Goal: Task Accomplishment & Management: Manage account settings

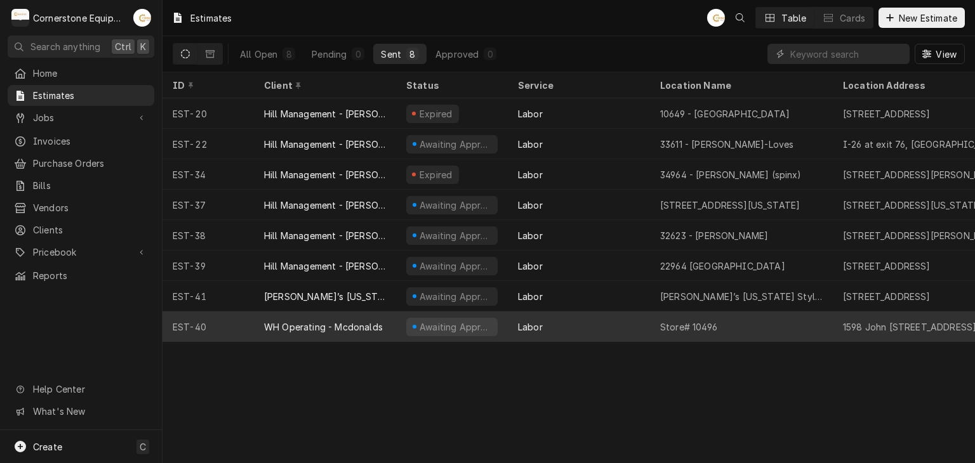
click at [286, 317] on div "WH Operating - Mcdonalds" at bounding box center [325, 327] width 142 height 30
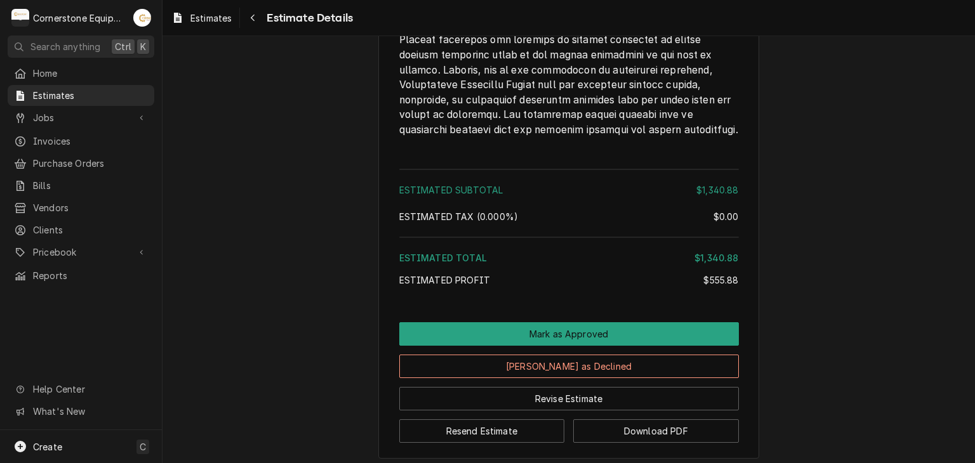
scroll to position [2252, 0]
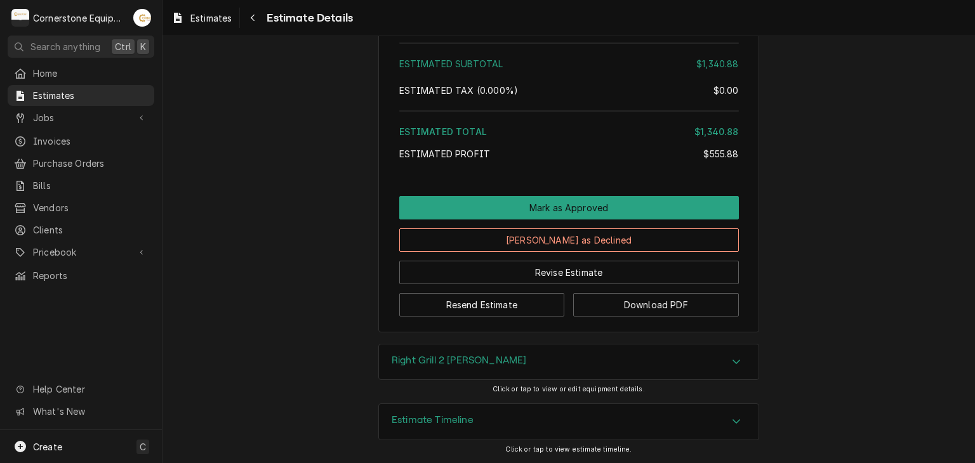
click at [315, 30] on div "Estimates Estimate Details" at bounding box center [568, 18] width 812 height 36
drag, startPoint x: 315, startPoint y: 30, endPoint x: 311, endPoint y: 17, distance: 13.3
click at [311, 17] on div "Estimates Estimate Details" at bounding box center [568, 18] width 812 height 36
click at [252, 21] on icon "Navigate back" at bounding box center [253, 17] width 6 height 9
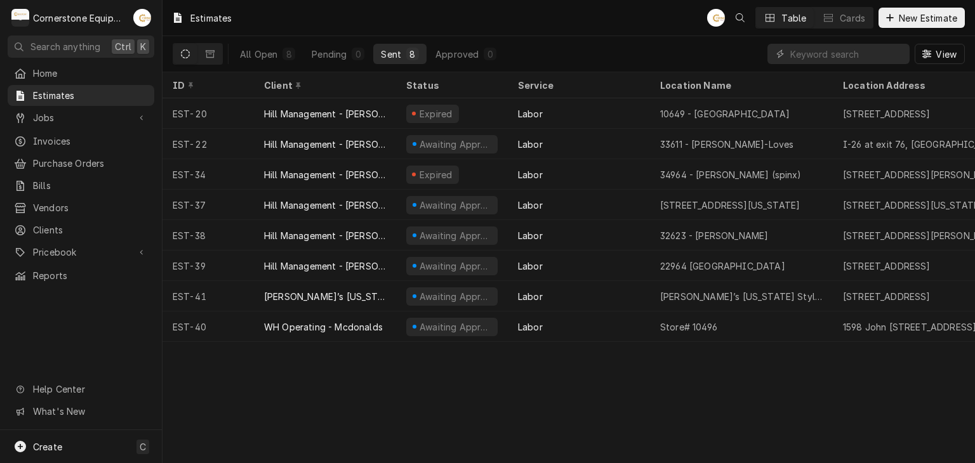
click at [947, 30] on div "Estimates AB Table Cards New Estimate" at bounding box center [568, 18] width 812 height 36
click at [947, 22] on span "New Estimate" at bounding box center [927, 17] width 63 height 13
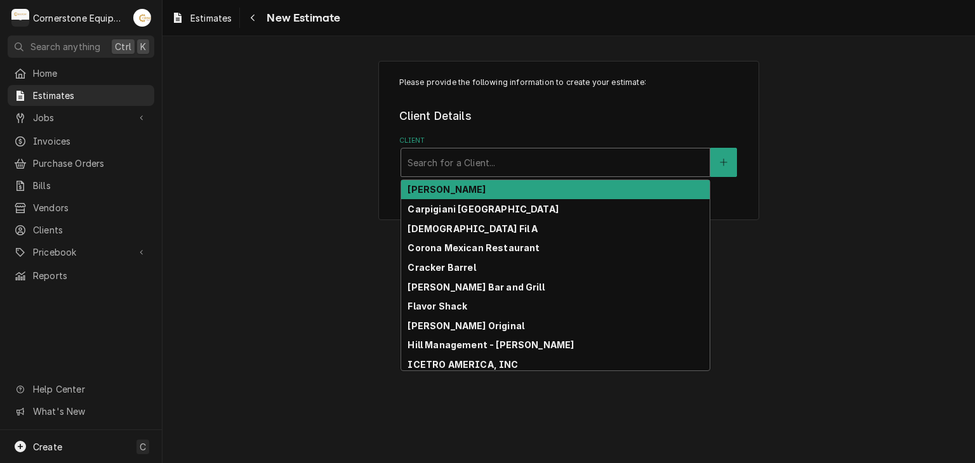
click at [447, 154] on div "Client" at bounding box center [555, 162] width 296 height 23
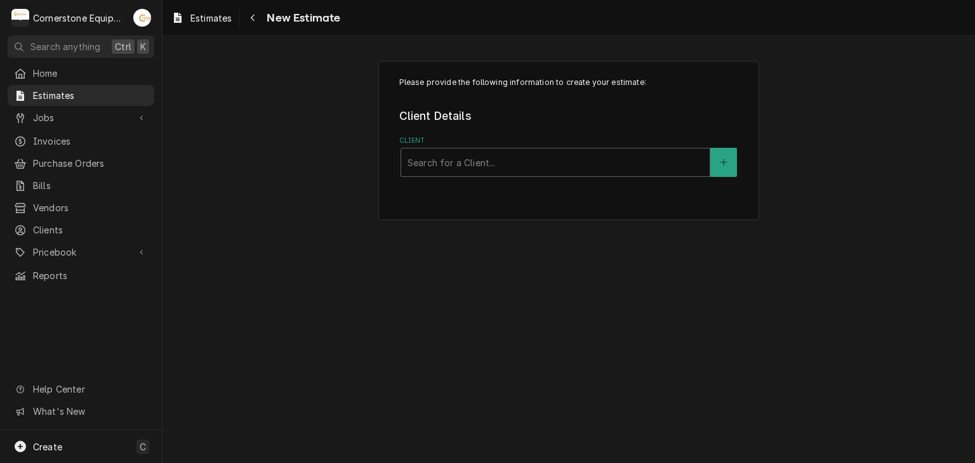
drag, startPoint x: 702, startPoint y: 282, endPoint x: 638, endPoint y: 392, distance: 126.8
click at [638, 392] on div "Please provide the following information to create your estimate: Client Detail…" at bounding box center [568, 249] width 812 height 427
click at [703, 162] on div "Search for a Client..." at bounding box center [555, 162] width 308 height 28
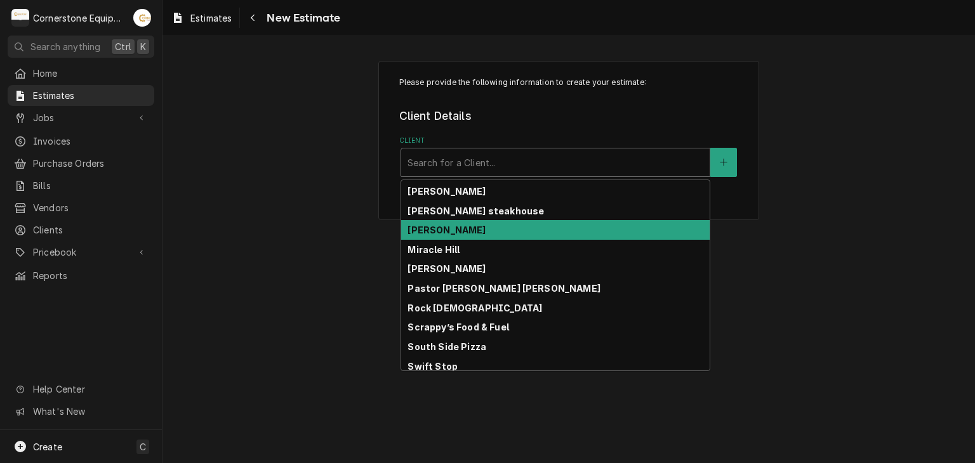
scroll to position [367, 0]
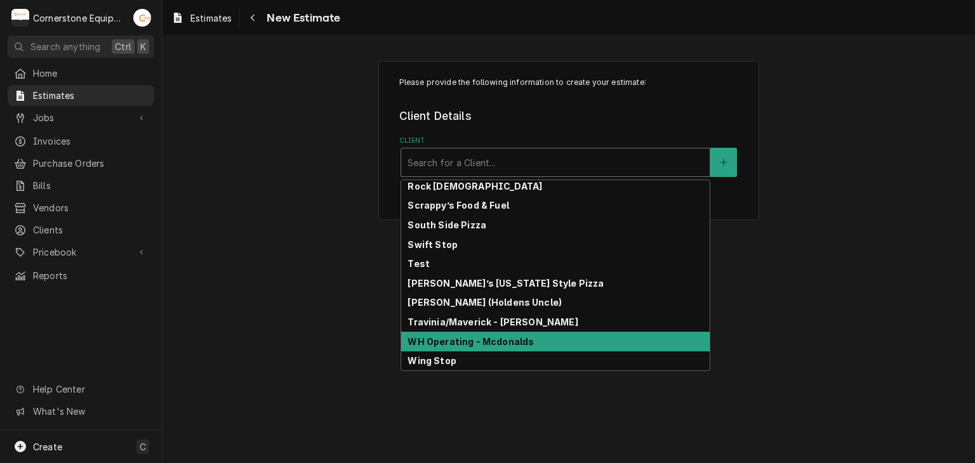
click at [628, 340] on div "WH Operating - Mcdonalds" at bounding box center [555, 342] width 308 height 20
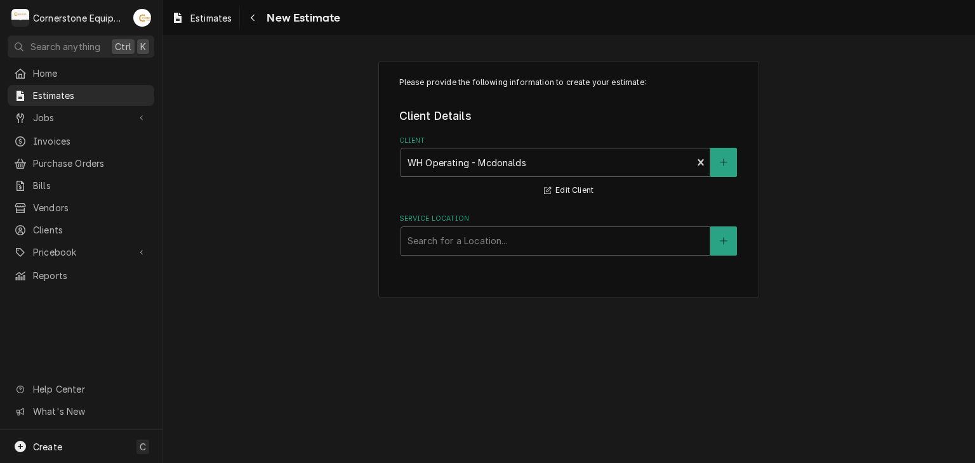
click at [530, 258] on div "Please provide the following information to create your estimate: Client Detail…" at bounding box center [568, 180] width 381 height 238
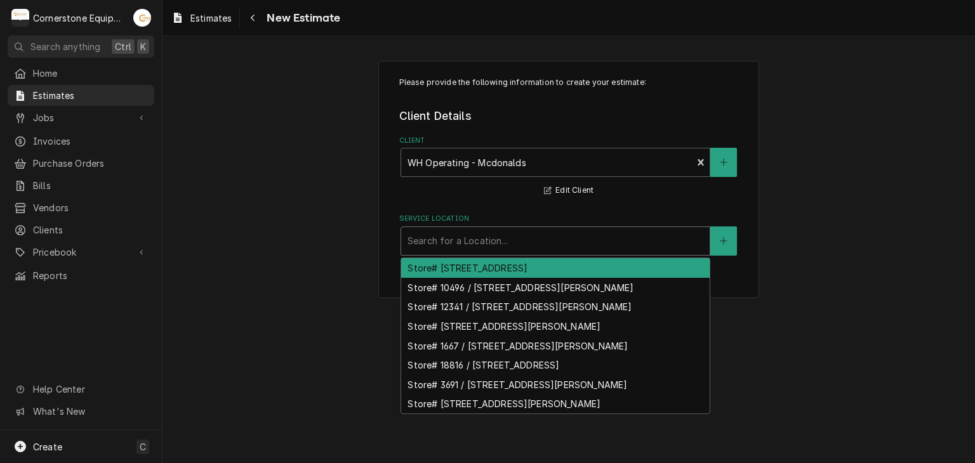
click at [536, 242] on div "Service Location" at bounding box center [555, 241] width 296 height 23
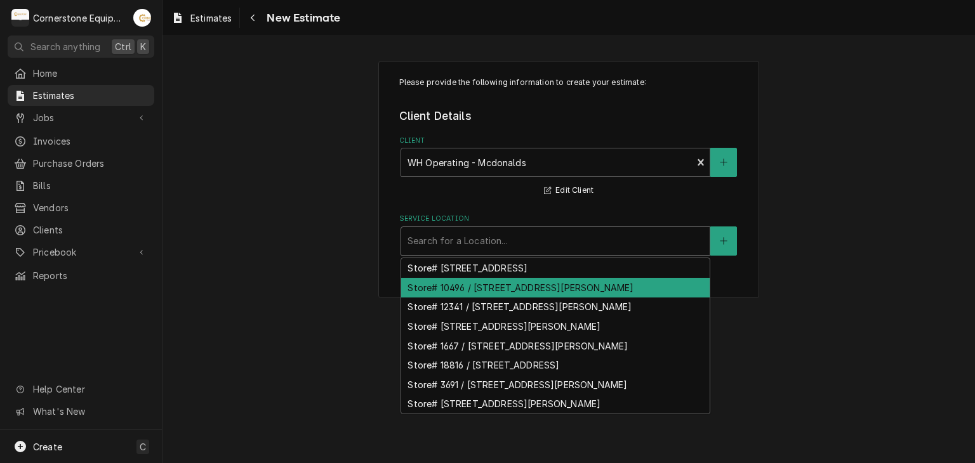
click at [588, 287] on div "Store# 10496 / [STREET_ADDRESS][PERSON_NAME]" at bounding box center [555, 288] width 308 height 20
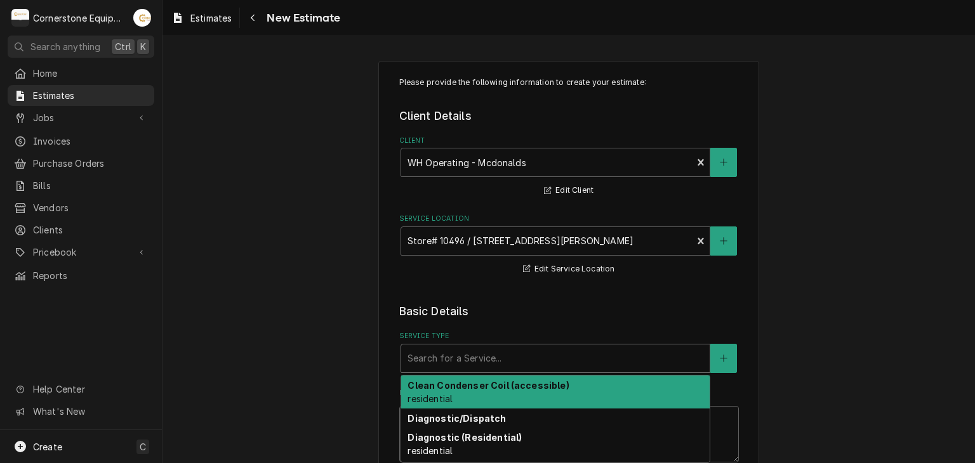
click at [527, 360] on div "Service Type" at bounding box center [555, 358] width 296 height 23
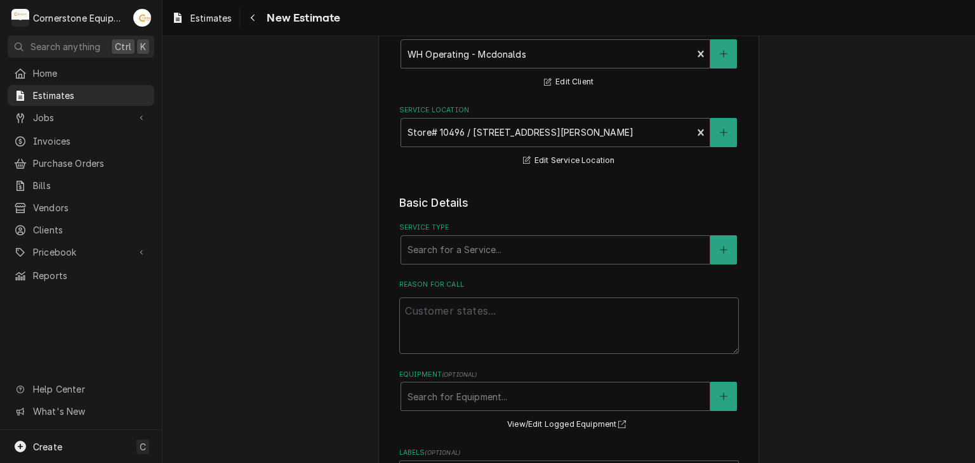
scroll to position [127, 0]
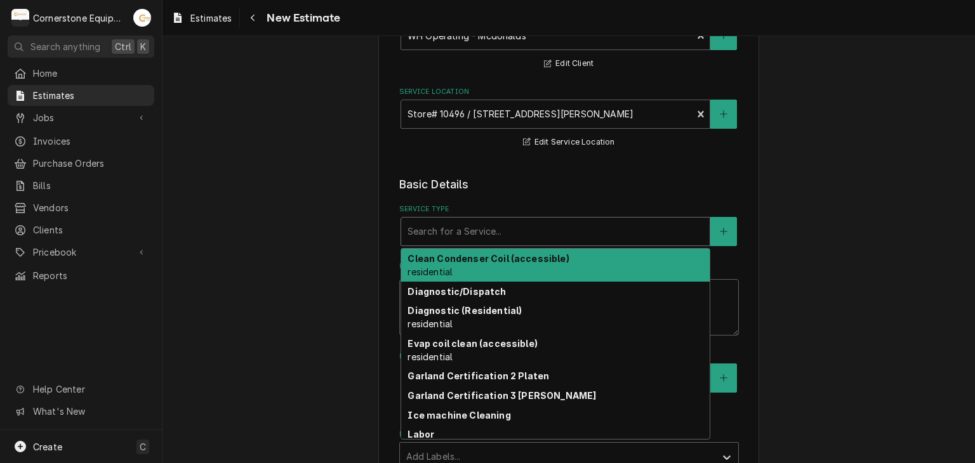
click at [630, 241] on div "Service Type" at bounding box center [555, 231] width 296 height 23
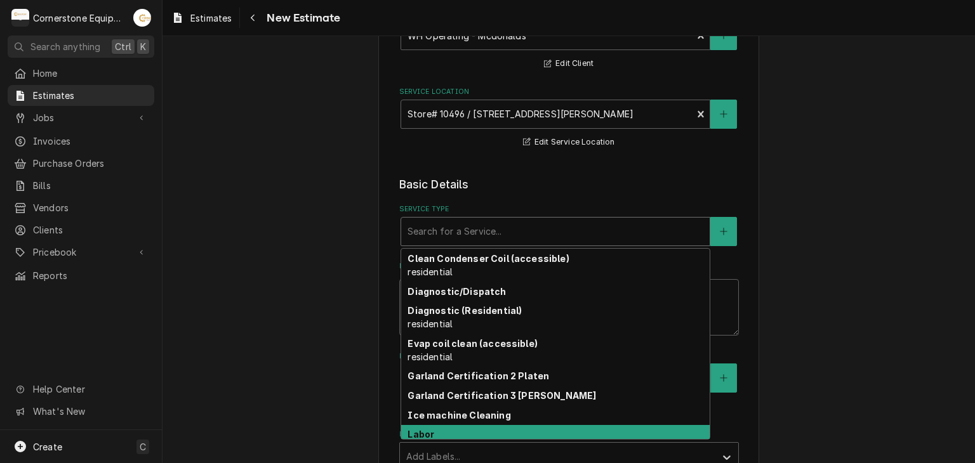
click at [554, 425] on div "Labor" at bounding box center [555, 435] width 308 height 20
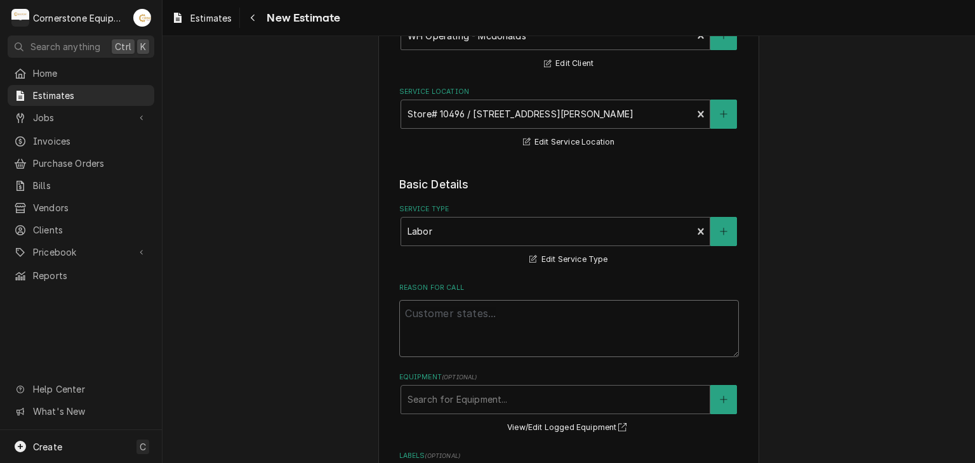
click at [531, 328] on textarea "Reason For Call" at bounding box center [569, 328] width 340 height 57
type textarea "x"
type textarea "r"
type textarea "x"
type textarea "re"
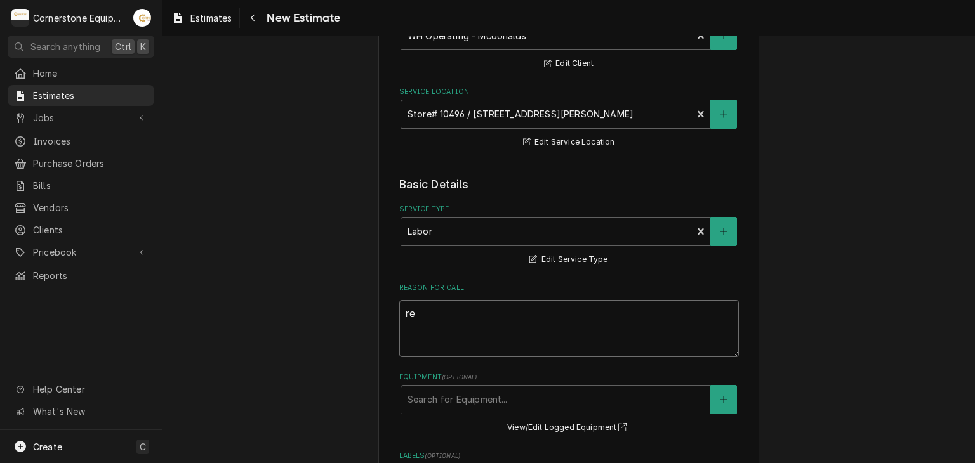
type textarea "x"
type textarea "ret"
type textarea "x"
type textarea "retu"
type textarea "x"
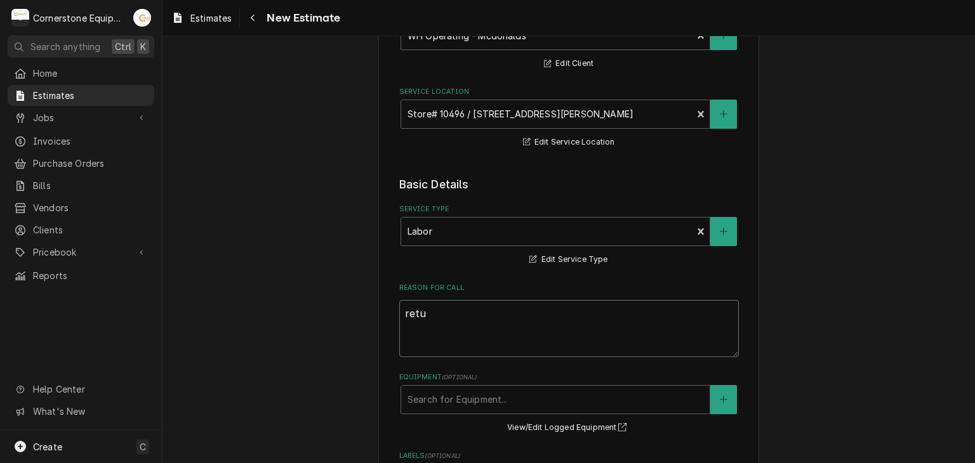
type textarea "ret"
type textarea "x"
type textarea "re"
type textarea "x"
type textarea "r"
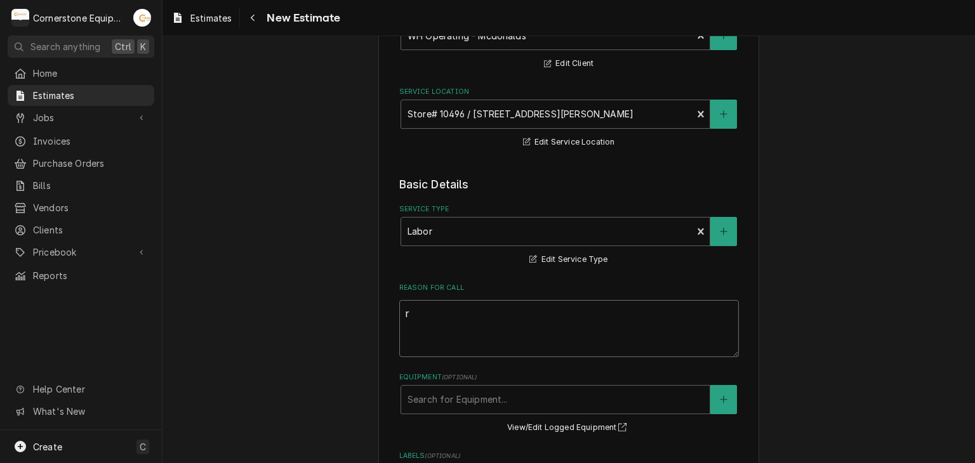
type textarea "x"
type textarea "s"
type textarea "x"
type textarea "st"
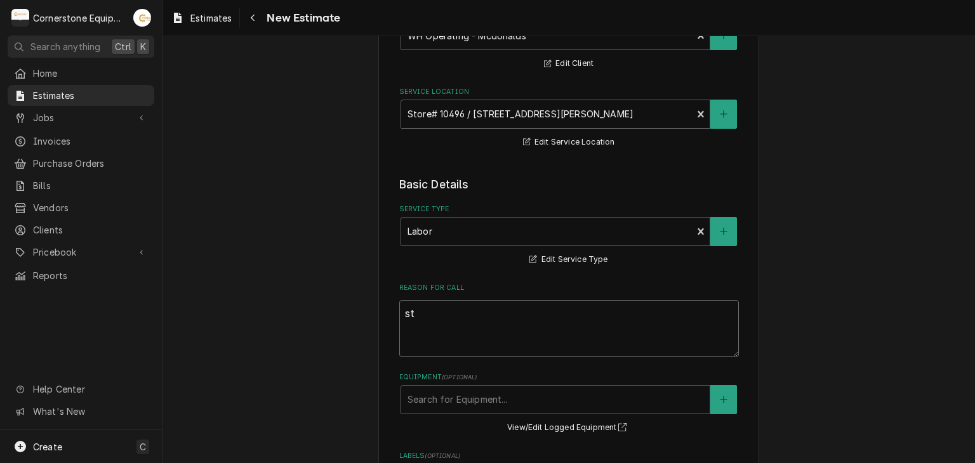
type textarea "x"
type textarea "s"
type textarea "x"
type textarea "e"
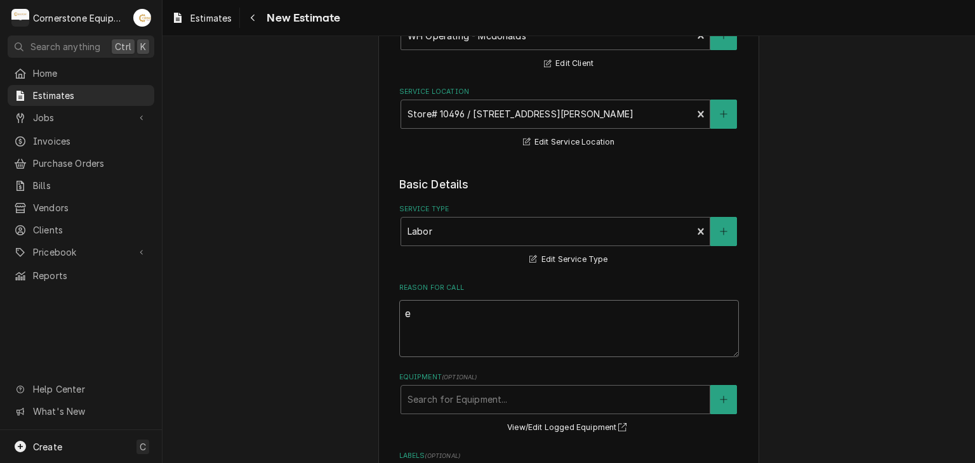
type textarea "x"
type textarea "es"
type textarea "x"
type textarea "est"
type textarea "x"
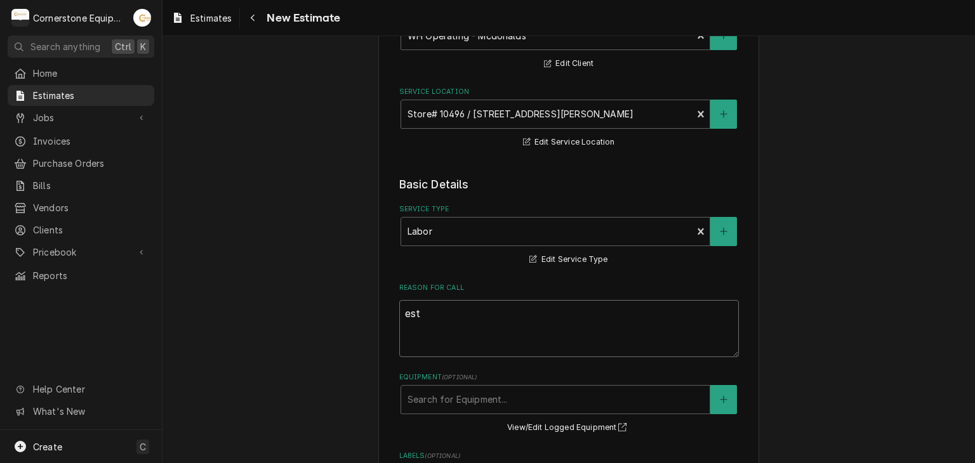
type textarea "esti"
type textarea "x"
type textarea "estim"
type textarea "x"
type textarea "estima"
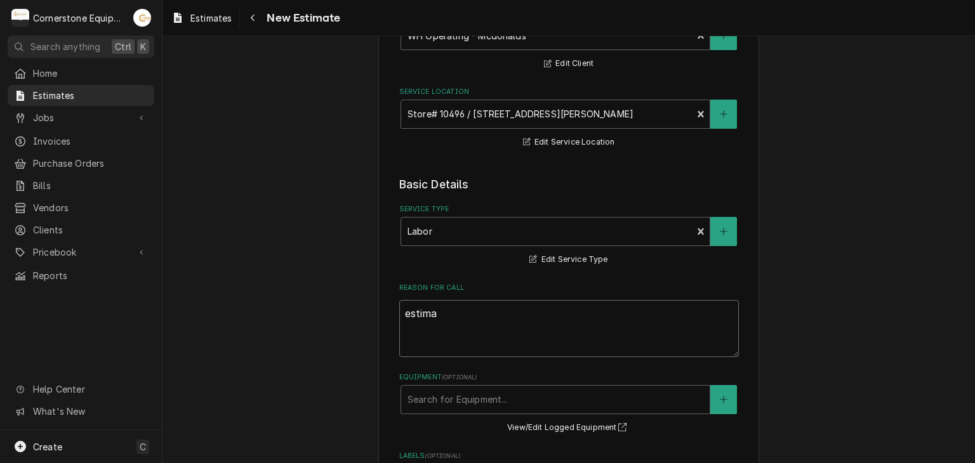
type textarea "x"
type textarea "estimat"
type textarea "x"
type textarea "estimate"
type textarea "x"
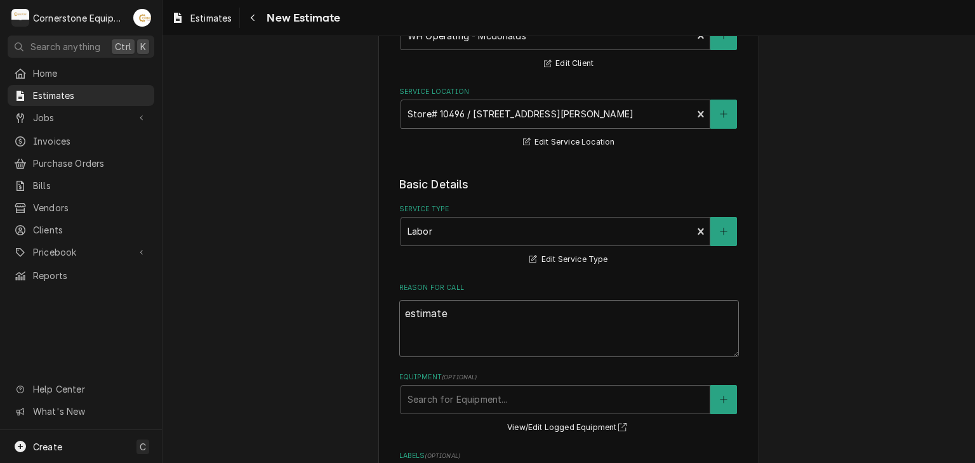
type textarea "estimate"
type textarea "x"
type textarea "estimate t"
type textarea "x"
type textarea "estimate to"
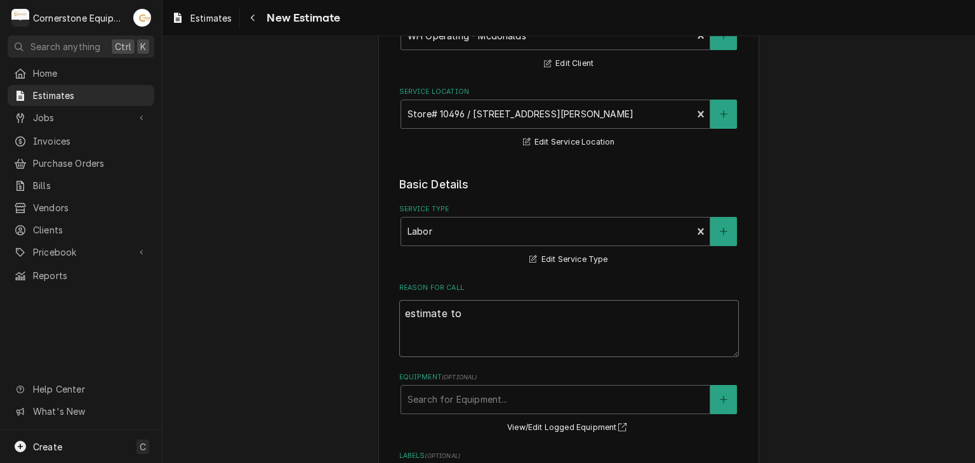
type textarea "x"
type textarea "estimate to"
type textarea "x"
type textarea "estimate to r"
type textarea "x"
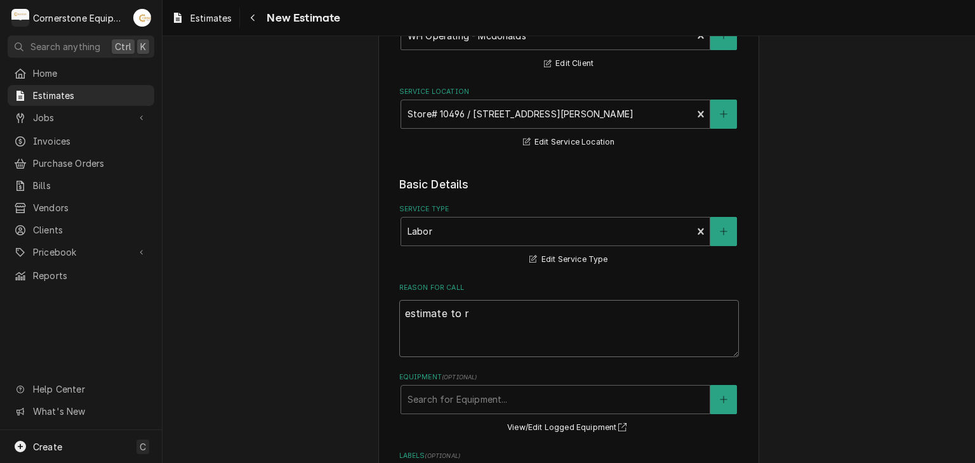
type textarea "estimate to re"
type textarea "x"
type textarea "estimate to rep"
type textarea "x"
type textarea "estimate to repl"
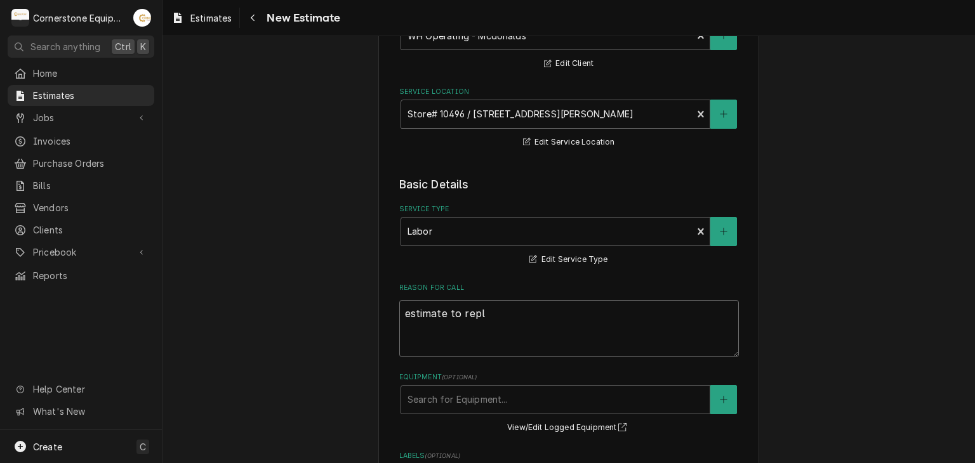
type textarea "x"
type textarea "estimate to repla"
type textarea "x"
type textarea "estimate to replac"
type textarea "x"
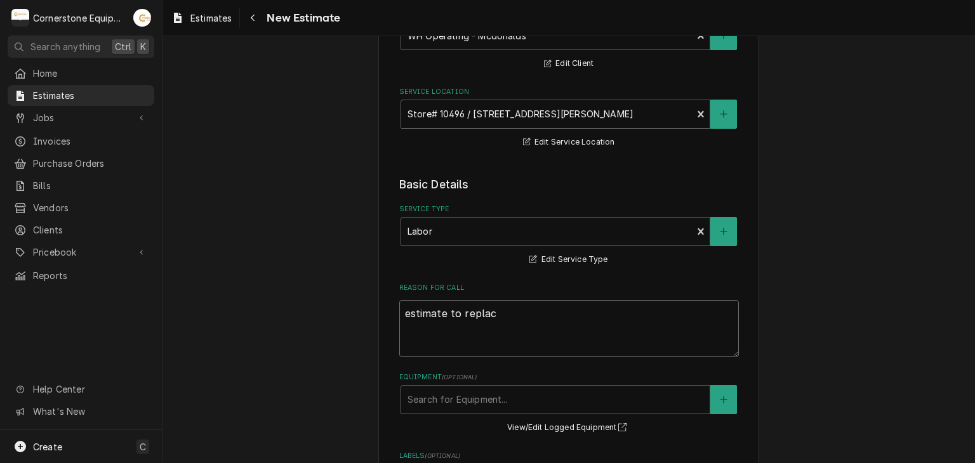
type textarea "estimate to replace"
type textarea "x"
type textarea "estimate to replace"
type textarea "x"
type textarea "estimate to replace t"
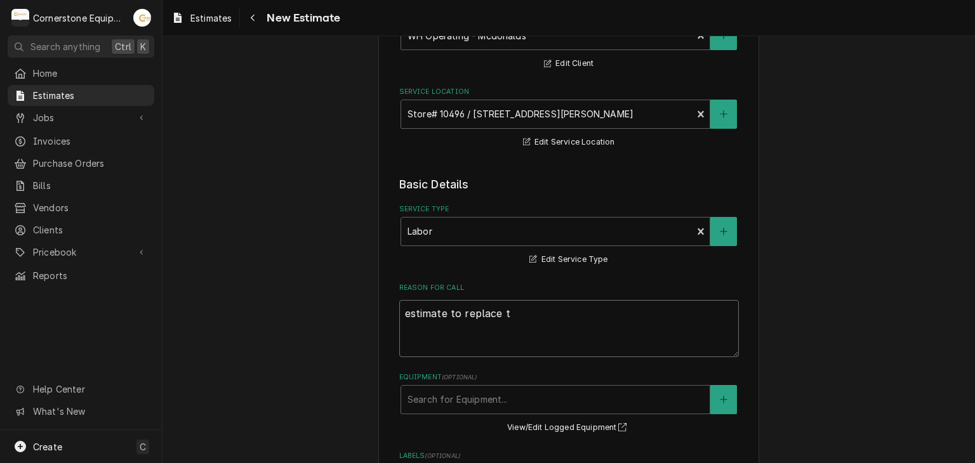
type textarea "x"
type textarea "estimate to replace th"
type textarea "x"
type textarea "estimate to replace the"
type textarea "x"
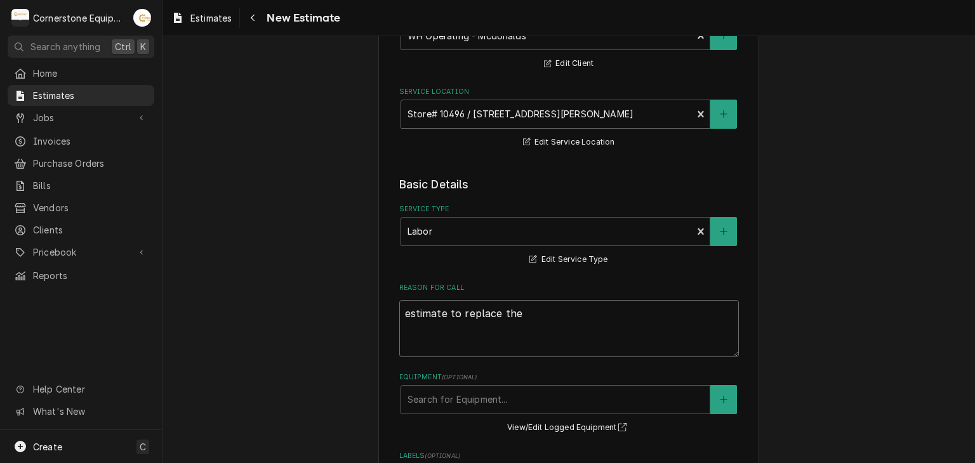
type textarea "estimate to replace the"
type textarea "x"
type textarea "estimate to replace the a"
type textarea "x"
type textarea "estimate to replace the ac"
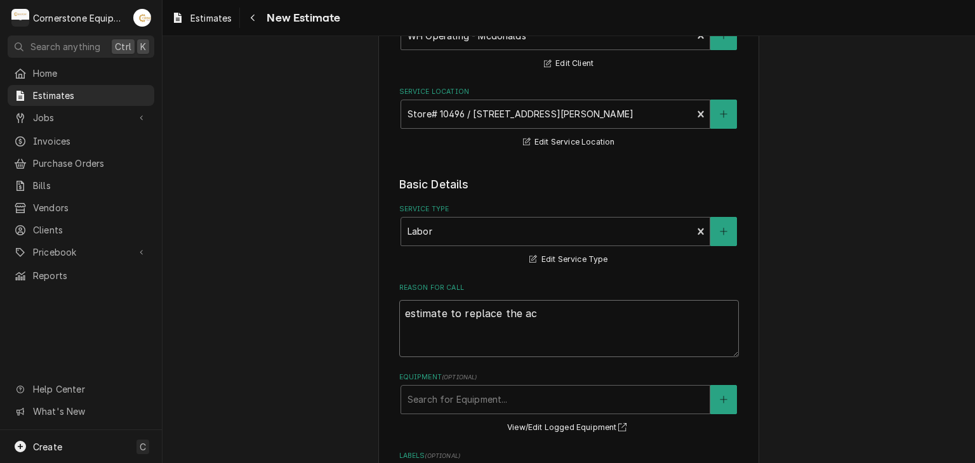
type textarea "x"
type textarea "estimate to replace the act"
type textarea "x"
type textarea "estimate to replace the actu"
type textarea "x"
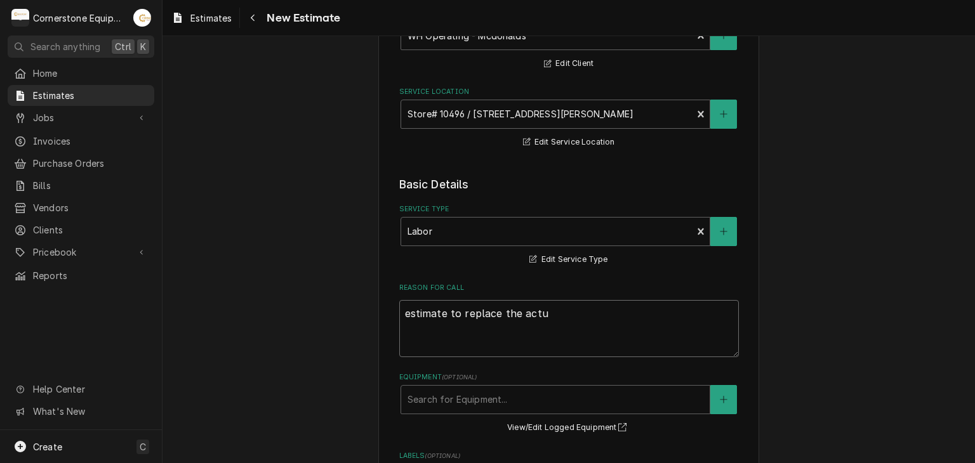
type textarea "estimate to replace the actua"
type textarea "x"
type textarea "estimate to replace the actuat"
type textarea "x"
type textarea "estimate to replace the actuato"
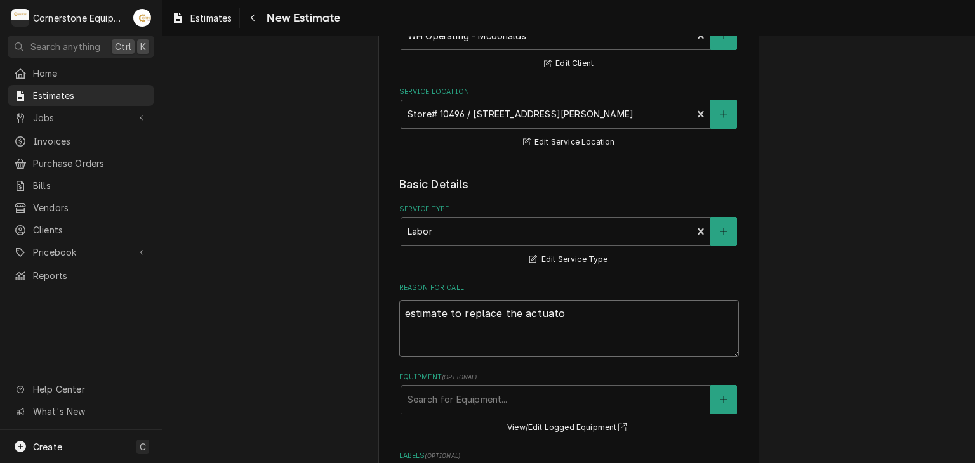
type textarea "x"
type textarea "estimate to replace the actuator"
type textarea "x"
type textarea "estimate to replace the actuator"
type textarea "x"
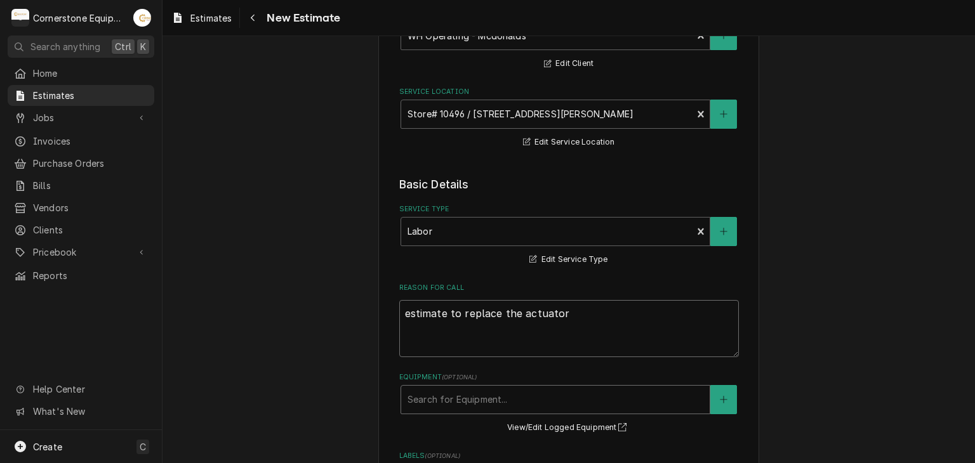
type textarea "estimate to replace the actuator"
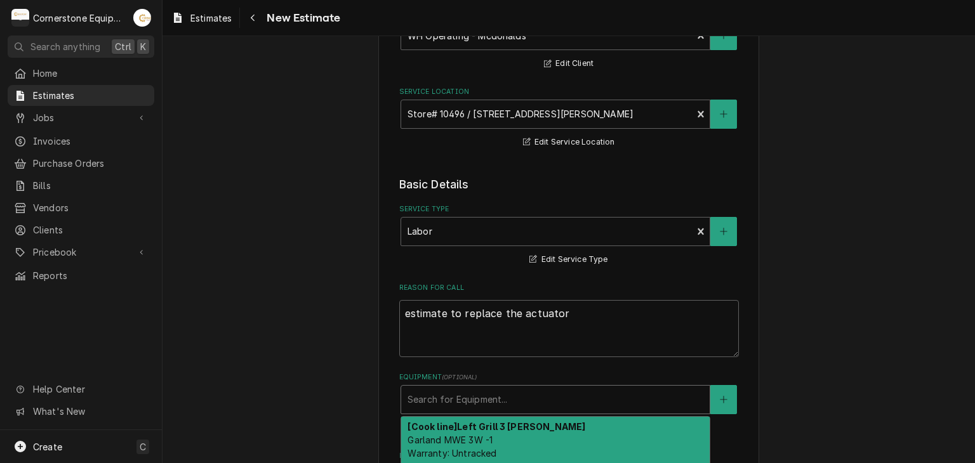
click at [466, 390] on div "Equipment" at bounding box center [555, 399] width 296 height 23
click at [494, 419] on div "[Cook line] Left Grill 3 platten Garland MWE 3W -1 Warranty: Untracked" at bounding box center [555, 440] width 308 height 46
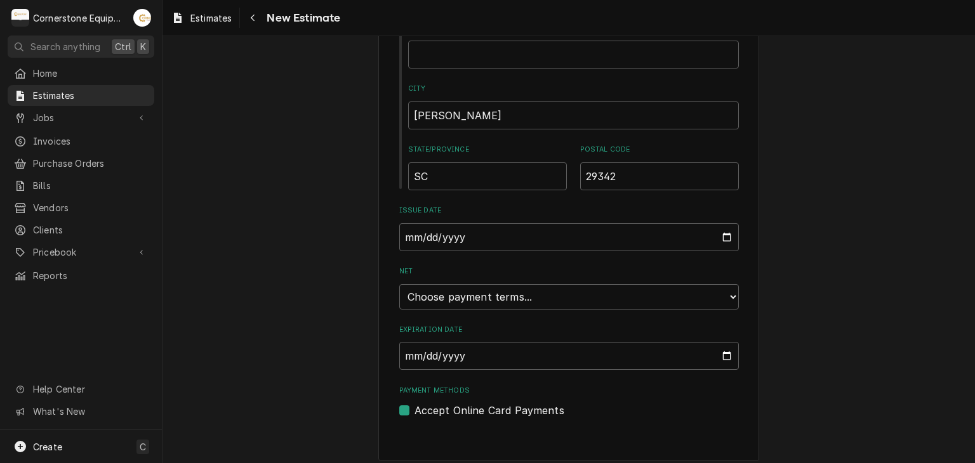
scroll to position [793, 0]
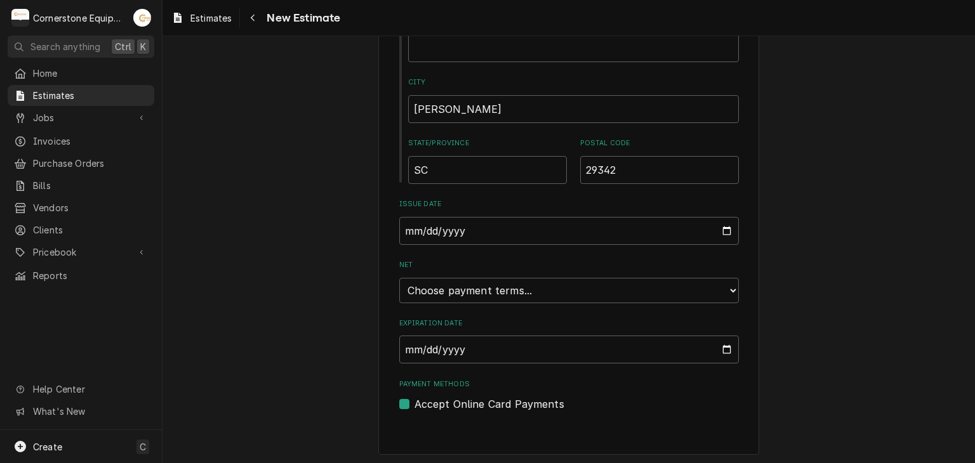
click at [727, 291] on select "Choose payment terms... Same Day Net 7 Net 14 Net 21 Net 30 Net 45 Net 60 Net 90" at bounding box center [569, 290] width 340 height 25
click at [399, 278] on select "Choose payment terms... Same Day Net 7 Net 14 Net 21 Net 30 Net 45 Net 60 Net 90" at bounding box center [569, 290] width 340 height 25
click at [724, 345] on input "Expiration Date" at bounding box center [569, 350] width 340 height 28
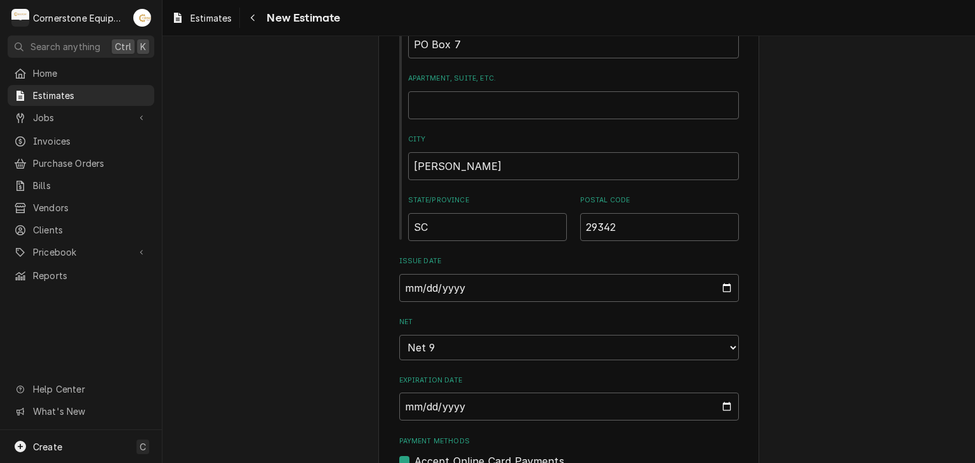
click at [328, 260] on div "Please provide the following information to create your estimate: Client Detail…" at bounding box center [568, 297] width 812 height 1969
type textarea "x"
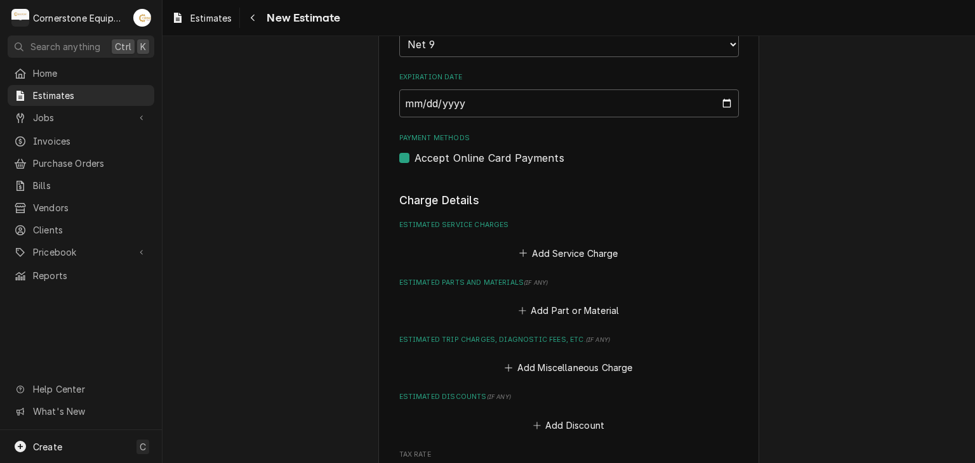
scroll to position [1041, 0]
drag, startPoint x: 396, startPoint y: 144, endPoint x: 395, endPoint y: 150, distance: 6.4
click at [399, 150] on div "Payment Methods Accept Online Card Payments" at bounding box center [569, 148] width 340 height 32
click at [414, 150] on label "Accept Online Card Payments" at bounding box center [489, 156] width 150 height 15
click at [414, 150] on input "Payment Methods" at bounding box center [584, 163] width 340 height 28
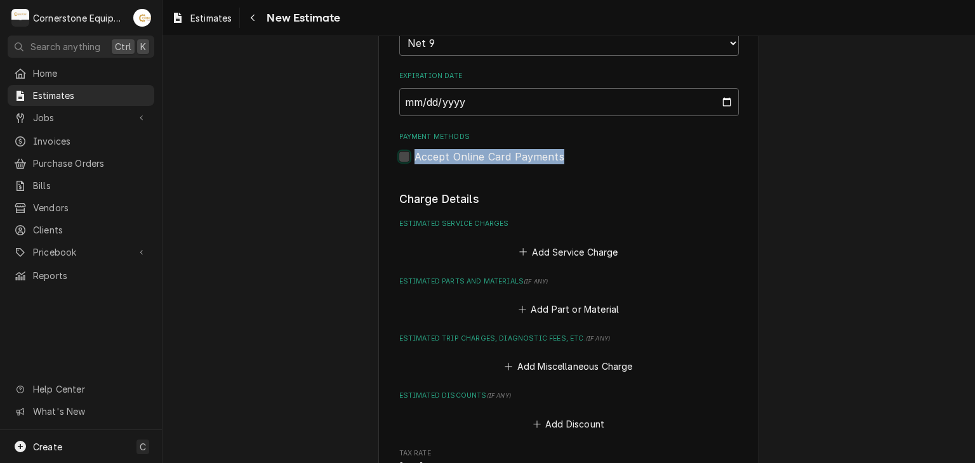
checkbox input "false"
click at [532, 248] on button "Add Service Charge" at bounding box center [568, 252] width 103 height 18
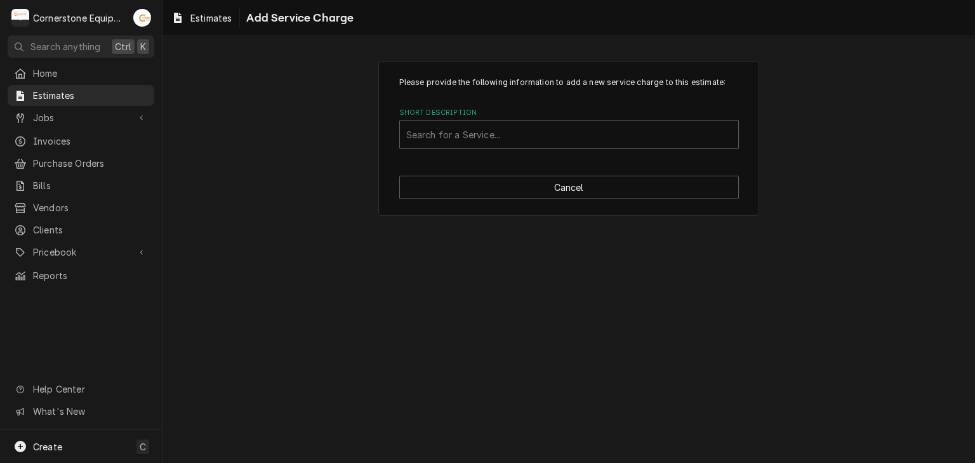
click at [478, 150] on div "Please provide the following information to add a new service charge to this es…" at bounding box center [568, 138] width 381 height 155
click at [477, 146] on div "Search for a Service..." at bounding box center [569, 135] width 338 height 28
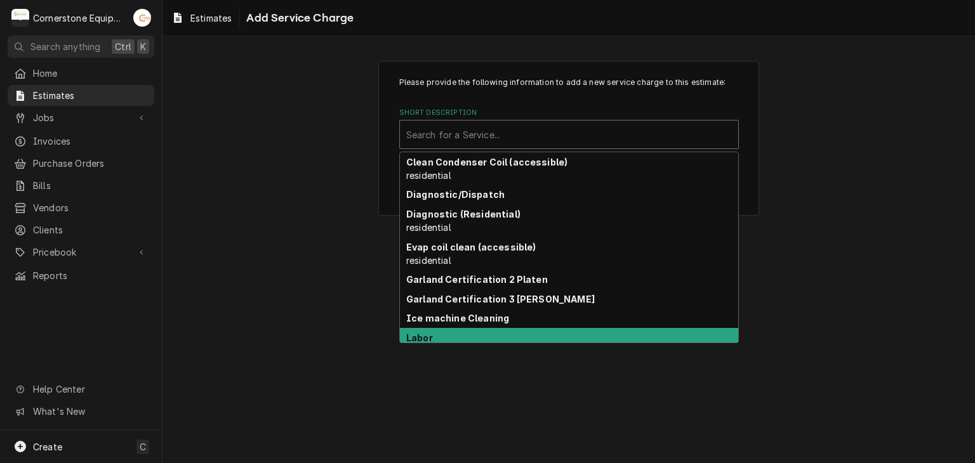
click at [432, 329] on div "Labor" at bounding box center [569, 338] width 338 height 20
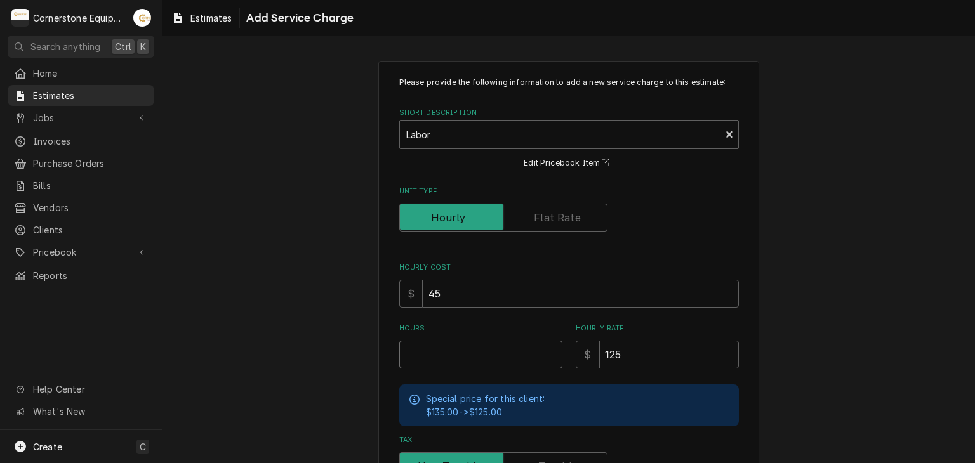
click at [425, 350] on input "Hours" at bounding box center [480, 355] width 163 height 28
type textarea "x"
type input "2"
type textarea "x"
type input "2"
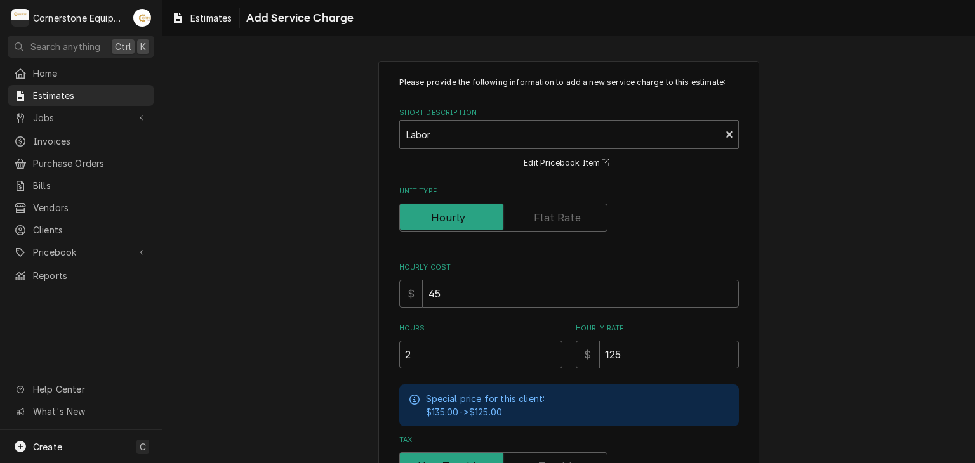
click at [873, 389] on div "Please provide the following information to add a new service charge to this es…" at bounding box center [568, 348] width 812 height 598
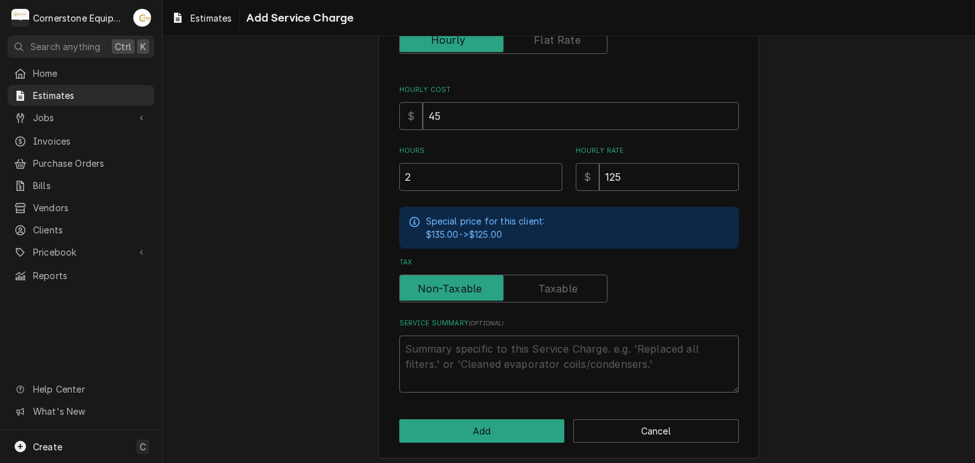
scroll to position [183, 0]
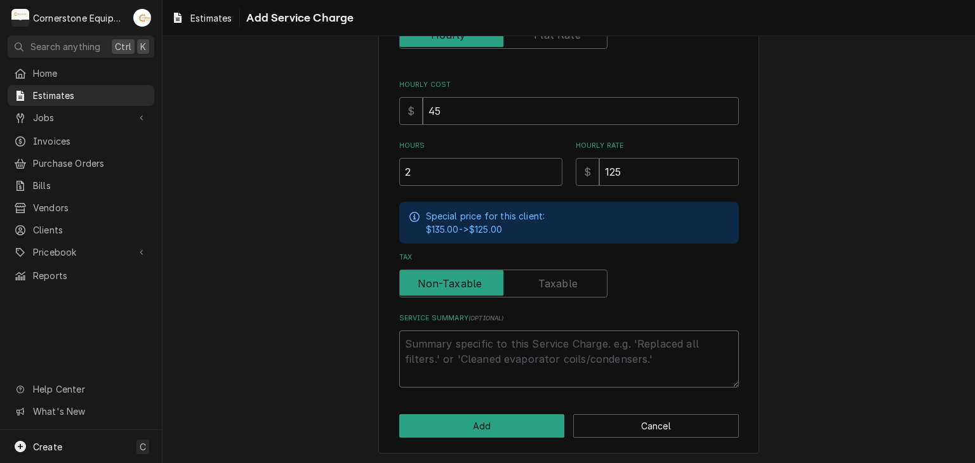
click at [513, 333] on textarea "Service Summary ( optional )" at bounding box center [569, 359] width 340 height 57
type textarea "x"
type textarea "r"
type textarea "x"
type textarea "re"
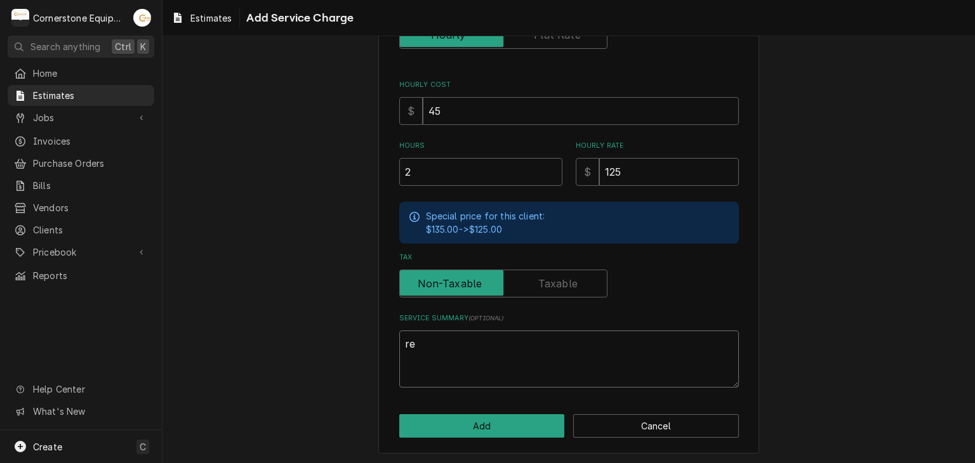
type textarea "x"
type textarea "rep"
type textarea "x"
type textarea "repl"
type textarea "x"
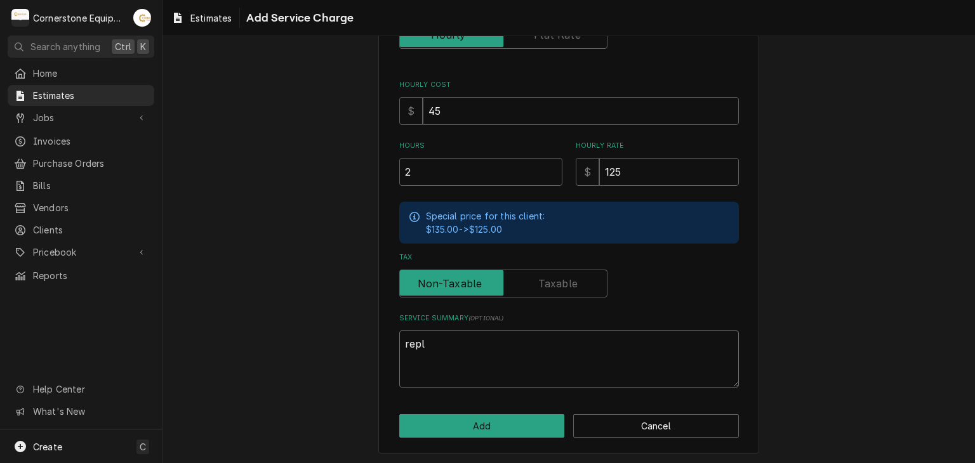
type textarea "repla"
type textarea "x"
type textarea "replac"
type textarea "x"
type textarea "replace"
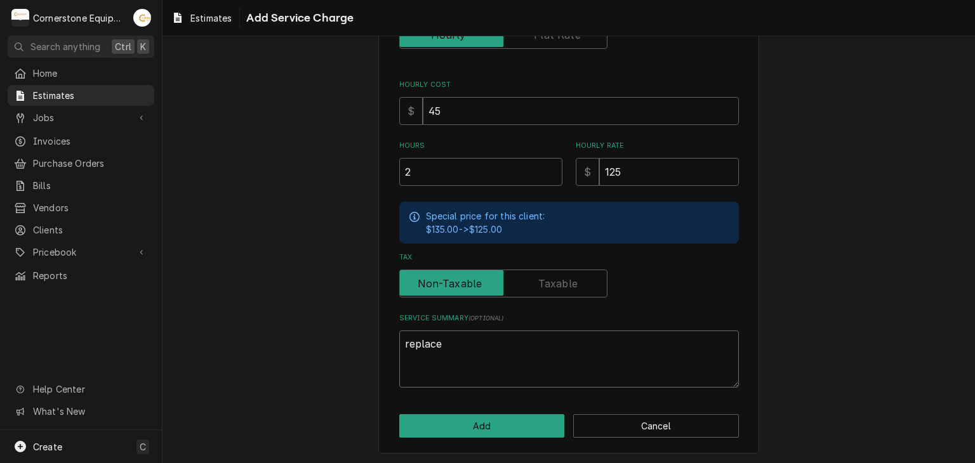
type textarea "x"
type textarea "replace"
type textarea "x"
type textarea "replace a"
type textarea "x"
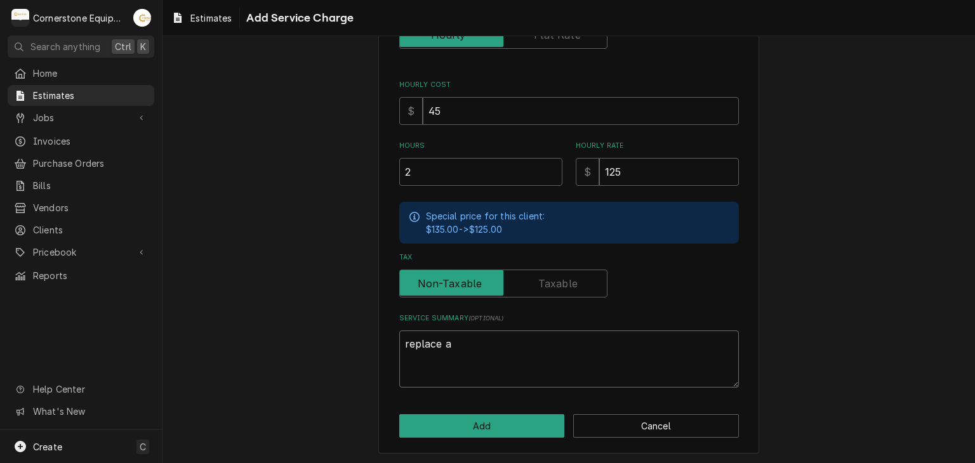
type textarea "replace ac"
type textarea "x"
type textarea "replace act"
type textarea "x"
type textarea "replace actu"
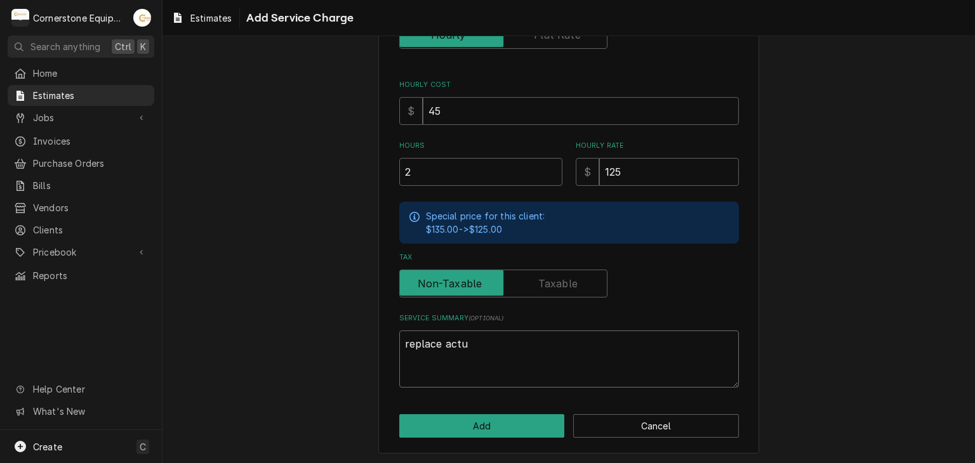
type textarea "x"
type textarea "replace actua"
type textarea "x"
type textarea "replace actuat"
type textarea "x"
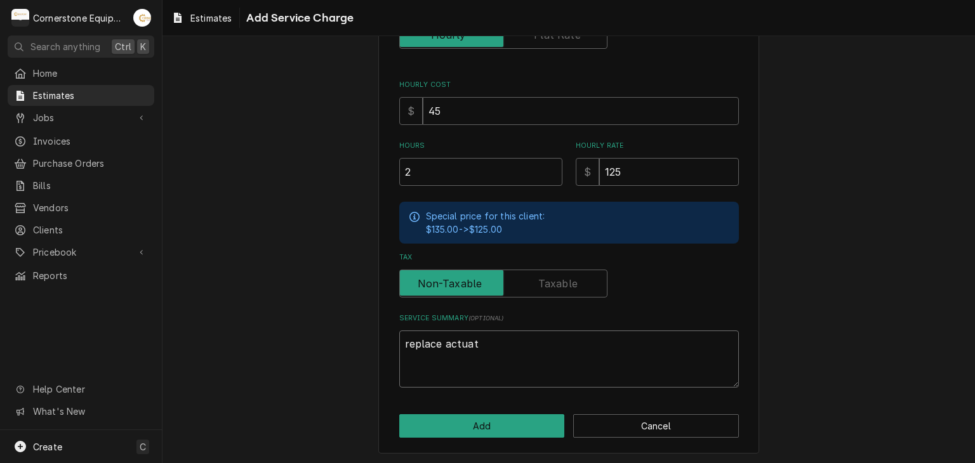
type textarea "replace actuato"
type textarea "x"
type textarea "replace actuatot"
type textarea "x"
type textarea "replace actuato"
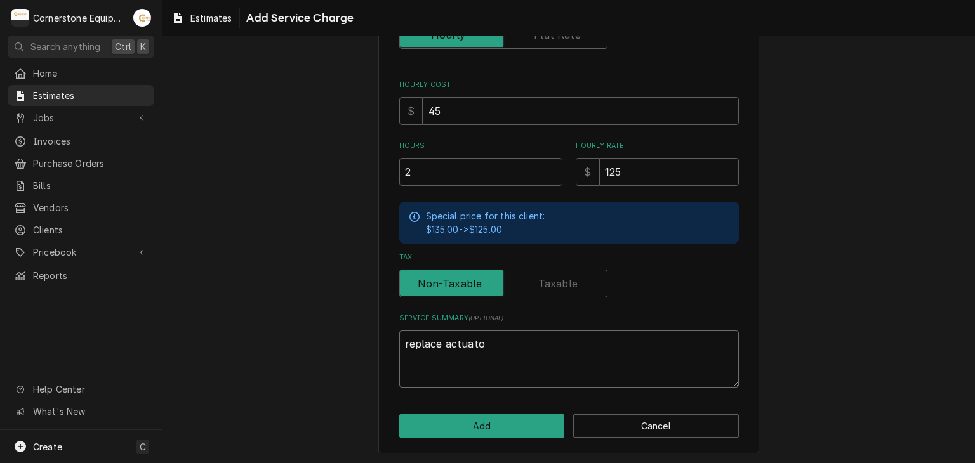
type textarea "x"
type textarea "replace actuator"
type textarea "x"
type textarea "replace actuator"
type textarea "x"
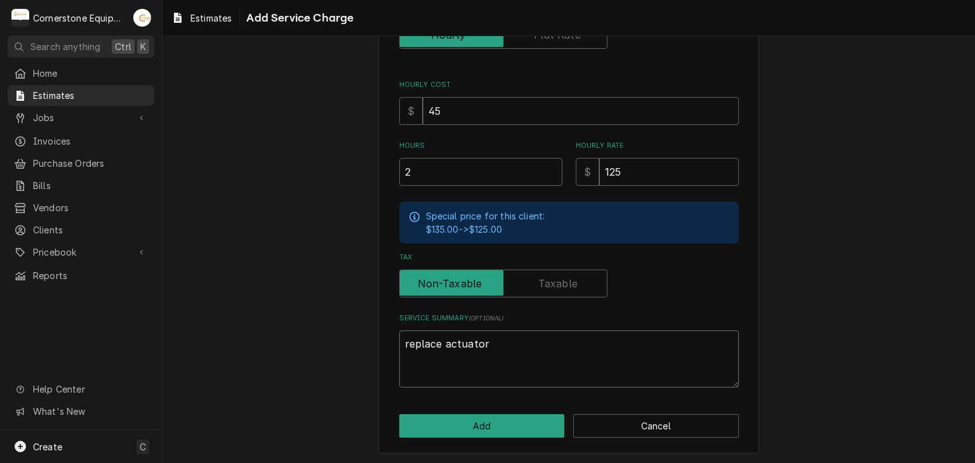
type textarea "replace actuator t"
type textarea "x"
type textarea "replace actuator ta"
type textarea "x"
type textarea "replace actuator tax"
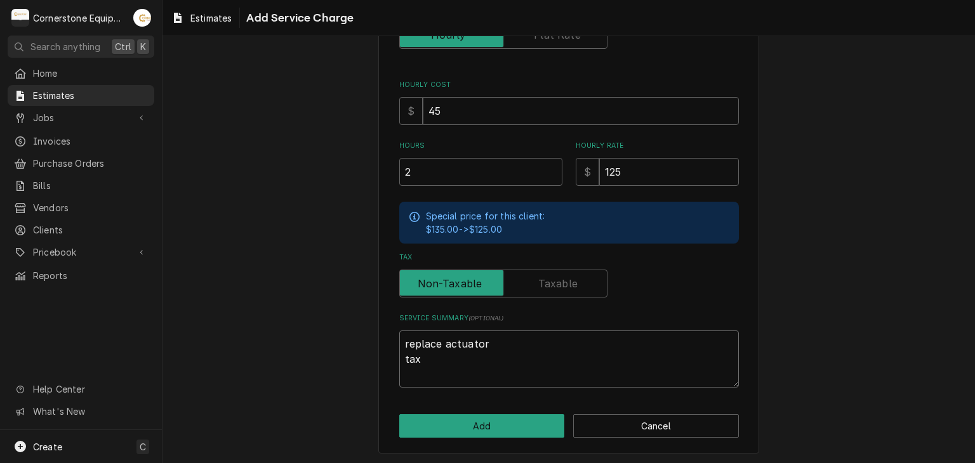
type textarea "x"
type textarea "replace actuator taxe"
type textarea "x"
type textarea "replace actuator taxes"
type textarea "x"
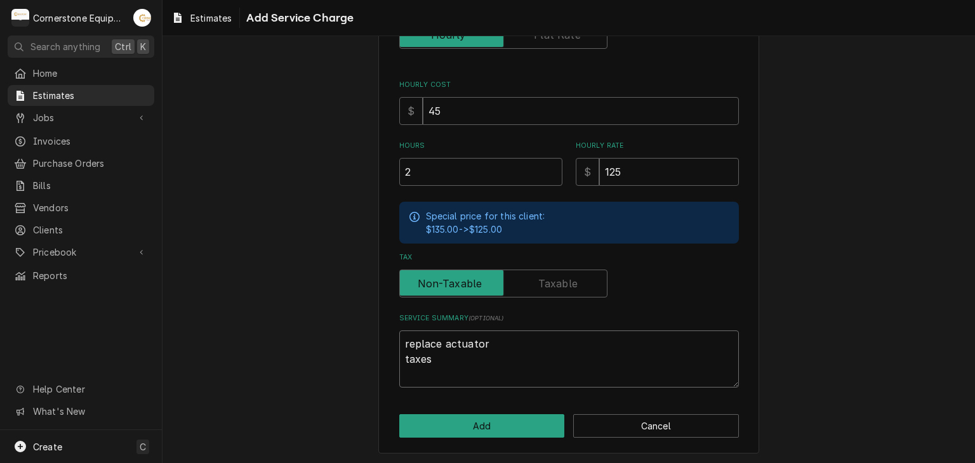
type textarea "replace actuator taxes"
type textarea "x"
type textarea "replace actuator taxes a"
type textarea "x"
type textarea "replace actuator taxes an"
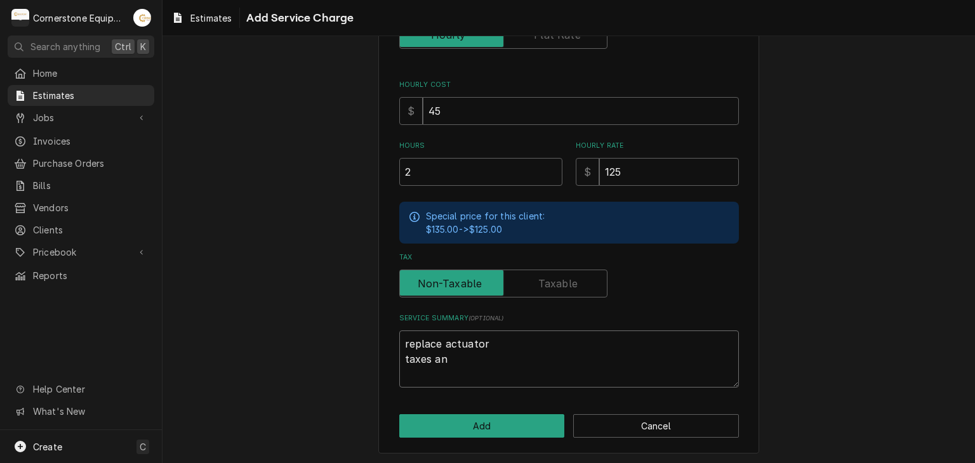
type textarea "x"
type textarea "replace actuator taxes and"
type textarea "x"
type textarea "replace actuator taxes and"
type textarea "x"
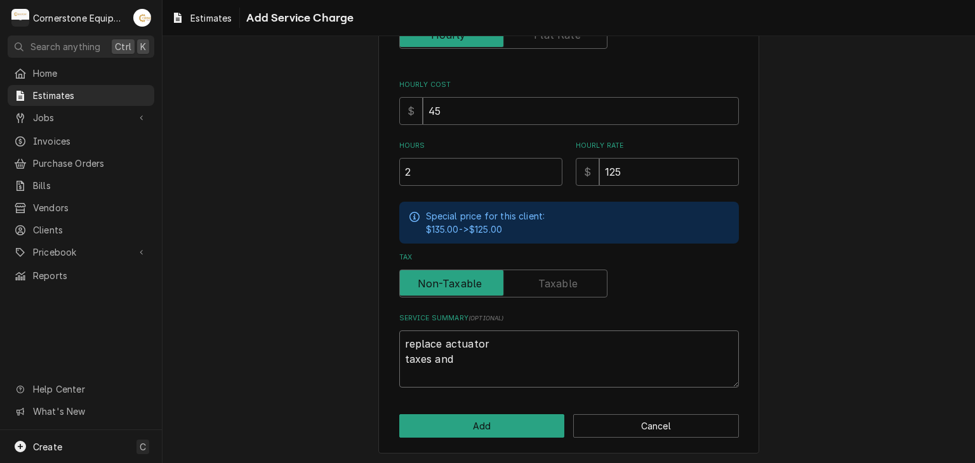
type textarea "replace actuator taxes and s"
type textarea "x"
type textarea "replace actuator taxes and sh"
type textarea "x"
type textarea "replace actuator taxes and shi"
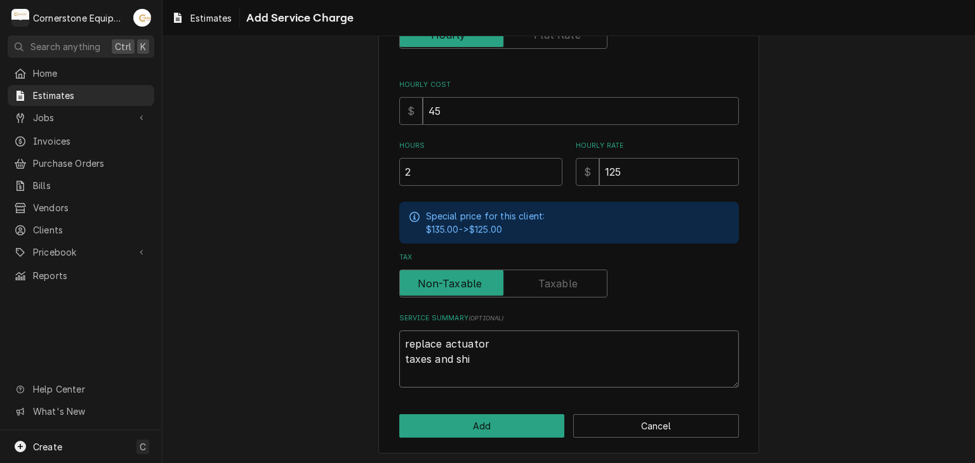
type textarea "x"
type textarea "replace actuator taxes and ship"
type textarea "x"
type textarea "replace actuator taxes and shipp"
type textarea "x"
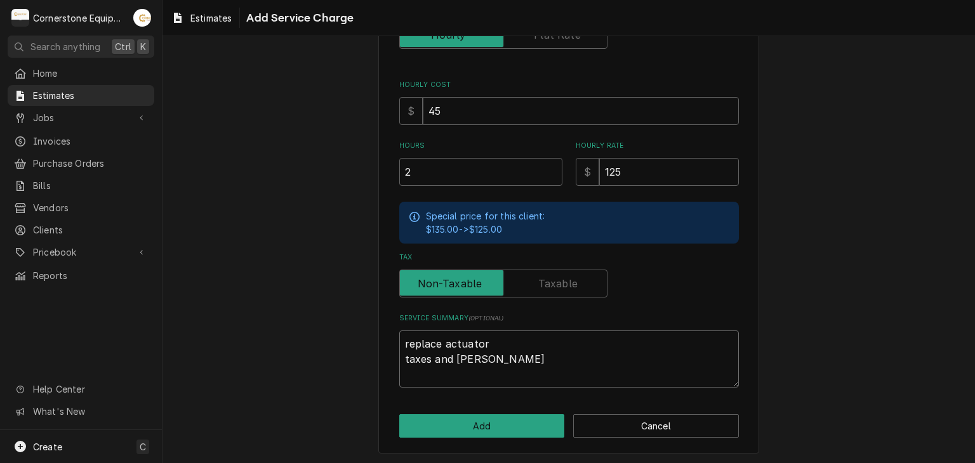
type textarea "replace actuator taxes and shippi"
type textarea "x"
type textarea "replace actuator taxes and shippin"
type textarea "x"
type textarea "replace actuator taxes and shipping"
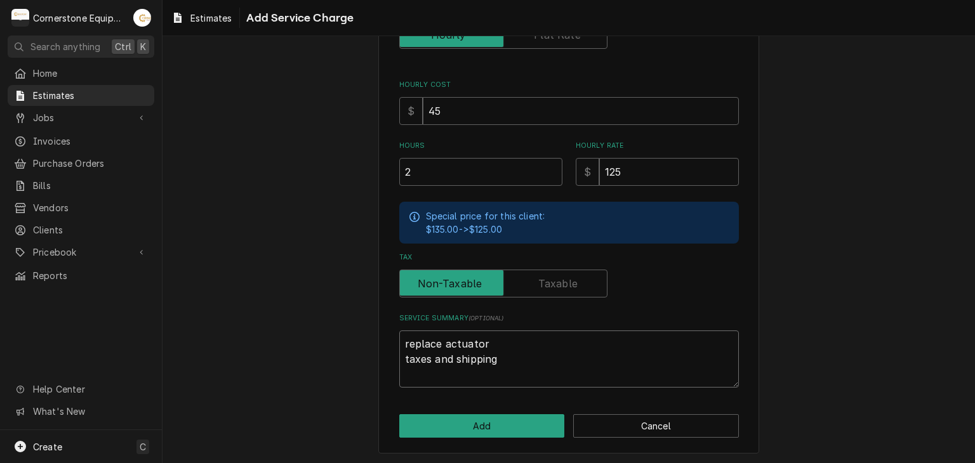
type textarea "x"
type textarea "replace actuator taxes and shipping"
type textarea "x"
type textarea "replace actuator taxes and shipping n"
type textarea "x"
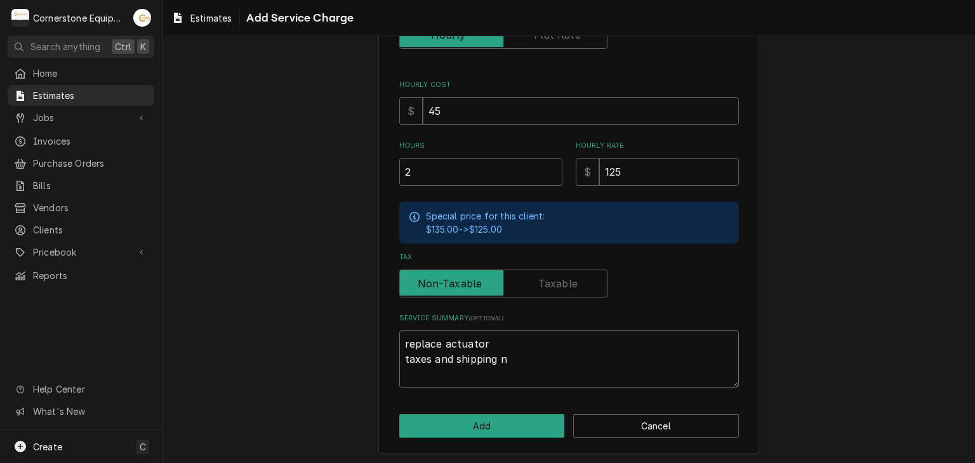
type textarea "replace actuator taxes and shipping nt"
type textarea "x"
type textarea "replace actuator taxes and shipping nt"
type textarea "x"
type textarea "replace actuator taxes and shipping nt"
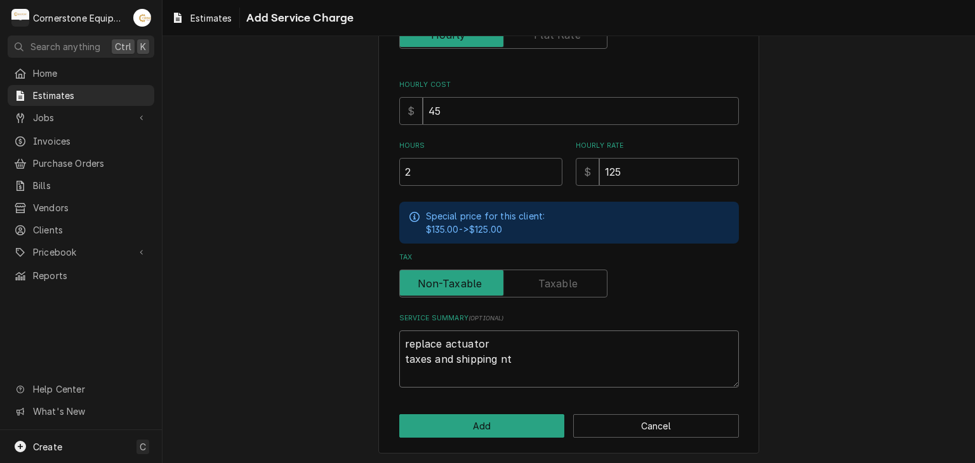
type textarea "x"
type textarea "replace actuator taxes and shipping n"
type textarea "x"
type textarea "replace actuator taxes and shipping no"
type textarea "x"
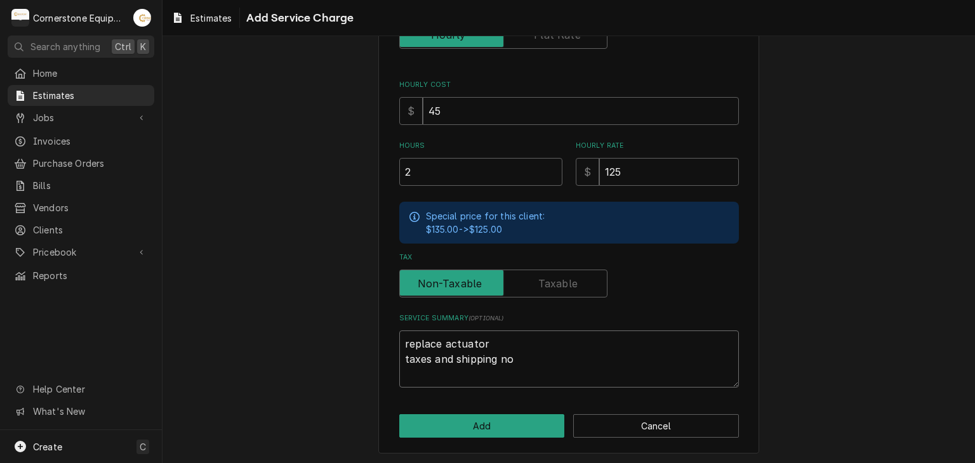
type textarea "replace actuator taxes and shipping not"
type textarea "x"
type textarea "replace actuator taxes and shipping not"
type textarea "x"
type textarea "replace actuator taxes and shipping not r"
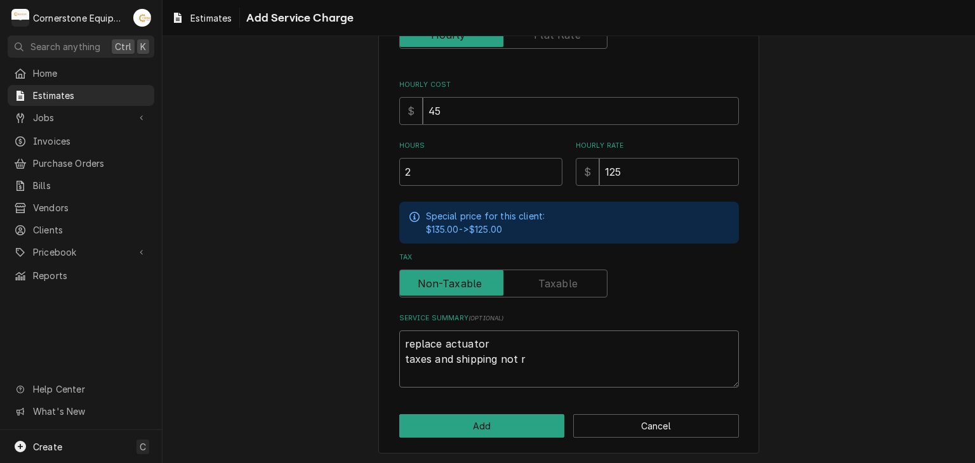
type textarea "x"
type textarea "replace actuator taxes and shipping not re"
type textarea "x"
type textarea "replace actuator taxes and shipping not ref"
type textarea "x"
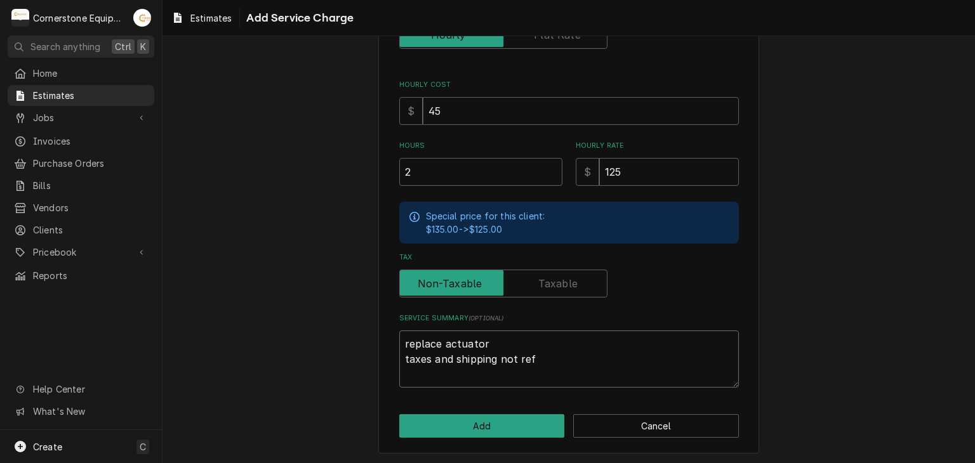
type textarea "replace actuator taxes and shipping not refl"
type textarea "x"
type textarea "replace actuator taxes and shipping not refle"
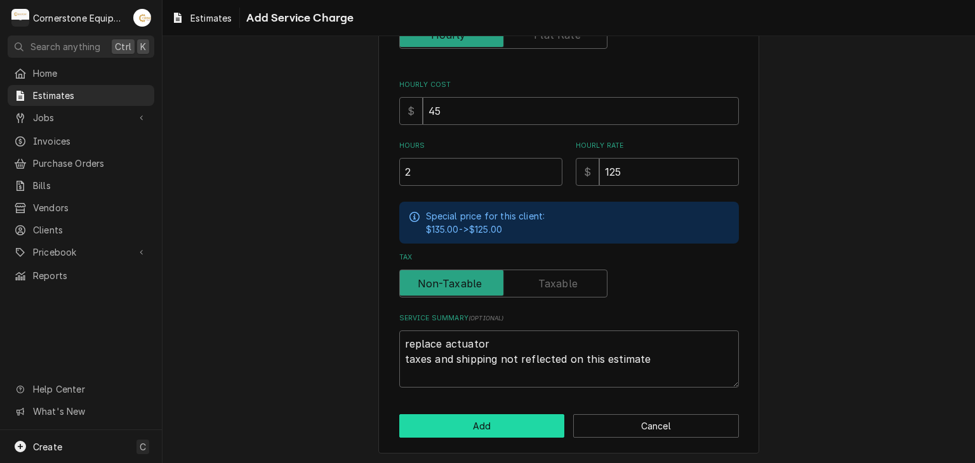
click at [503, 418] on button "Add" at bounding box center [482, 425] width 166 height 23
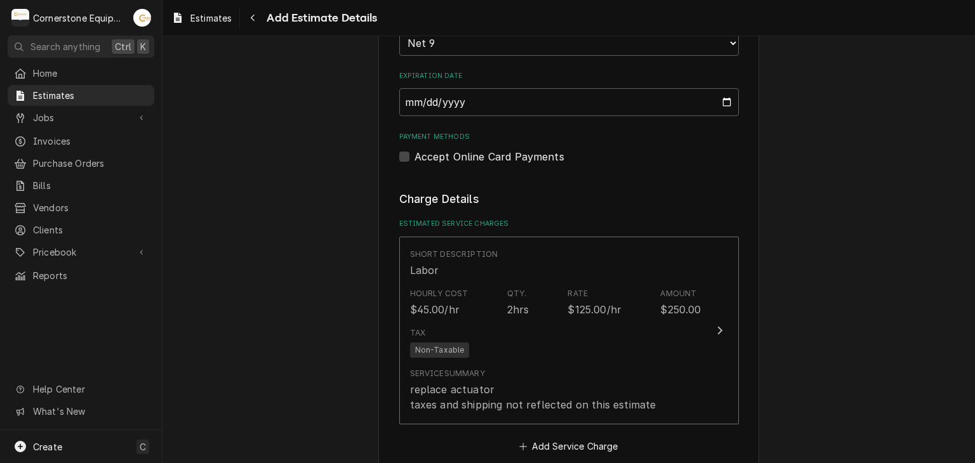
scroll to position [1025, 0]
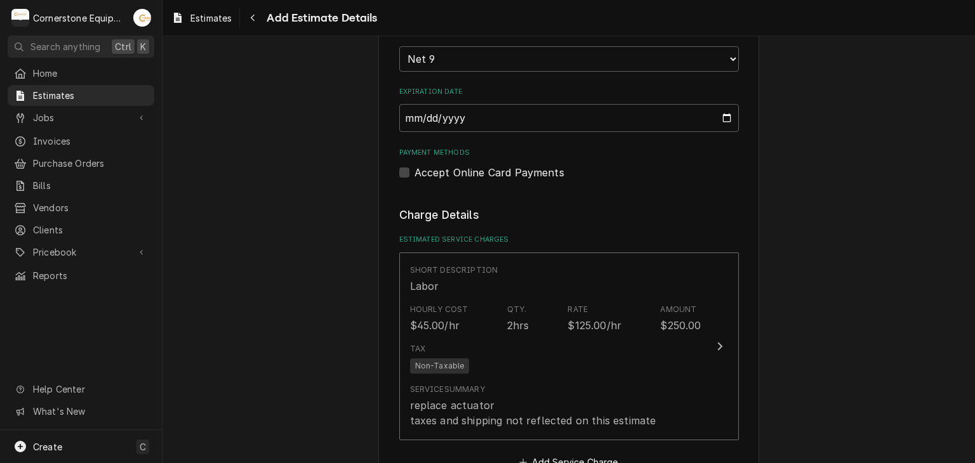
click at [294, 303] on div "Please provide the following information to create your estimate: Client Detail…" at bounding box center [568, 106] width 812 height 2163
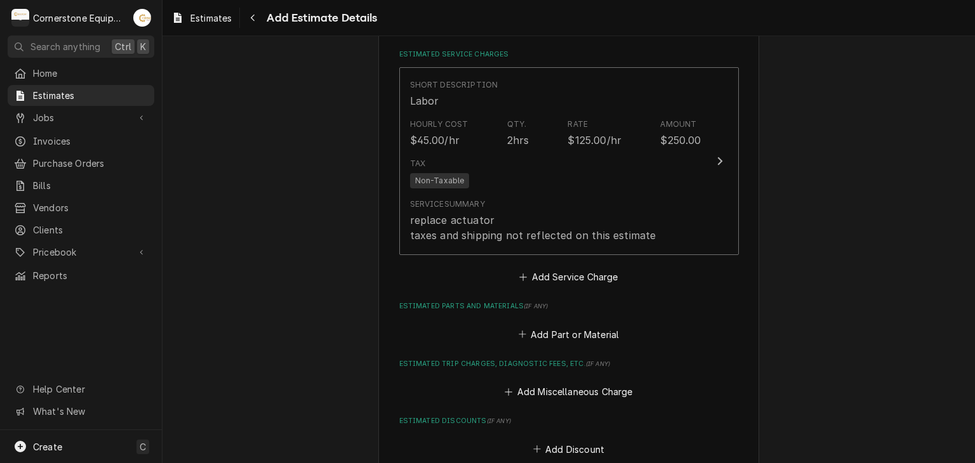
scroll to position [1253, 0]
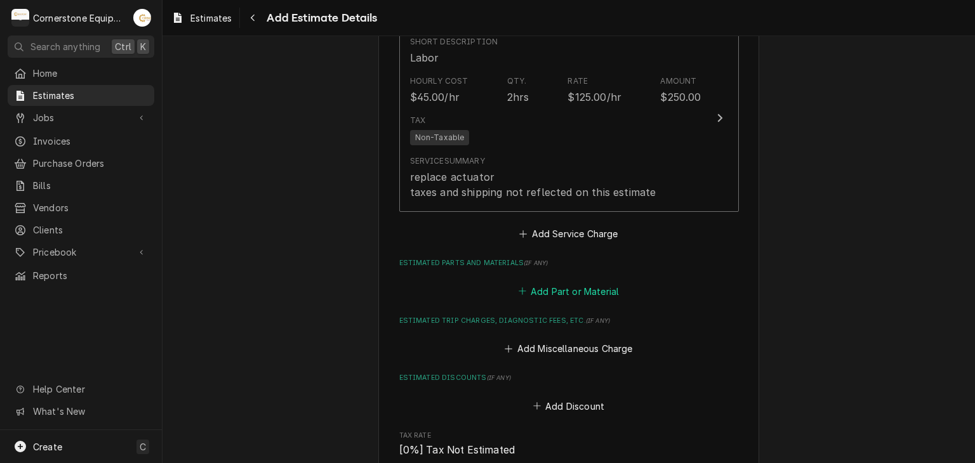
click at [525, 290] on button "Add Part or Material" at bounding box center [568, 291] width 105 height 18
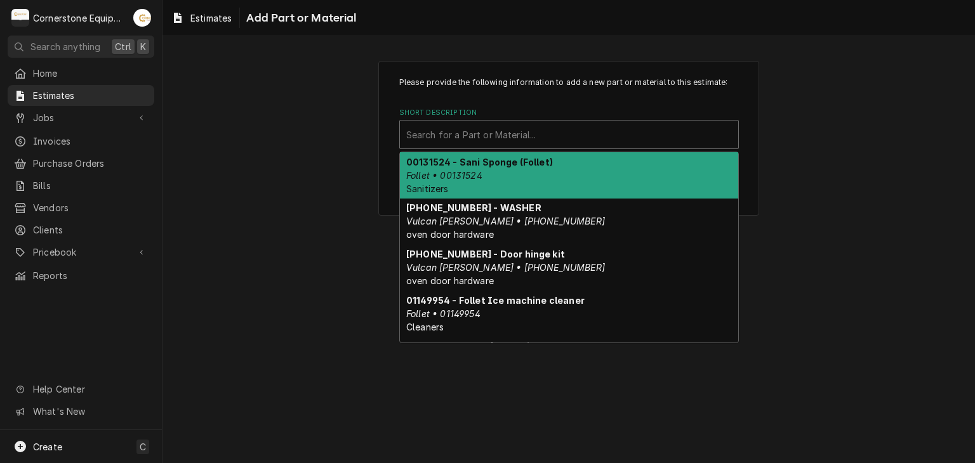
click at [523, 148] on div "Search for a Part or Material..." at bounding box center [569, 135] width 338 height 28
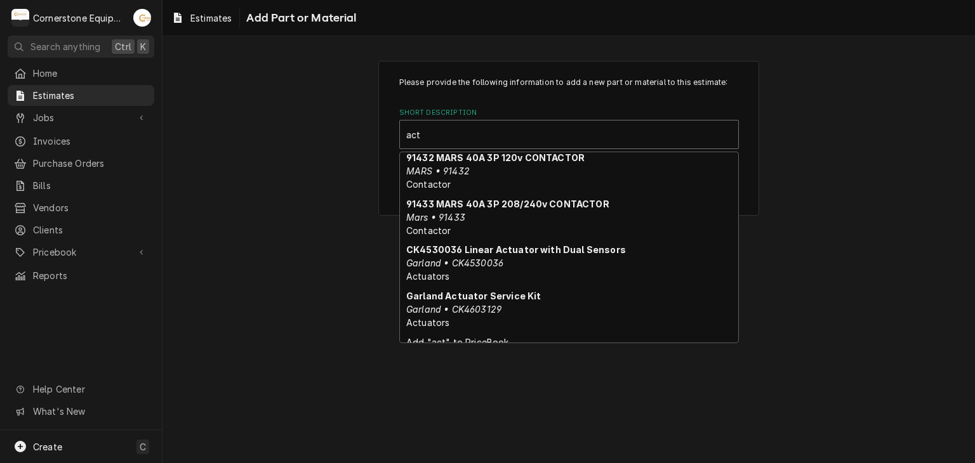
scroll to position [164, 0]
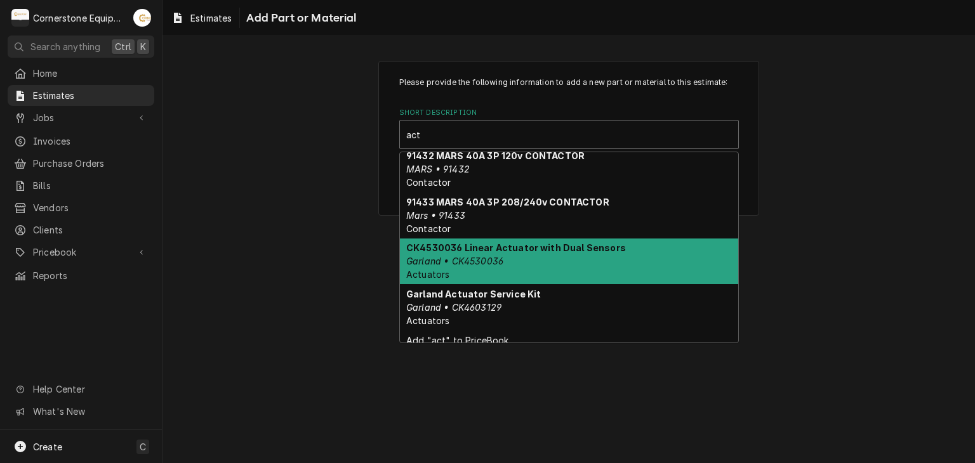
click at [539, 256] on div "CK4530036 Linear Actuator with Dual Sensors Garland • CK4530036 Actuators" at bounding box center [569, 262] width 338 height 46
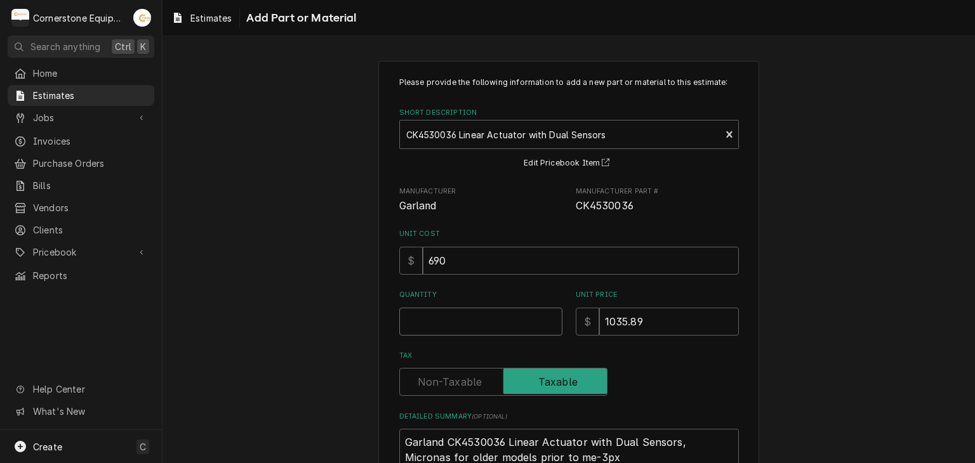
click at [482, 320] on input "Quantity" at bounding box center [480, 322] width 163 height 28
click at [307, 240] on div "Please provide the following information to add a new part or material to this …" at bounding box center [568, 306] width 812 height 514
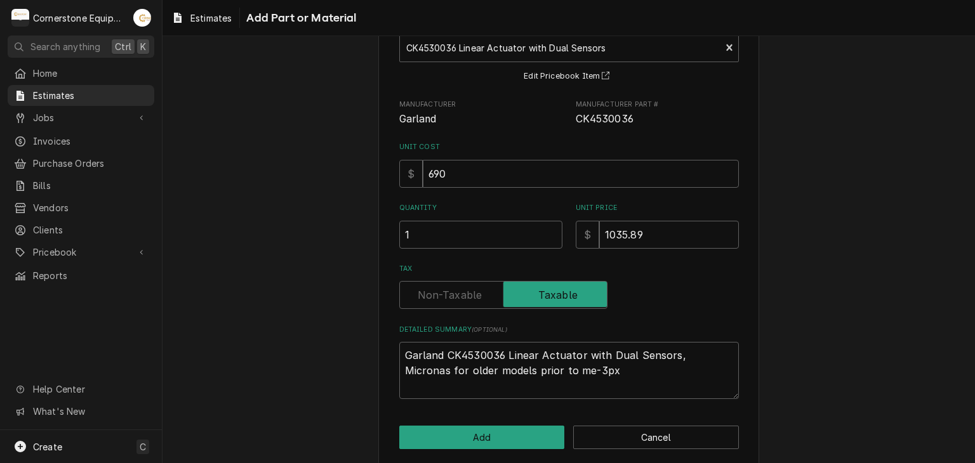
scroll to position [99, 0]
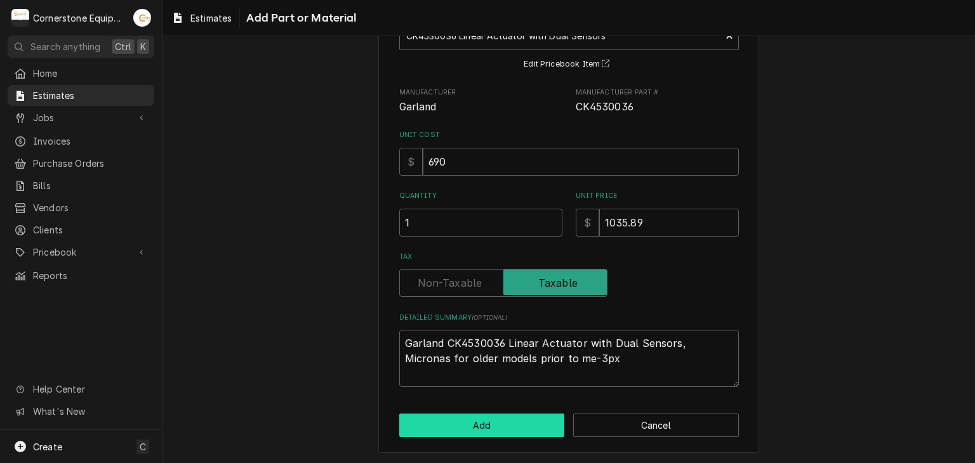
click at [399, 431] on button "Add" at bounding box center [482, 425] width 166 height 23
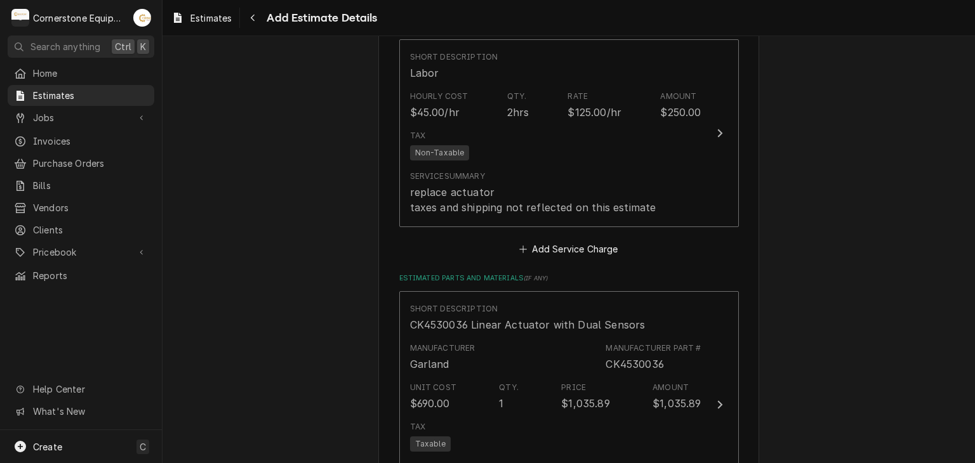
scroll to position [1238, 0]
click at [352, 376] on div "Please provide the following information to create your estimate: Client Detail…" at bounding box center [568, 10] width 812 height 2398
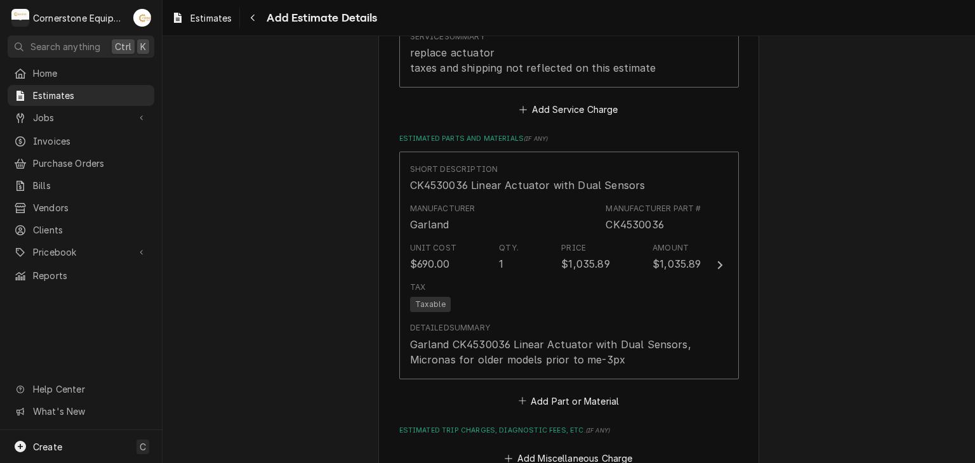
scroll to position [1416, 0]
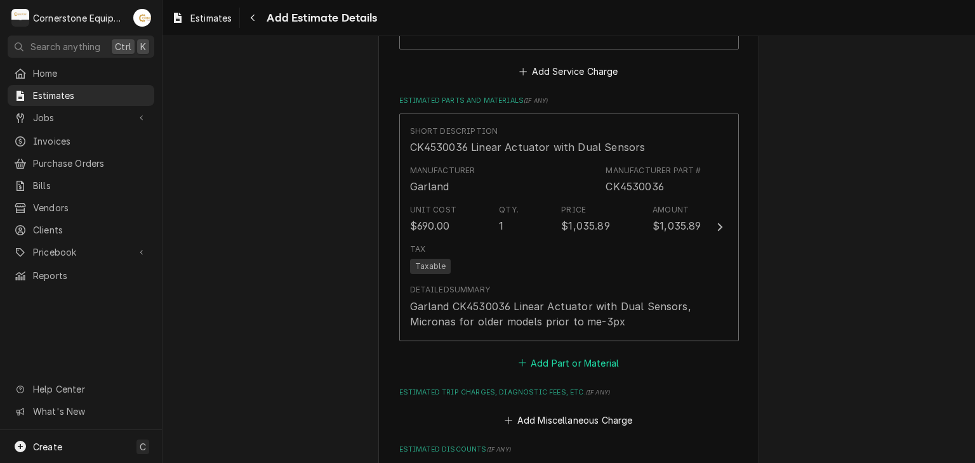
click at [569, 354] on button "Add Part or Material" at bounding box center [568, 363] width 105 height 18
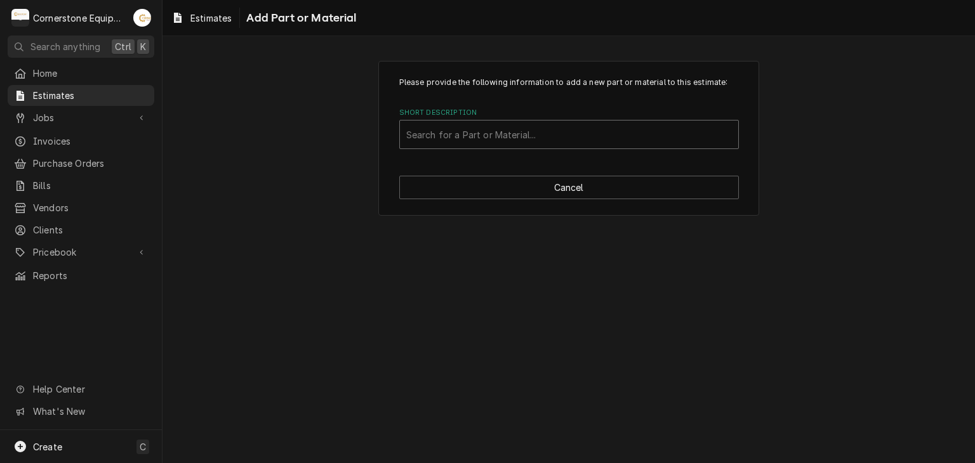
click at [520, 145] on div "Short Description" at bounding box center [569, 134] width 326 height 23
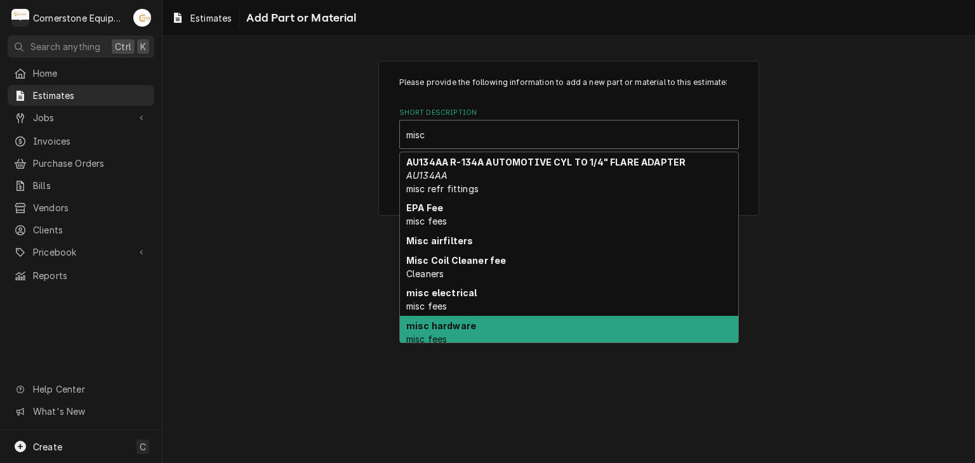
click at [448, 335] on div "misc hardware misc fees" at bounding box center [569, 332] width 338 height 33
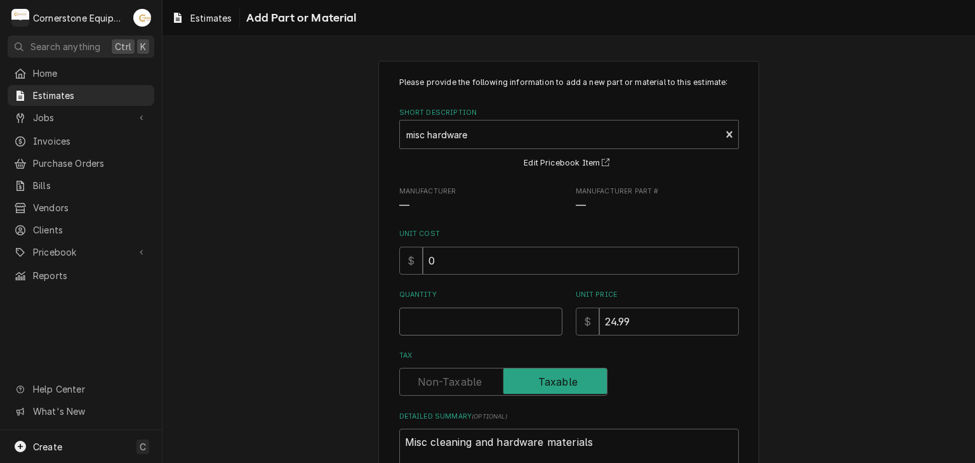
click at [470, 309] on input "Quantity" at bounding box center [480, 322] width 163 height 28
click at [296, 331] on div "Please provide the following information to add a new part or material to this …" at bounding box center [568, 306] width 812 height 514
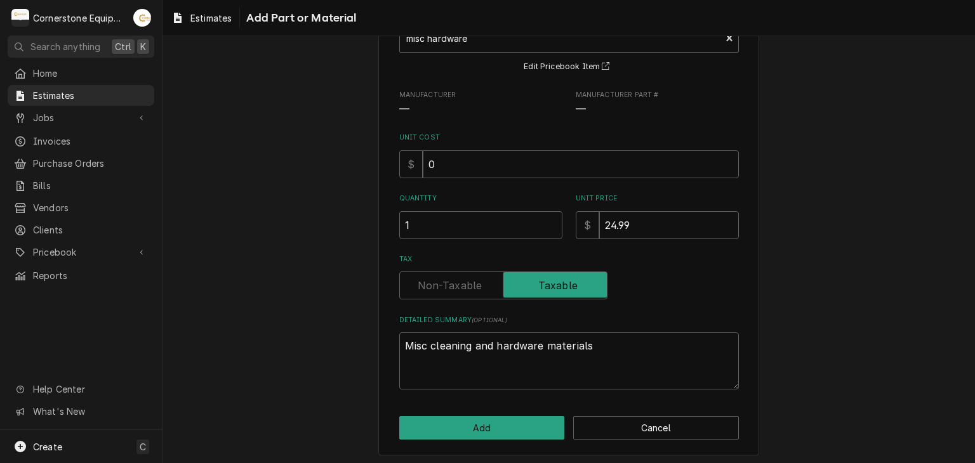
scroll to position [99, 0]
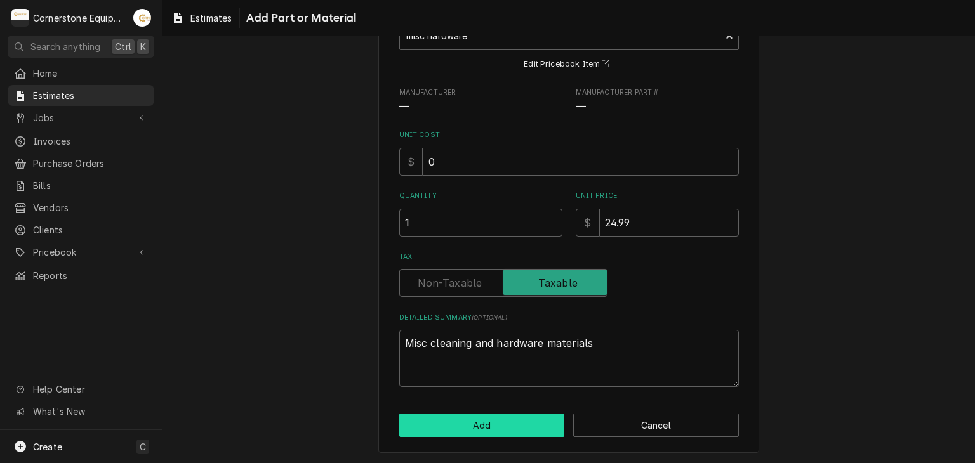
click at [442, 435] on button "Add" at bounding box center [482, 425] width 166 height 23
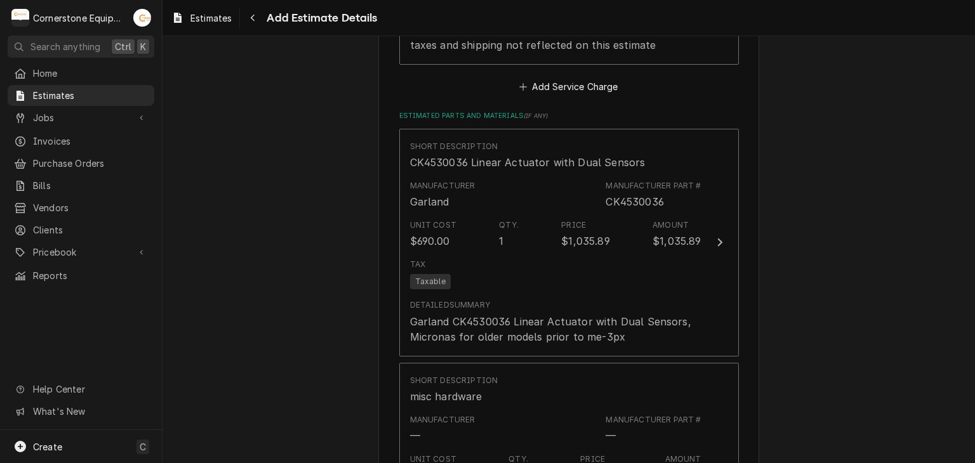
scroll to position [1400, 0]
drag, startPoint x: 107, startPoint y: 88, endPoint x: 112, endPoint y: 93, distance: 6.7
click at [112, 93] on span "Estimates" at bounding box center [90, 95] width 115 height 13
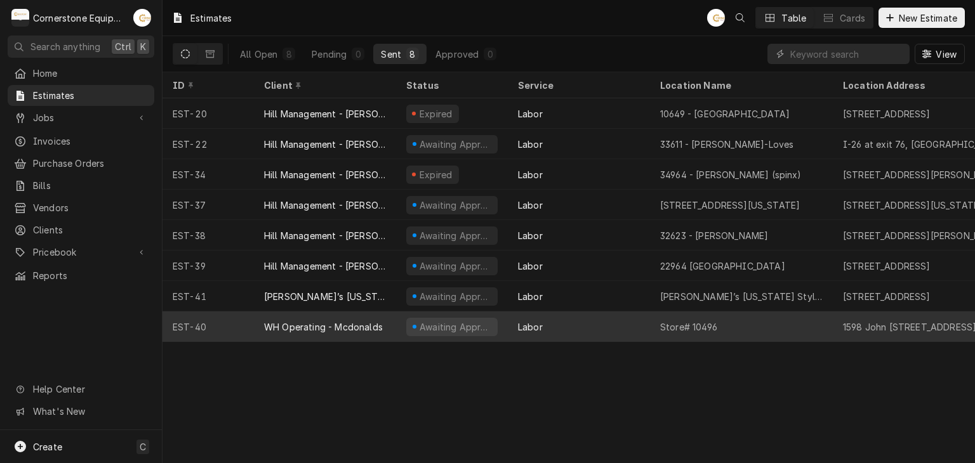
drag, startPoint x: 280, startPoint y: 317, endPoint x: 275, endPoint y: 331, distance: 14.9
click at [275, 331] on div "WH Operating - Mcdonalds" at bounding box center [325, 327] width 142 height 30
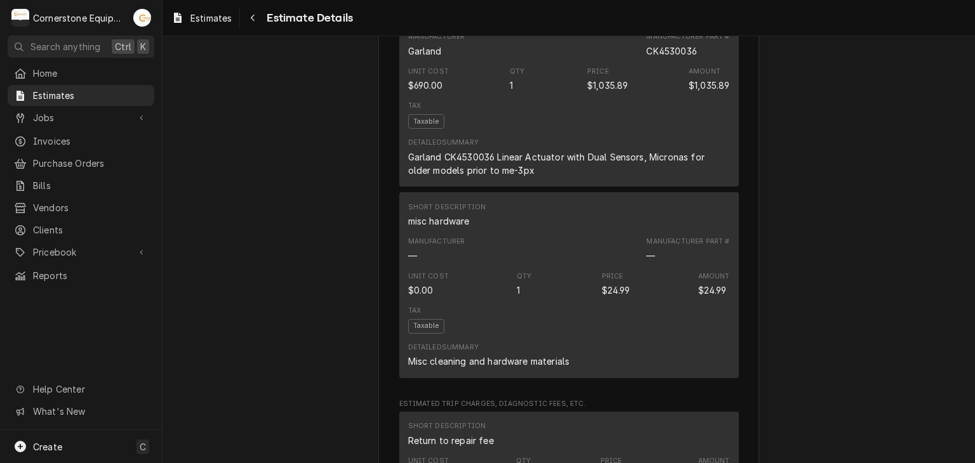
scroll to position [1015, 0]
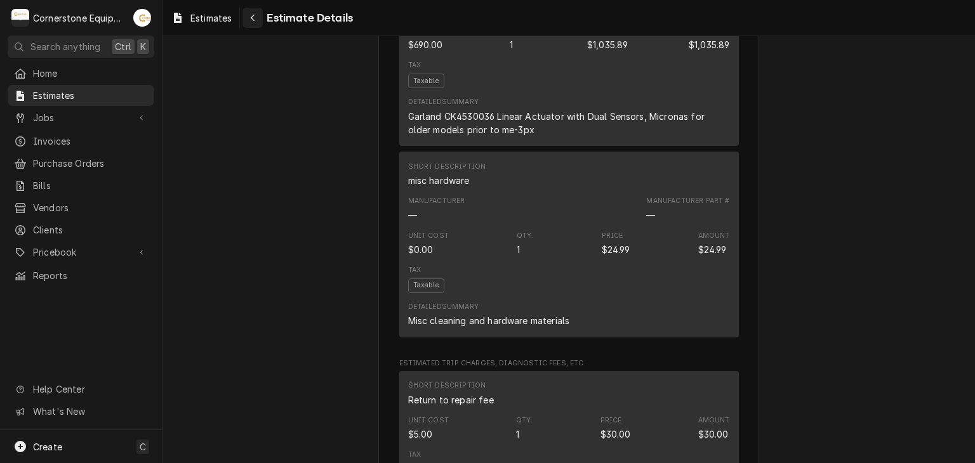
click at [244, 11] on button "Navigate back" at bounding box center [252, 18] width 20 height 20
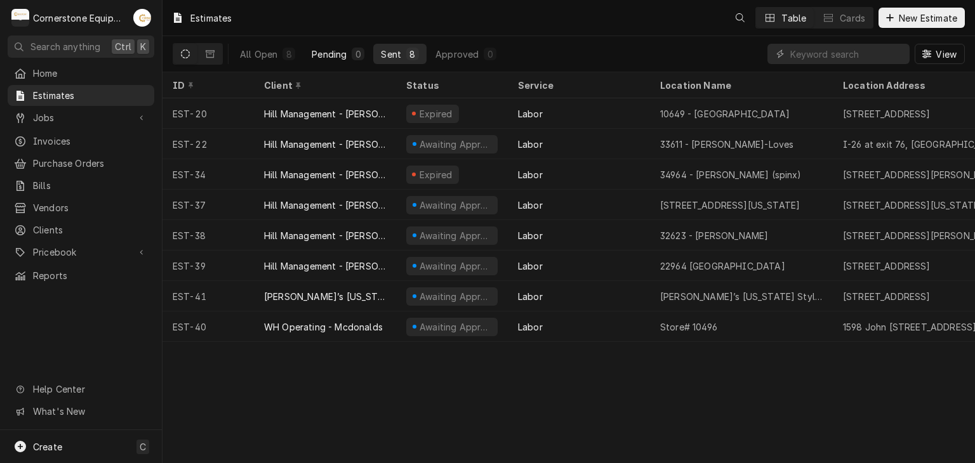
click at [320, 46] on button "Pending 0" at bounding box center [338, 54] width 68 height 20
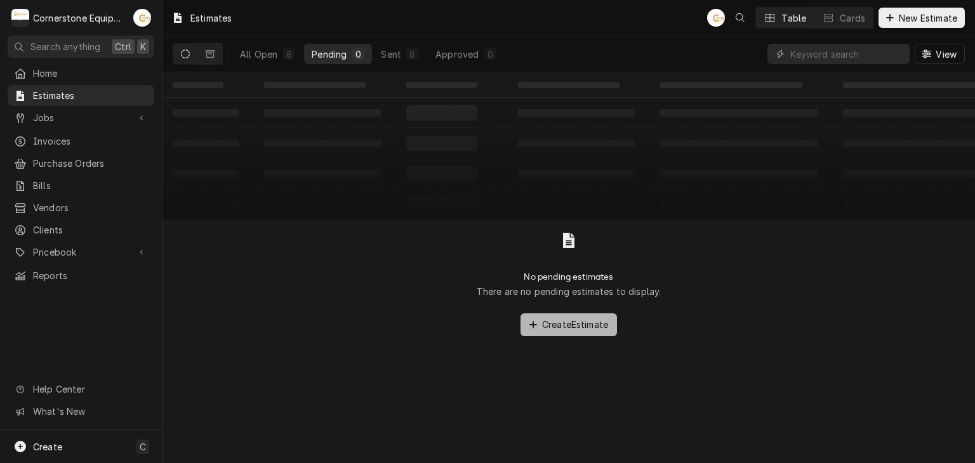
click at [557, 333] on button "Create Estimate" at bounding box center [568, 324] width 96 height 23
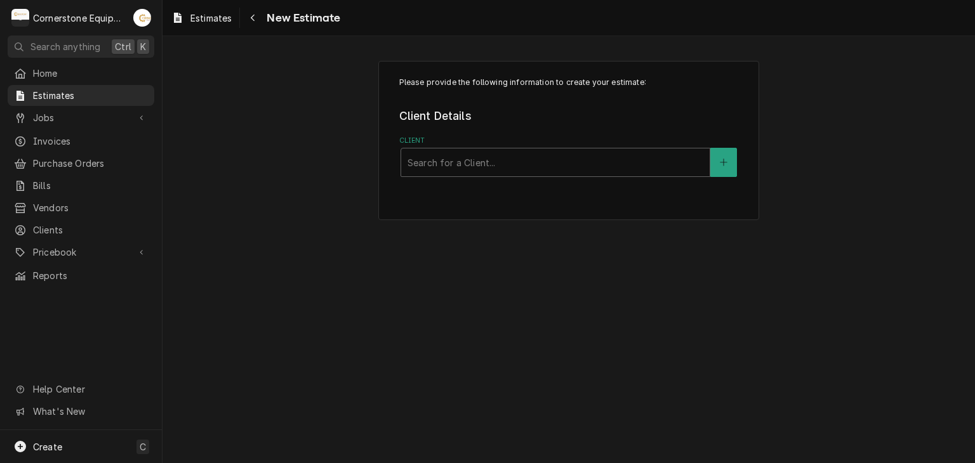
click at [482, 180] on div "Please provide the following information to create your estimate: Client Detail…" at bounding box center [568, 140] width 381 height 159
click at [484, 175] on div "Search for a Client..." at bounding box center [555, 162] width 308 height 28
type input "wh"
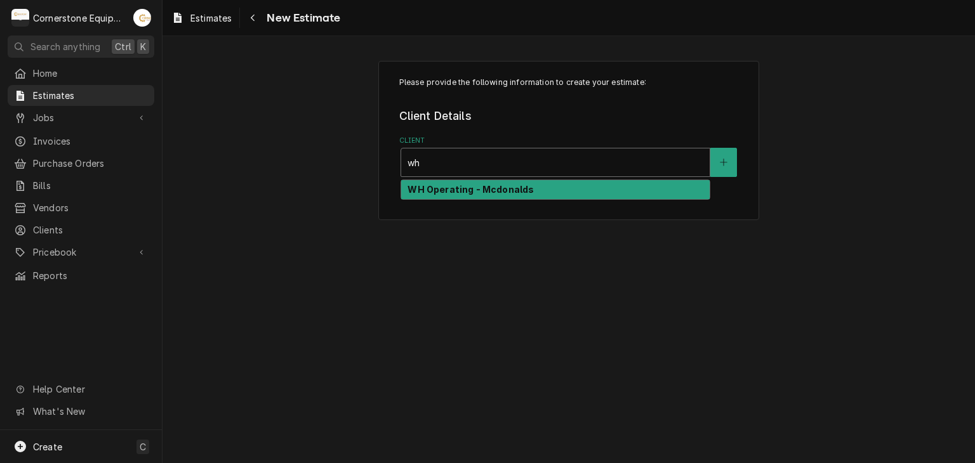
click at [480, 186] on strong "WH Operating - Mcdonalds" at bounding box center [470, 189] width 126 height 11
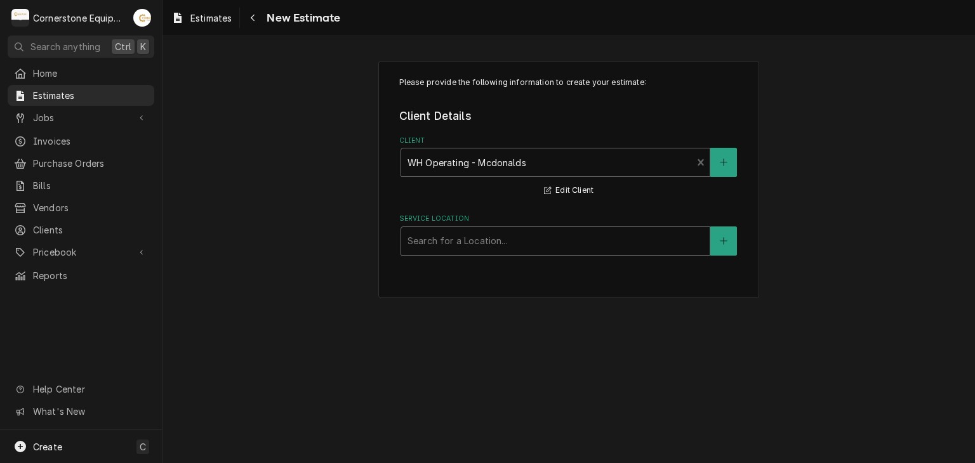
click at [448, 234] on div "Service Location" at bounding box center [555, 241] width 296 height 23
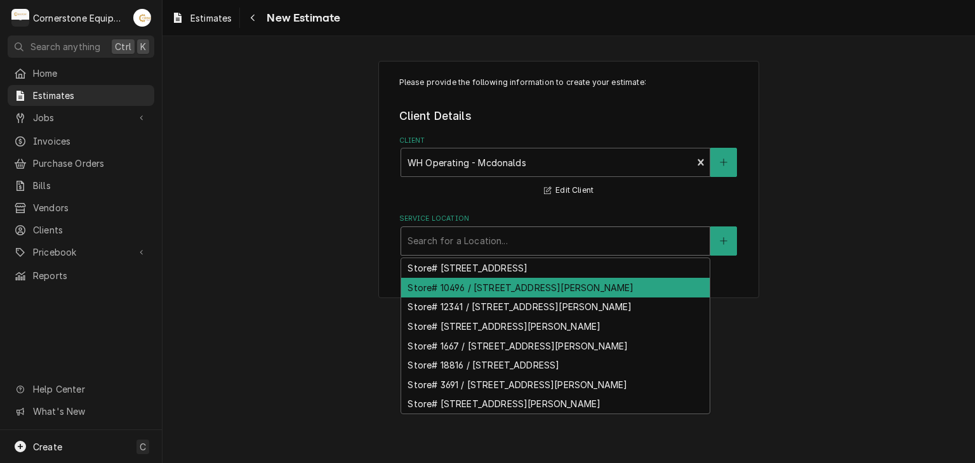
click at [479, 278] on div "Store# 10496 / [STREET_ADDRESS][PERSON_NAME]" at bounding box center [555, 288] width 308 height 20
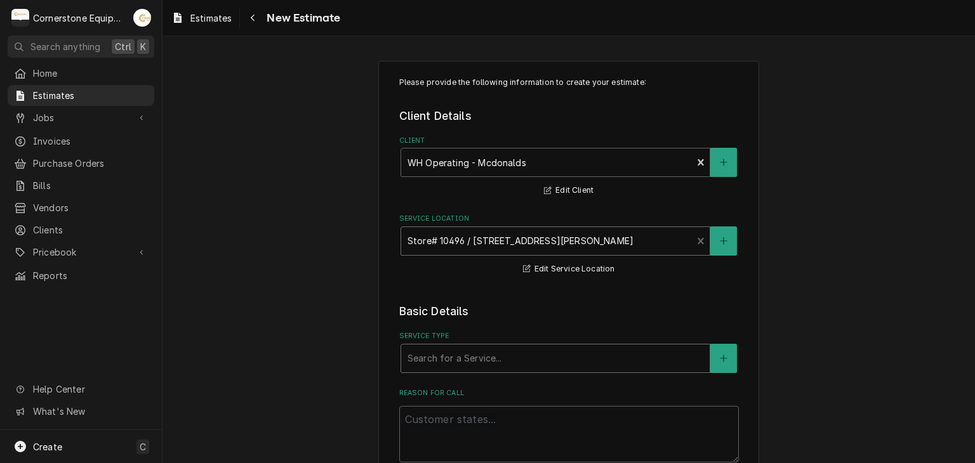
click at [445, 363] on div "Service Type" at bounding box center [555, 358] width 296 height 23
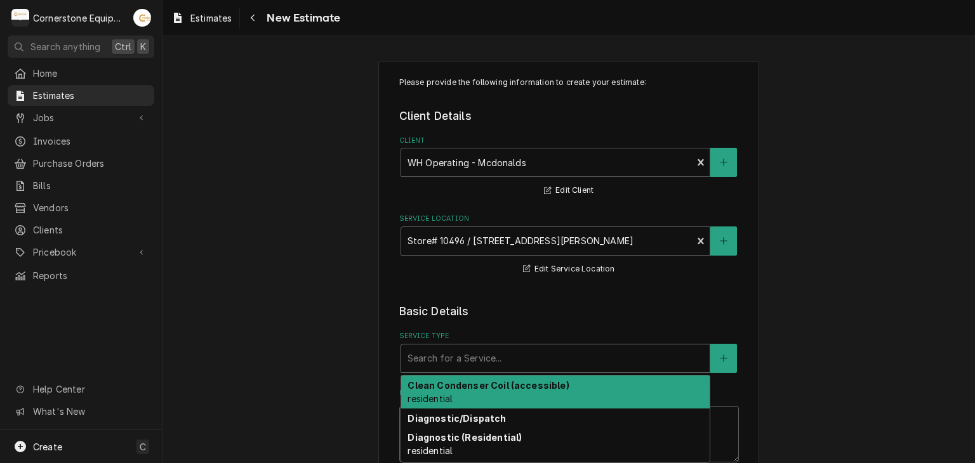
type textarea "x"
type input "l"
type textarea "x"
type input "la"
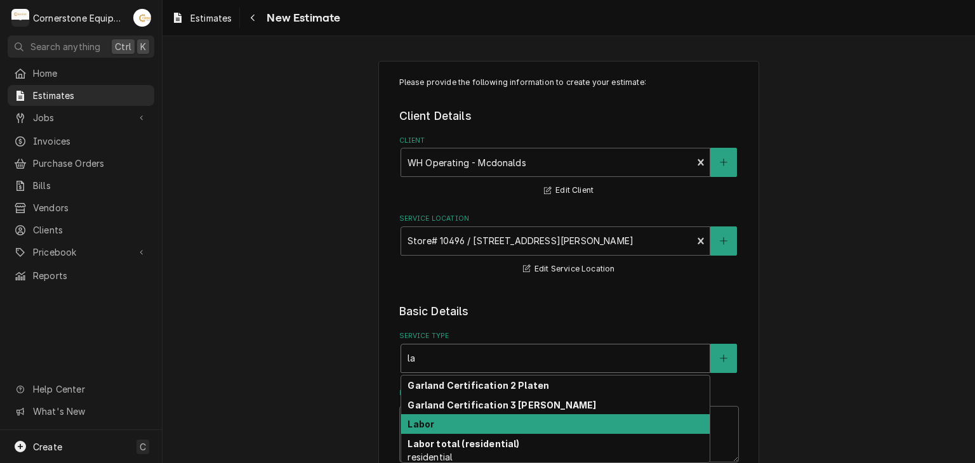
click at [426, 425] on strong "Labor" at bounding box center [420, 424] width 27 height 11
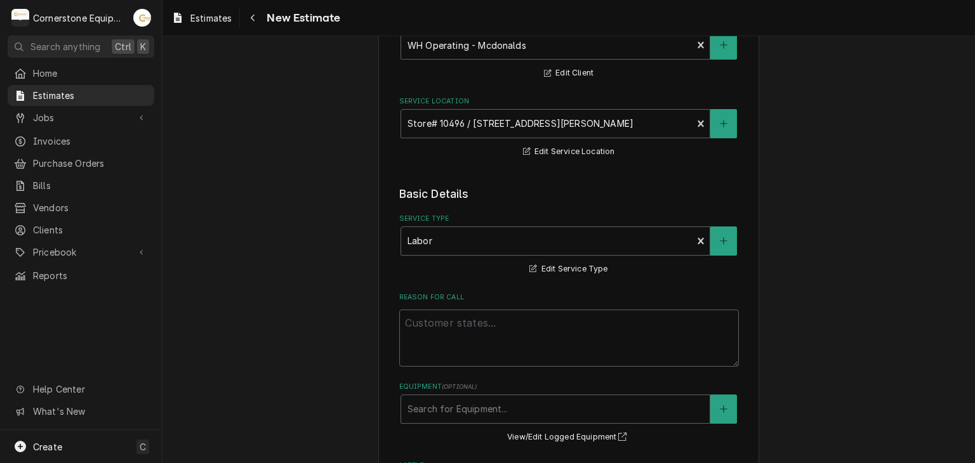
scroll to position [127, 0]
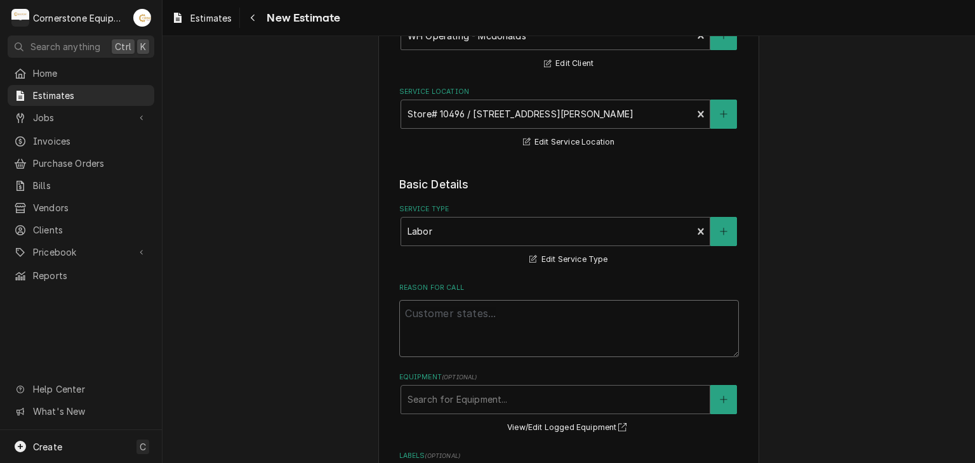
click at [500, 320] on textarea "Reason For Call" at bounding box center [569, 328] width 340 height 57
type textarea "x"
type textarea "W"
type textarea "x"
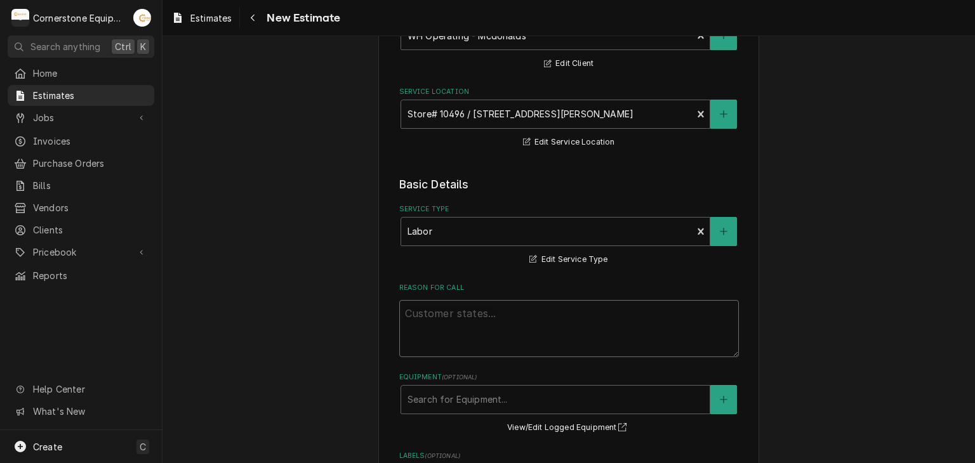
type textarea "E"
type textarea "x"
type textarea "Es"
type textarea "x"
type textarea "Est"
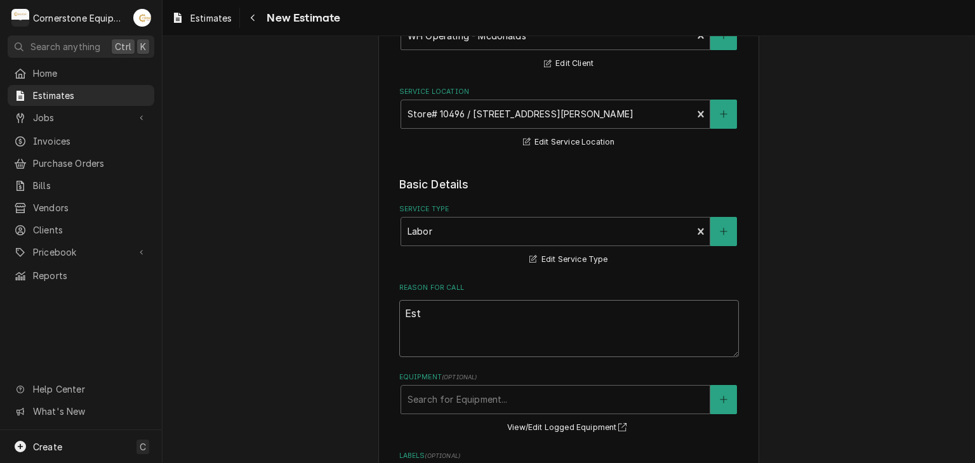
type textarea "x"
type textarea "Esti"
type textarea "x"
type textarea "Estim"
type textarea "x"
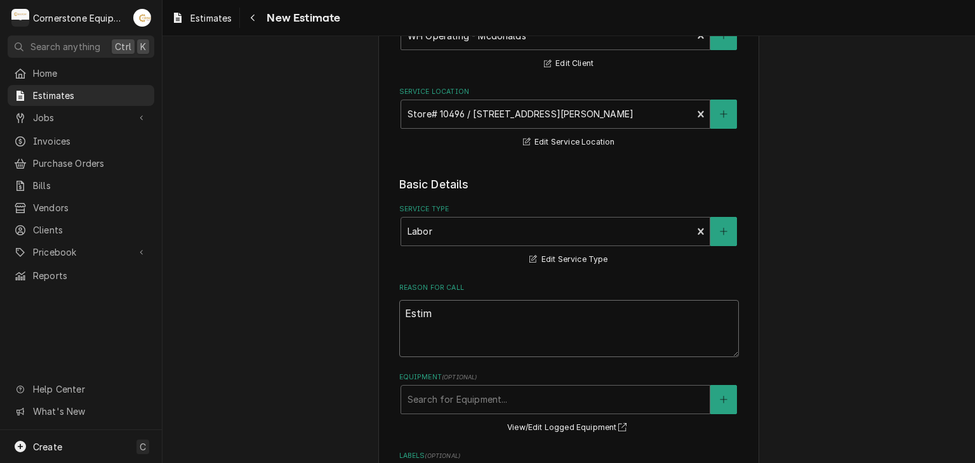
type textarea "Estima"
type textarea "x"
type textarea "Estimat"
type textarea "x"
type textarea "Estimate"
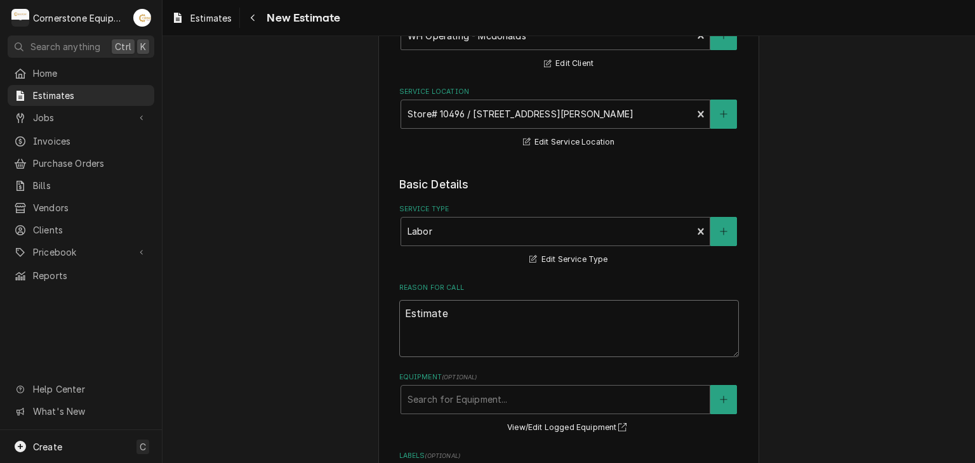
type textarea "x"
type textarea "Estimate"
type textarea "x"
type textarea "Estimate t"
type textarea "x"
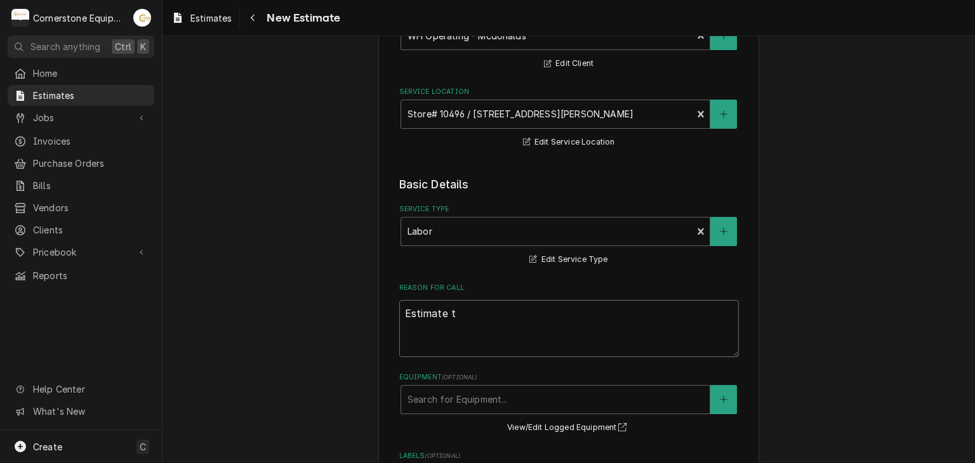
type textarea "Estimate to"
type textarea "x"
type textarea "Estimate to"
type textarea "x"
type textarea "Estimate to r"
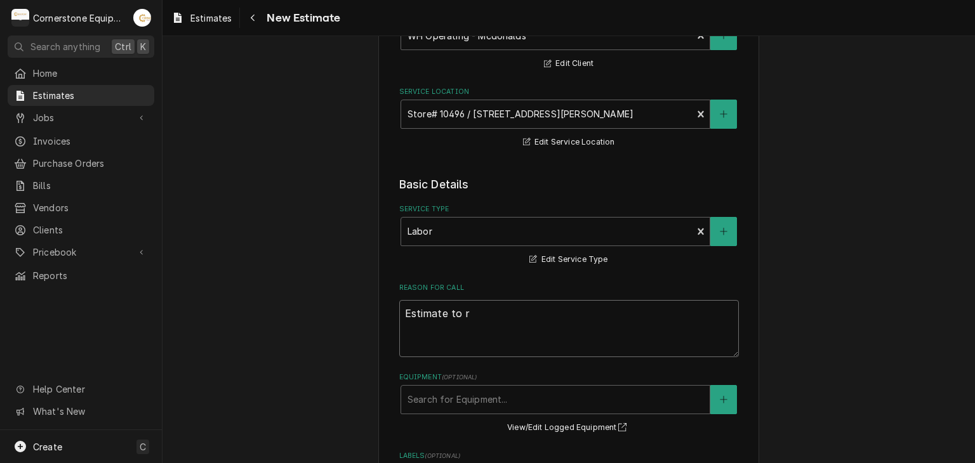
type textarea "x"
type textarea "Estimate to re"
type textarea "x"
type textarea "Estimate to repl"
type textarea "x"
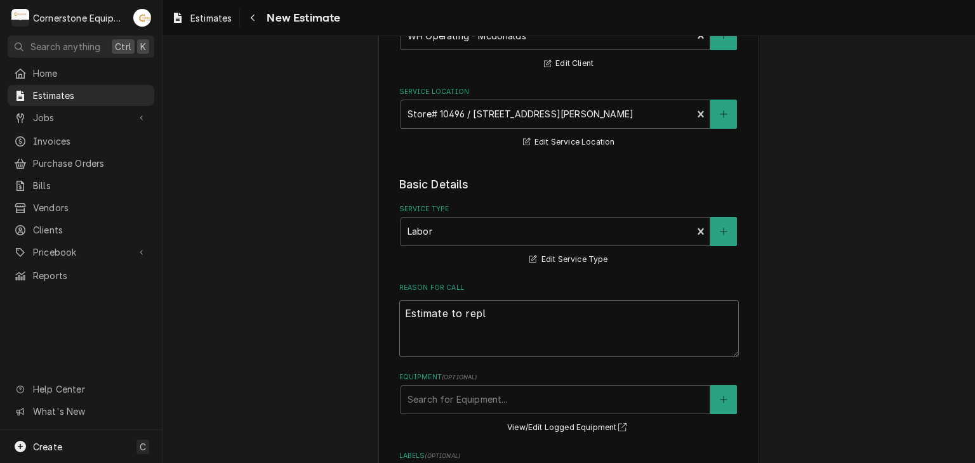
type textarea "Estimate to repla"
type textarea "x"
type textarea "Estimate to replac"
type textarea "x"
type textarea "Estimate to replace"
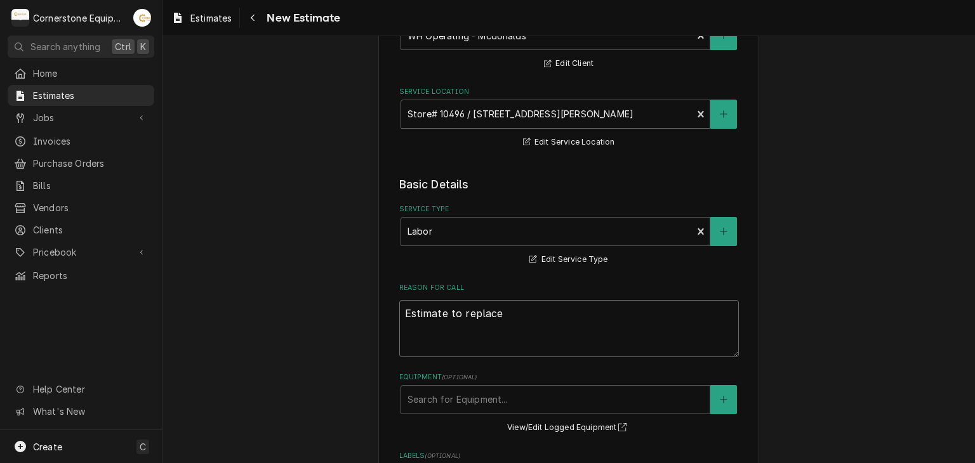
type textarea "x"
type textarea "Estimate to replace"
type textarea "x"
type textarea "Estimate to replace t"
type textarea "x"
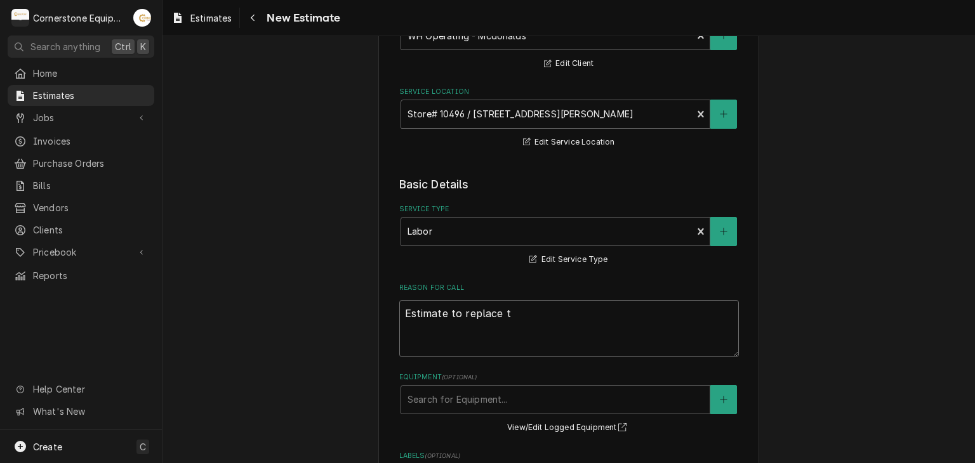
type textarea "Estimate to replace th"
type textarea "x"
type textarea "Estimate to replace the"
type textarea "x"
type textarea "Estimate to replace the"
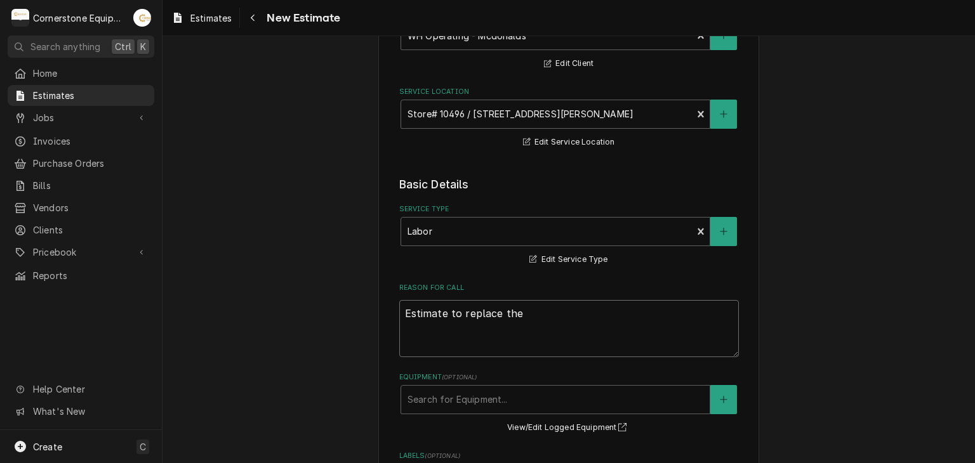
type textarea "x"
type textarea "Estimate to replace the a"
type textarea "x"
type textarea "Estimate to replace the ac"
type textarea "x"
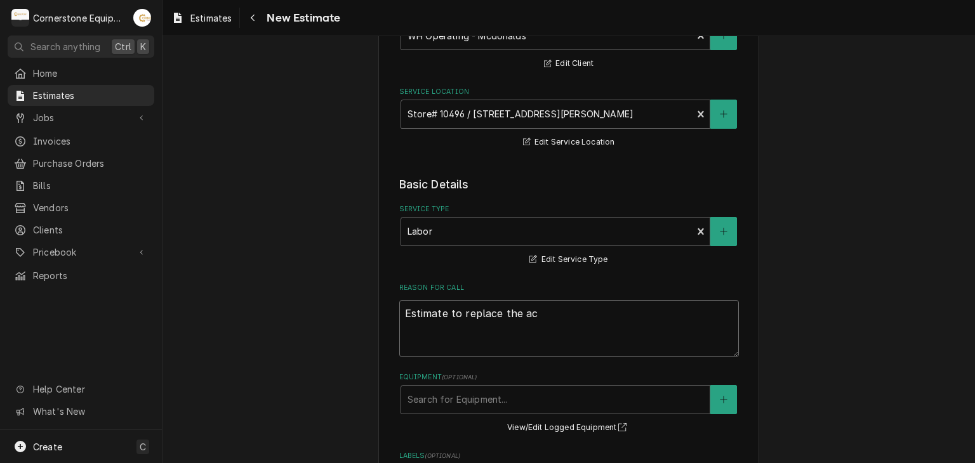
type textarea "Estimate to replace the act"
type textarea "x"
type textarea "Estimate to replace the actu"
type textarea "x"
type textarea "Estimate to replace the actua"
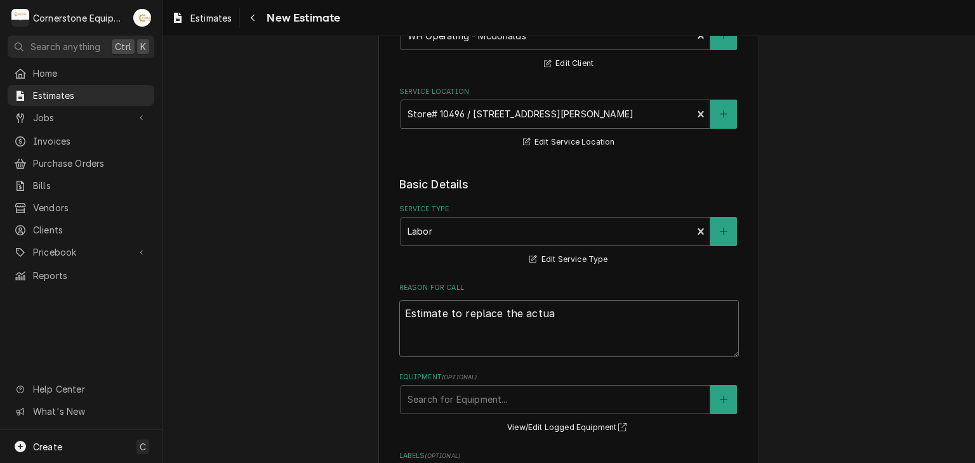
type textarea "x"
type textarea "Estimate to replace the actuat"
type textarea "x"
type textarea "Estimate to replace the actuato"
type textarea "x"
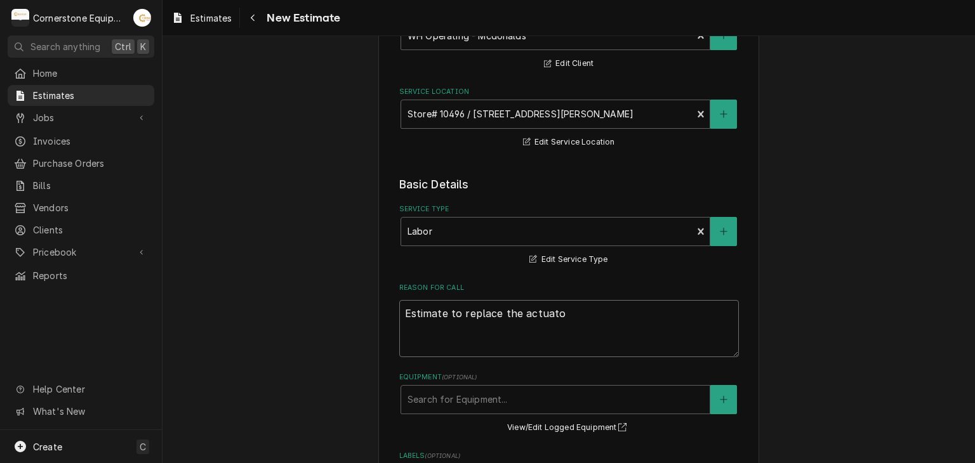
type textarea "Estimate to replace the actuator"
type textarea "x"
type textarea "Estimate to replace the actuator"
type textarea "x"
type textarea "Estimate to replace the actuator o"
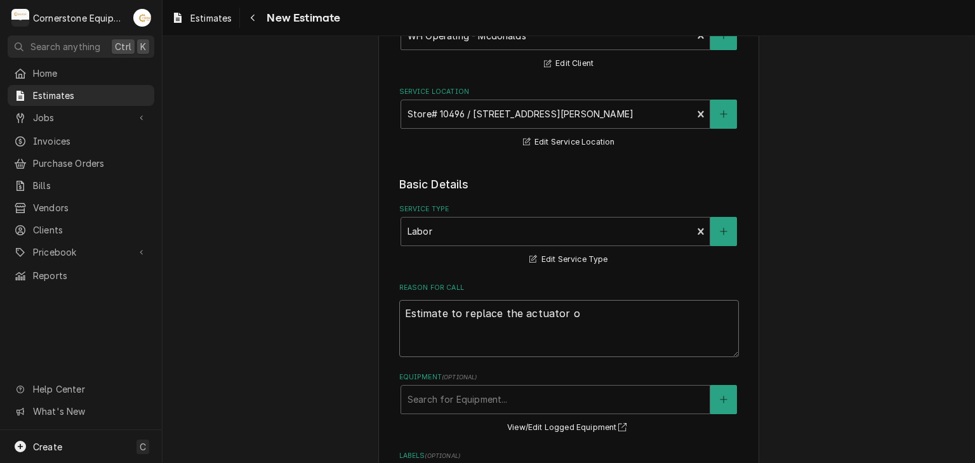
type textarea "x"
type textarea "Estimate to replace the actuator on"
type textarea "x"
type textarea "Estimate to replace the actuator on"
type textarea "x"
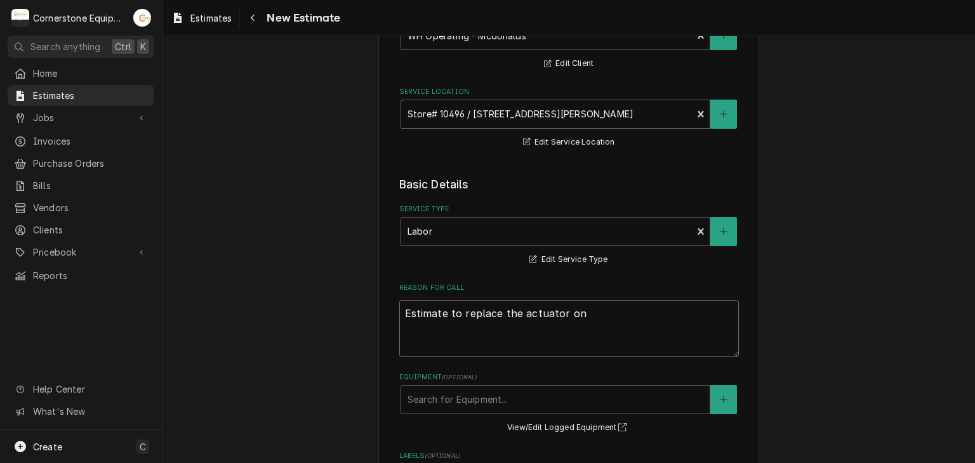
type textarea "Estimate to replace the actuator on y"
type textarea "x"
type textarea "Estimate to replace the actuator on yo"
type textarea "x"
type textarea "Estimate to replace the actuator on you"
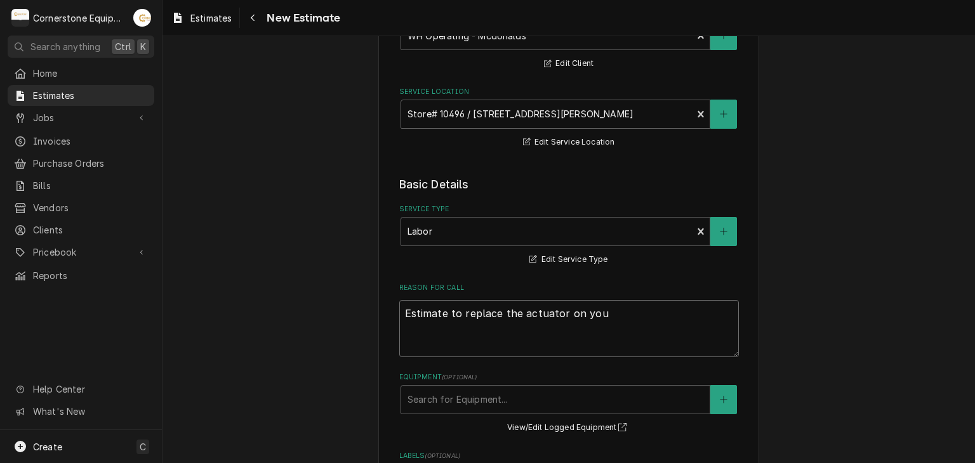
type textarea "x"
type textarea "Estimate to replace the actuator on your"
type textarea "x"
type textarea "Estimate to replace the actuator on your"
type textarea "x"
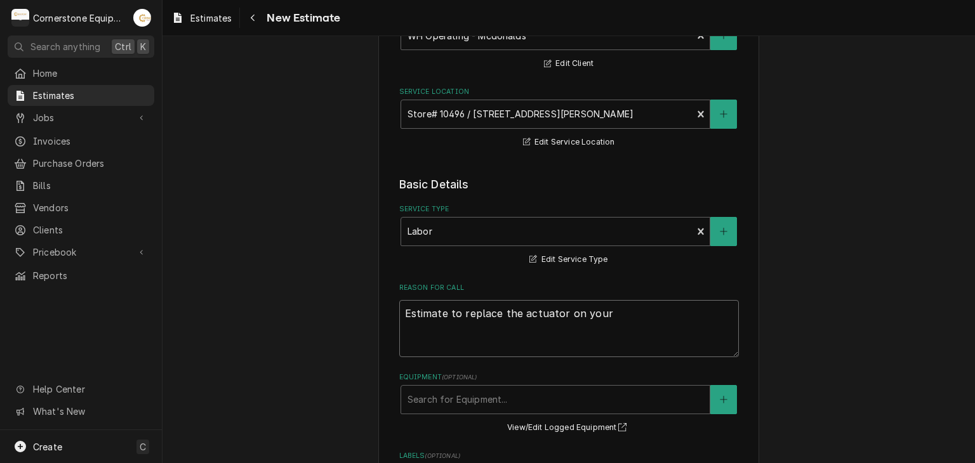
type textarea "Estimate to replace the actuator on your #"
type textarea "x"
type textarea "Estimate to replace the actuator on your #"
type textarea "x"
type textarea "Estimate to replace the actuator on your # p"
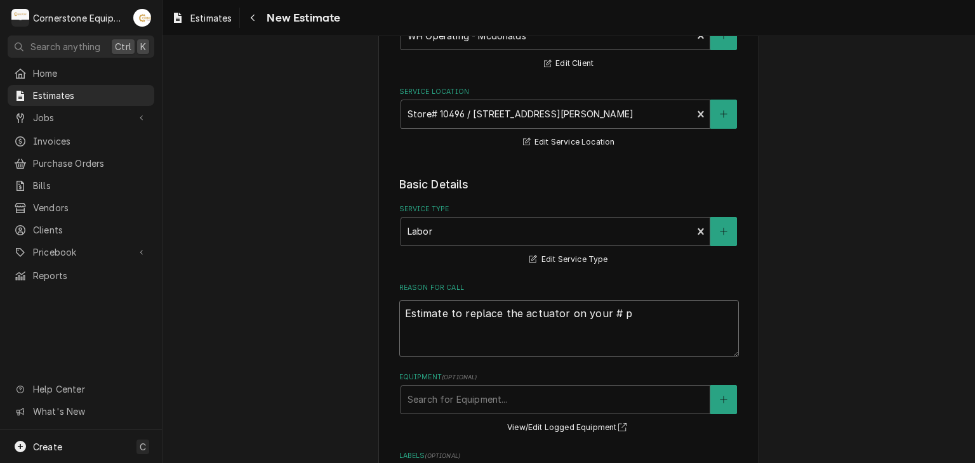
type textarea "x"
type textarea "Estimate to replace the actuator on your # pl"
type textarea "x"
type textarea "Estimate to replace the actuator on your # pla"
type textarea "x"
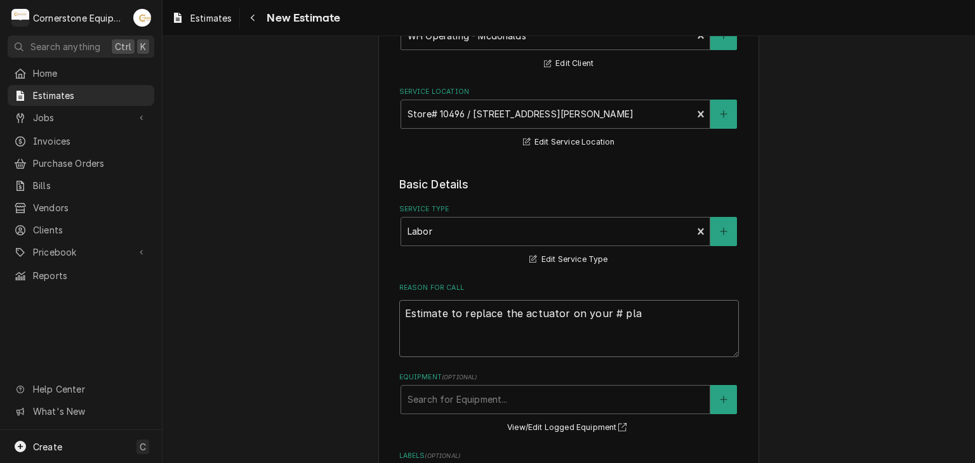
type textarea "Estimate to replace the actuator on your # plat"
type textarea "x"
type textarea "Estimate to replace the actuator on your # platt"
type textarea "x"
type textarea "Estimate to replace the actuator on your # platten"
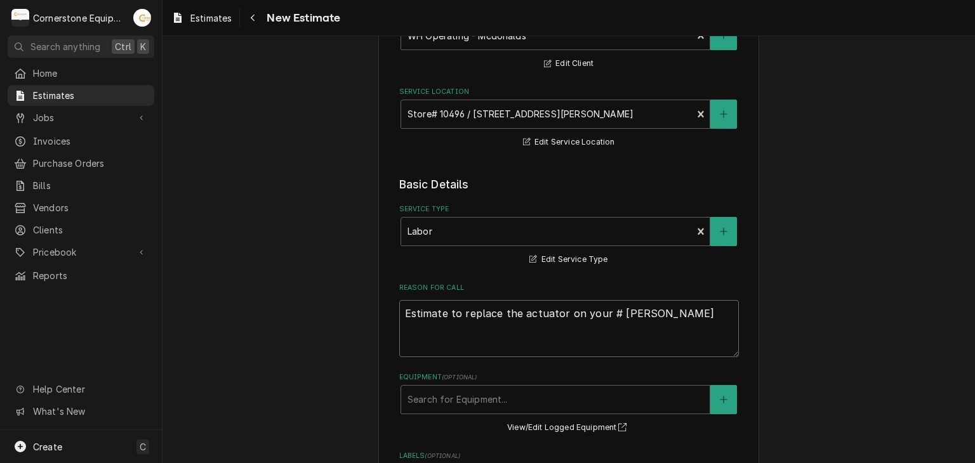
type textarea "x"
type textarea "Estimate to replace the actuator on your # platten"
type textarea "x"
type textarea "Estimate to replace the actuator on your # platten g"
type textarea "x"
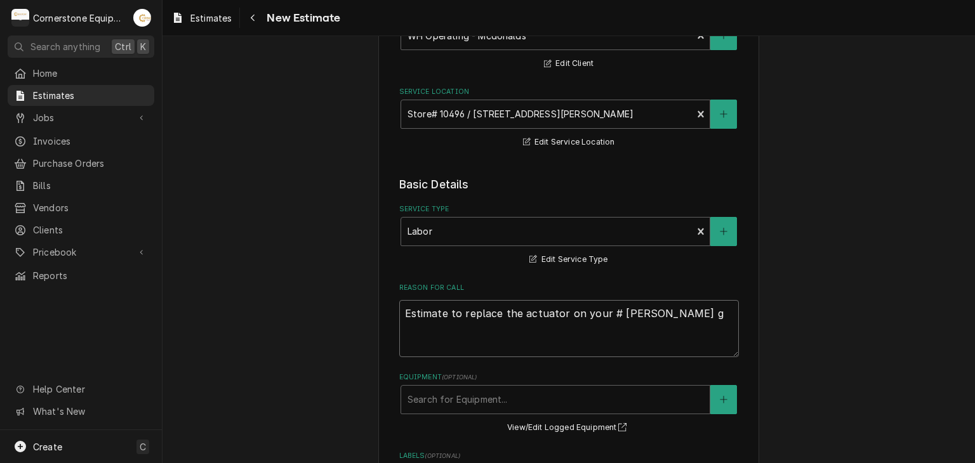
type textarea "Estimate to replace the actuator on your # platten gr"
type textarea "x"
type textarea "Estimate to replace the actuator on your # platten gri"
type textarea "x"
type textarea "Estimate to replace the actuator on your # platten gril"
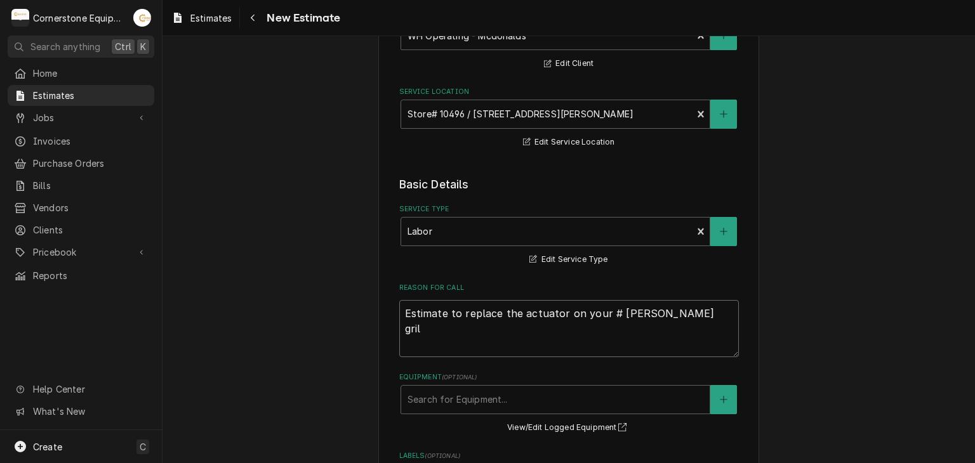
type textarea "x"
type textarea "Estimate to replace the actuator on your # platten grill"
type textarea "x"
type textarea "Estimate to replace the actuator on your # platten grill."
type textarea "x"
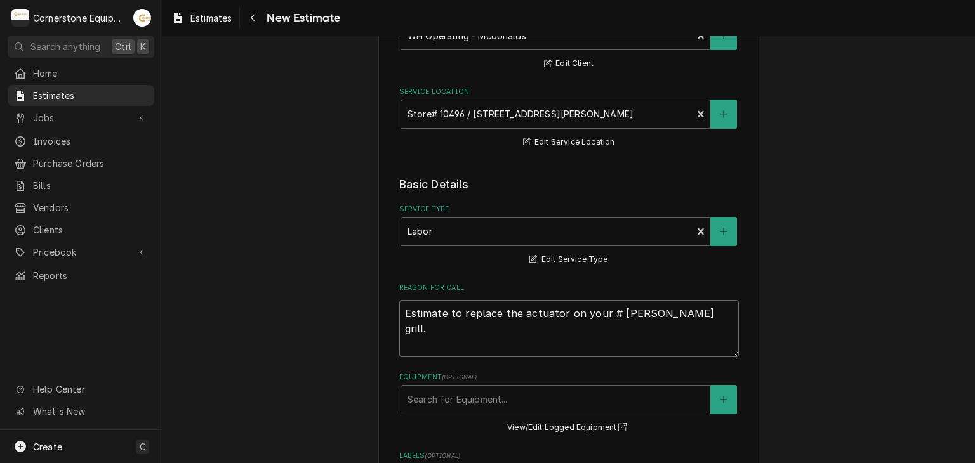
type textarea "Estimate to replace the actuator on your # platten grill."
click at [603, 315] on textarea "Estimate to replace the actuator on your # platten grill." at bounding box center [569, 328] width 340 height 57
type textarea "x"
type textarea "Estimate to replace the actuator on your platten grill."
type textarea "x"
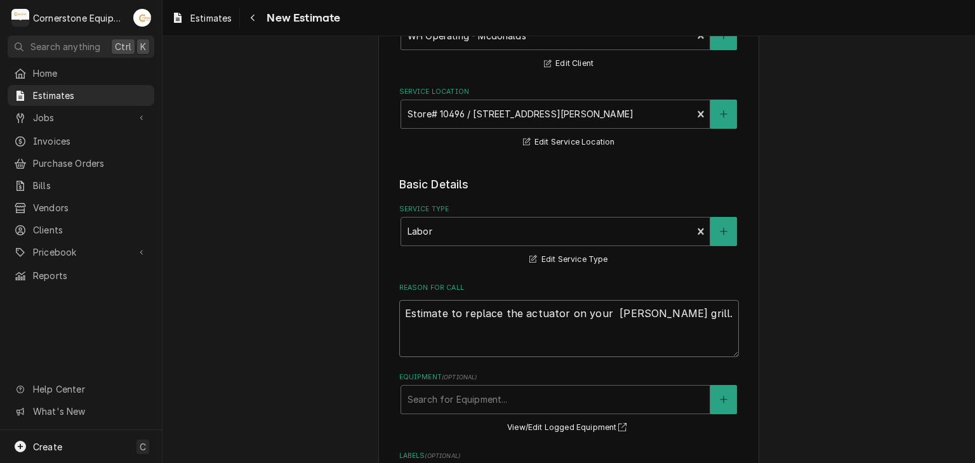
type textarea "Estimate to replace the actuator on your 3 platten grill."
type textarea "x"
type textarea "Estimate to replace the actuator on your 3 platen grill."
click at [663, 336] on textarea "Estimate to replace the actuator on your 3 platen grill." at bounding box center [569, 328] width 340 height 57
type textarea "x"
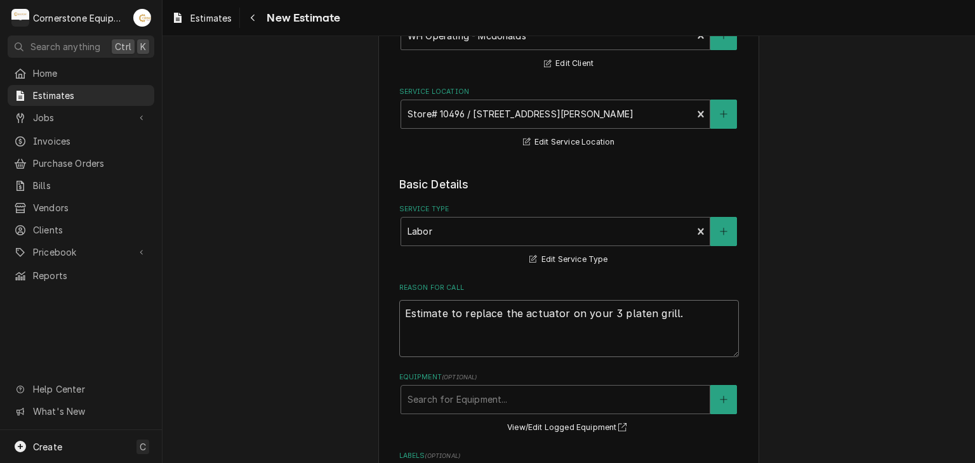
type textarea "Estimate to replace the actuator on your 3 platen grill. T"
type textarea "x"
type textarea "Estimate to replace the actuator on your 3 platen grill. Ta"
type textarea "x"
type textarea "Estimate to replace the actuator on your 3 platen grill. Tas"
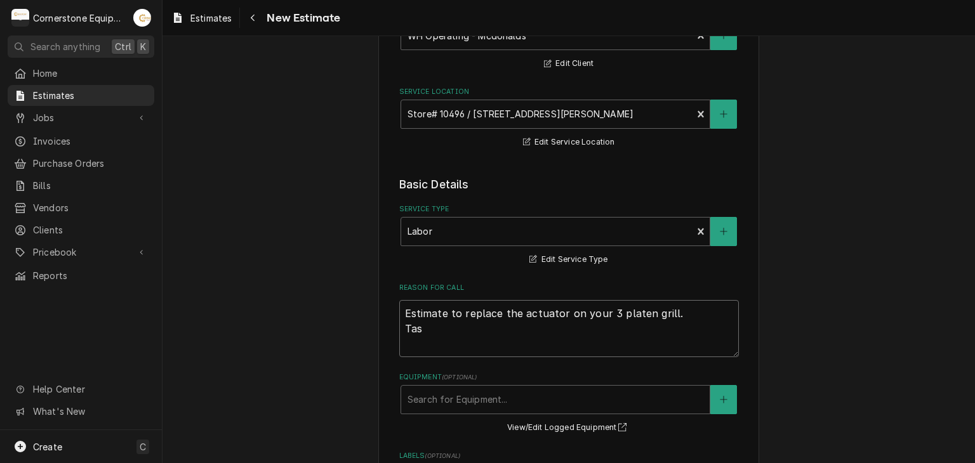
type textarea "x"
type textarea "Estimate to replace the actuator on your 3 platen grill. Ta"
type textarea "x"
type textarea "Estimate to replace the actuator on your 3 platen grill. Tax"
type textarea "x"
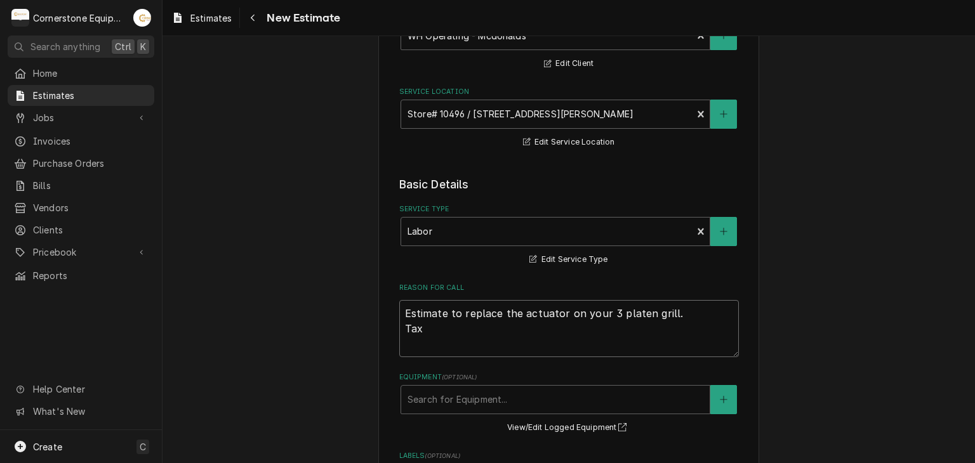
type textarea "Estimate to replace the actuator on your 3 platen grill. Taxe"
type textarea "x"
type textarea "Estimate to replace the actuator on your 3 platen grill. Taxes"
type textarea "x"
type textarea "Estimate to replace the actuator on your 3 platen grill. Taxes"
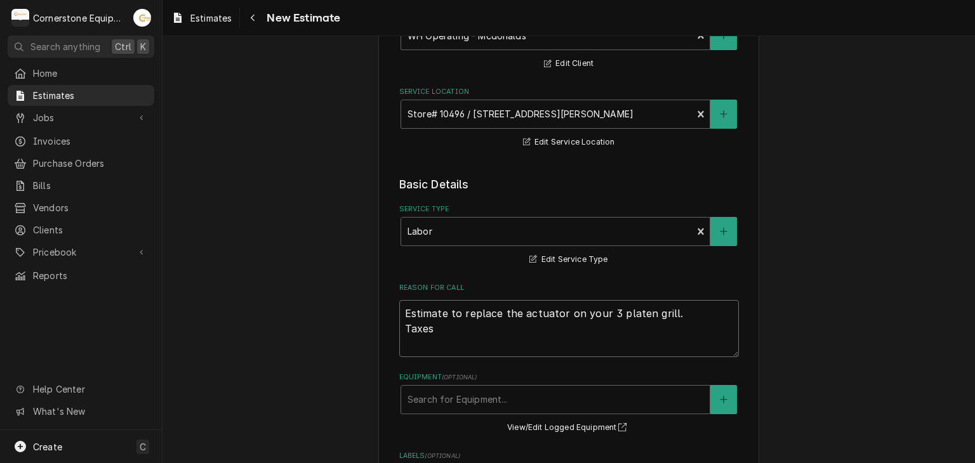
type textarea "x"
type textarea "Estimate to replace the actuator on your 3 platen grill. Taxes a"
type textarea "x"
type textarea "Estimate to replace the actuator on your 3 platen grill. Taxes an"
type textarea "x"
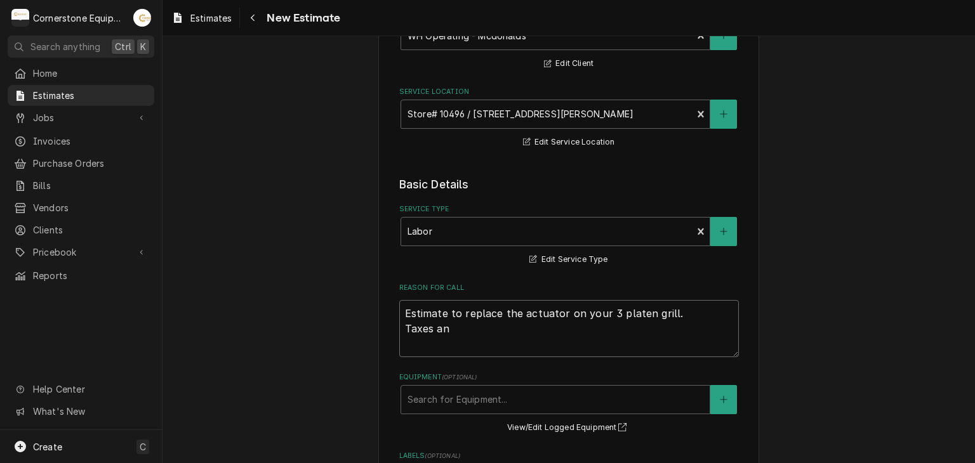
type textarea "Estimate to replace the actuator on your 3 platen grill. Taxes and"
type textarea "x"
type textarea "Estimate to replace the actuator on your 3 platen grill. Taxes and"
type textarea "x"
type textarea "Estimate to replace the actuator on your 3 platen grill. Taxes and s"
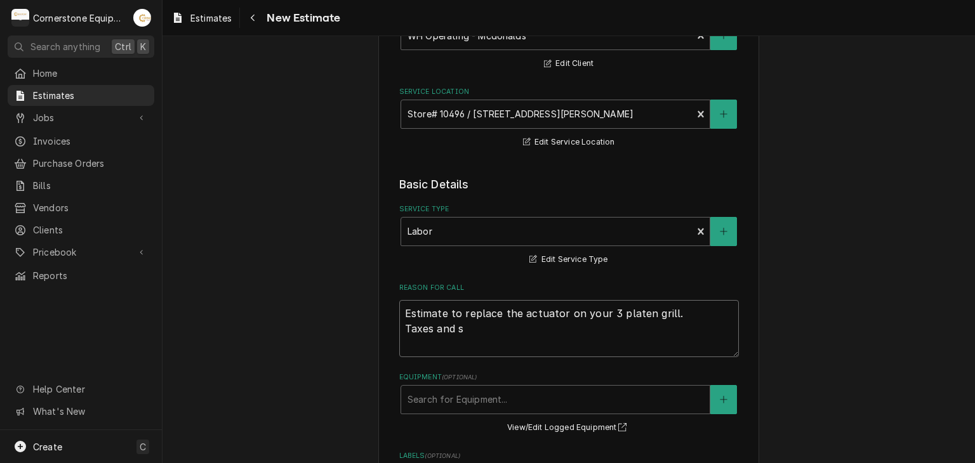
type textarea "x"
type textarea "Estimate to replace the actuator on your 3 platen grill. Taxes and sh"
type textarea "x"
type textarea "Estimate to replace the actuator on your 3 platen grill. Taxes and shi"
type textarea "x"
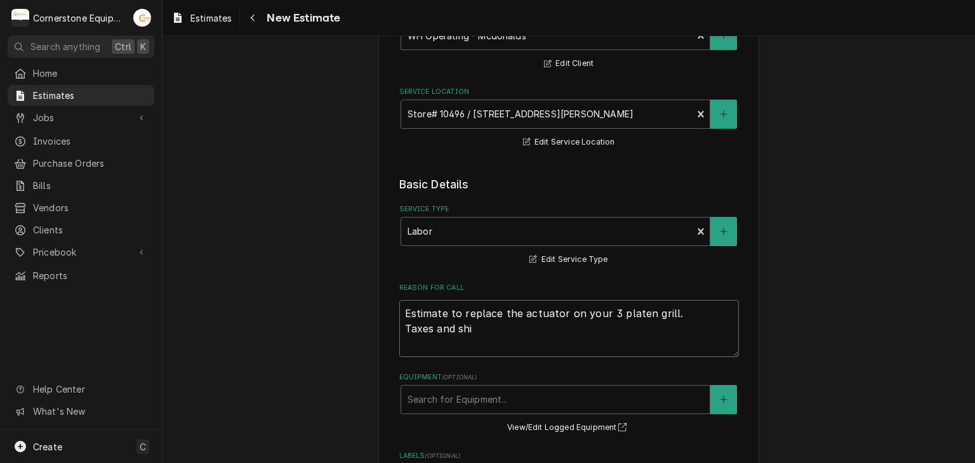
type textarea "Estimate to replace the actuator on your 3 platen grill. Taxes and ship"
type textarea "x"
type textarea "Estimate to replace the actuator on your 3 platen grill. Taxes and shipp"
type textarea "x"
type textarea "Estimate to replace the actuator on your 3 platen grill. Taxes and shippin"
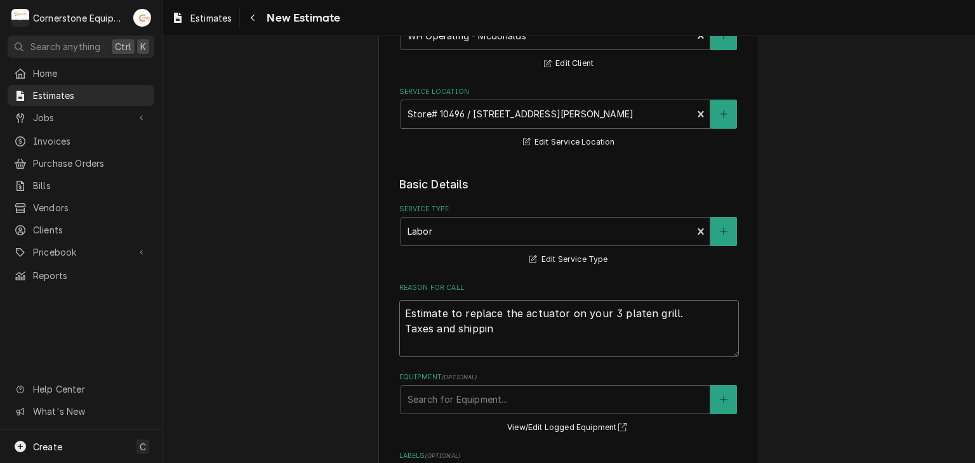
type textarea "x"
type textarea "Estimate to replace the actuator on your 3 platen grill. Taxes and shipping"
type textarea "x"
type textarea "Estimate to replace the actuator on your 3 platen grill. Taxes and shipping"
type textarea "x"
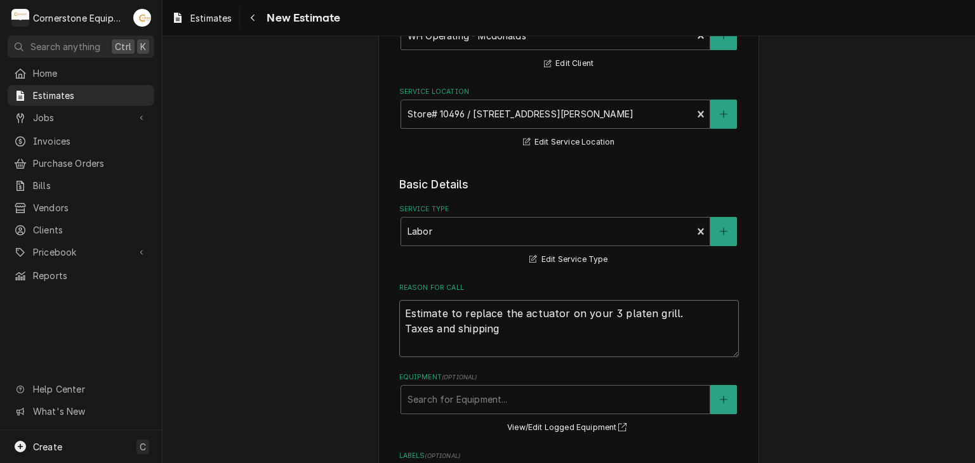
type textarea "Estimate to replace the actuator on your 3 platen grill. Taxes and shipping a"
type textarea "x"
type textarea "Estimate to replace the actuator on your 3 platen grill. Taxes and shipping ar"
type textarea "x"
type textarea "Estimate to replace the actuator on your 3 platen grill. Taxes and shipping are"
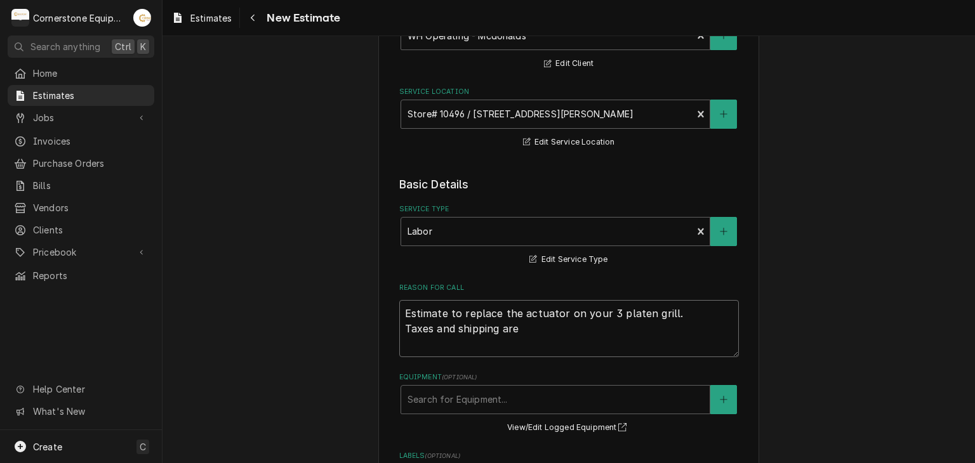
type textarea "x"
type textarea "Estimate to replace the actuator on your 3 platen grill. Taxes and shipping are"
type textarea "x"
type textarea "Estimate to replace the actuator on your 3 platen grill. Taxes and shipping are…"
type textarea "x"
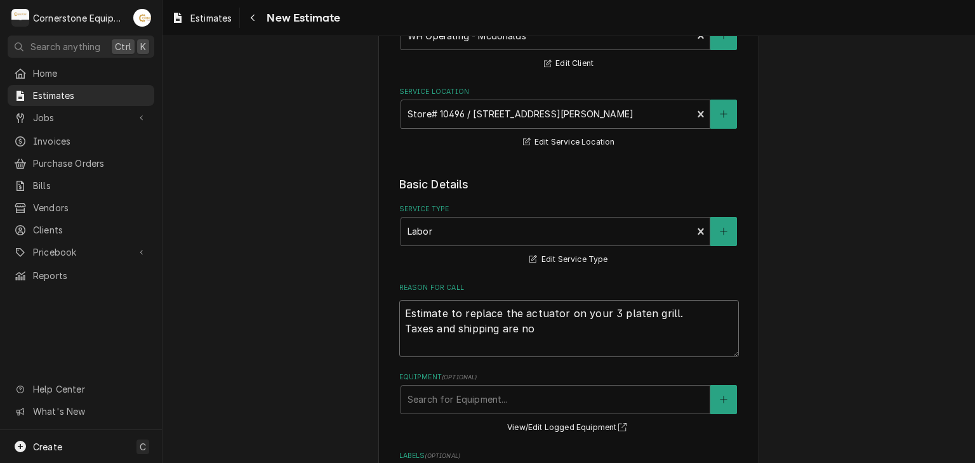
type textarea "Estimate to replace the actuator on your 3 platen grill. Taxes and shipping are…"
type textarea "x"
type textarea "Estimate to replace the actuator on your 3 platen grill. Taxes and shipping are…"
type textarea "x"
type textarea "Estimate to replace the actuator on your 3 platen grill. Taxes and shipping are…"
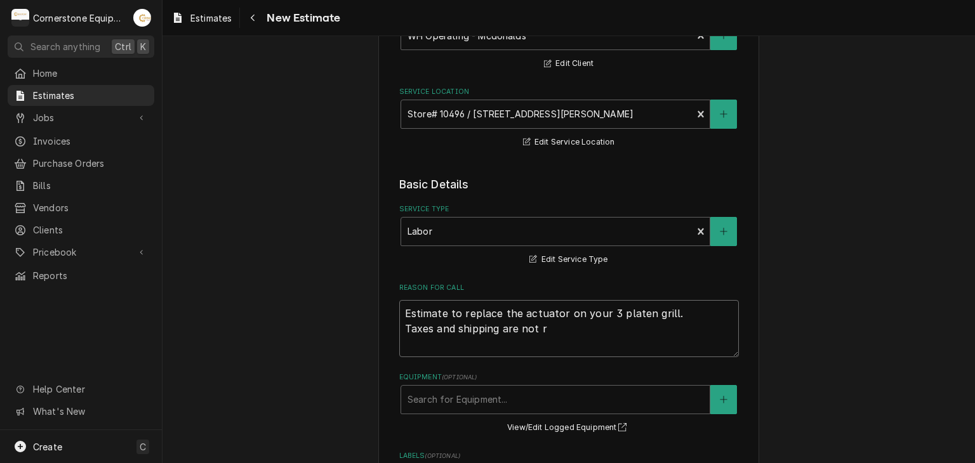
type textarea "x"
type textarea "Estimate to replace the actuator on your 3 platen grill. Taxes and shipping are…"
type textarea "x"
type textarea "Estimate to replace the actuator on your 3 platen grill. Taxes and shipping are…"
type textarea "x"
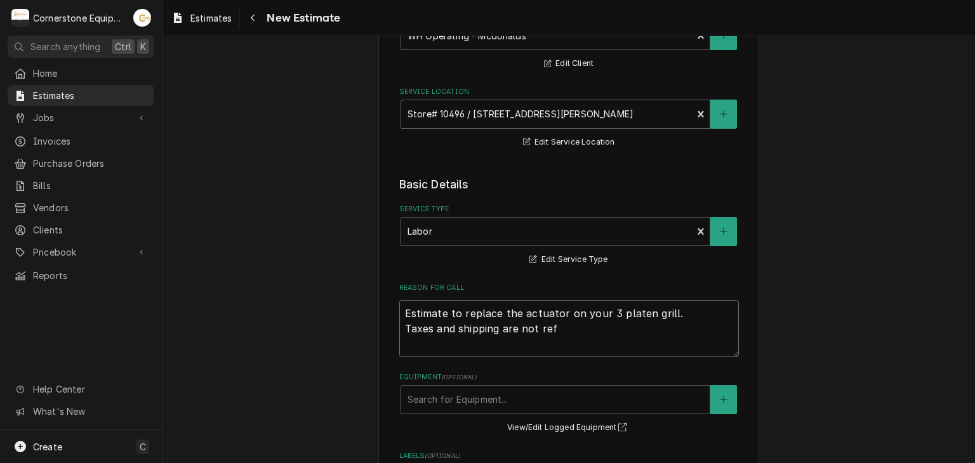
type textarea "Estimate to replace the actuator on your 3 platen grill. Taxes and shipping are…"
type textarea "x"
type textarea "Estimate to replace the actuator on your 3 platen grill. Taxes and shipping are…"
type textarea "x"
type textarea "Estimate to replace the actuator on your 3 platen grill. Taxes and shipping are…"
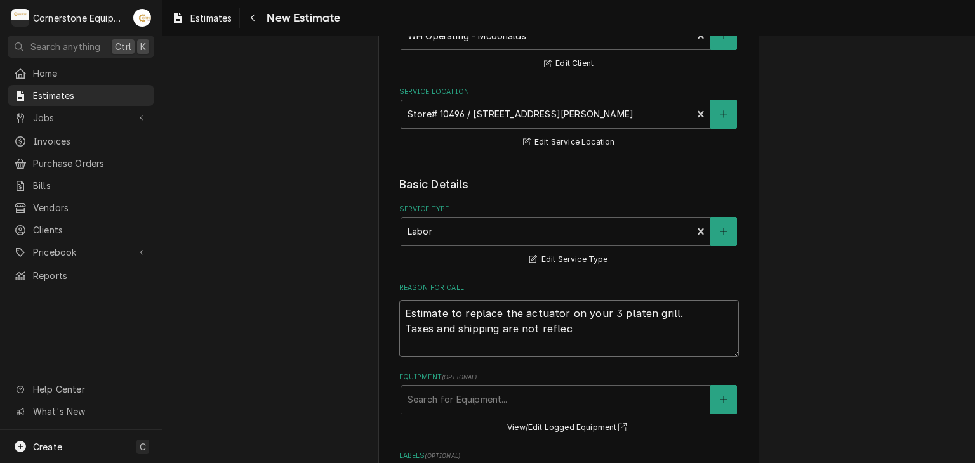
type textarea "x"
type textarea "Estimate to replace the actuator on your 3 platen grill. Taxes and shipping are…"
type textarea "x"
type textarea "Estimate to replace the actuator on your 3 platen grill. Taxes and shipping are…"
type textarea "x"
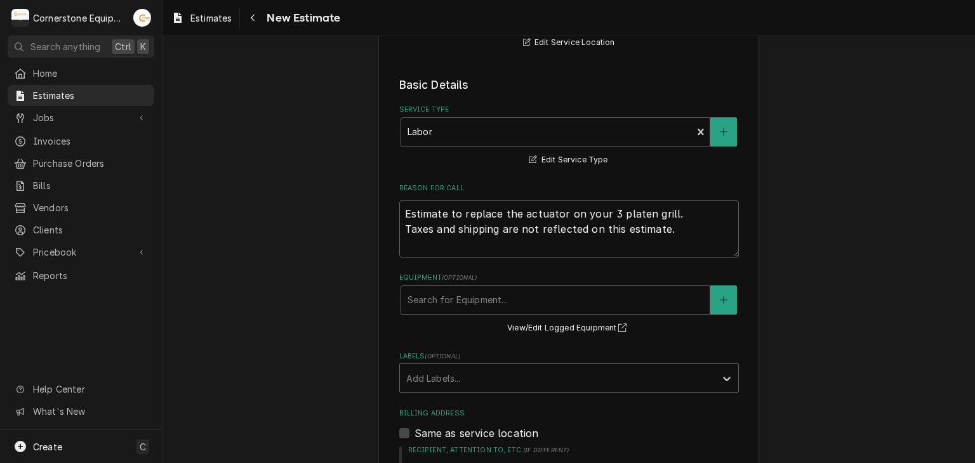
scroll to position [254, 0]
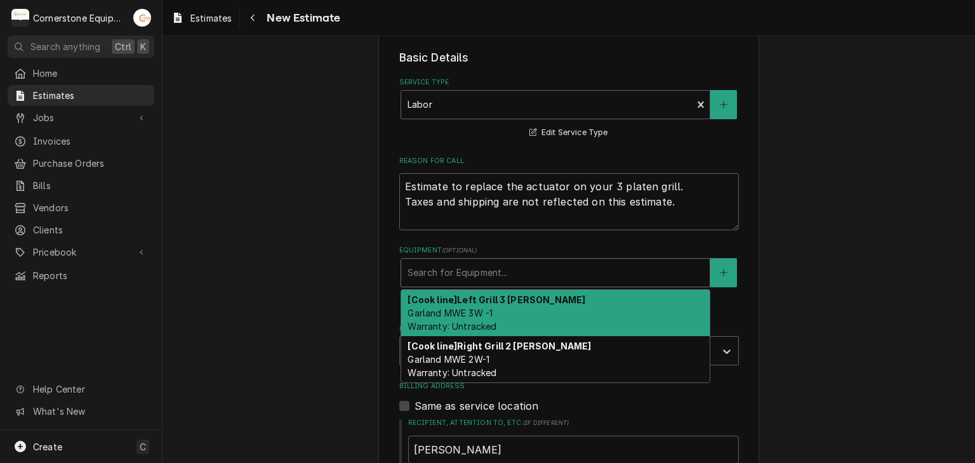
click at [678, 269] on div "Equipment" at bounding box center [555, 272] width 296 height 23
click at [655, 307] on div "[Cook line] Left Grill 3 platten Garland MWE 3W -1 Warranty: Untracked" at bounding box center [555, 313] width 308 height 46
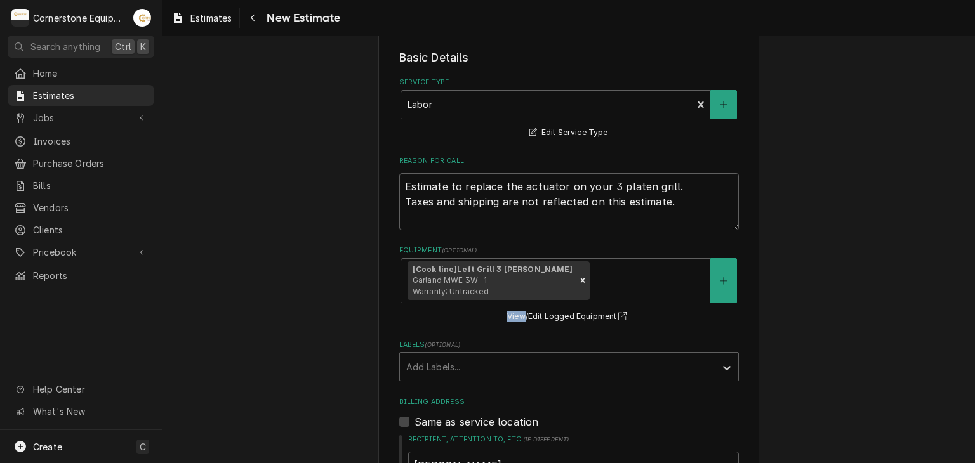
drag, startPoint x: 655, startPoint y: 307, endPoint x: 797, endPoint y: 298, distance: 142.4
click at [797, 298] on div "Please provide the following information to create your estimate: Client Detail…" at bounding box center [568, 401] width 812 height 1210
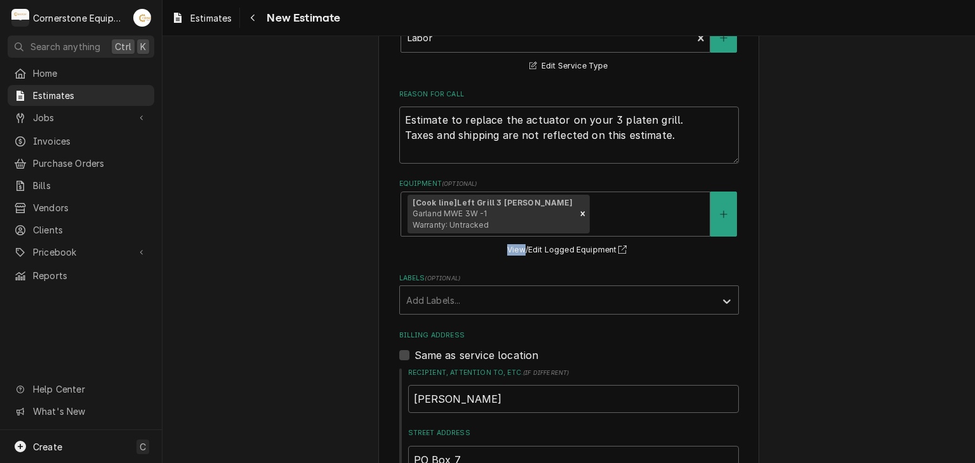
scroll to position [330, 0]
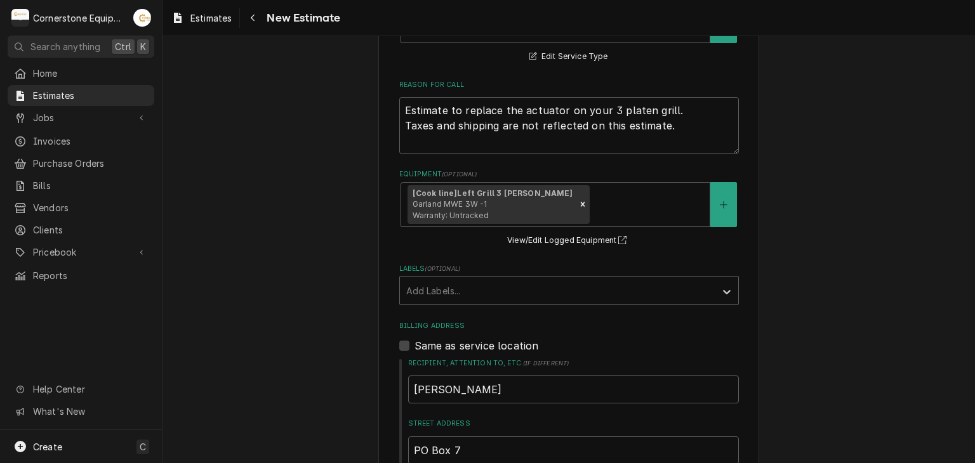
click at [797, 298] on div "Please provide the following information to create your estimate: Client Detail…" at bounding box center [568, 325] width 812 height 1210
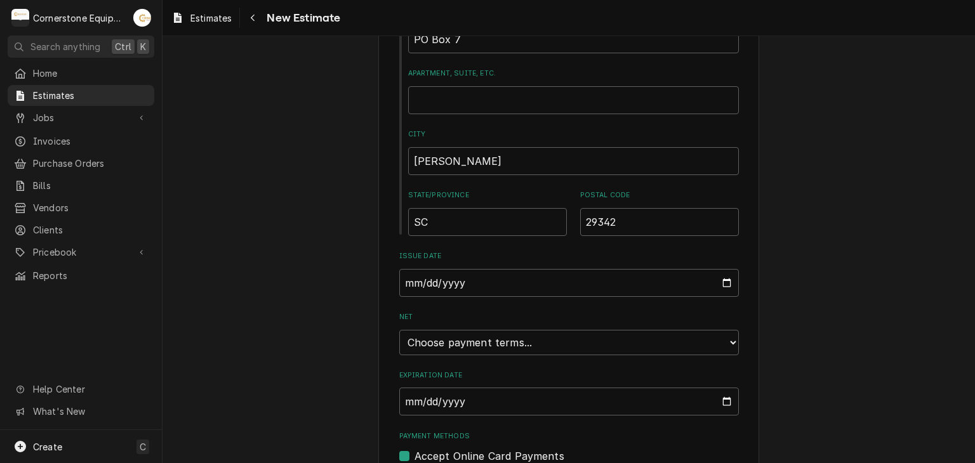
scroll to position [762, 0]
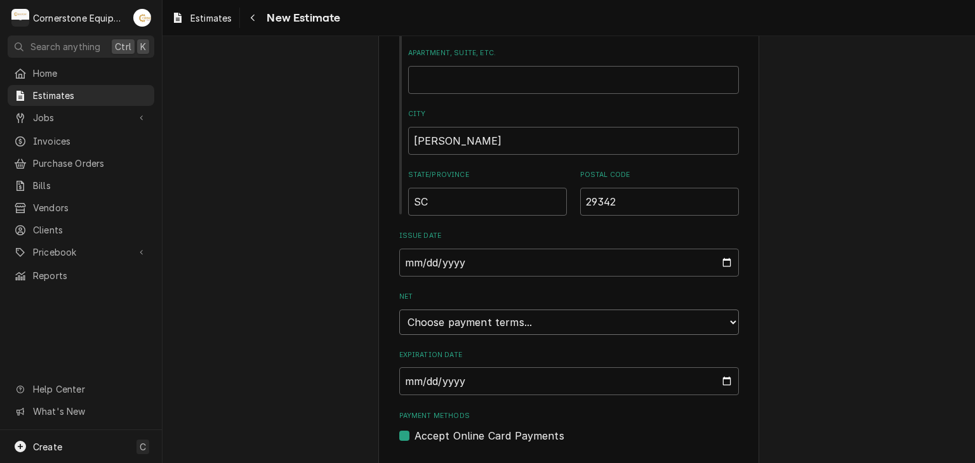
click at [726, 319] on select "Choose payment terms... Same Day Net 7 Net 14 Net 21 Net 30 Net 45 Net 60 Net 90" at bounding box center [569, 322] width 340 height 25
click at [732, 374] on input "Expiration Date" at bounding box center [569, 381] width 340 height 28
click at [729, 377] on input "Expiration Date" at bounding box center [569, 381] width 340 height 28
click at [723, 378] on input "Expiration Date" at bounding box center [569, 381] width 340 height 28
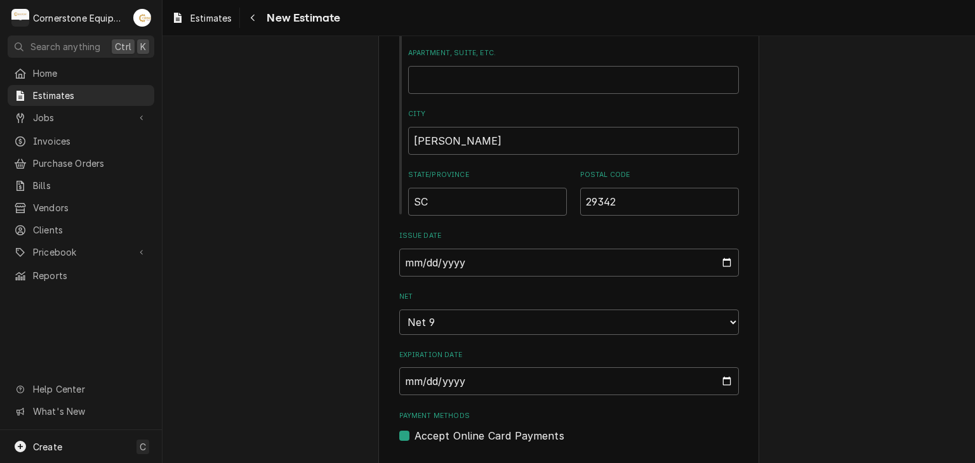
scroll to position [736, 0]
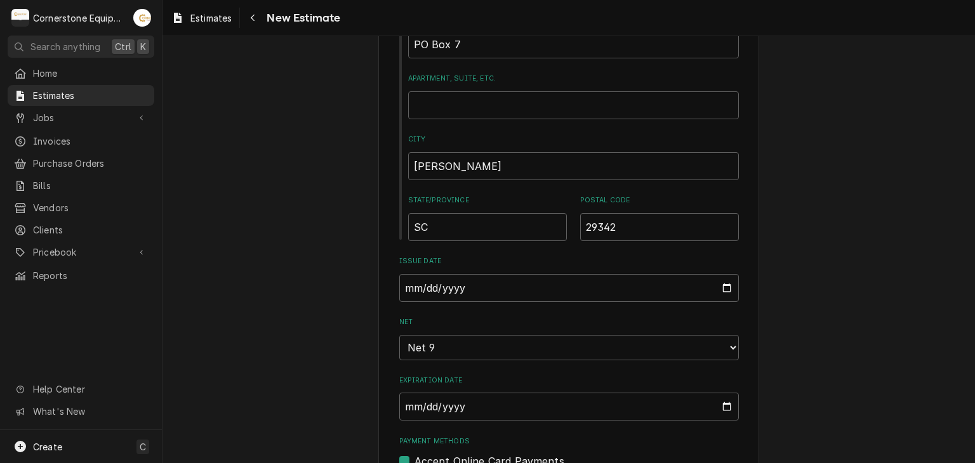
click at [848, 353] on div "Please provide the following information to create your estimate: Client Detail…" at bounding box center [568, 297] width 812 height 1969
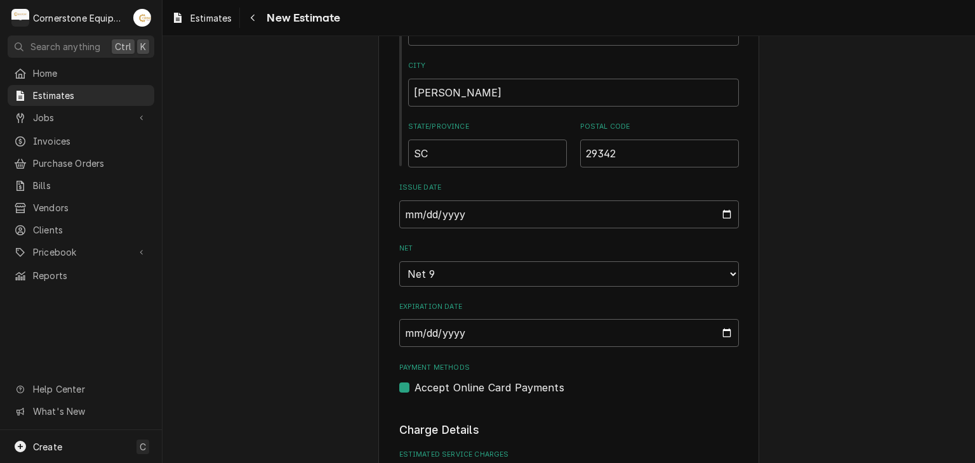
scroll to position [812, 0]
click at [388, 390] on div "Please provide the following information to create your estimate: Client Detail…" at bounding box center [568, 222] width 381 height 1946
click at [414, 386] on label "Accept Online Card Payments" at bounding box center [489, 385] width 150 height 15
click at [414, 386] on input "Payment Methods" at bounding box center [584, 392] width 340 height 28
click at [352, 376] on div "Please provide the following information to create your estimate: Client Detail…" at bounding box center [568, 221] width 812 height 1969
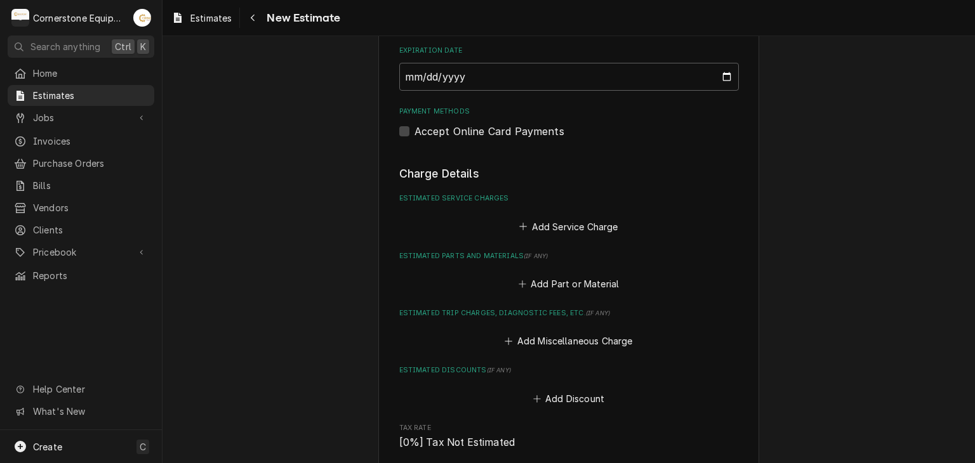
scroll to position [1092, 0]
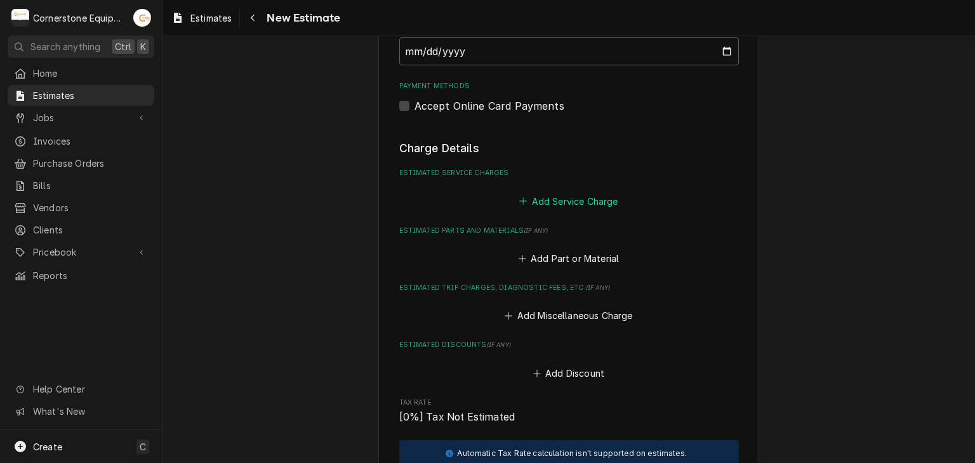
click at [562, 201] on button "Add Service Charge" at bounding box center [568, 201] width 103 height 18
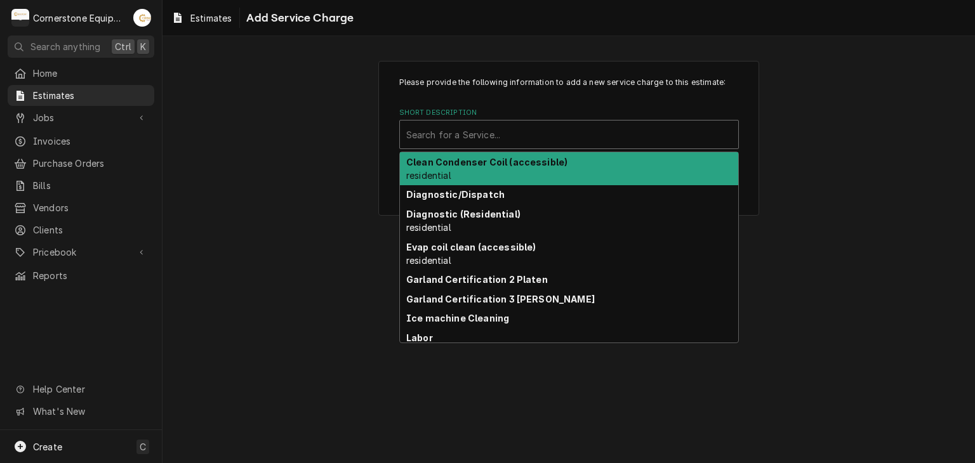
click at [538, 126] on div "Short Description" at bounding box center [569, 134] width 326 height 23
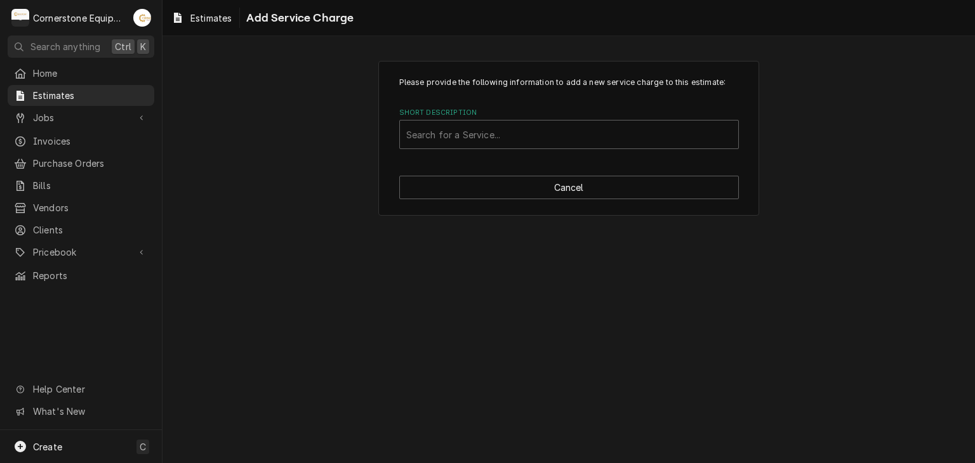
click at [437, 343] on div "Please provide the following information to add a new service charge to this es…" at bounding box center [568, 249] width 812 height 427
click at [566, 133] on div "Short Description" at bounding box center [569, 134] width 326 height 23
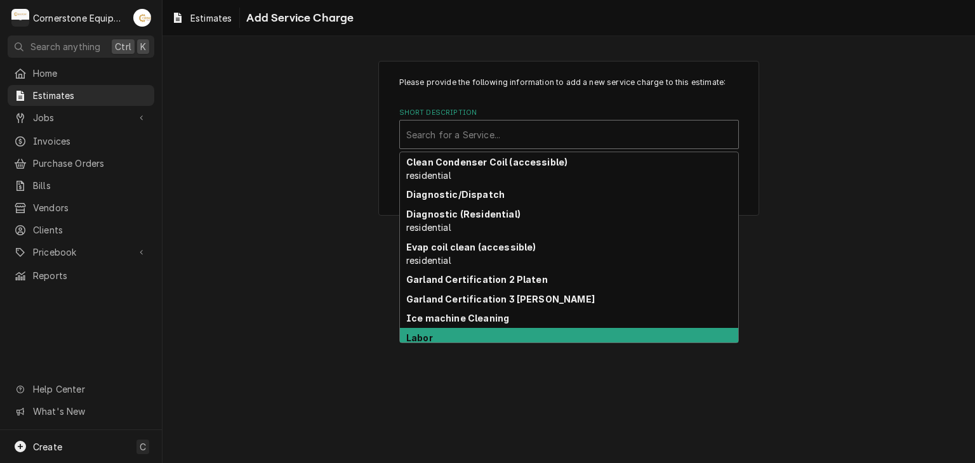
click at [436, 335] on div "Labor" at bounding box center [569, 338] width 338 height 20
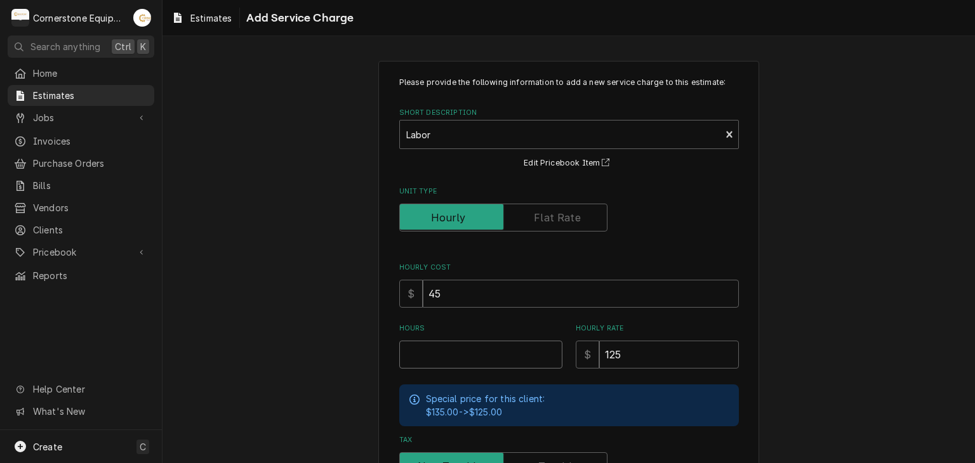
click at [430, 367] on input "Hours" at bounding box center [480, 355] width 163 height 28
click at [943, 267] on div "Please provide the following information to add a new service charge to this es…" at bounding box center [568, 348] width 812 height 598
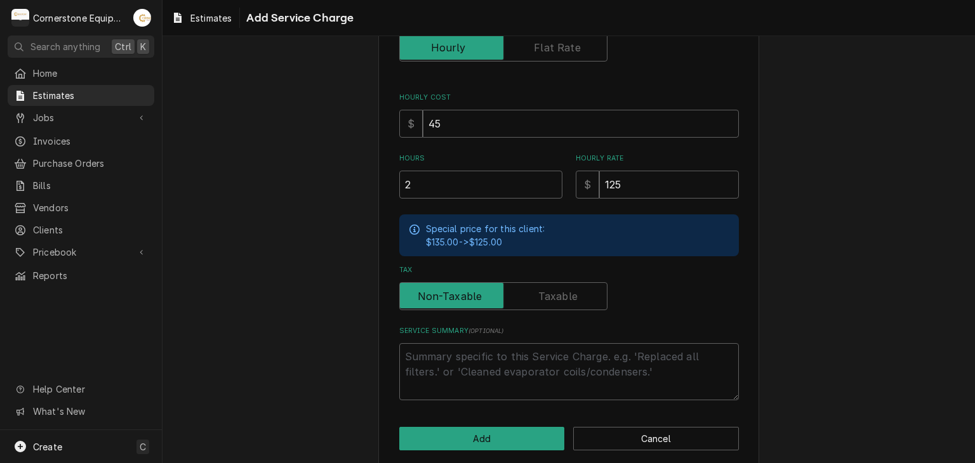
scroll to position [183, 0]
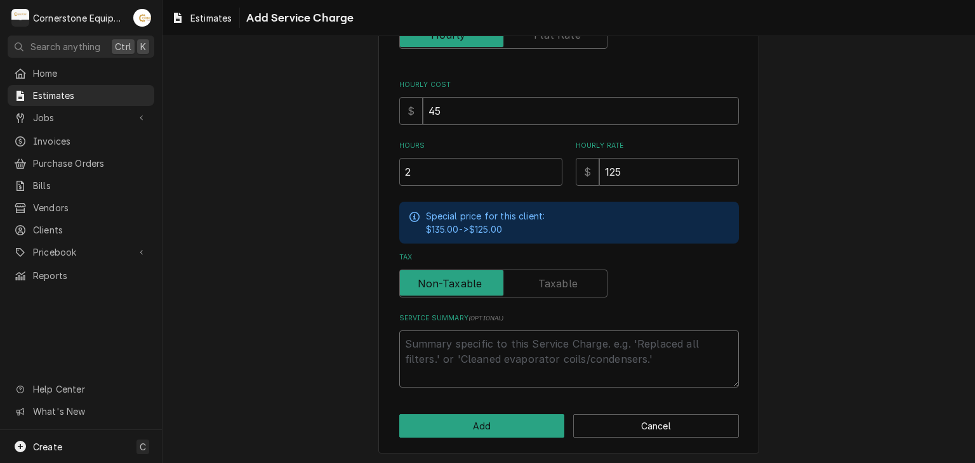
click at [520, 341] on textarea "Service Summary ( optional )" at bounding box center [569, 359] width 340 height 57
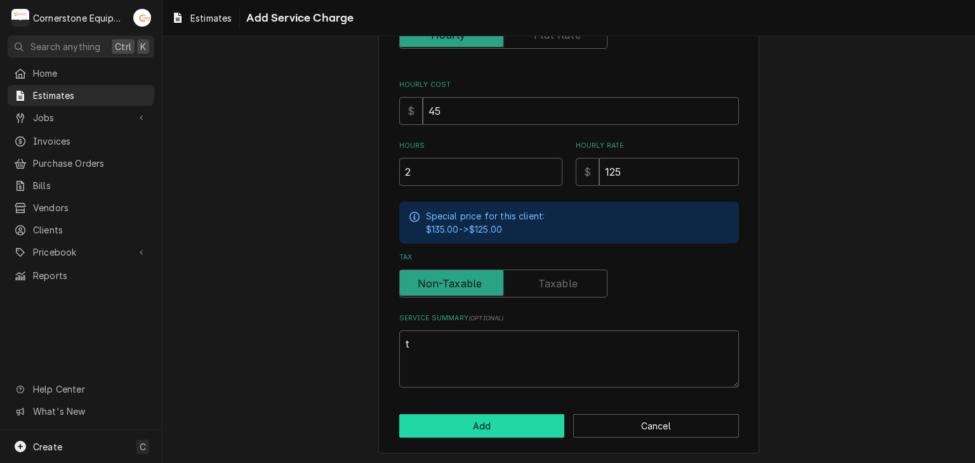
click at [525, 428] on button "Add" at bounding box center [482, 425] width 166 height 23
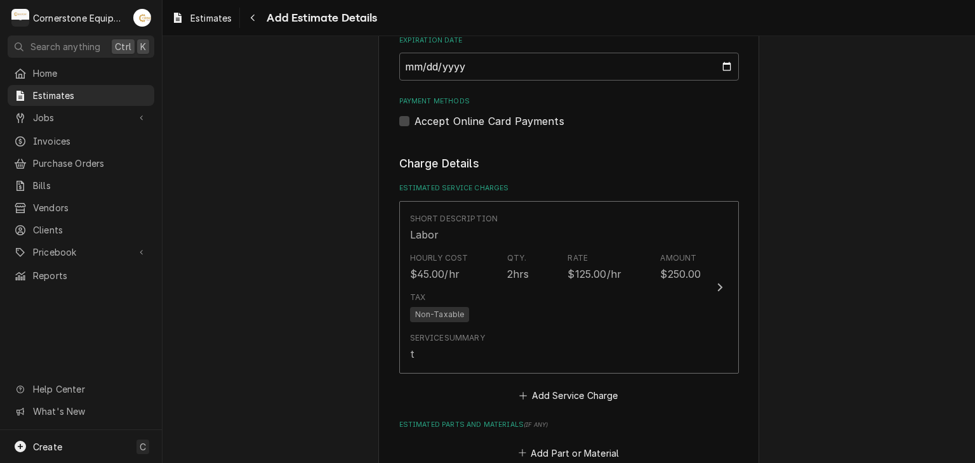
scroll to position [1076, 0]
click at [810, 201] on div "Please provide the following information to create your estimate: Client Detail…" at bounding box center [568, 48] width 812 height 2148
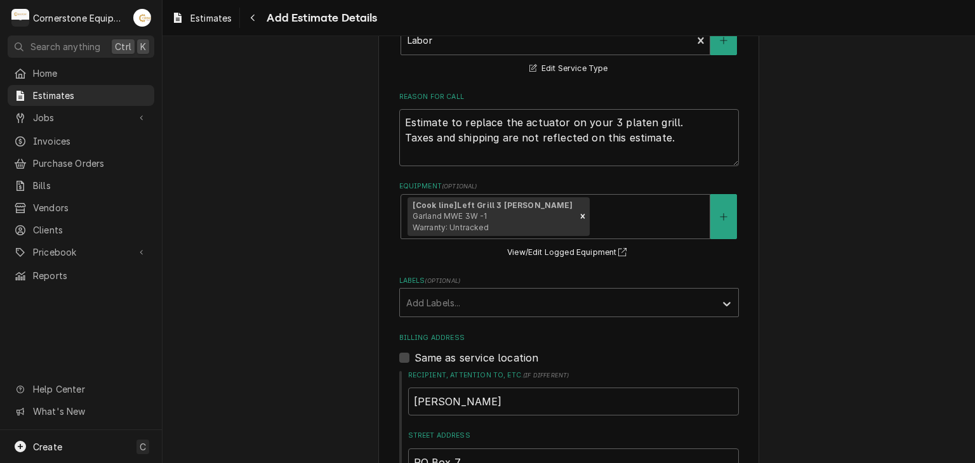
scroll to position [289, 0]
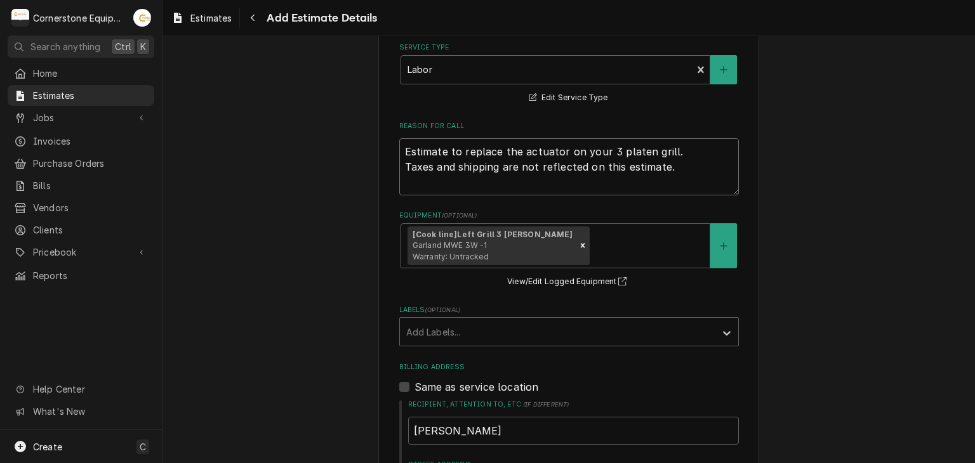
drag, startPoint x: 693, startPoint y: 176, endPoint x: 357, endPoint y: 147, distance: 337.6
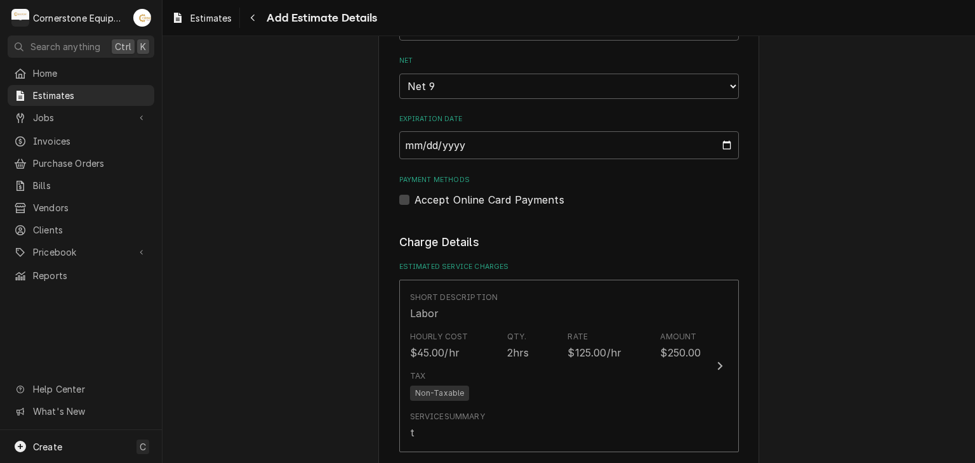
scroll to position [1000, 0]
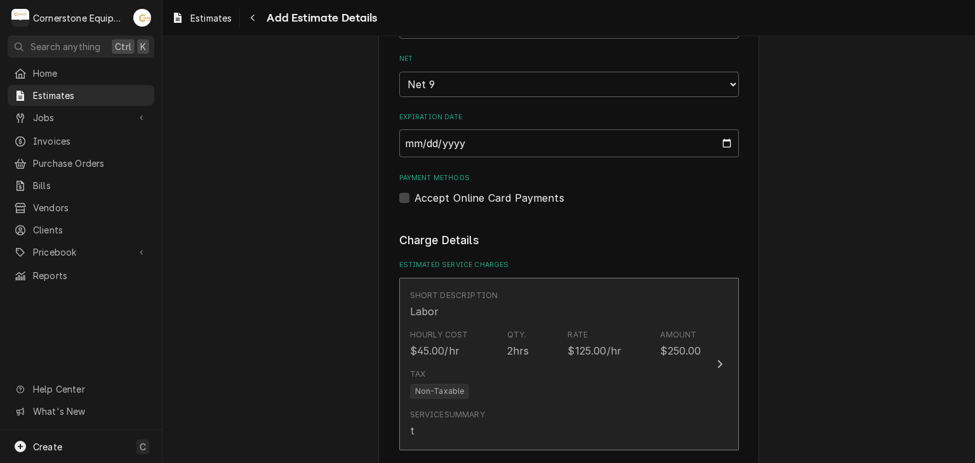
click at [517, 338] on div "Qty." at bounding box center [517, 334] width 20 height 11
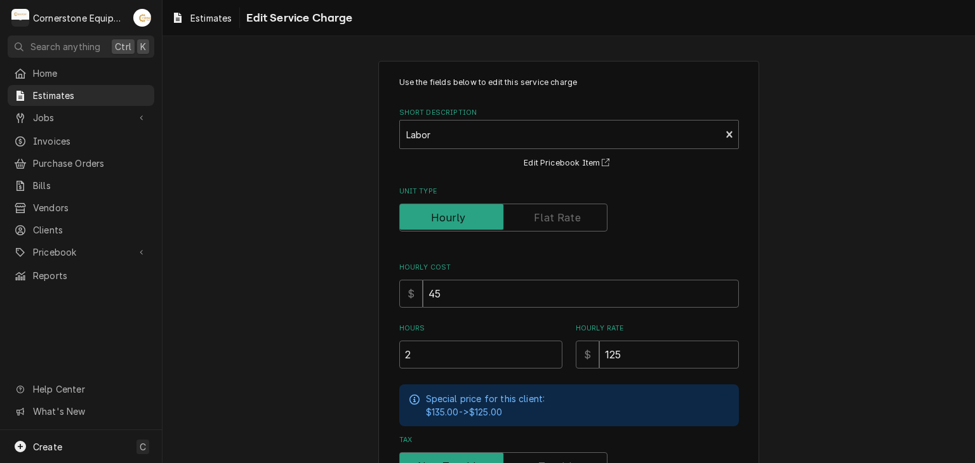
click at [346, 329] on div "Use the fields below to edit this service charge Short Description Labor Edit P…" at bounding box center [568, 364] width 812 height 631
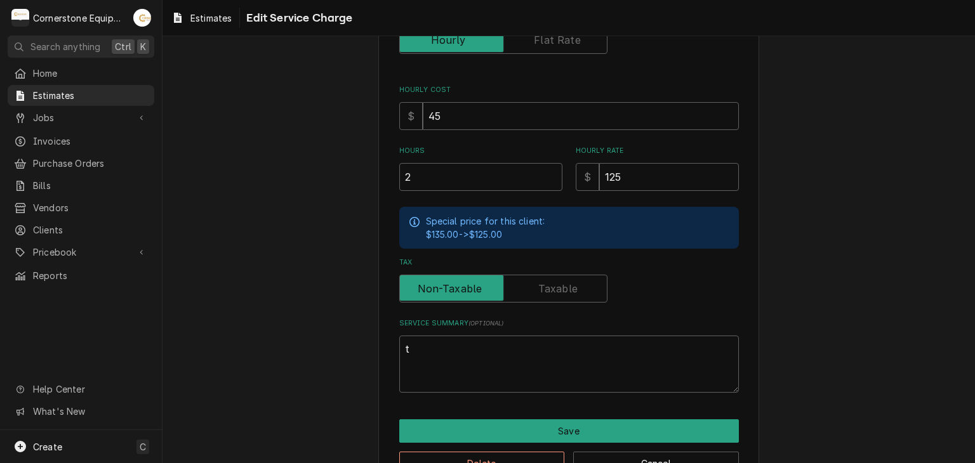
scroll to position [214, 0]
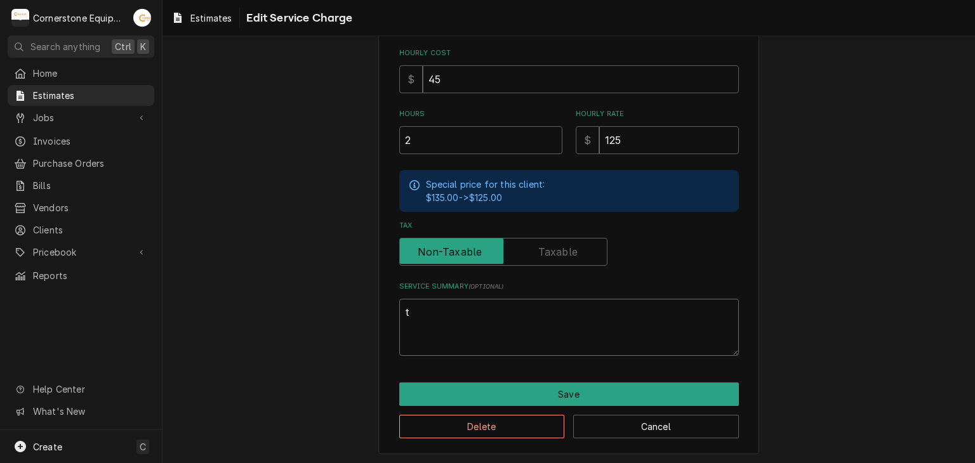
click at [411, 330] on textarea "t" at bounding box center [569, 327] width 340 height 57
paste textarea "Estimate to replace the actuator on your 3 platen grill. Taxes and shipping are…"
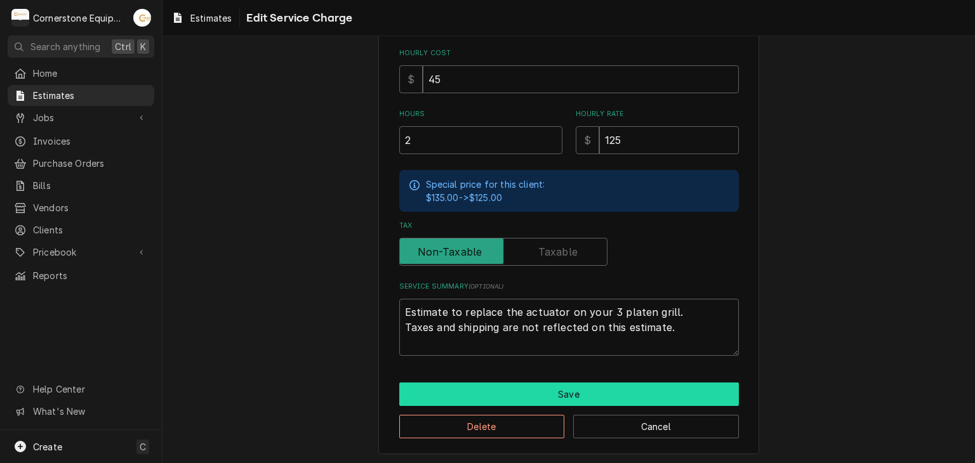
click at [464, 402] on button "Save" at bounding box center [569, 394] width 340 height 23
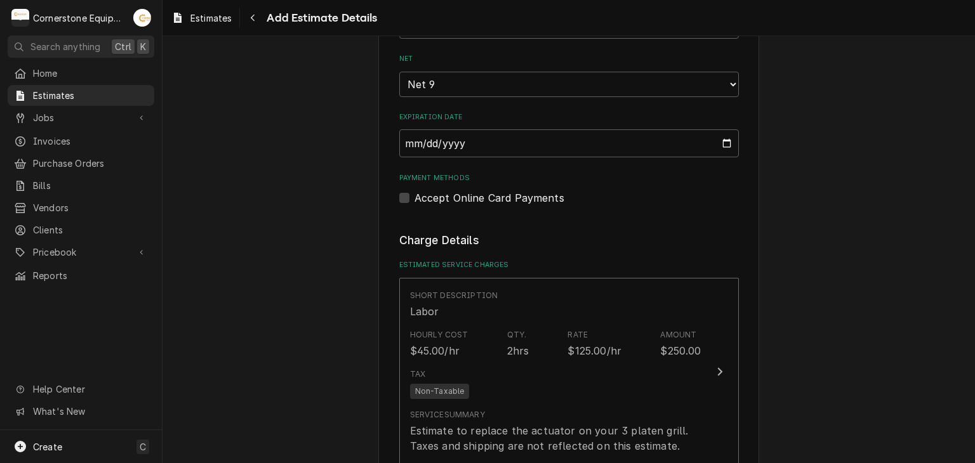
scroll to position [984, 0]
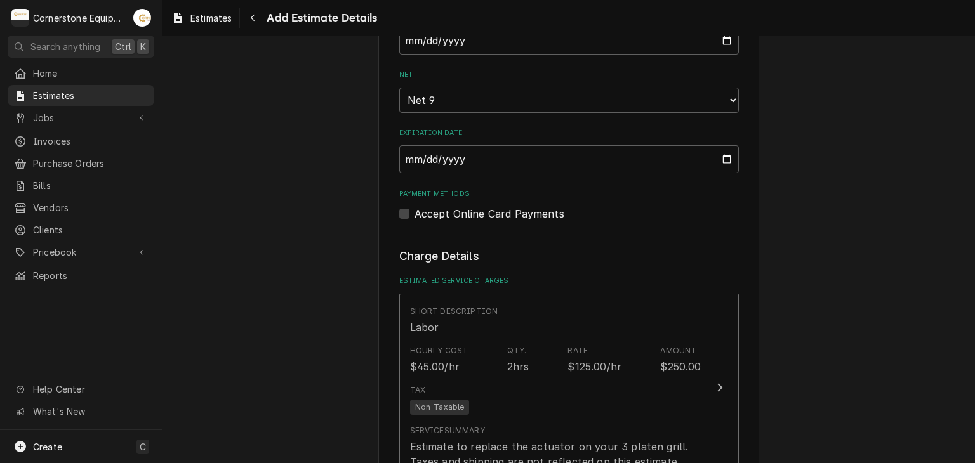
click at [359, 219] on div "Please provide the following information to create your estimate: Client Detail…" at bounding box center [568, 147] width 812 height 2163
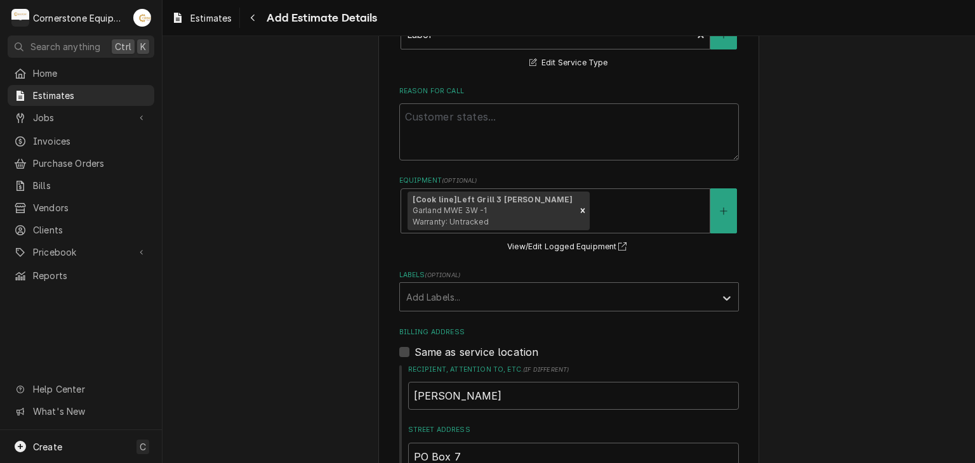
scroll to position [298, 0]
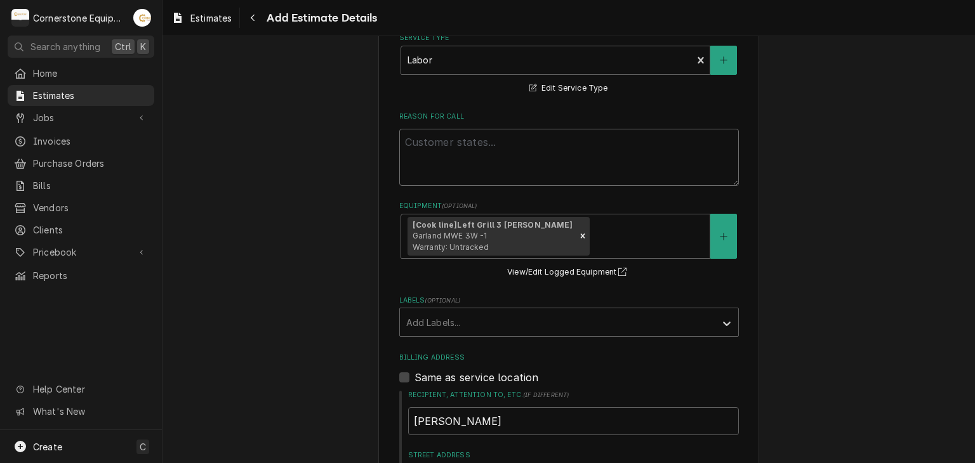
click at [417, 174] on textarea "Reason For Call" at bounding box center [569, 157] width 340 height 57
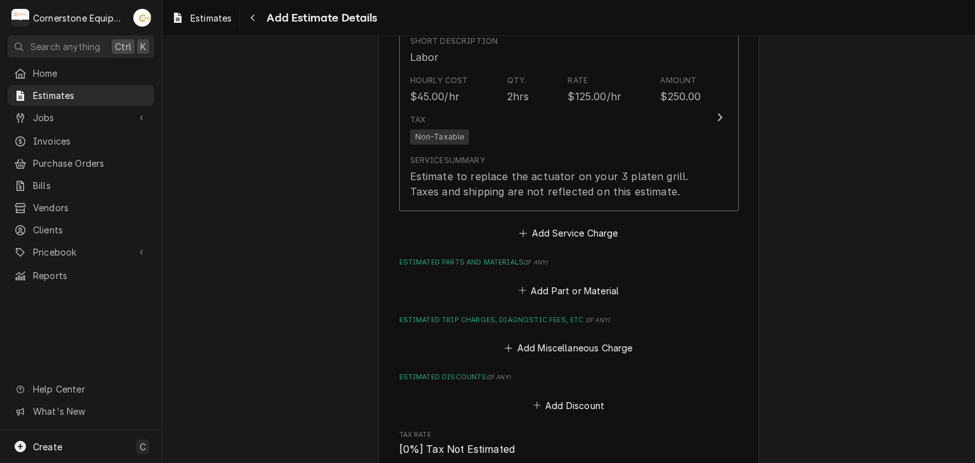
scroll to position [1288, 0]
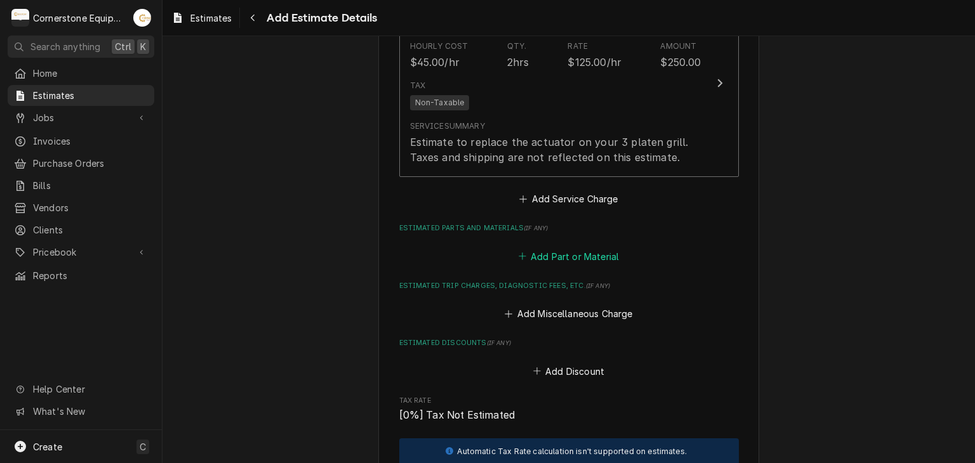
click at [522, 254] on button "Add Part or Material" at bounding box center [568, 256] width 105 height 18
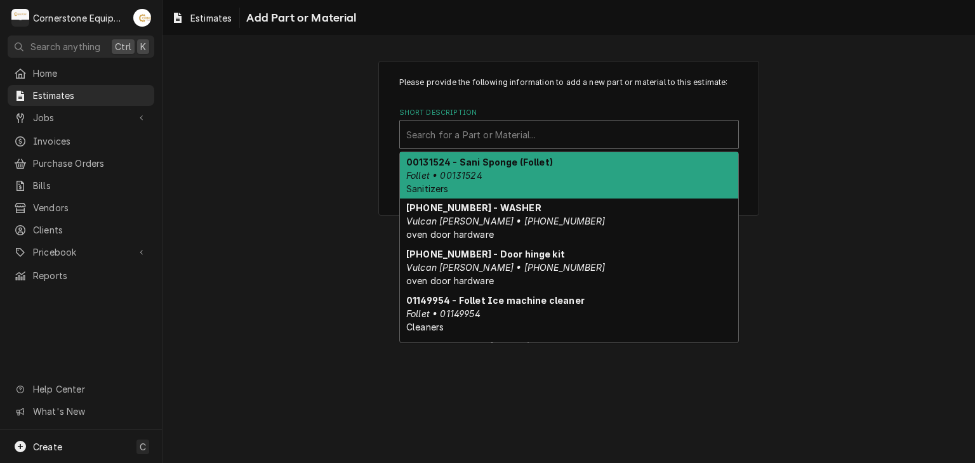
click at [505, 134] on div "Short Description" at bounding box center [569, 134] width 326 height 23
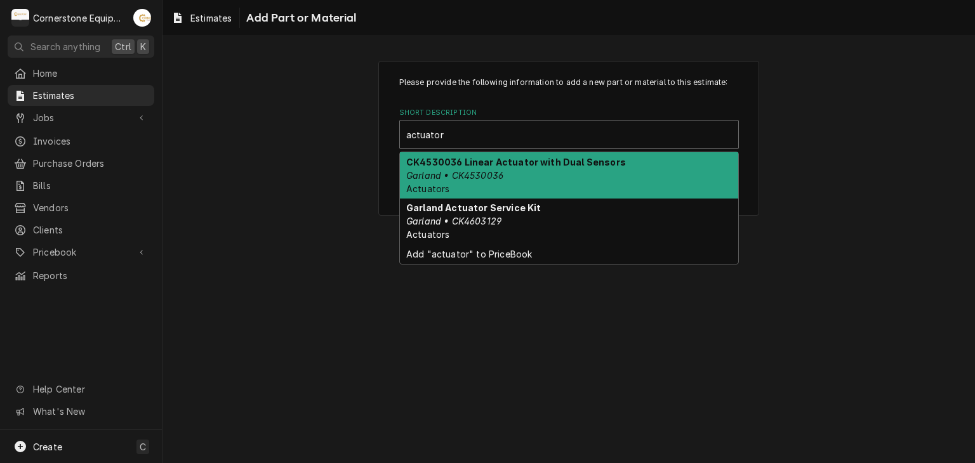
click at [447, 168] on div "CK4530036 Linear Actuator with Dual Sensors Garland • CK4530036 Actuators" at bounding box center [569, 175] width 338 height 46
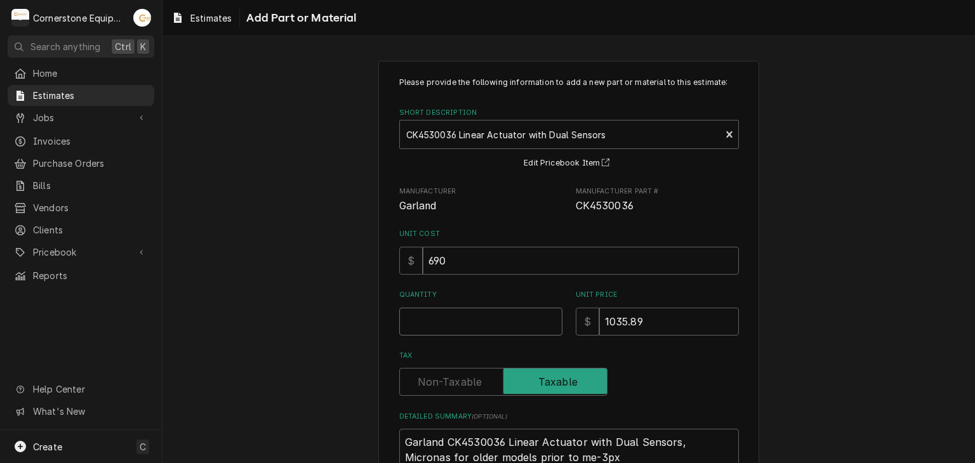
click at [414, 310] on input "Quantity" at bounding box center [480, 322] width 163 height 28
click at [325, 308] on div "Please provide the following information to add a new part or material to this …" at bounding box center [568, 306] width 812 height 514
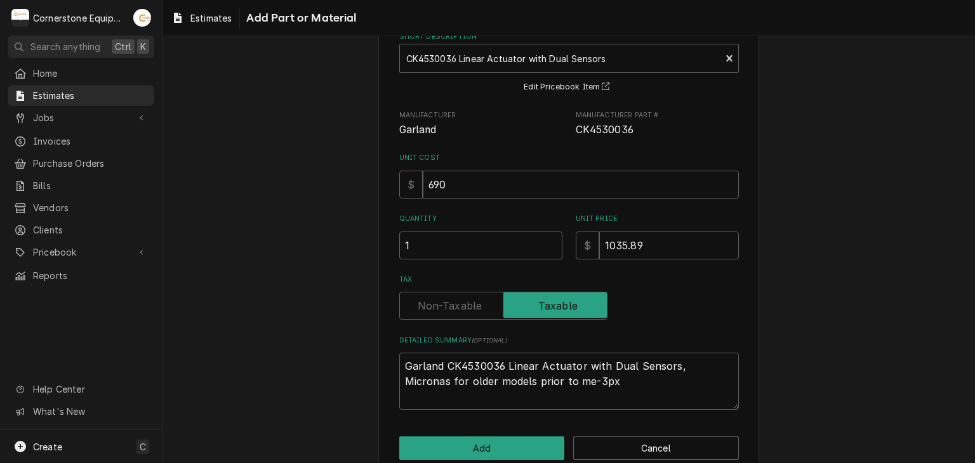
scroll to position [99, 0]
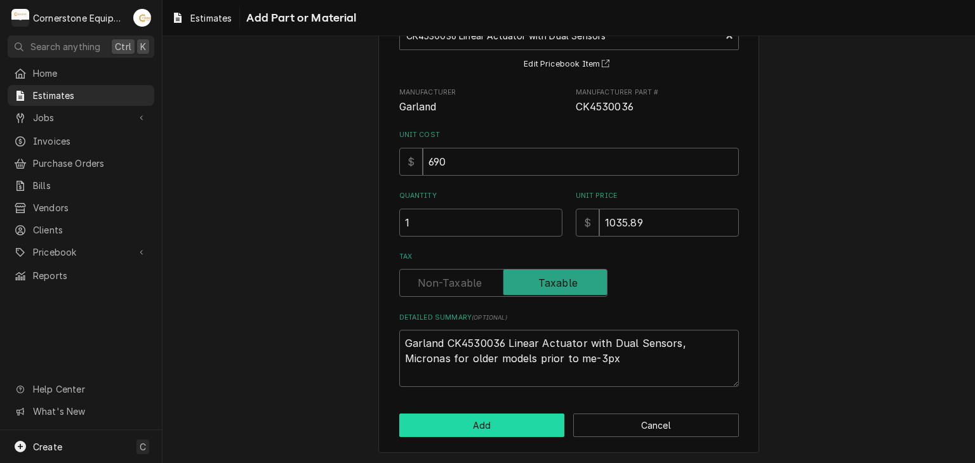
click at [464, 435] on button "Add" at bounding box center [482, 425] width 166 height 23
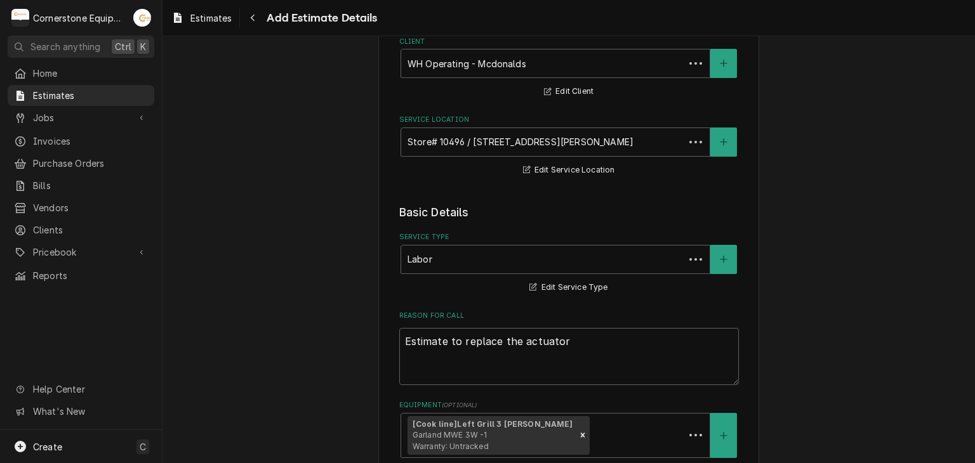
scroll to position [1273, 0]
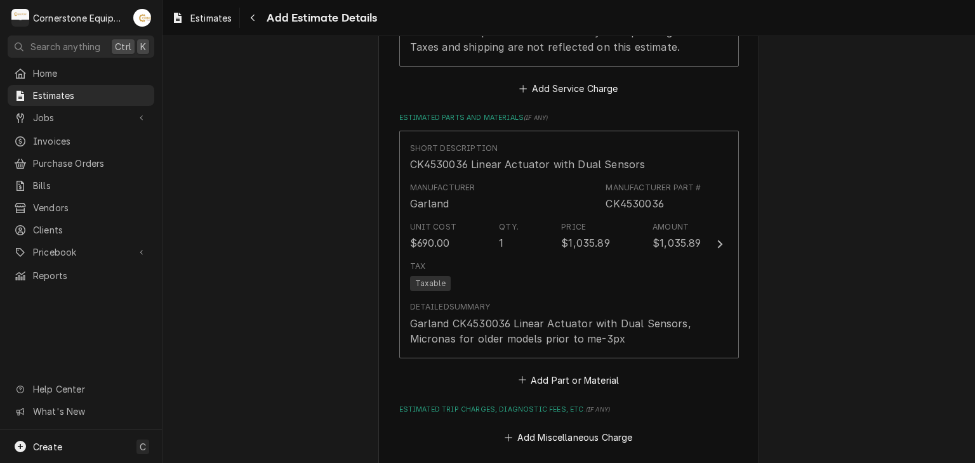
scroll to position [1400, 0]
click at [546, 383] on button "Add Part or Material" at bounding box center [568, 379] width 105 height 18
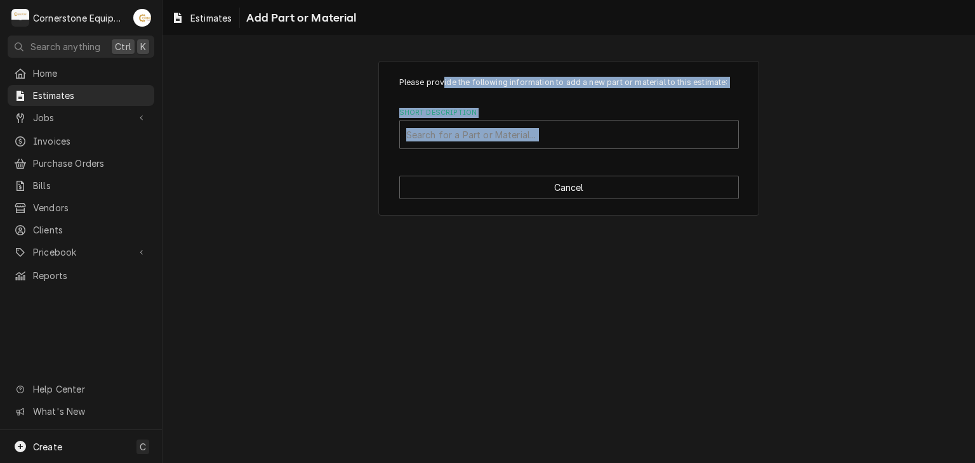
drag, startPoint x: 442, startPoint y: 85, endPoint x: 437, endPoint y: 163, distance: 78.3
click at [437, 163] on div "Please provide the following information to add a new part or material to this …" at bounding box center [568, 138] width 381 height 155
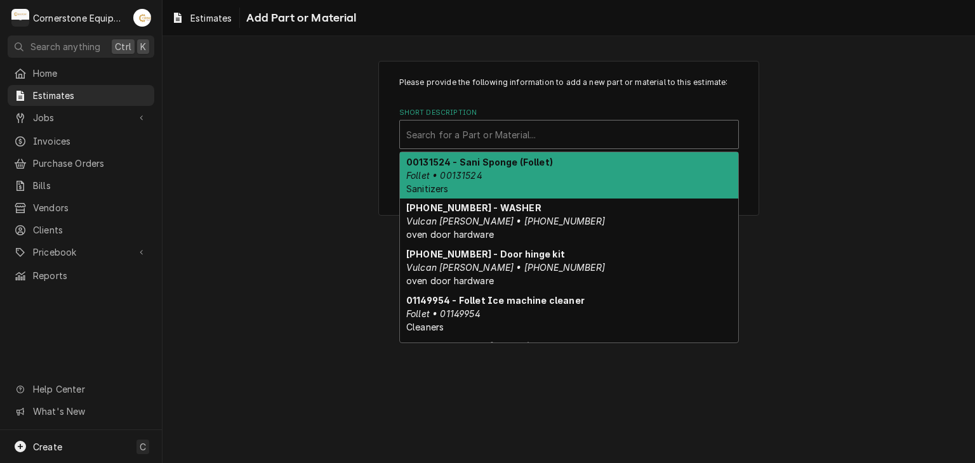
click at [591, 128] on div "Short Description" at bounding box center [569, 134] width 326 height 23
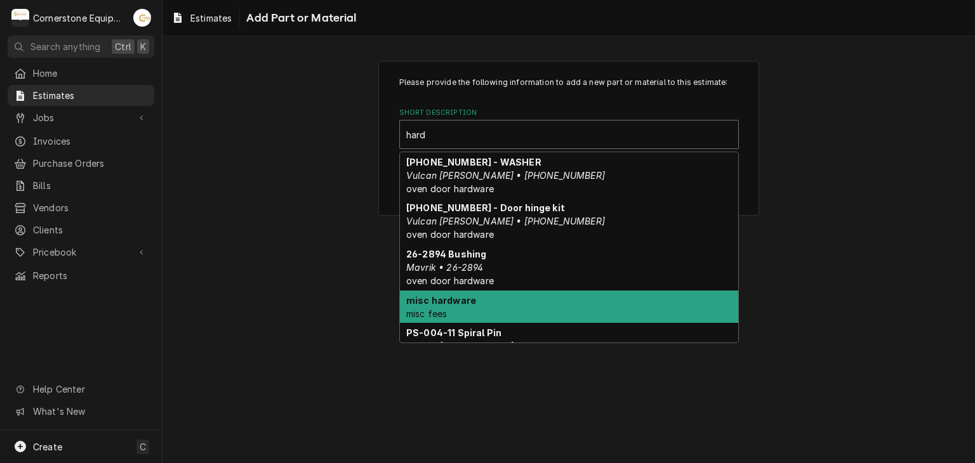
click at [467, 298] on strong "misc hardware" at bounding box center [441, 300] width 70 height 11
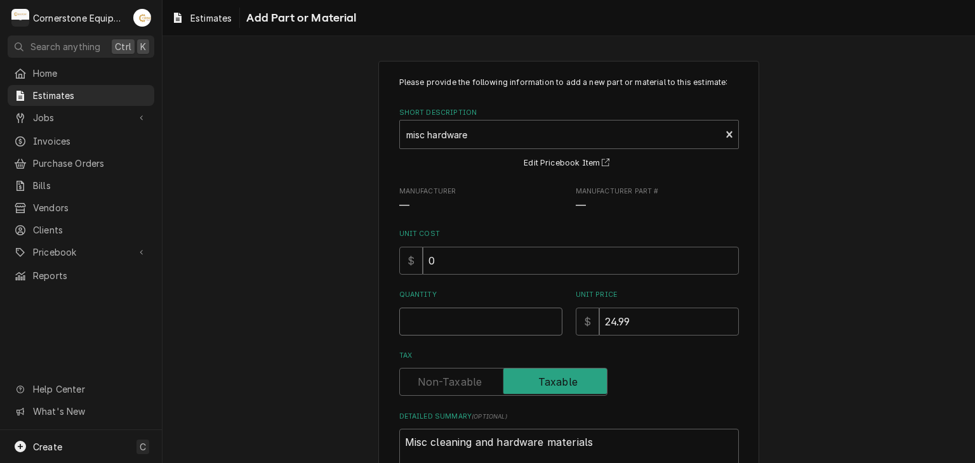
click at [432, 316] on input "Quantity" at bounding box center [480, 322] width 163 height 28
click at [300, 341] on div "Please provide the following information to add a new part or material to this …" at bounding box center [568, 306] width 812 height 514
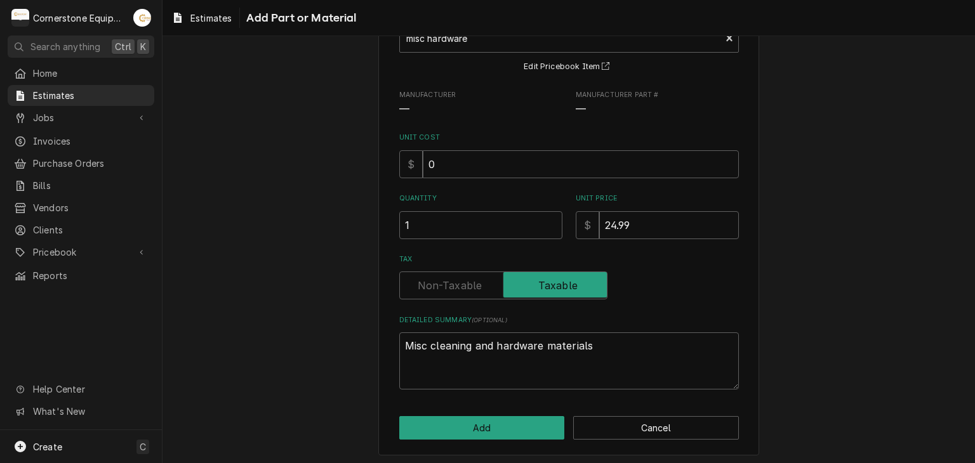
scroll to position [99, 0]
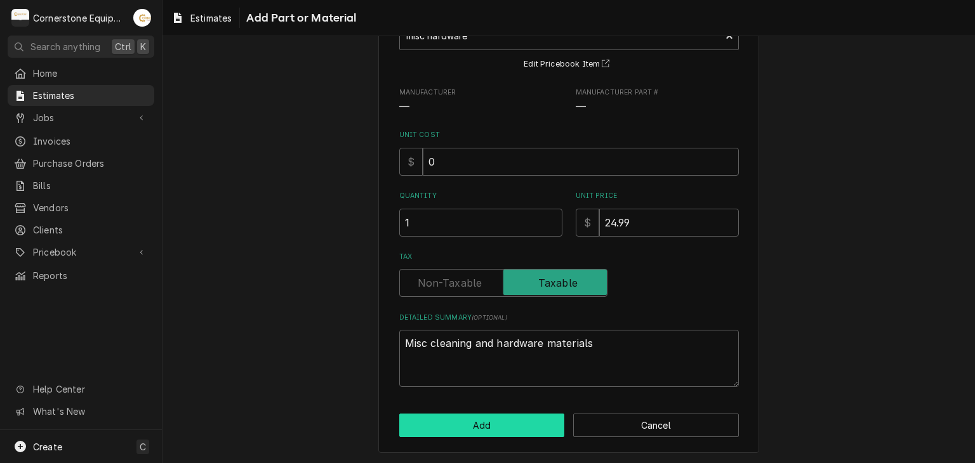
click at [433, 430] on button "Add" at bounding box center [482, 425] width 166 height 23
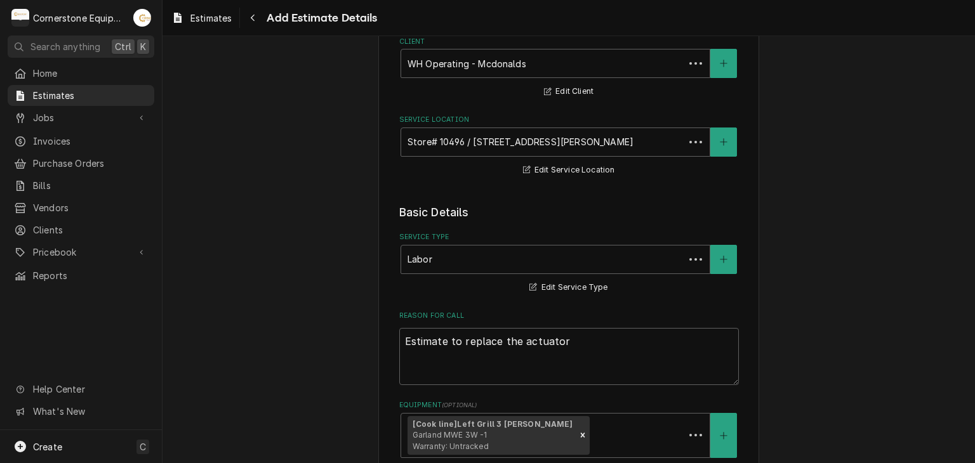
scroll to position [1384, 0]
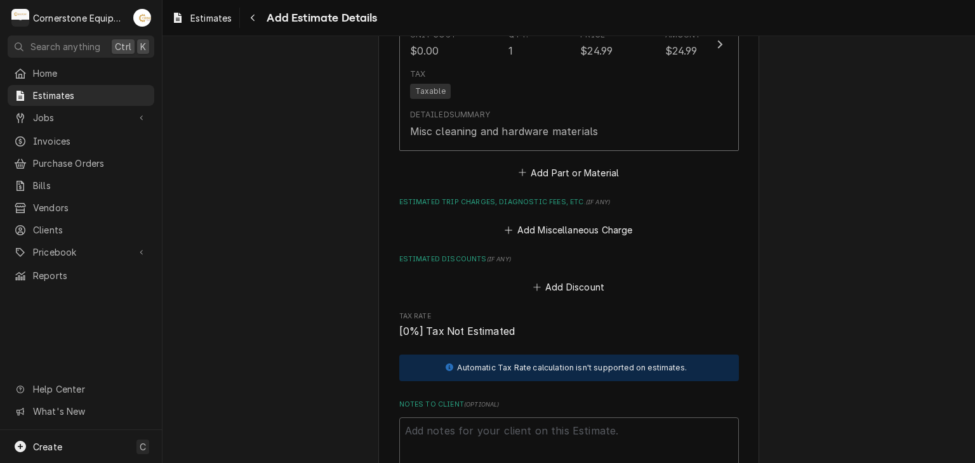
scroll to position [1841, 0]
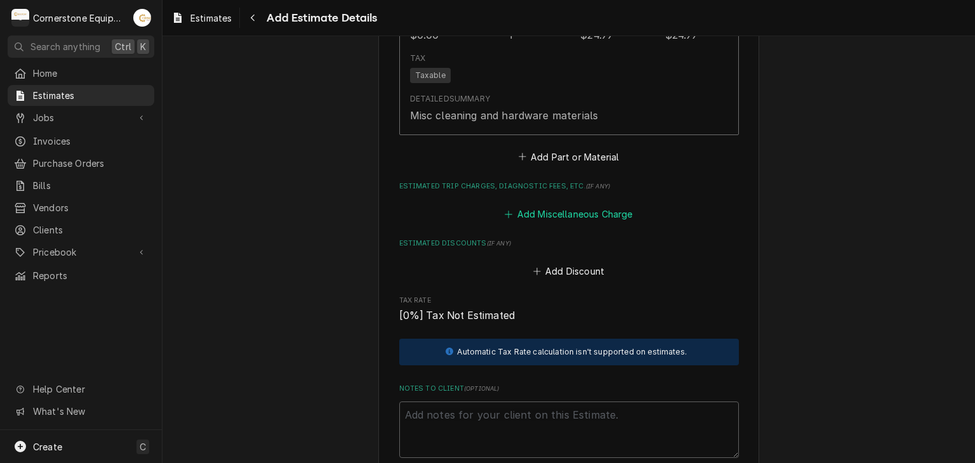
click at [537, 214] on button "Add Miscellaneous Charge" at bounding box center [569, 214] width 132 height 18
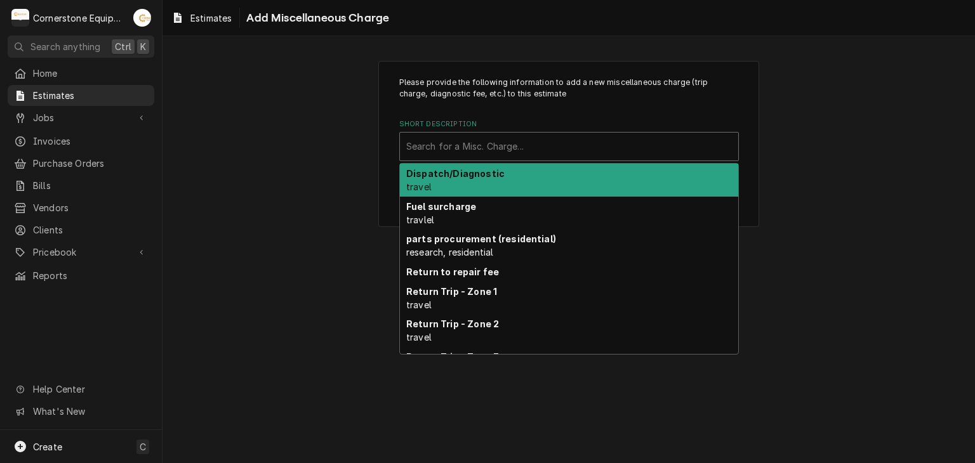
click at [480, 134] on div "Search for a Misc. Charge..." at bounding box center [569, 147] width 338 height 28
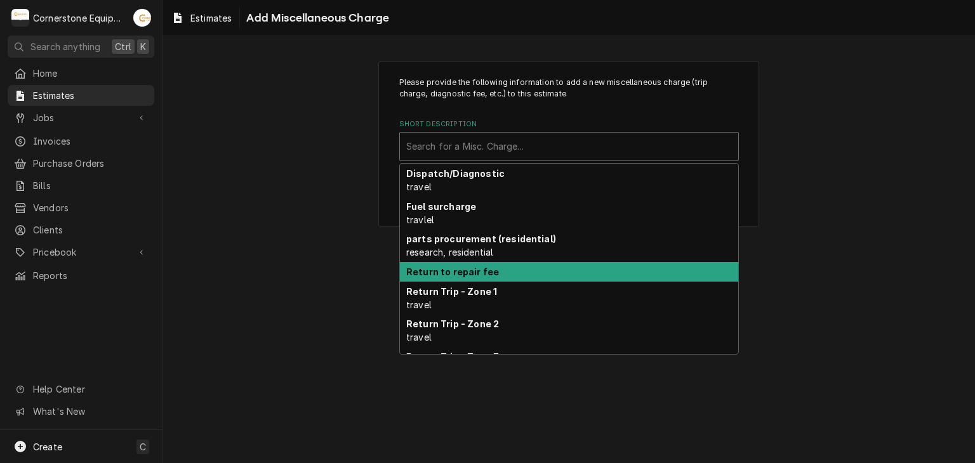
click at [440, 267] on strong "Return to repair fee" at bounding box center [452, 272] width 93 height 11
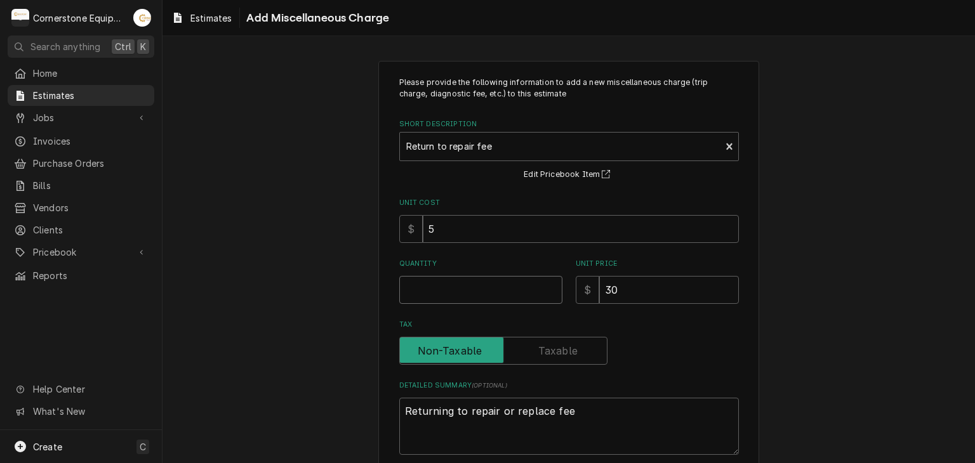
click at [415, 290] on input "Quantity" at bounding box center [480, 290] width 163 height 28
click at [302, 303] on div "Please provide the following information to add a new miscellaneous charge (tri…" at bounding box center [568, 290] width 812 height 483
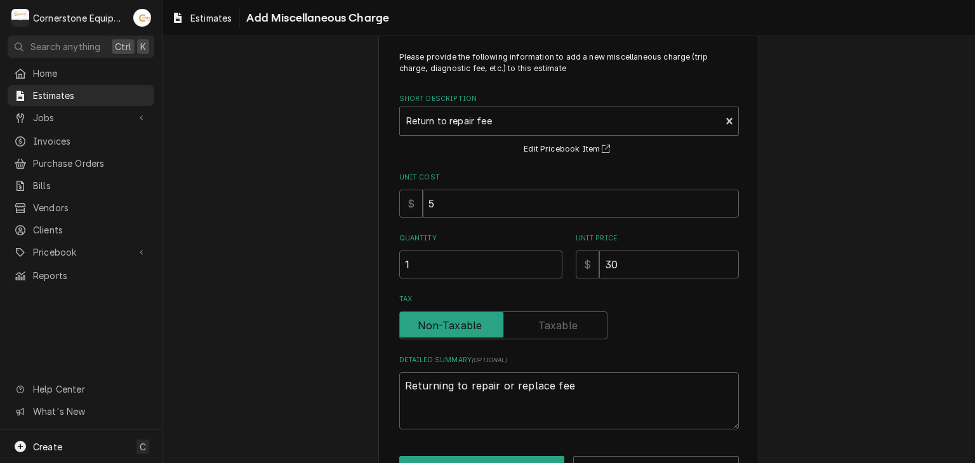
scroll to position [51, 0]
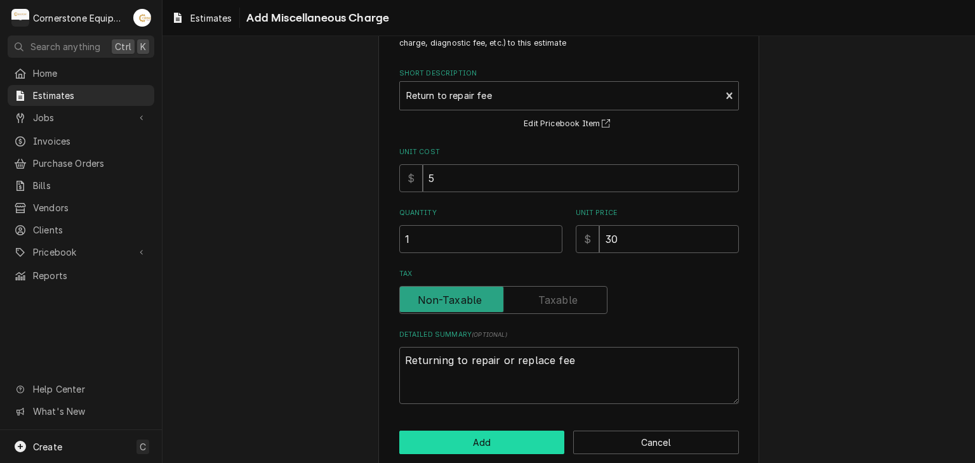
click at [414, 433] on button "Add" at bounding box center [482, 442] width 166 height 23
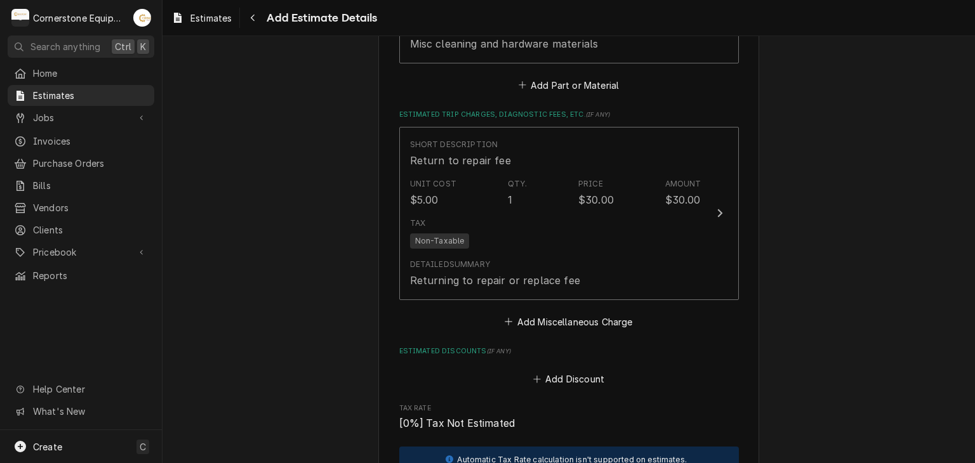
scroll to position [1953, 0]
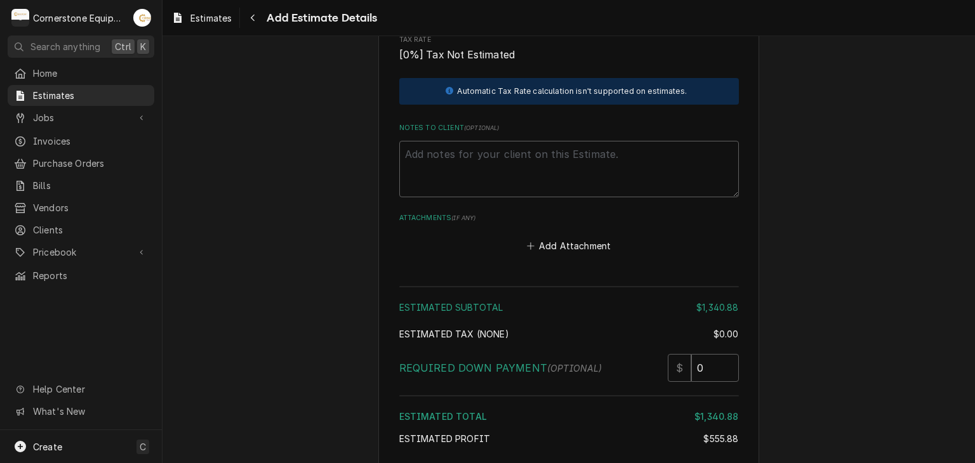
scroll to position [2283, 0]
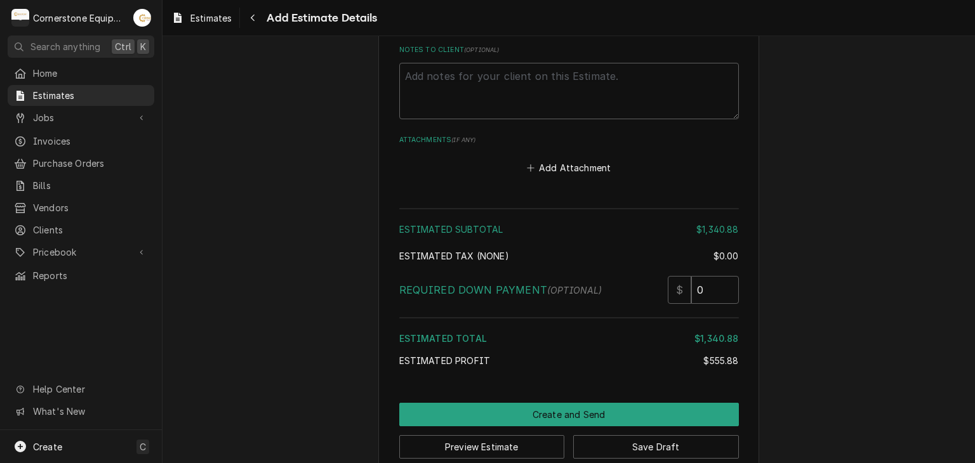
scroll to position [2378, 0]
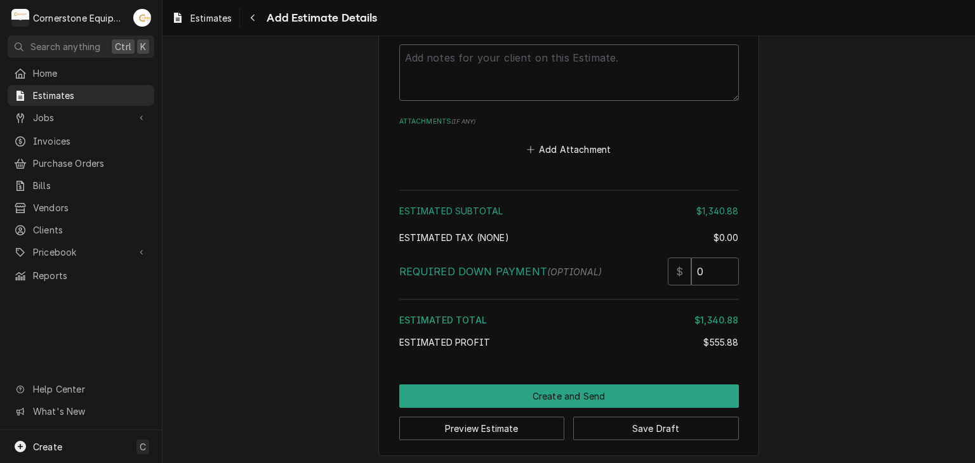
click at [451, 408] on div "Preview Estimate Save Draft" at bounding box center [569, 424] width 340 height 32
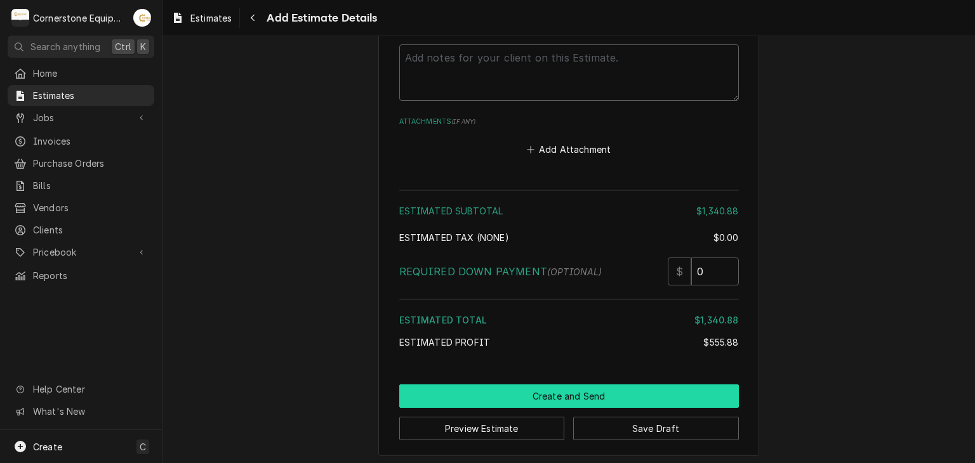
click at [458, 388] on button "Create and Send" at bounding box center [569, 396] width 340 height 23
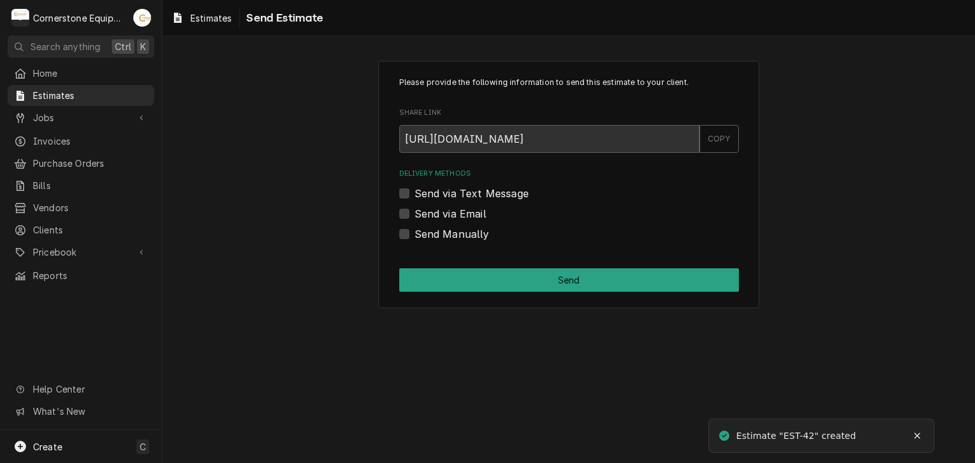
click at [449, 187] on label "Send via Text Message" at bounding box center [471, 193] width 114 height 15
click at [449, 187] on input "Send via Text Message" at bounding box center [584, 200] width 340 height 28
checkbox input "true"
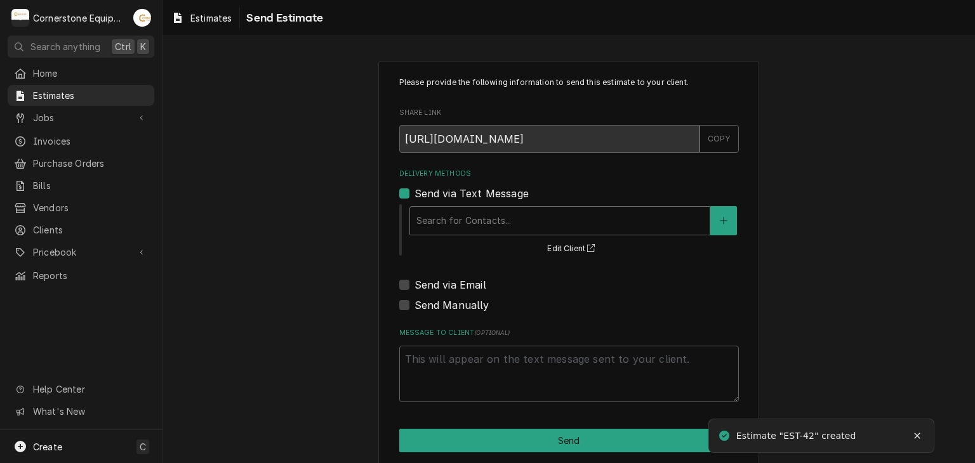
click at [449, 209] on div "Delivery Methods" at bounding box center [559, 220] width 287 height 23
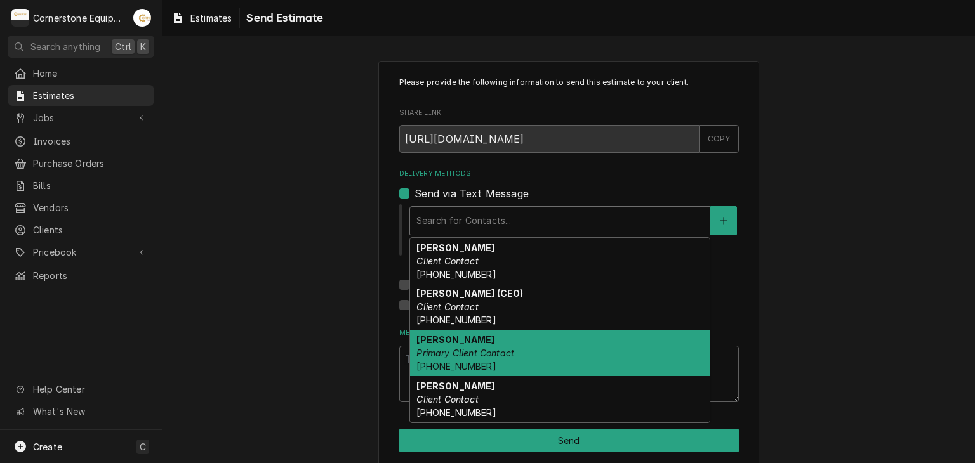
click at [435, 361] on span "[PHONE_NUMBER]" at bounding box center [455, 366] width 79 height 11
type textarea "x"
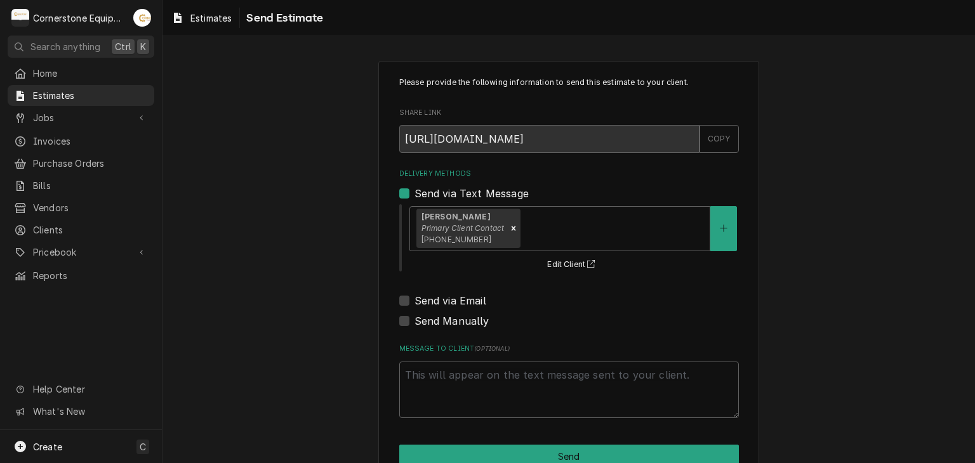
click at [449, 301] on label "Send via Email" at bounding box center [450, 300] width 72 height 15
click at [449, 301] on input "Send via Email" at bounding box center [584, 307] width 340 height 28
checkbox input "true"
type textarea "x"
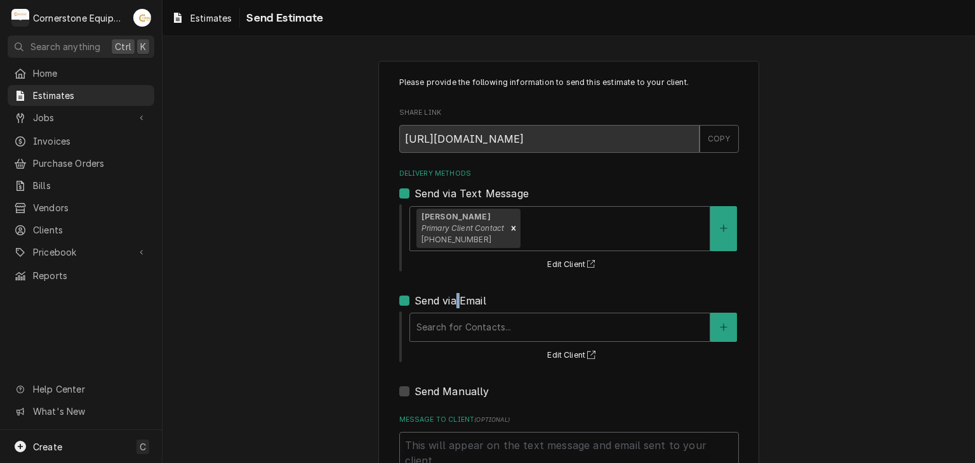
click at [449, 301] on label "Send via Email" at bounding box center [450, 300] width 72 height 15
click at [449, 301] on input "Send via Email" at bounding box center [584, 307] width 340 height 28
checkbox input "false"
type textarea "x"
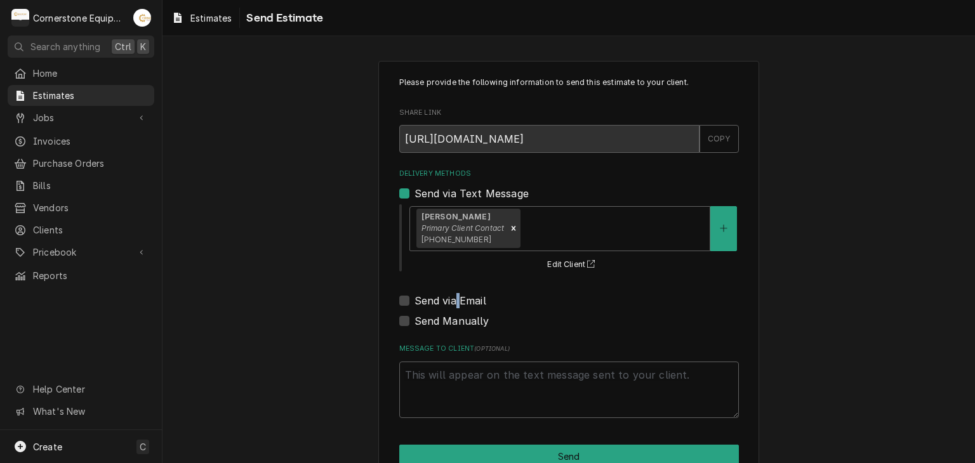
click at [449, 301] on label "Send via Email" at bounding box center [450, 300] width 72 height 15
click at [449, 301] on input "Send via Email" at bounding box center [584, 307] width 340 height 28
checkbox input "true"
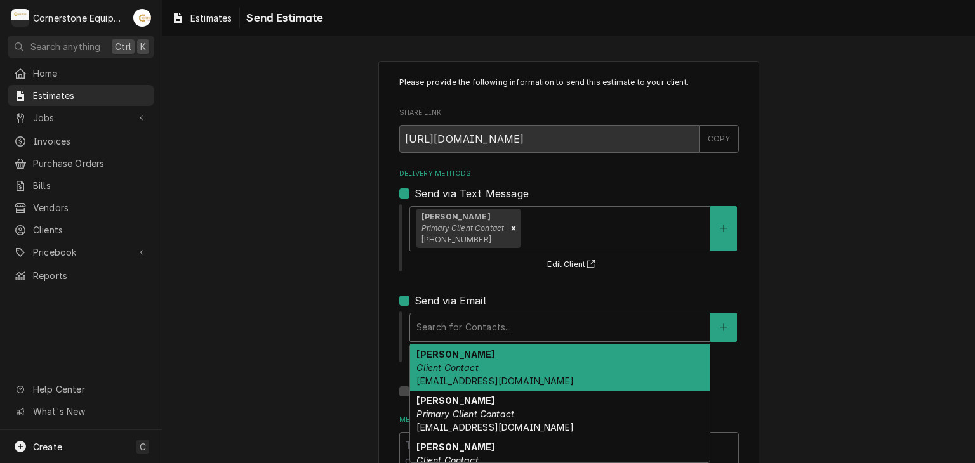
click at [444, 332] on div "Delivery Methods" at bounding box center [559, 327] width 287 height 23
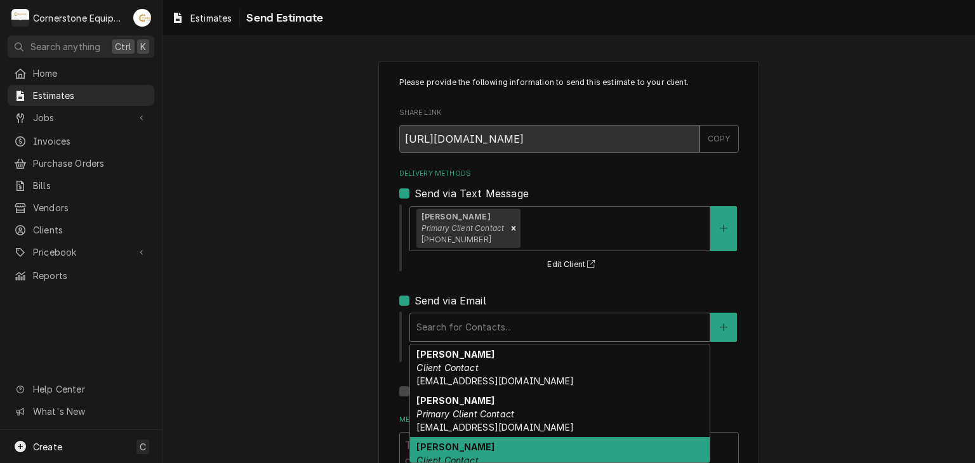
click at [423, 442] on strong "[PERSON_NAME]" at bounding box center [455, 447] width 78 height 11
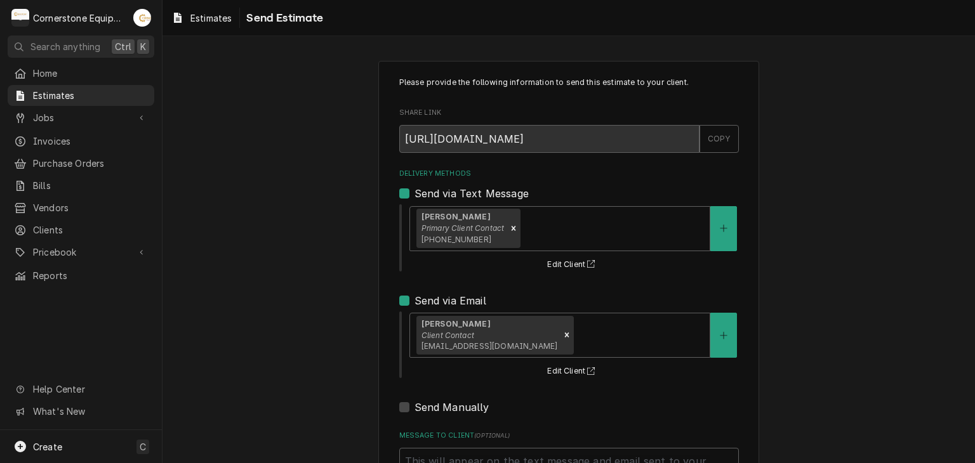
click at [296, 343] on div "Please provide the following information to send this estimate to your client. …" at bounding box center [568, 315] width 812 height 533
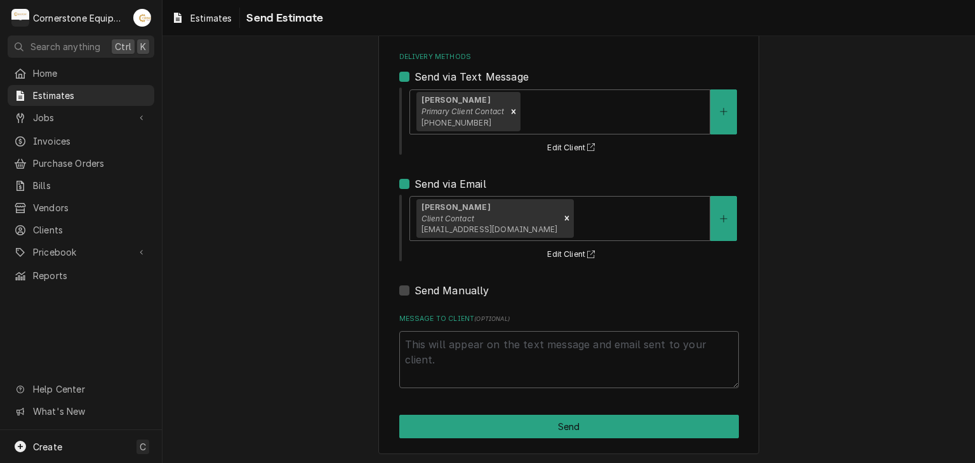
scroll to position [118, 0]
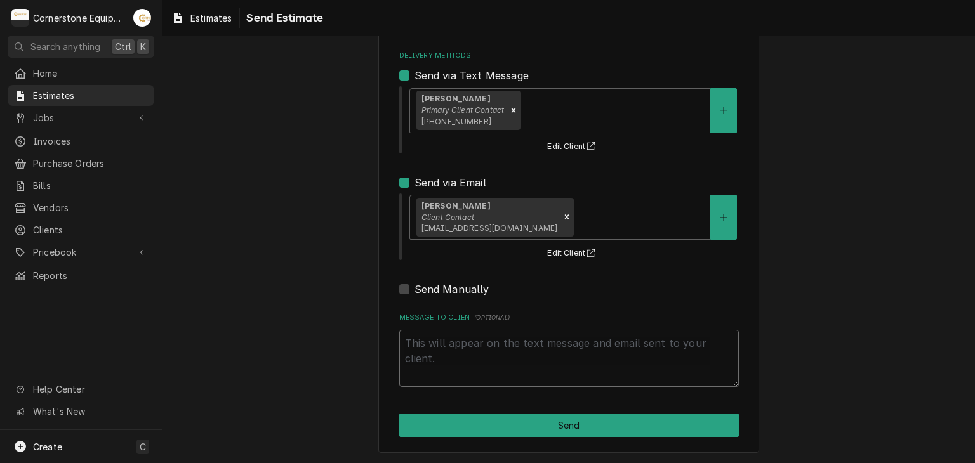
click at [458, 356] on textarea "Message to Client ( optional )" at bounding box center [569, 358] width 340 height 57
type textarea "x"
type textarea "T"
type textarea "x"
type textarea "Th"
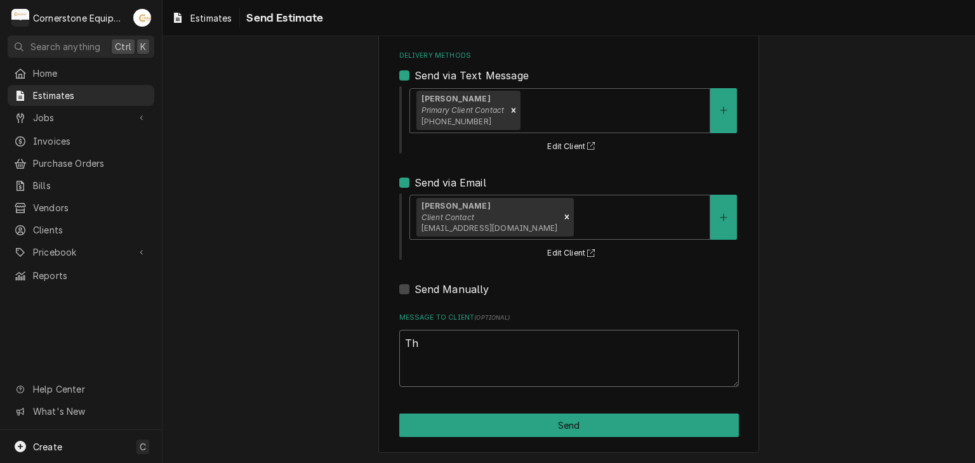
type textarea "x"
type textarea "Tha"
type textarea "x"
type textarea "Than"
type textarea "x"
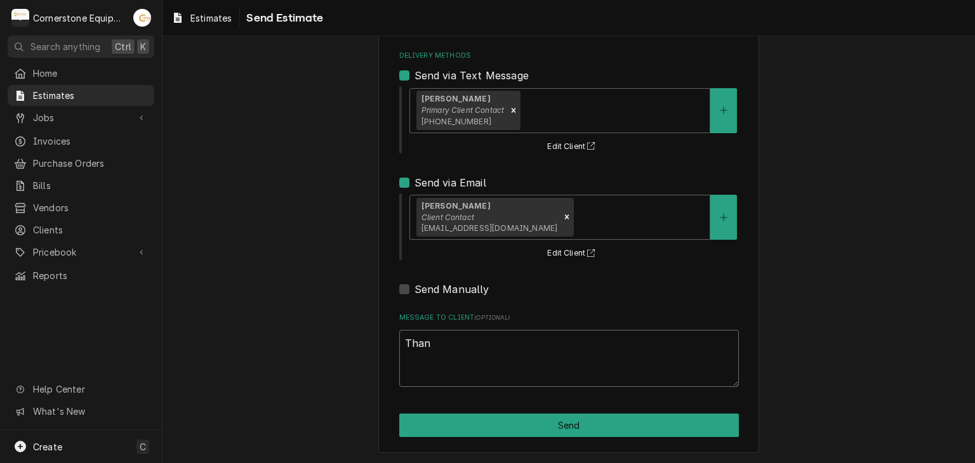
type textarea "Thanl"
type textarea "x"
type textarea "Thanl"
type textarea "x"
type textarea "Thanl y"
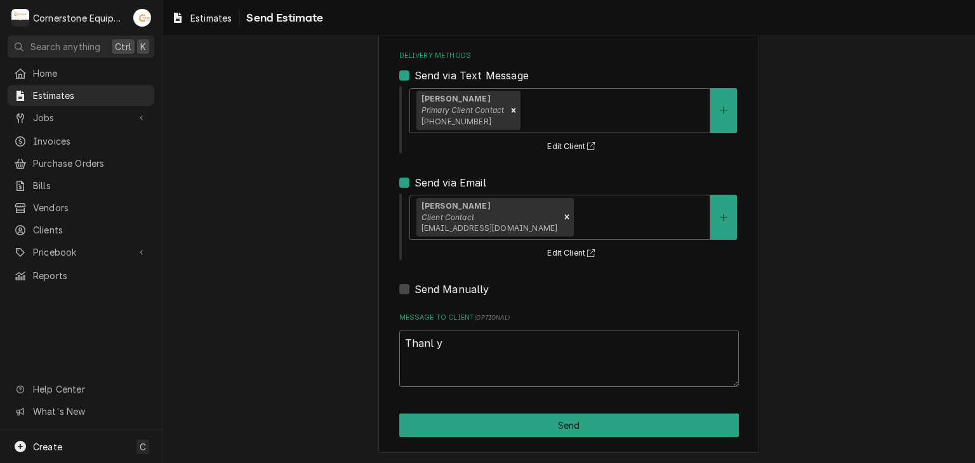
type textarea "x"
type textarea "Thanl yo"
type textarea "x"
type textarea "Thanl you"
type textarea "x"
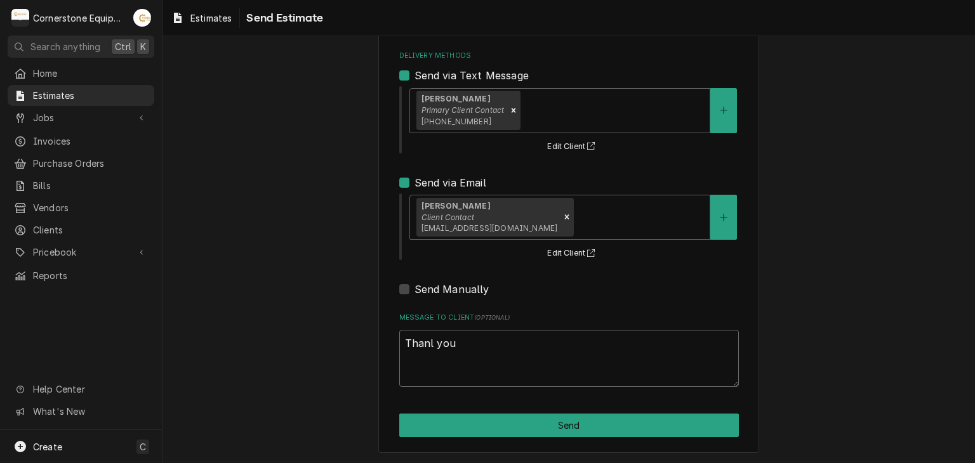
type textarea "Thanl you"
type textarea "x"
type textarea "Thanl you"
type textarea "x"
type textarea "Thanl yo"
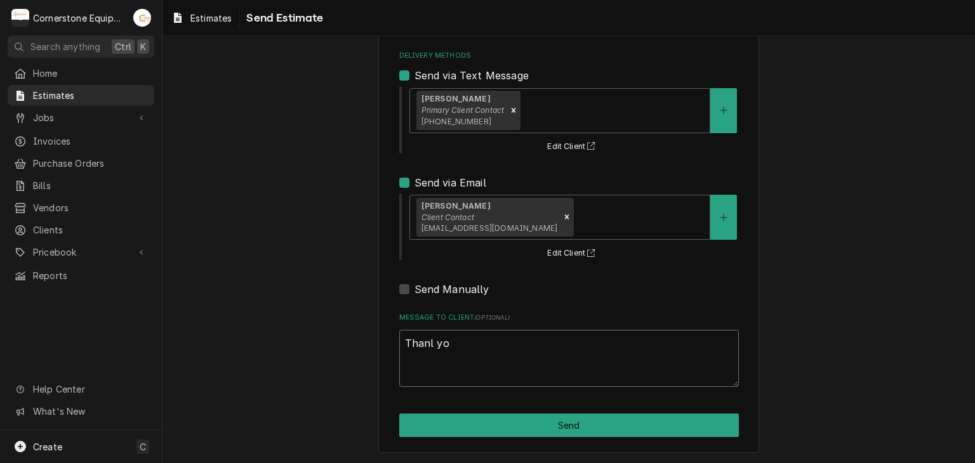
type textarea "x"
type textarea "Thanl y"
type textarea "x"
type textarea "Thanl"
type textarea "x"
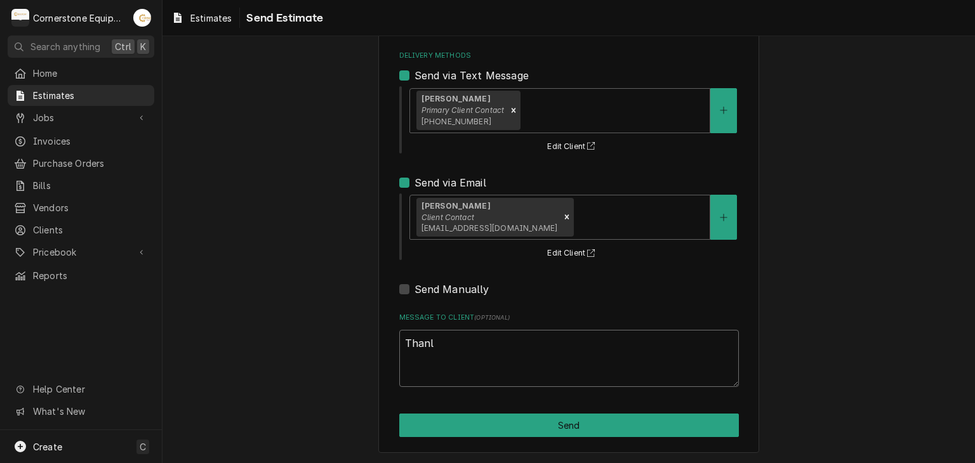
type textarea "Thanl"
type textarea "x"
type textarea "Than"
type textarea "x"
type textarea "Thank"
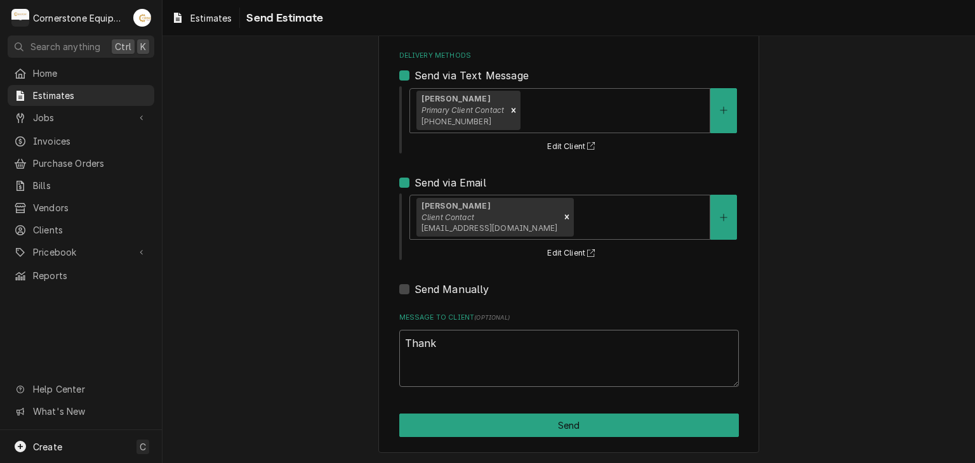
type textarea "x"
type textarea "Thank"
type textarea "x"
type textarea "Thank y"
type textarea "x"
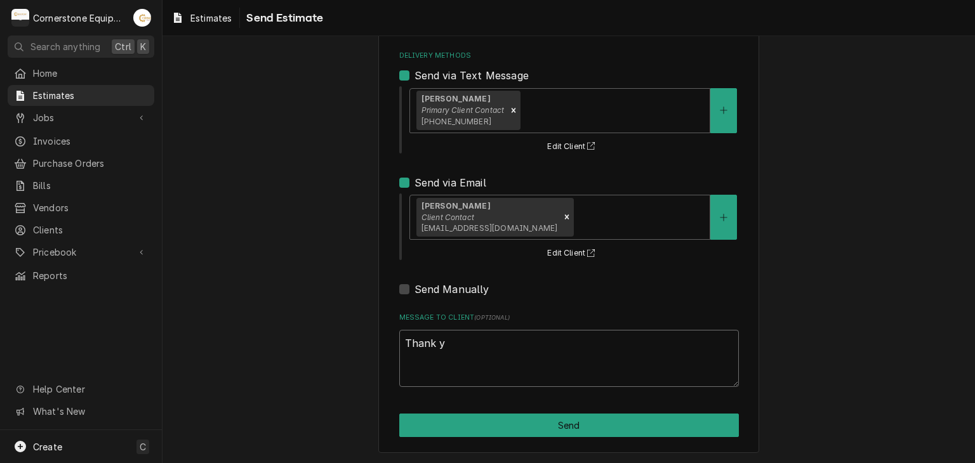
type textarea "Thank yo"
type textarea "x"
type textarea "Thank you"
type textarea "x"
type textarea "Thank you"
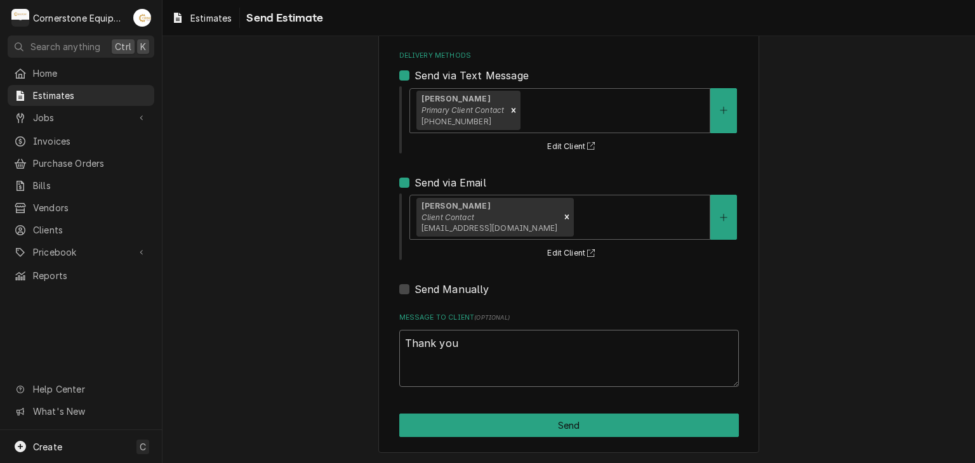
type textarea "x"
type textarea "Thank you f"
type textarea "x"
type textarea "Thank you fo"
type textarea "x"
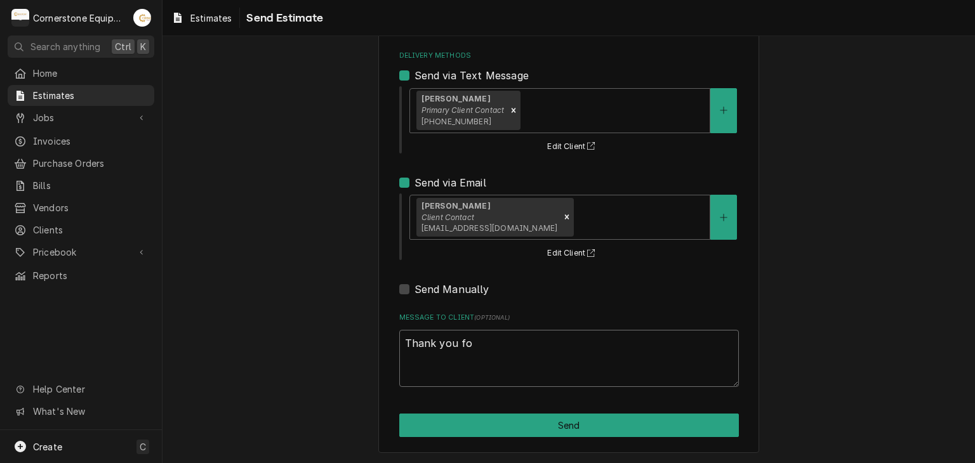
type textarea "Thank you for"
type textarea "x"
type textarea "Thank you for"
type textarea "x"
type textarea "Thank you for t"
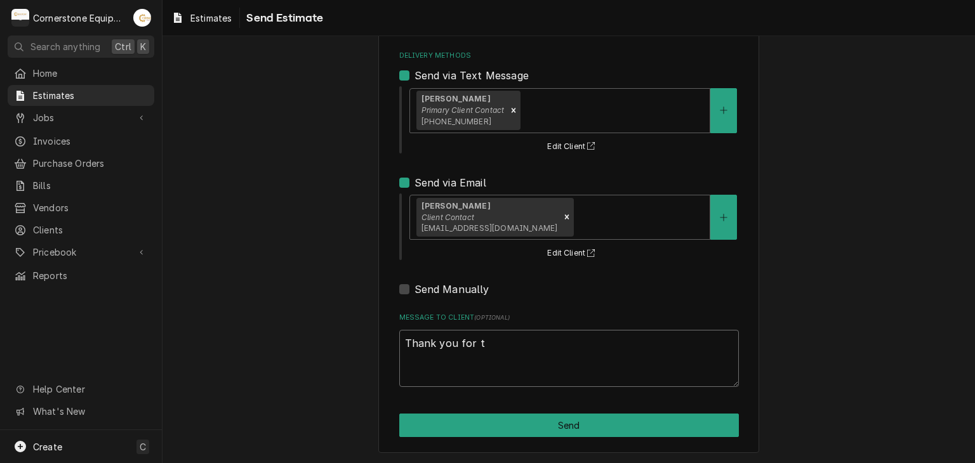
type textarea "x"
type textarea "Thank you for th"
type textarea "x"
type textarea "Thank you for the"
type textarea "x"
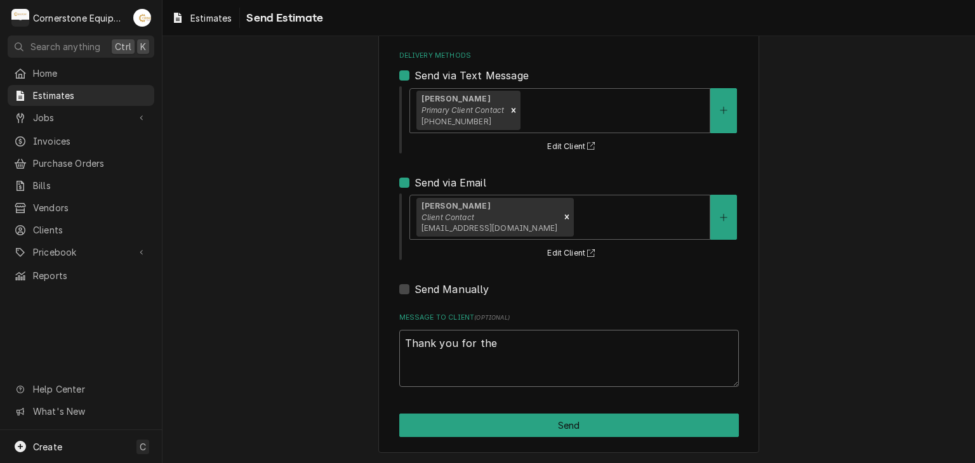
type textarea "Thank you for the"
type textarea "x"
type textarea "Thank you for the o"
type textarea "x"
type textarea "Thank you for the op"
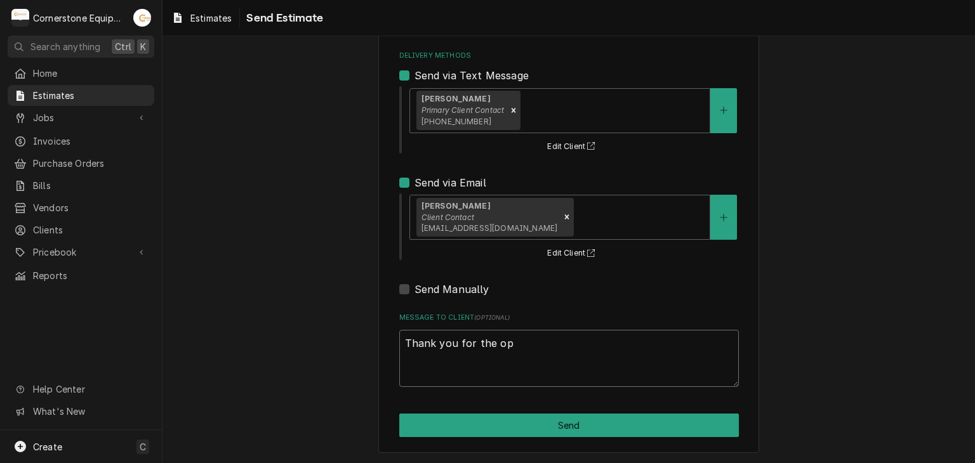
type textarea "x"
type textarea "Thank you for the opp"
type textarea "x"
type textarea "Thank you for the oppo"
type textarea "x"
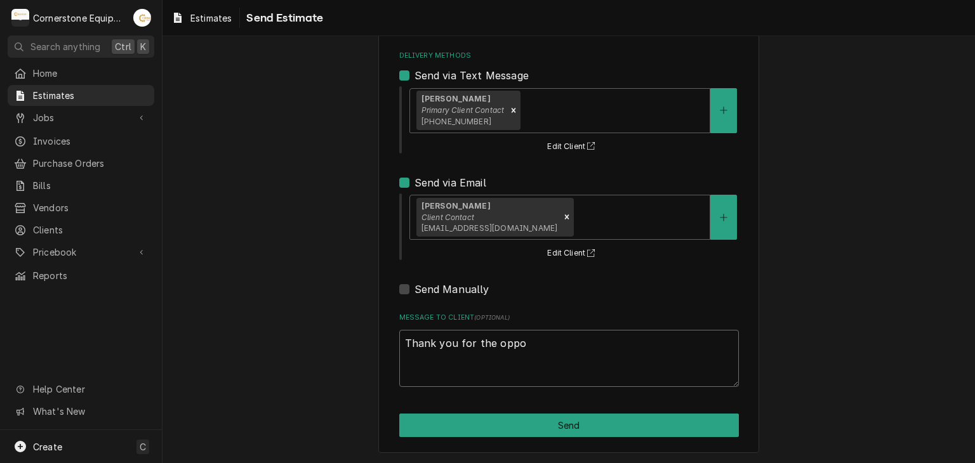
type textarea "Thank you for the oppor"
type textarea "x"
type textarea "Thank you for the opport"
type textarea "x"
type textarea "Thank you for the opportu"
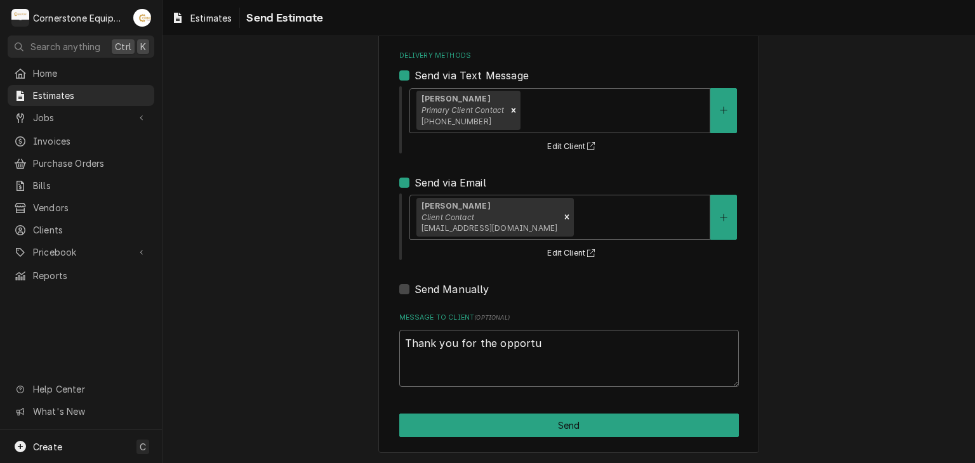
type textarea "x"
type textarea "Thank you for the opportun"
type textarea "x"
type textarea "Thank you for the opportuni"
type textarea "x"
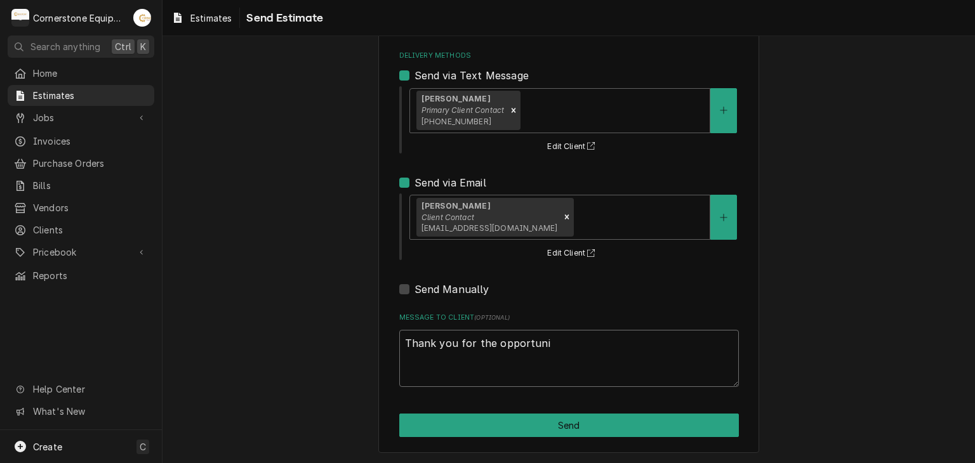
type textarea "Thank you for the opportunit"
type textarea "x"
type textarea "Thank you for the opportunity"
type textarea "x"
type textarea "Thank you for the opportunity"
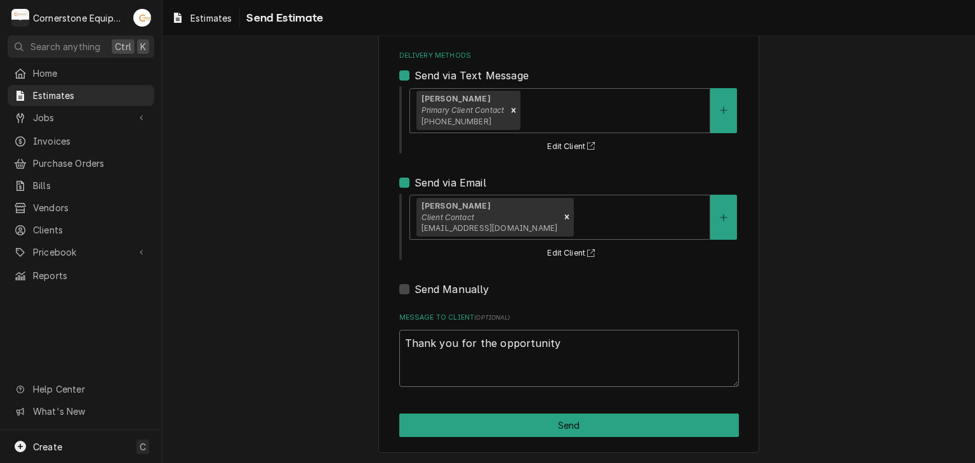
type textarea "x"
type textarea "Thank you for the opportunity t"
type textarea "x"
type textarea "Thank you for the opportunity to"
type textarea "x"
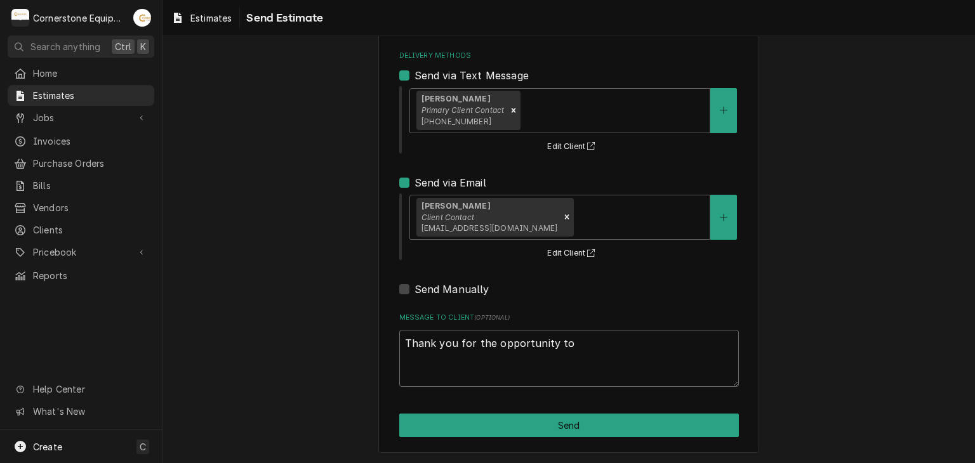
type textarea "Thank you for the opportunity to"
type textarea "x"
type textarea "Thank you for the opportunity to b"
type textarea "x"
type textarea "Thank you for the opportunity to be"
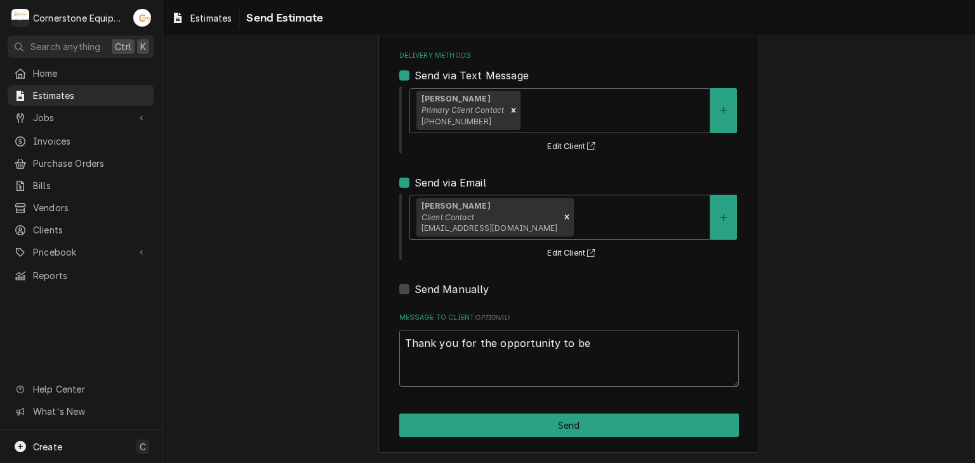
type textarea "x"
type textarea "Thank you for the opportunity to be"
type textarea "x"
type textarea "Thank you for the opportunity to be o"
type textarea "x"
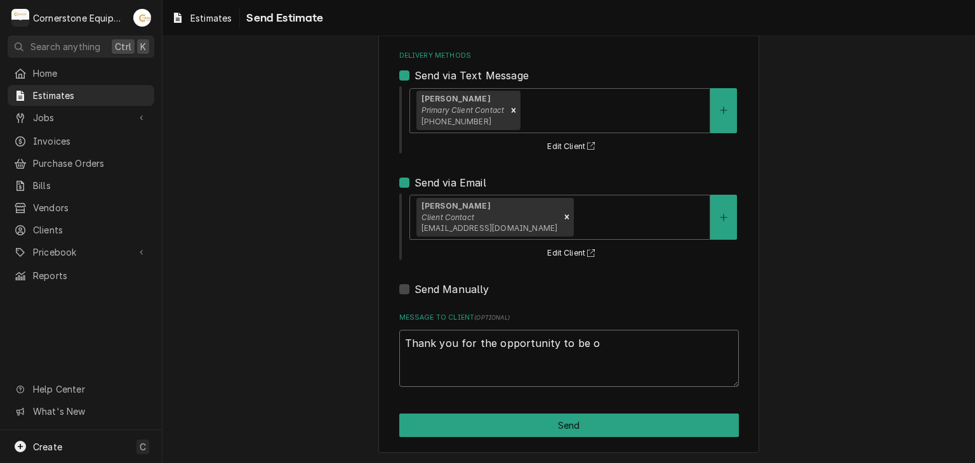
type textarea "Thank you for the opportunity to be of"
type textarea "x"
type textarea "Thank you for the opportunity to be of"
type textarea "x"
type textarea "Thank you for the opportunity to be of s"
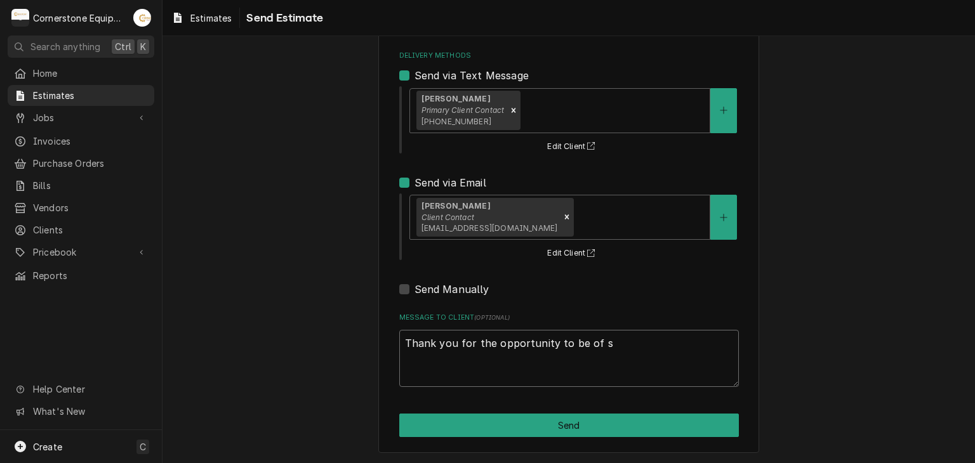
type textarea "x"
type textarea "Thank you for the opportunity to be of se"
type textarea "x"
type textarea "Thank you for the opportunity to be of ser"
type textarea "x"
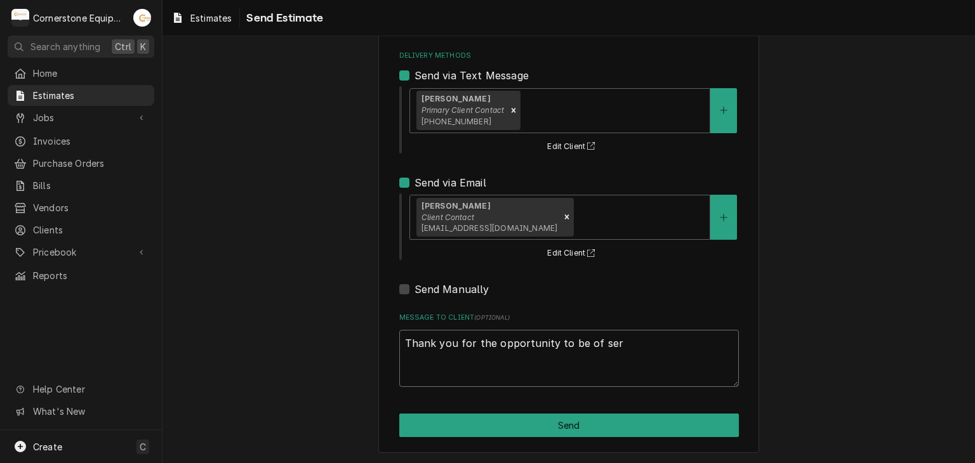
type textarea "Thank you for the opportunity to be of serv"
type textarea "x"
type textarea "Thank you for the opportunity to be of servi"
type textarea "x"
type textarea "Thank you for the opportunity to be of servic"
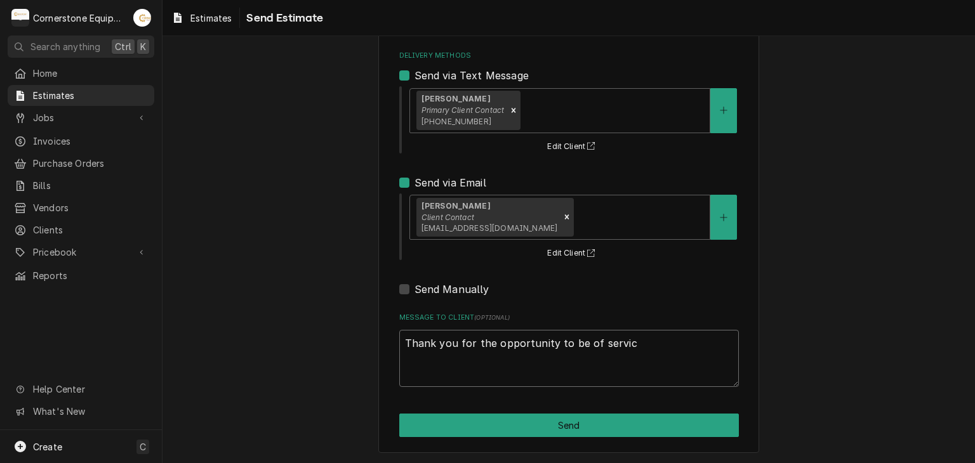
type textarea "x"
type textarea "Thank you for the opportunity to be of service"
type textarea "x"
type textarea "Thank you for the opportunity to be of service@"
type textarea "x"
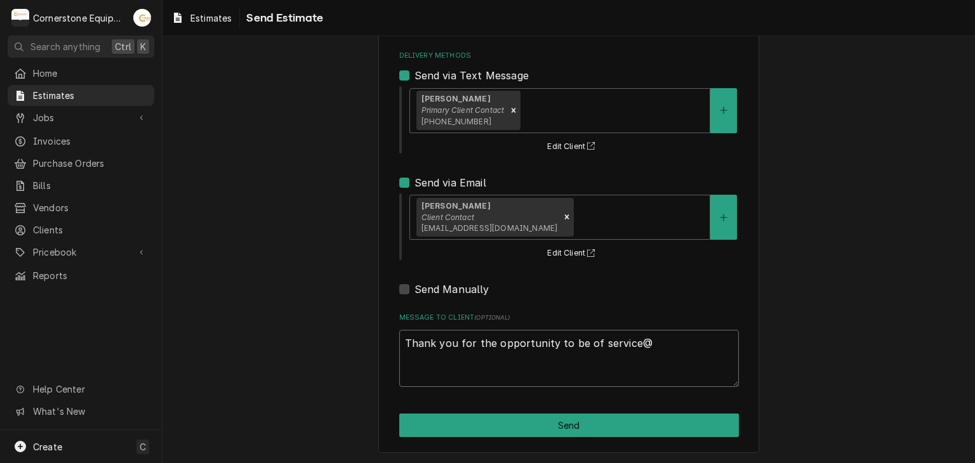
type textarea "Thank you for the opportunity to be of service"
type textarea "x"
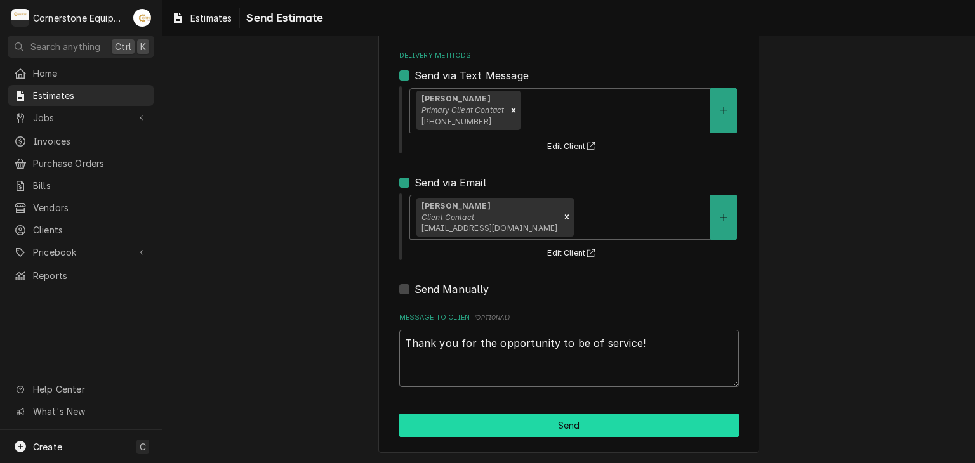
type textarea "Thank you for the opportunity to be of service!"
click at [467, 430] on button "Send" at bounding box center [569, 425] width 340 height 23
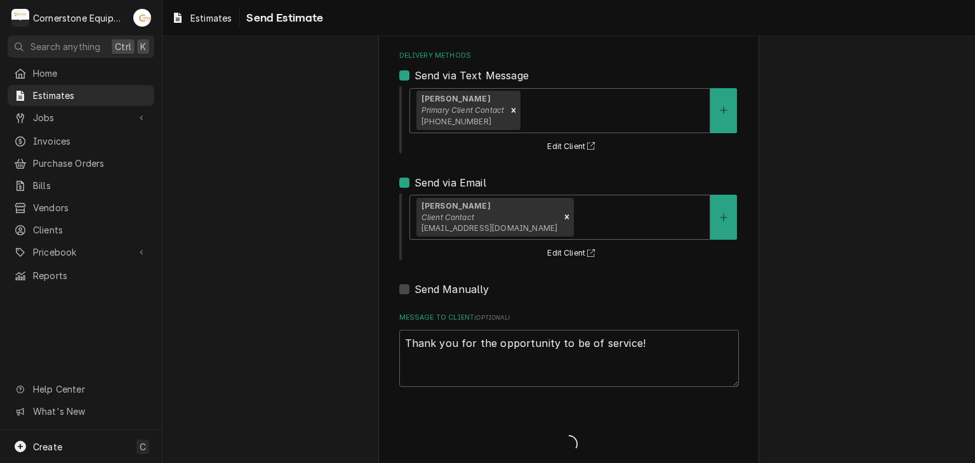
type textarea "x"
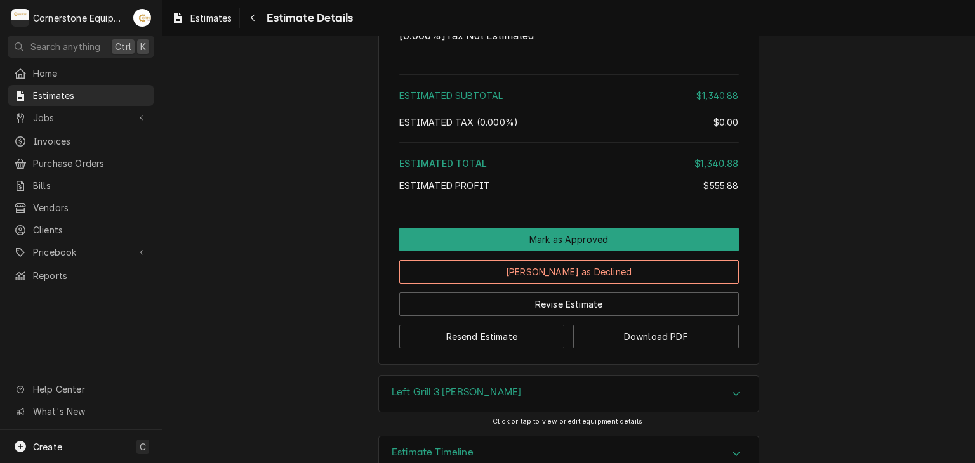
scroll to position [1640, 0]
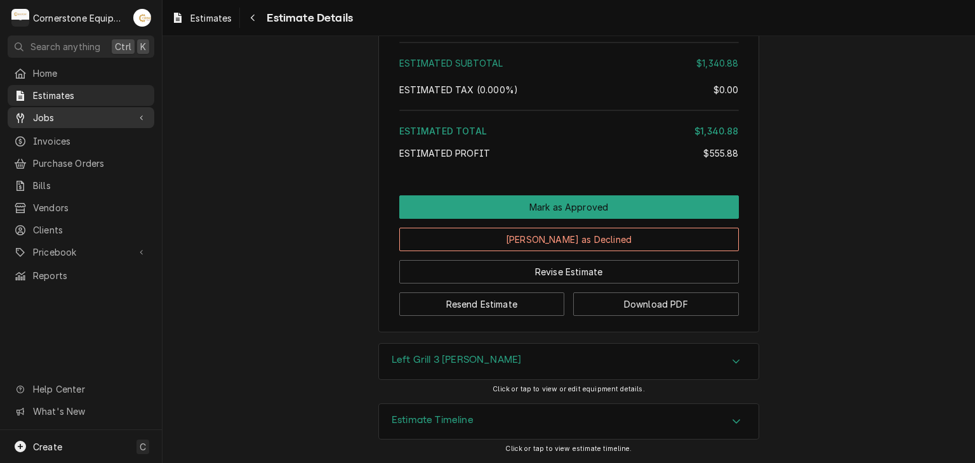
click at [37, 121] on div "Jobs" at bounding box center [81, 118] width 142 height 16
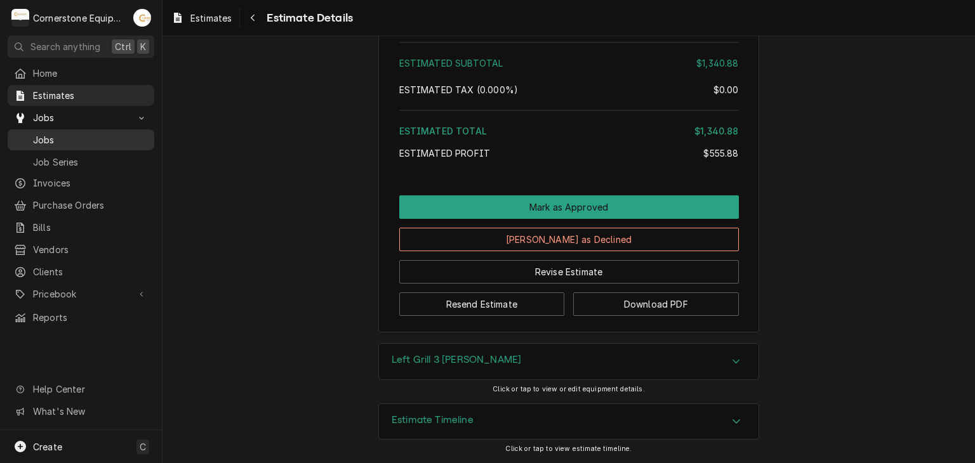
click at [53, 140] on span "Jobs" at bounding box center [90, 139] width 115 height 13
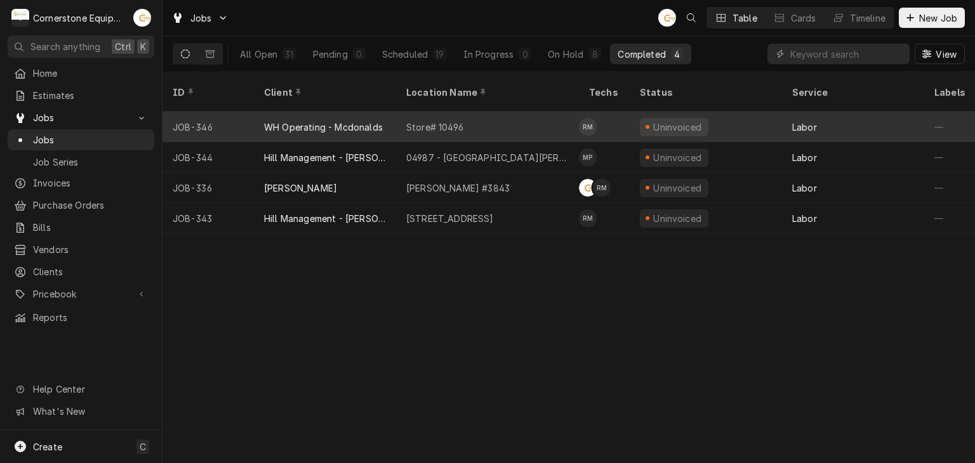
click at [439, 121] on div "Store# 10496" at bounding box center [434, 127] width 57 height 13
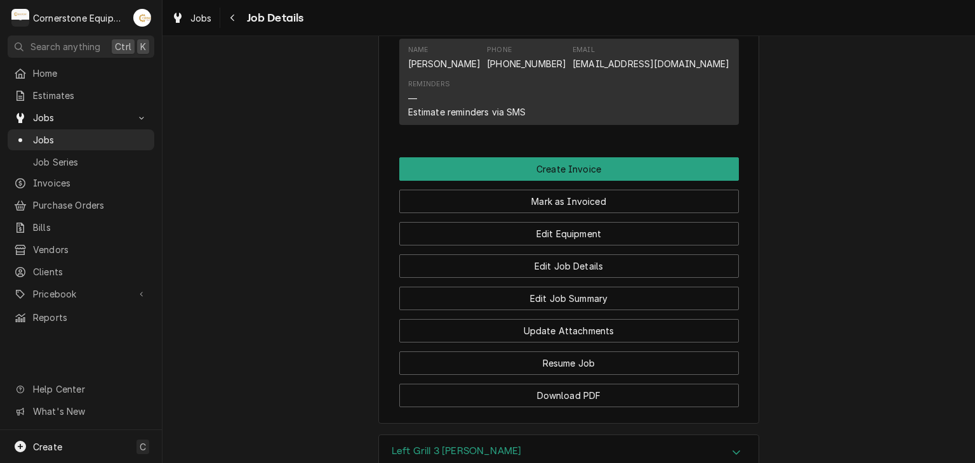
scroll to position [863, 0]
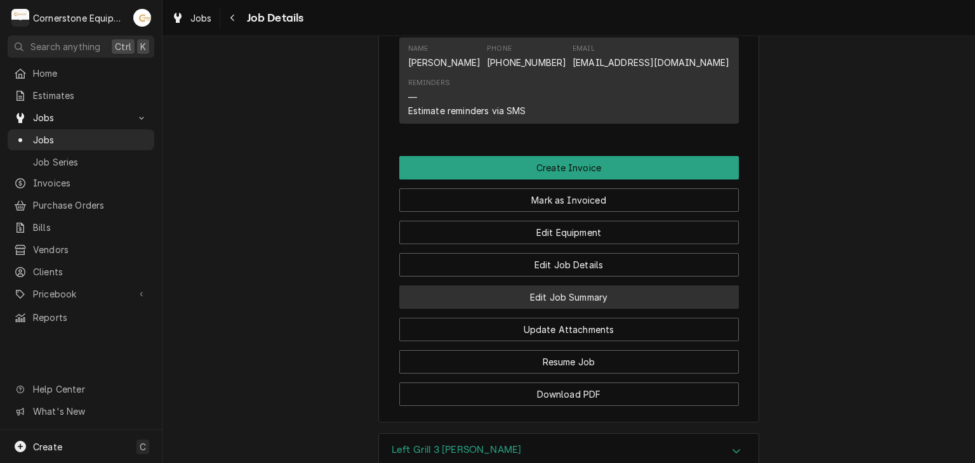
click at [459, 305] on button "Edit Job Summary" at bounding box center [569, 297] width 340 height 23
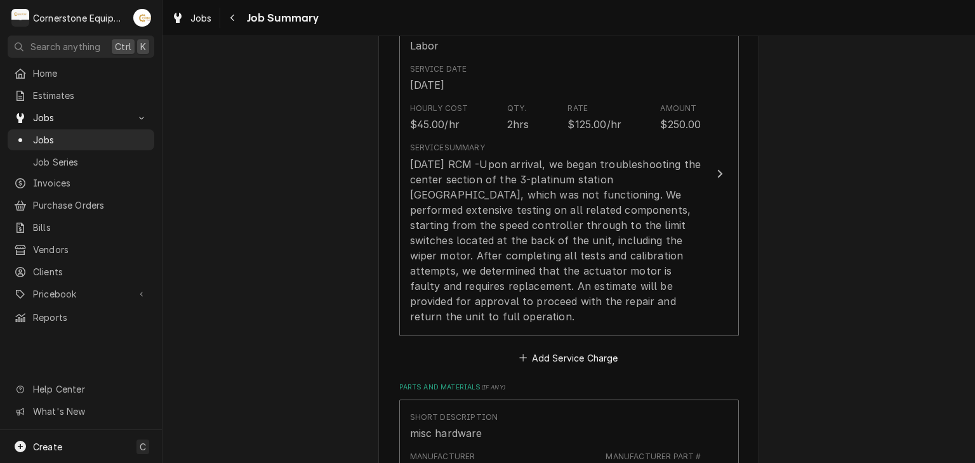
scroll to position [355, 0]
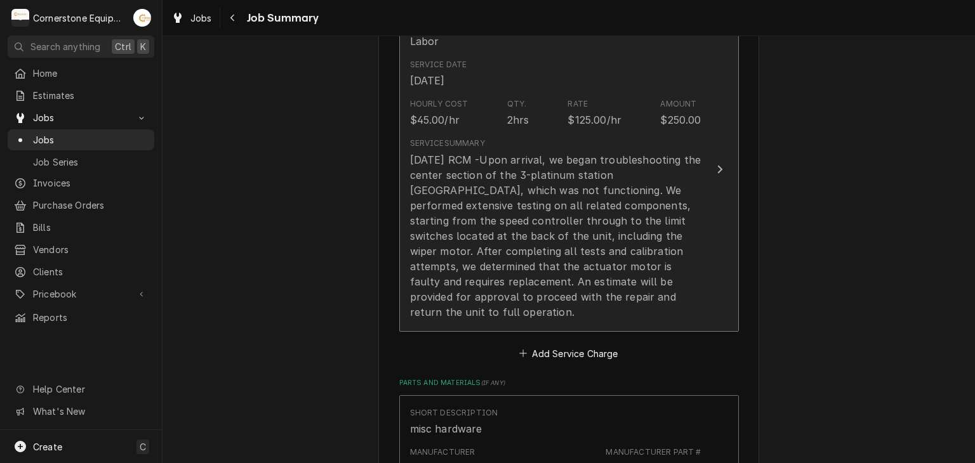
click at [449, 296] on div "[DATE] RCM -Upon arrival, we began troubleshooting the center section of the 3-…" at bounding box center [555, 236] width 291 height 168
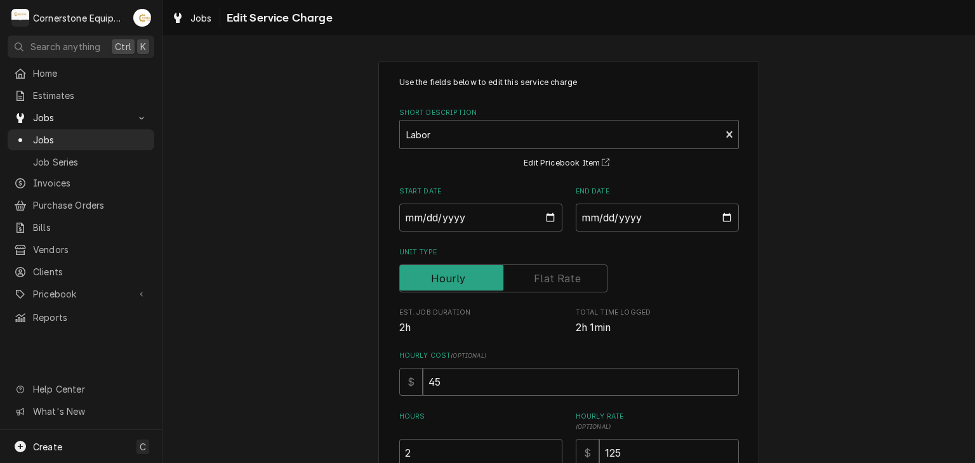
click at [279, 318] on div "Use the fields below to edit this service charge Short Description Labor Edit P…" at bounding box center [568, 429] width 812 height 760
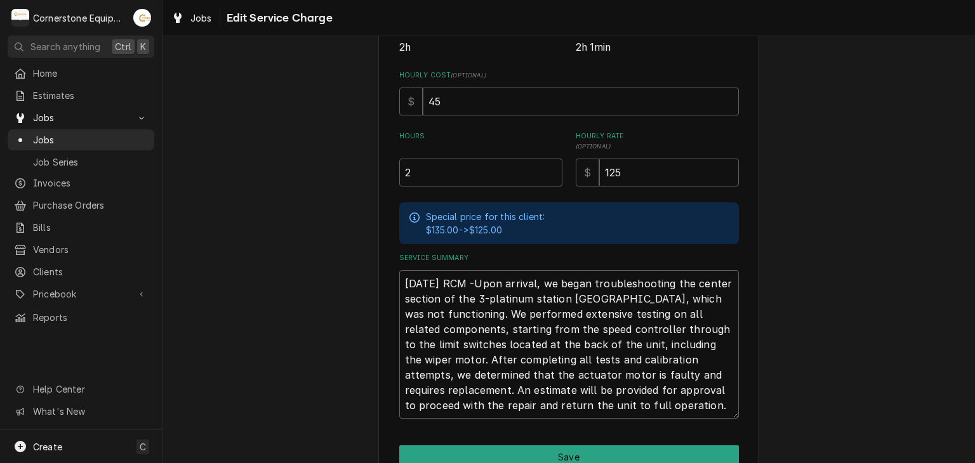
scroll to position [343, 0]
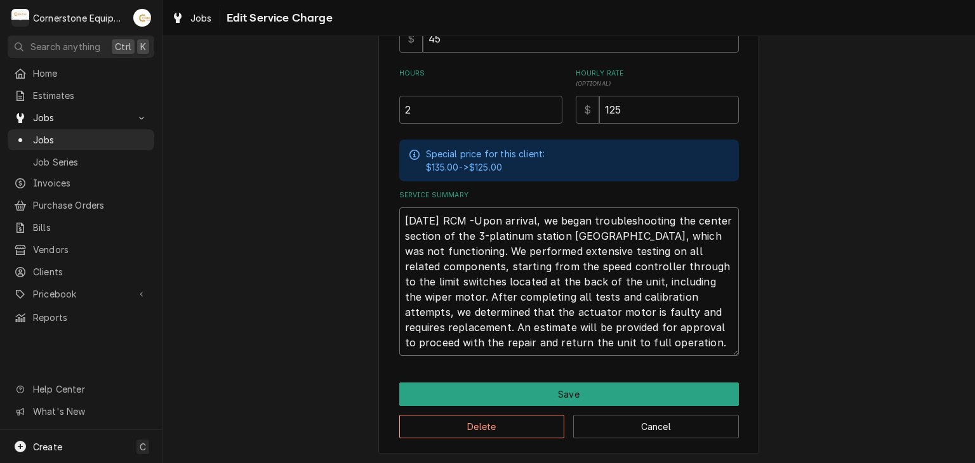
click at [645, 280] on textarea "[DATE] RCM -Upon arrival, we began troubleshooting the center section of the 3-…" at bounding box center [569, 282] width 340 height 148
type textarea "x"
type textarea "[DATE] RCM -Upon arrival, we began troubleshooting the center section of the 3-…"
type textarea "x"
type textarea "[DATE] RCM -Upon arrival, we began troubleshooting the center section of the 3-…"
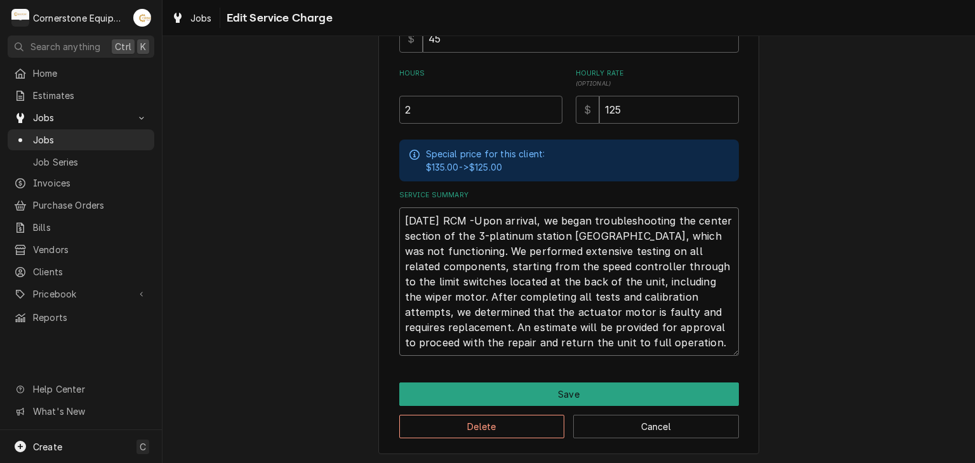
type textarea "x"
type textarea "[DATE] RCM -Upon arrival, we began troubleshooting the center section of the 3-…"
type textarea "x"
type textarea "[DATE] RCM -Upon arrival, we began troubleshooting the center section of the 3-…"
type textarea "x"
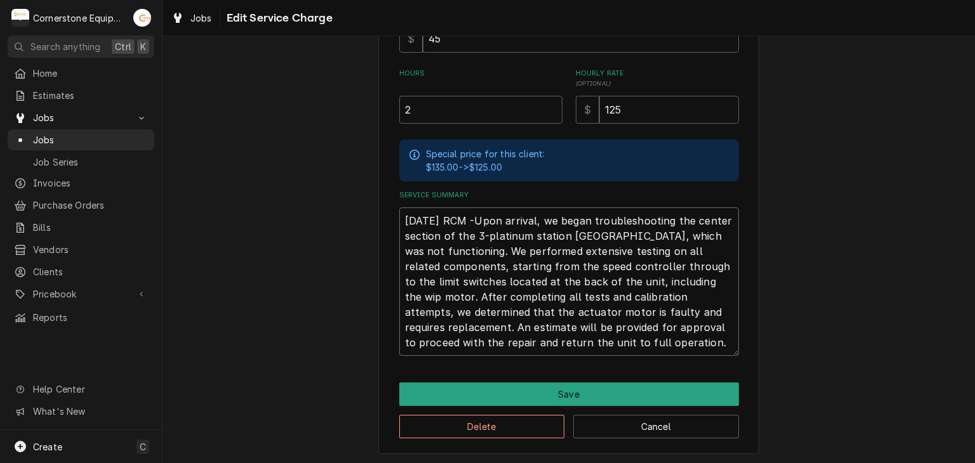
type textarea "[DATE] RCM -Upon arrival, we began troubleshooting the center section of the 3-…"
type textarea "x"
type textarea "[DATE] RCM -Upon arrival, we began troubleshooting the center section of the 3-…"
type textarea "x"
type textarea "[DATE] RCM -Upon arrival, we began troubleshooting the center section of the 3-…"
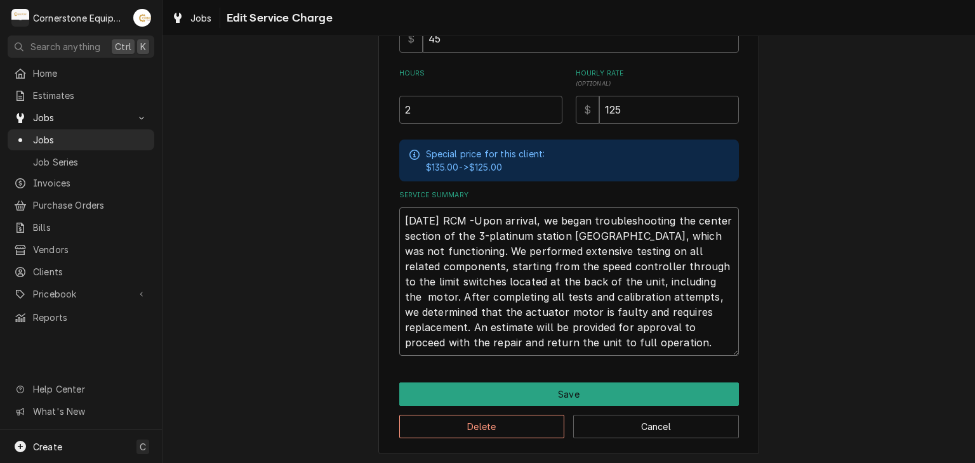
type textarea "x"
type textarea "[DATE] RCM -Upon arrival, we began troubleshooting the center section of the 3-…"
type textarea "x"
type textarea "[DATE] RCM -Upon arrival, we began troubleshooting the center section of the 3-…"
type textarea "x"
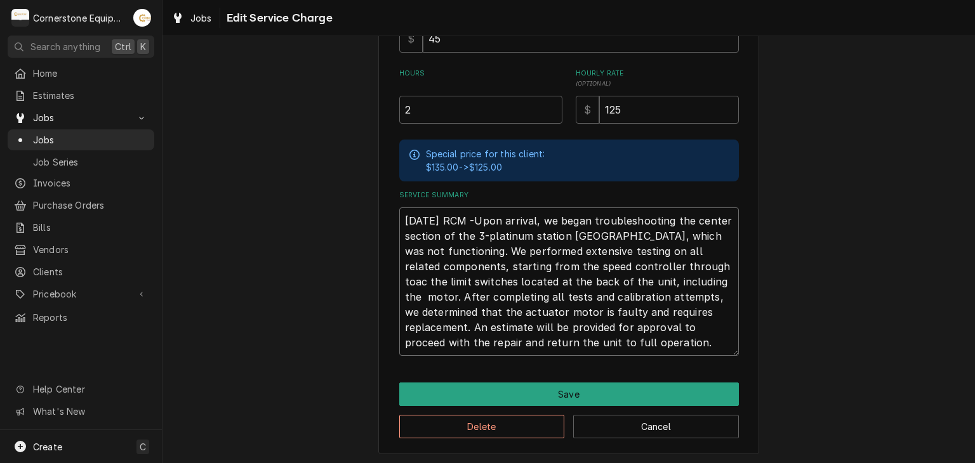
type textarea "[DATE] RCM -Upon arrival, we began troubleshooting the center section of the 3-…"
type textarea "x"
type textarea "[DATE] RCM -Upon arrival, we began troubleshooting the center section of the 3-…"
type textarea "x"
type textarea "[DATE] RCM -Upon arrival, we began troubleshooting the center section of the 3-…"
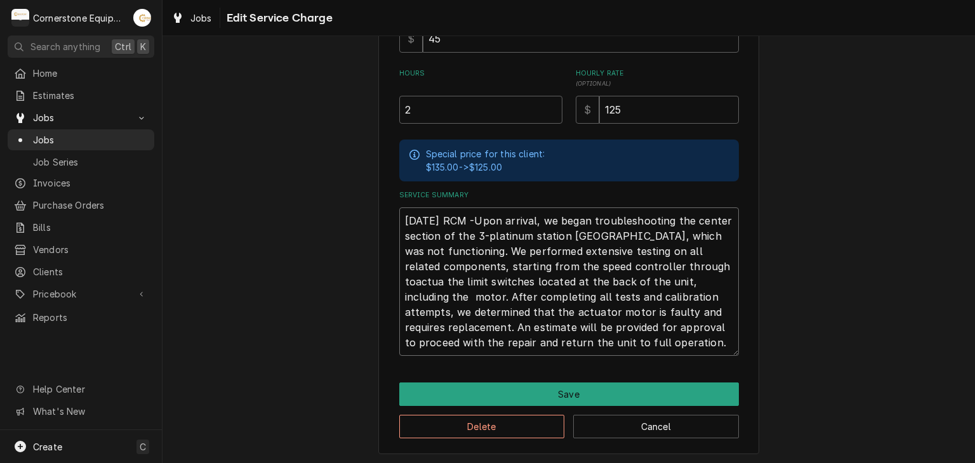
type textarea "x"
type textarea "[DATE] RCM -Upon arrival, we began troubleshooting the center section of the 3-…"
type textarea "x"
type textarea "[DATE] RCM -Upon arrival, we began troubleshooting the center section of the 3-…"
type textarea "x"
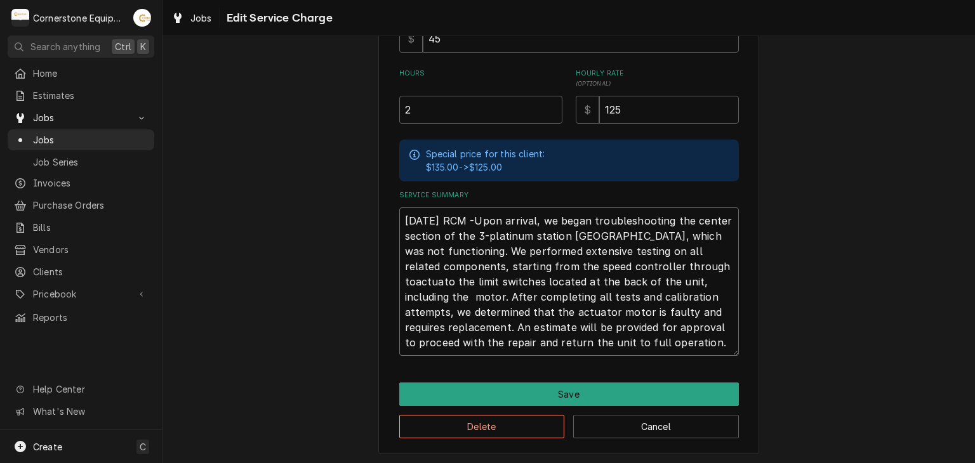
type textarea "[DATE] RCM -Upon arrival, we began troubleshooting the center section of the 3-…"
click at [617, 265] on textarea "[DATE] RCM -Upon arrival, we began troubleshooting the center section of the 3-…" at bounding box center [569, 282] width 340 height 148
type textarea "x"
type textarea "[DATE] RCM -Upon arrival, we began troubleshooting the center section of the 3-…"
type textarea "x"
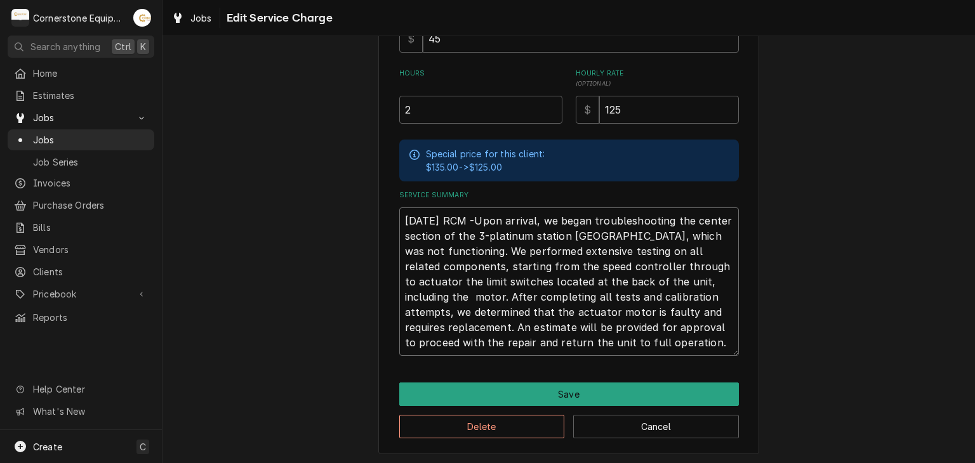
type textarea "[DATE] RCM -Upon arrival, we began troubleshooting the center section of the 3-…"
type textarea "x"
type textarea "[DATE] RCM -Upon arrival, we began troubleshooting the center section of the 3-…"
type textarea "x"
type textarea "[DATE] RCM -Upon arrival, we began troubleshooting the center section of the 3-…"
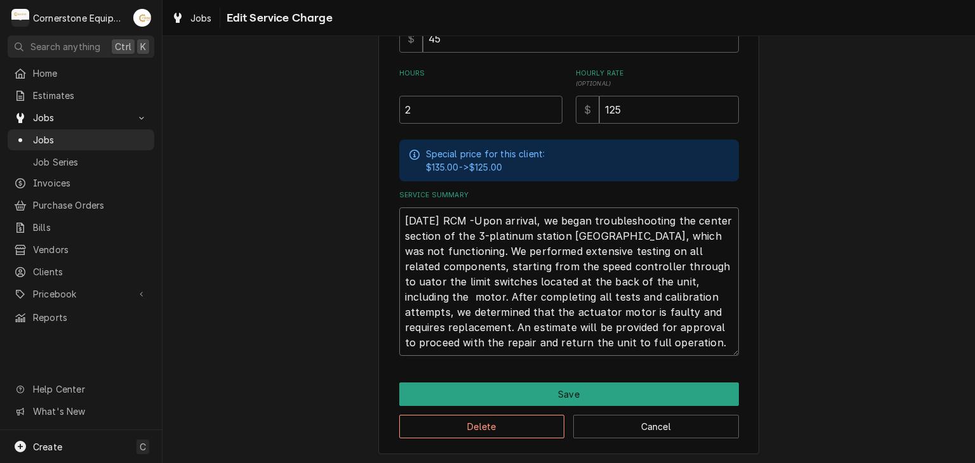
type textarea "x"
type textarea "[DATE] RCM -Upon arrival, we began troubleshooting the center section of the 3-…"
type textarea "x"
type textarea "[DATE] RCM -Upon arrival, we began troubleshooting the center section of the 3-…"
type textarea "x"
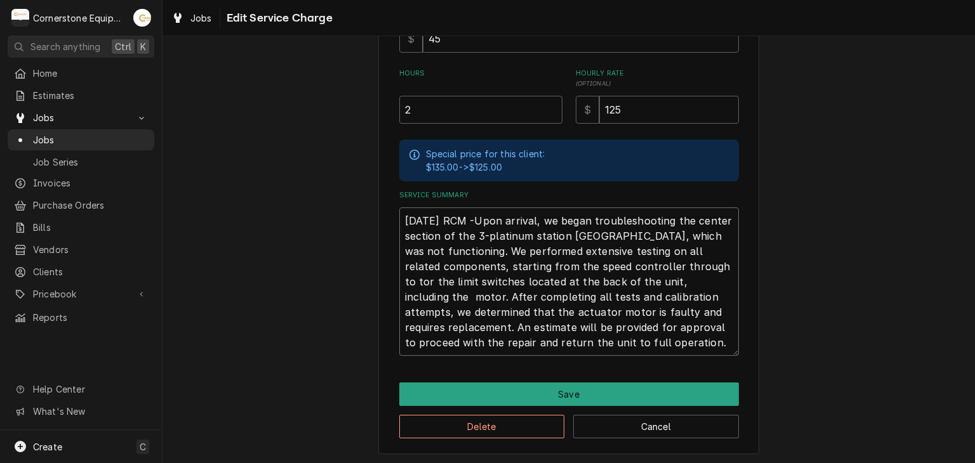
type textarea "[DATE] RCM -Upon arrival, we began troubleshooting the center section of the 3-…"
type textarea "x"
type textarea "[DATE] RCM -Upon arrival, we began troubleshooting the center section of the 3-…"
type textarea "x"
type textarea "[DATE] RCM -Upon arrival, we began troubleshooting the center section of the 3-…"
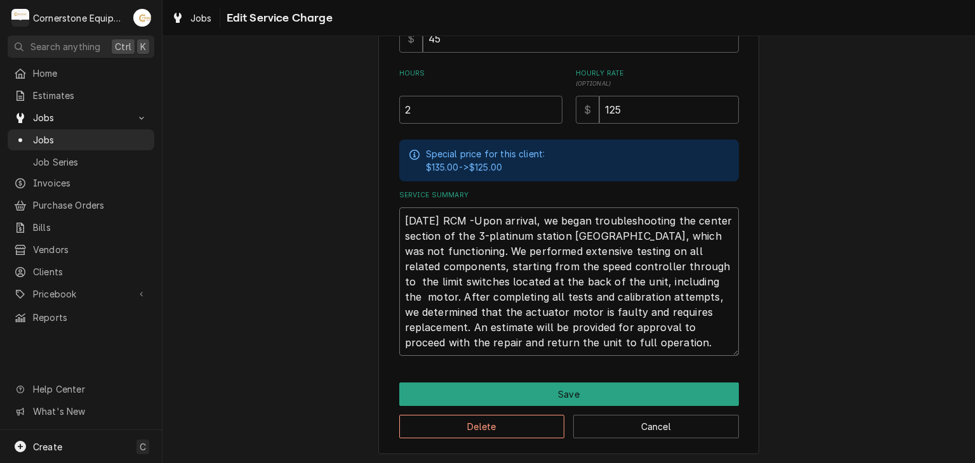
type textarea "x"
type textarea "[DATE] RCM -Upon arrival, we began troubleshooting the center section of the 3-…"
click at [619, 275] on textarea "[DATE] RCM -Upon arrival, we began troubleshooting the center section of the 3-…" at bounding box center [569, 282] width 340 height 148
type textarea "x"
type textarea "[DATE] RCM -Upon arrival, we began troubleshooting the center section of the 3-…"
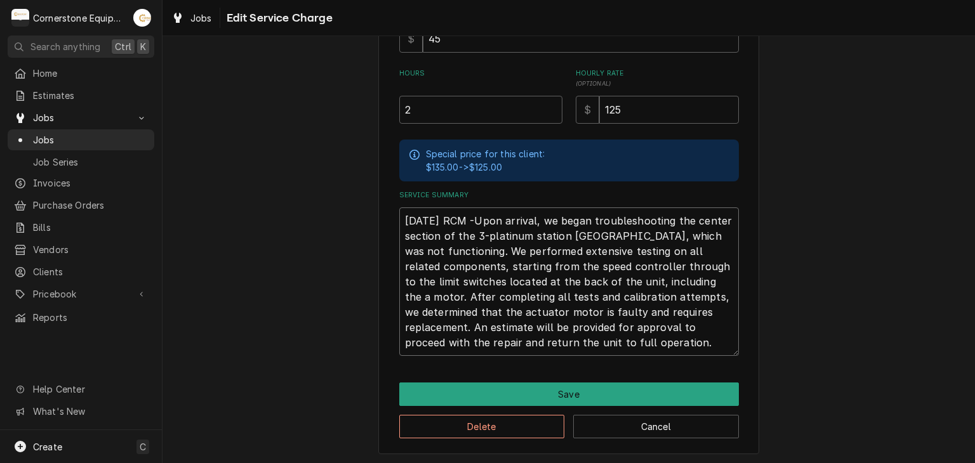
type textarea "x"
type textarea "[DATE] RCM -Upon arrival, we began troubleshooting the center section of the 3-…"
type textarea "x"
type textarea "[DATE] RCM -Upon arrival, we began troubleshooting the center section of the 3-…"
type textarea "x"
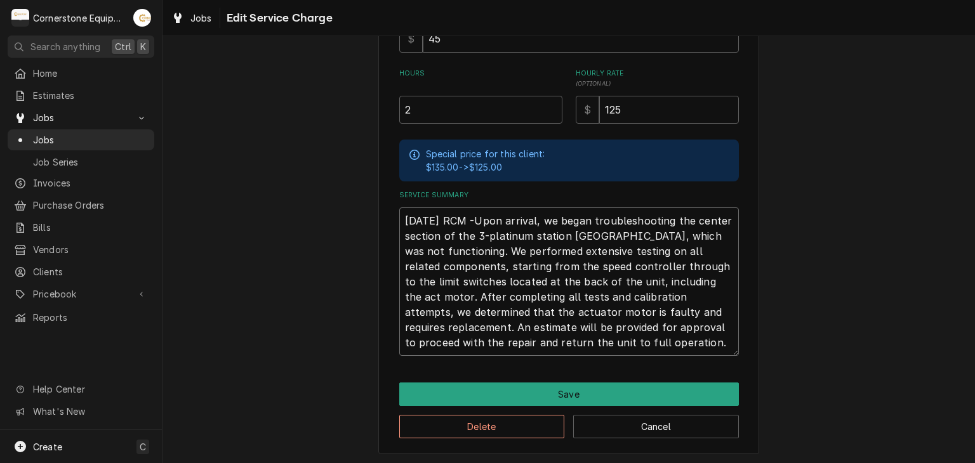
type textarea "[DATE] RCM -Upon arrival, we began troubleshooting the center section of the 3-…"
type textarea "x"
type textarea "[DATE] RCM -Upon arrival, we began troubleshooting the center section of the 3-…"
type textarea "x"
type textarea "[DATE] RCM -Upon arrival, we began troubleshooting the center section of the 3-…"
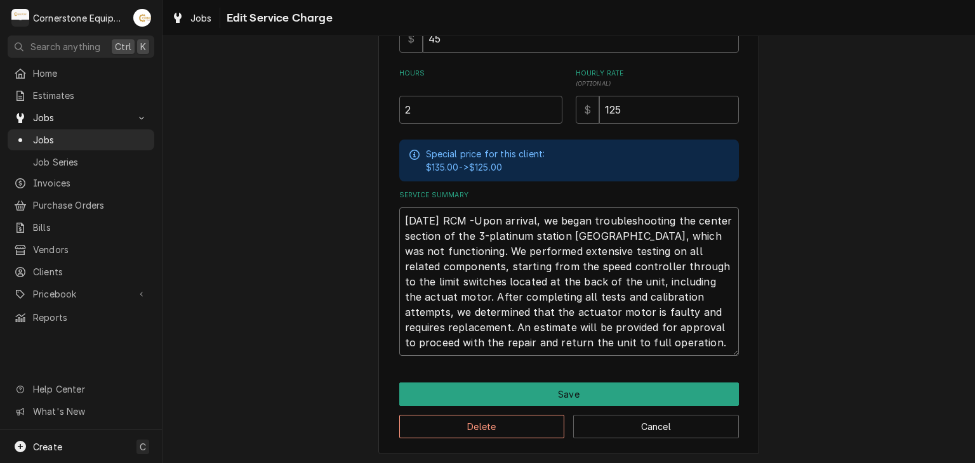
type textarea "x"
type textarea "[DATE] RCM -Upon arrival, we began troubleshooting the center section of the 3-…"
type textarea "x"
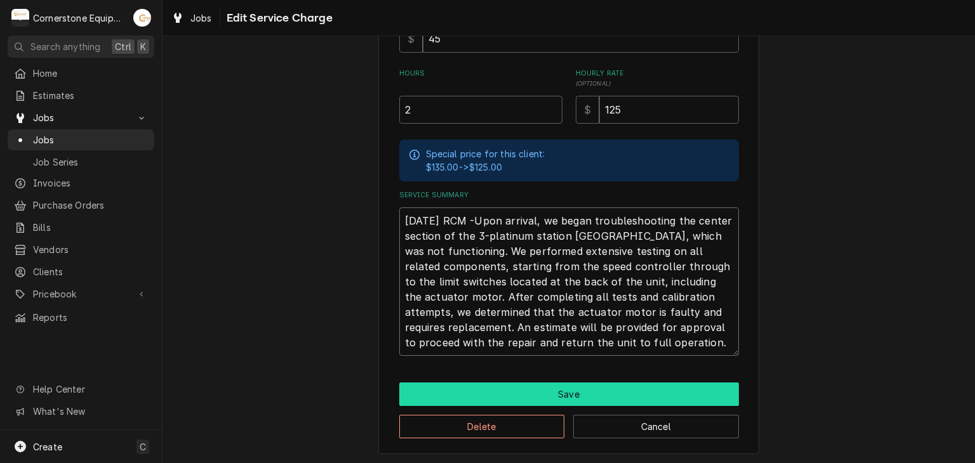
type textarea "8/19/25 RCM -Upon arrival, we began troubleshooting the center section of the 3…"
click at [412, 386] on button "Save" at bounding box center [569, 394] width 340 height 23
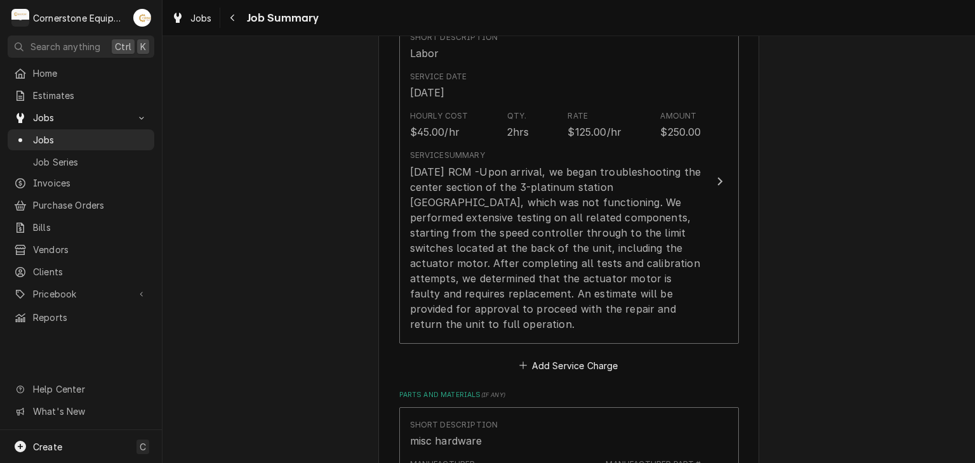
scroll to position [355, 0]
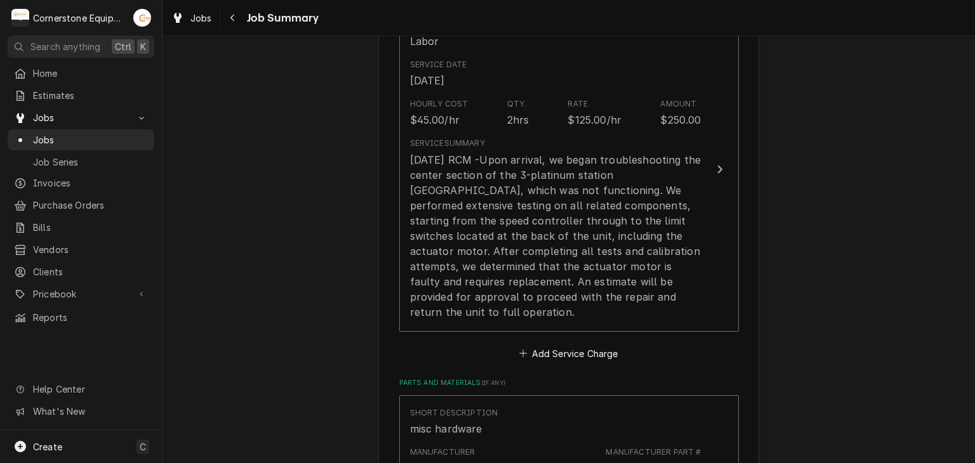
click at [294, 340] on div "WH Operating - Mcdonalds Store# 10496 / 1598 John B White Sr Blvd, Spartanburg,…" at bounding box center [568, 337] width 812 height 1286
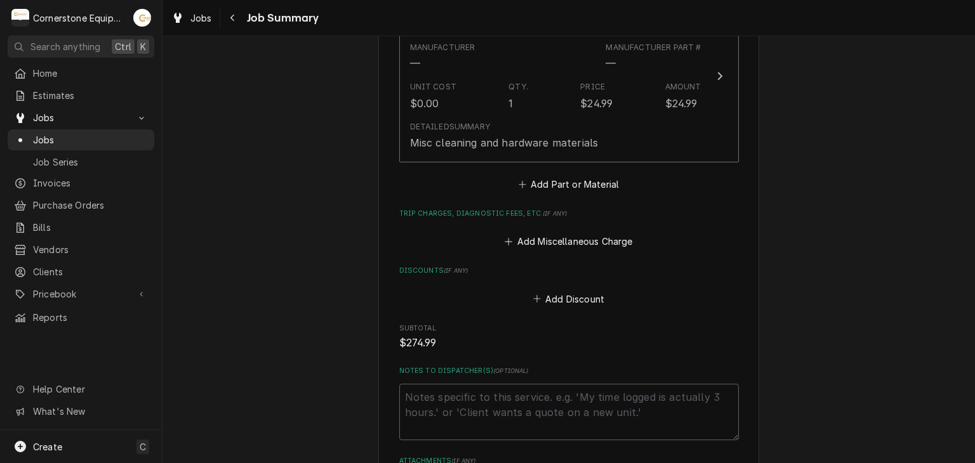
scroll to position [762, 0]
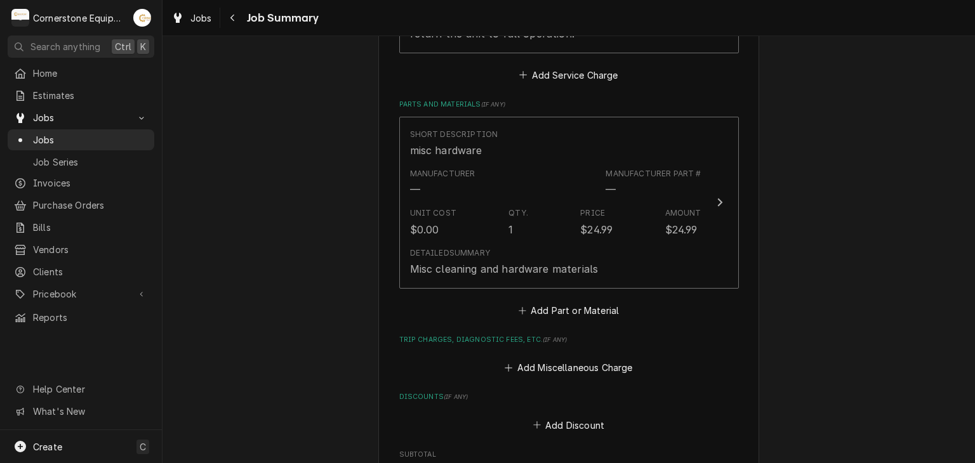
scroll to position [685, 0]
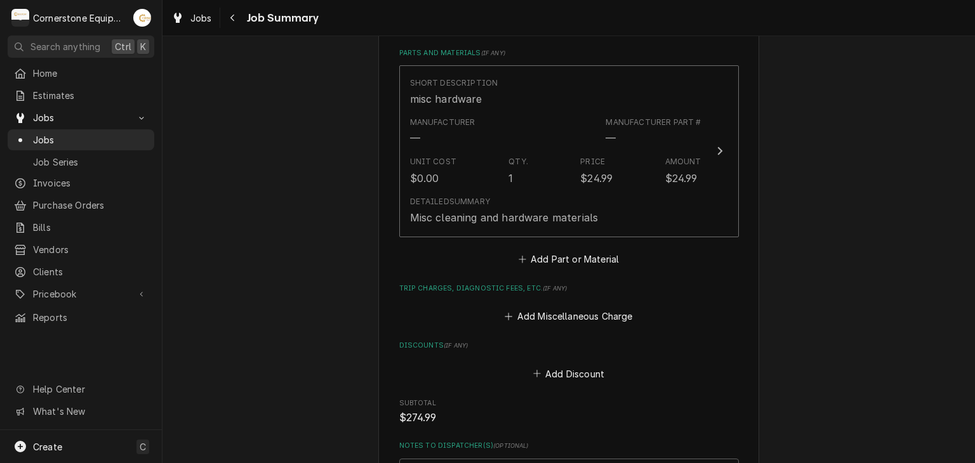
click at [294, 343] on div "WH Operating - Mcdonalds Store# 10496 / 1598 John B White Sr Blvd, Spartanburg,…" at bounding box center [568, 7] width 812 height 1286
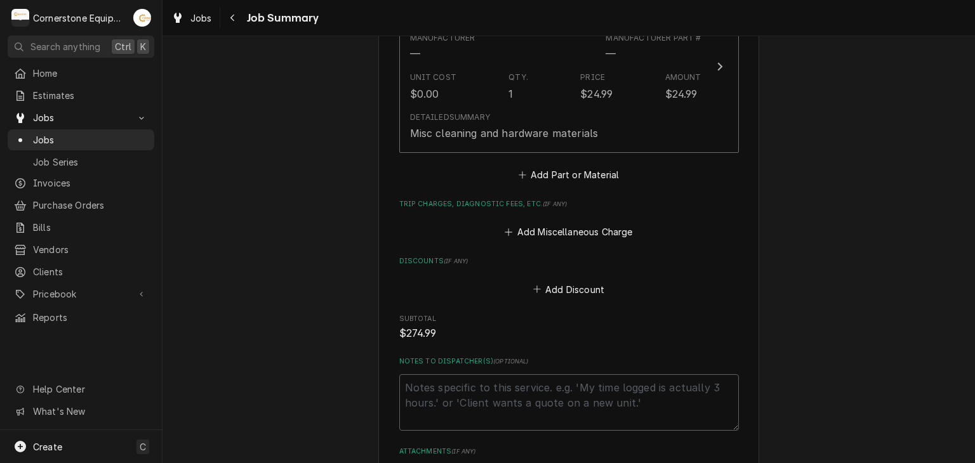
scroll to position [787, 0]
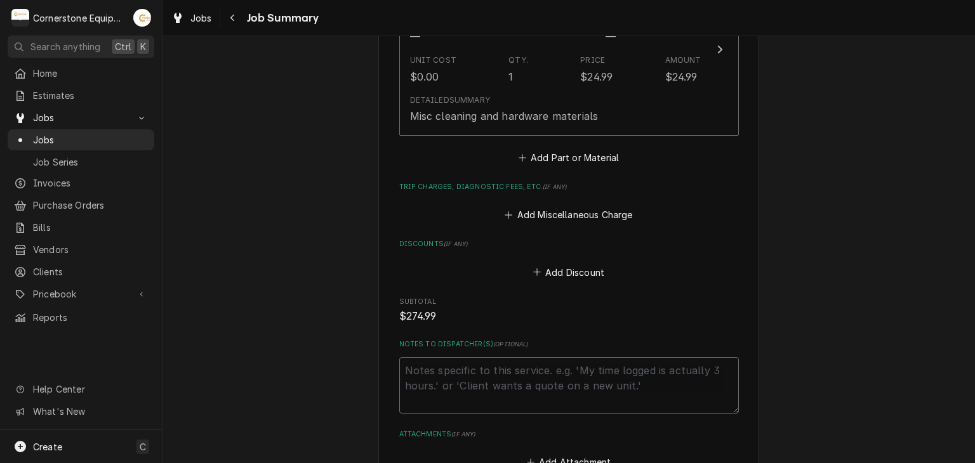
click at [508, 369] on textarea "Notes to Dispatcher(s) ( optional )" at bounding box center [569, 385] width 340 height 57
type textarea "x"
type textarea "n"
type textarea "x"
type textarea "no"
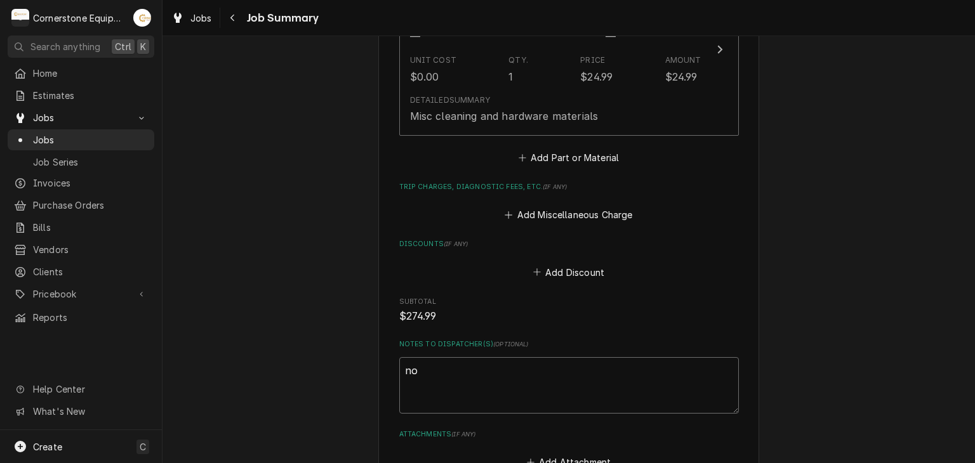
type textarea "x"
type textarea "no"
type textarea "x"
type textarea "no d"
type textarea "x"
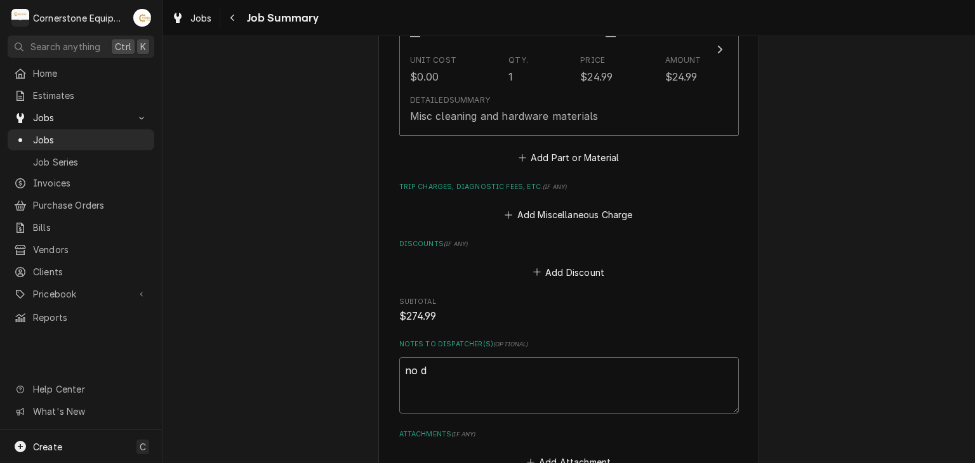
type textarea "no di"
type textarea "x"
type textarea "no dis"
type textarea "x"
type textarea "no disp"
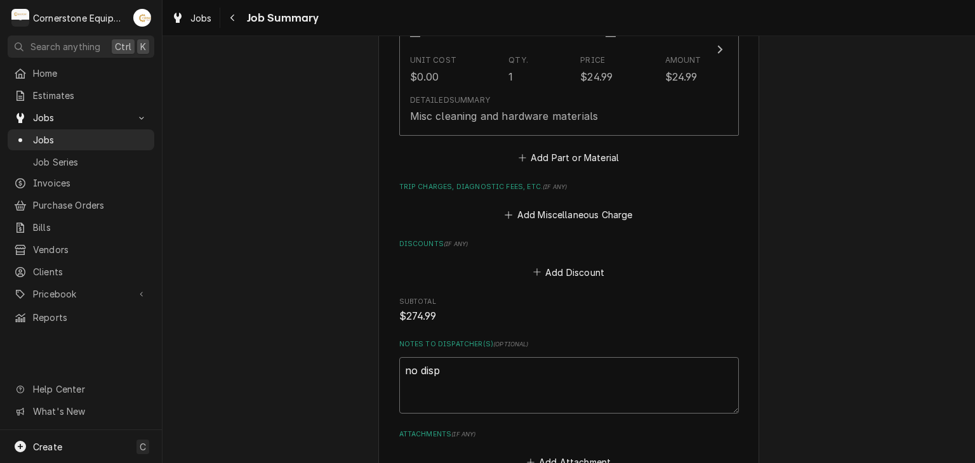
type textarea "x"
type textarea "no dispa"
type textarea "x"
type textarea "no dispat"
type textarea "x"
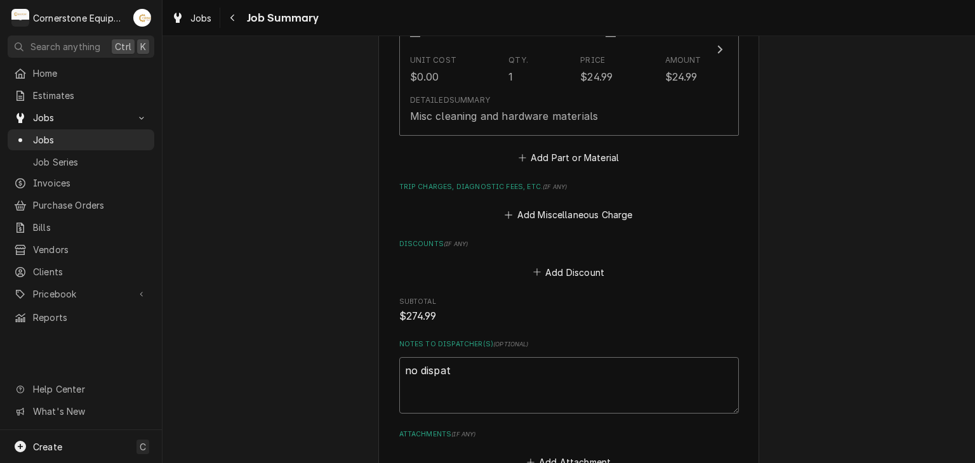
type textarea "no dispatc"
type textarea "x"
type textarea "no dispatch"
type textarea "x"
type textarea "no dispatch"
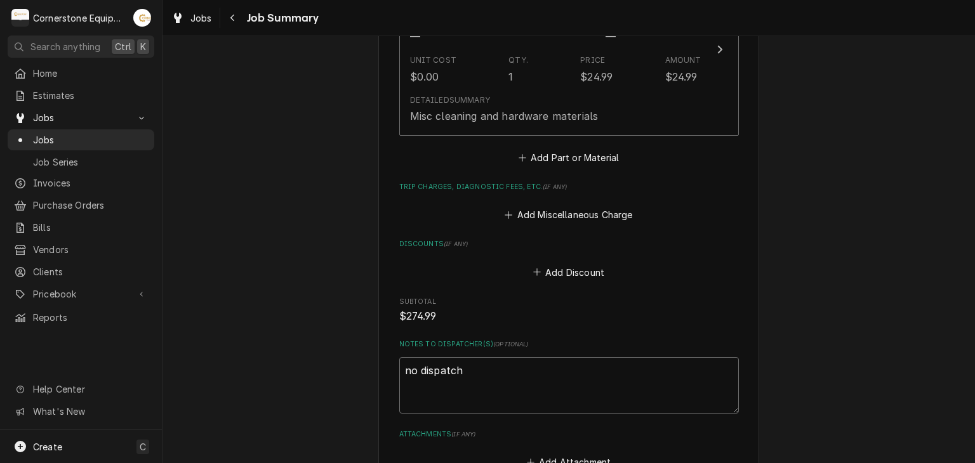
type textarea "x"
type textarea "no dispatch c"
type textarea "x"
type textarea "no dispatch ch"
type textarea "x"
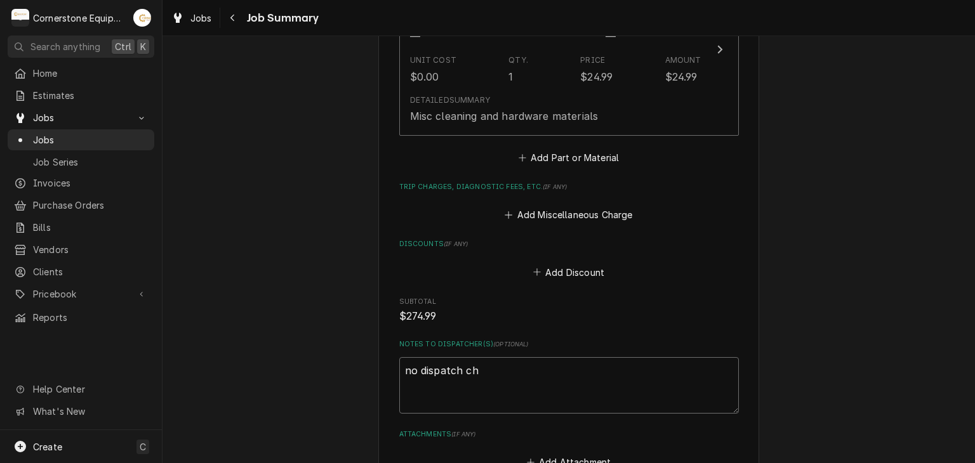
type textarea "no dispatch cha"
type textarea "x"
type textarea "no dispatch char"
type textarea "x"
type textarea "no dispatch charg"
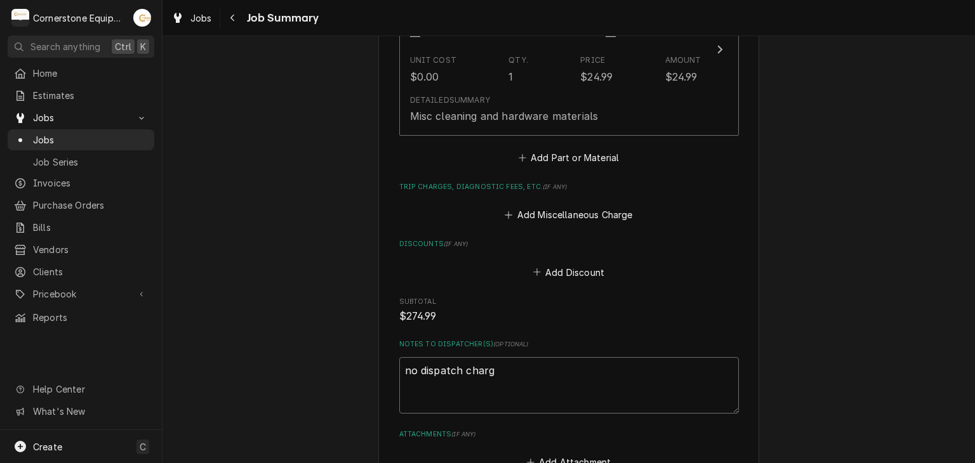
type textarea "x"
type textarea "no dispatch charge"
type textarea "x"
type textarea "no dispatch charge"
type textarea "x"
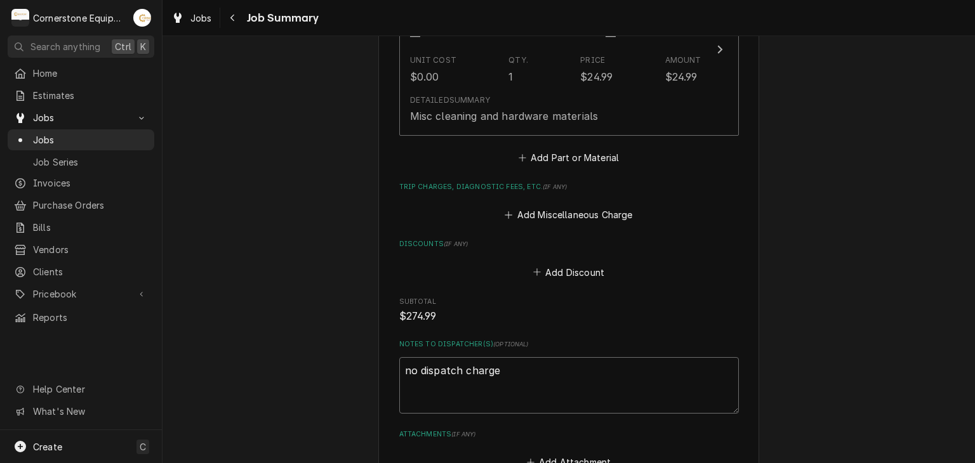
type textarea "no dispatch charge o"
type textarea "x"
type textarea "no dispatch charge on"
type textarea "x"
type textarea "no dispatch charge on"
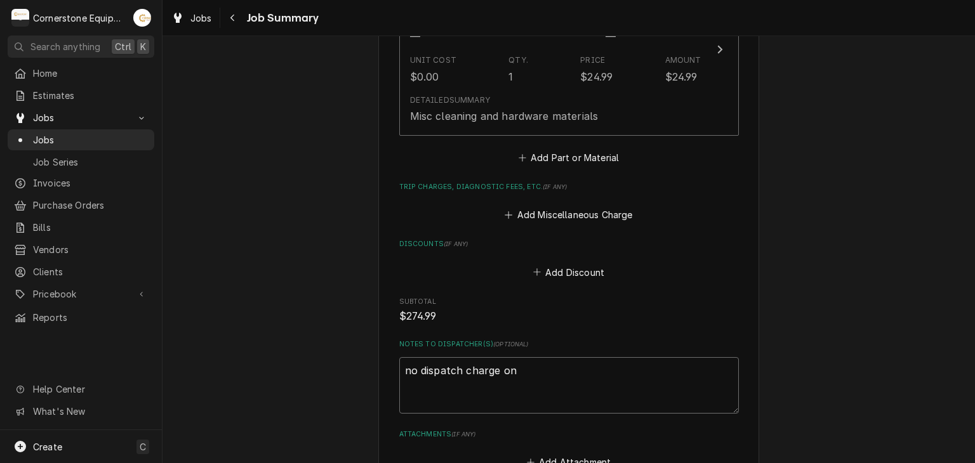
type textarea "x"
type textarea "no dispatch charge on t"
type textarea "x"
type textarea "no dispatch charge on th"
type textarea "x"
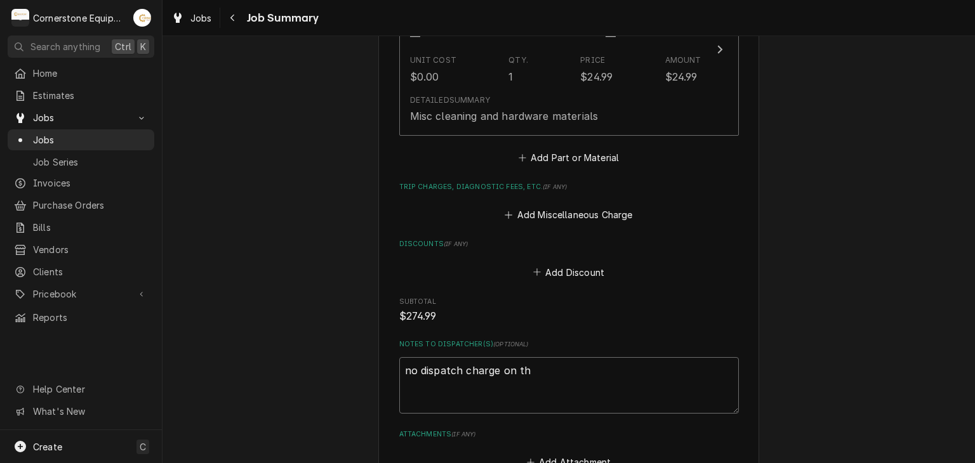
type textarea "no dispatch charge on thi"
type textarea "x"
type textarea "no dispatch charge on this"
type textarea "x"
type textarea "no dispatch charge on this"
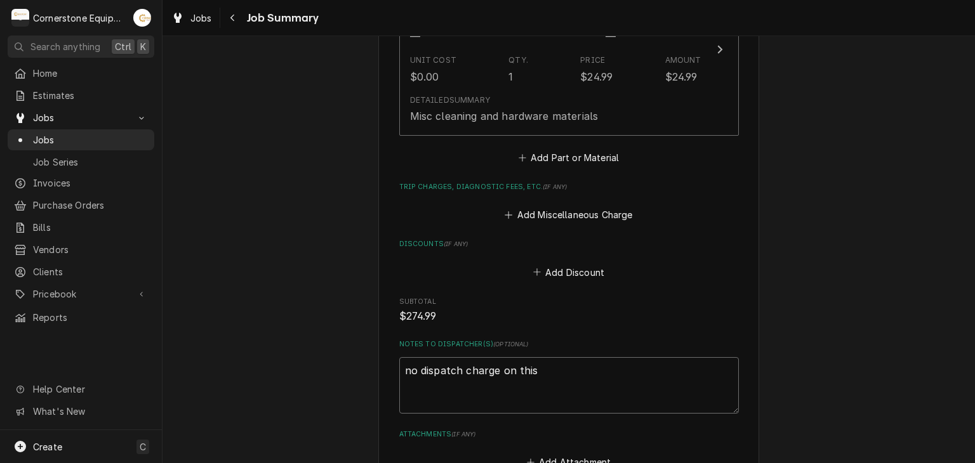
type textarea "x"
type textarea "no dispatch charge on this i"
type textarea "x"
type textarea "no dispatch charge on this"
type textarea "x"
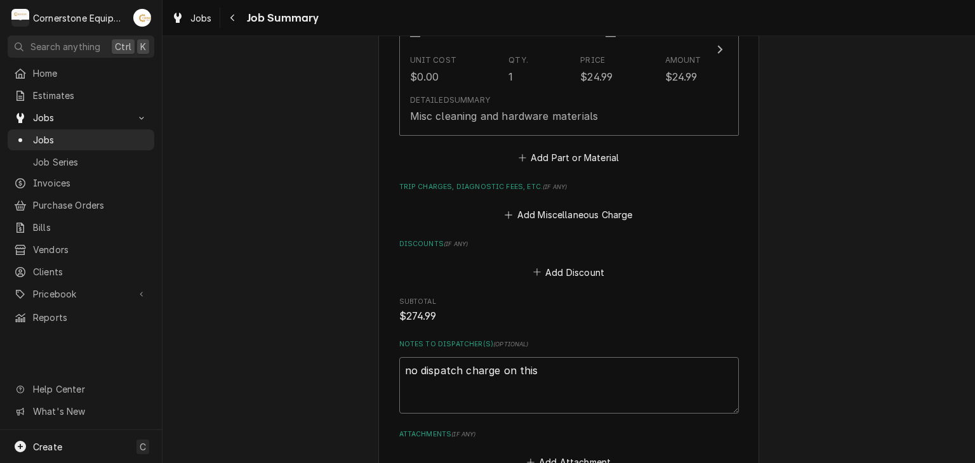
type textarea "no dispatch charge on this t"
type textarea "x"
type textarea "no dispatch charge on this ti"
type textarea "x"
type textarea "no dispatch charge on this tiv"
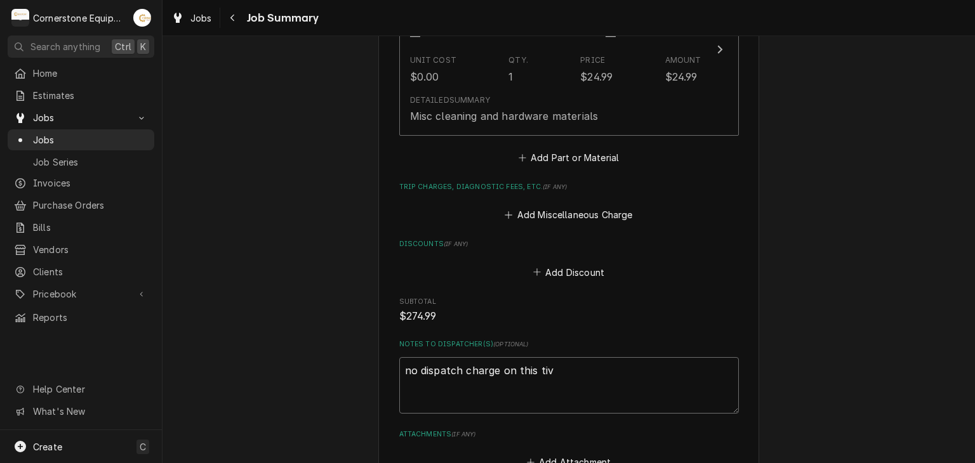
type textarea "x"
type textarea "no dispatch charge on this tivk"
type textarea "x"
type textarea "no dispatch charge on this tivke"
type textarea "x"
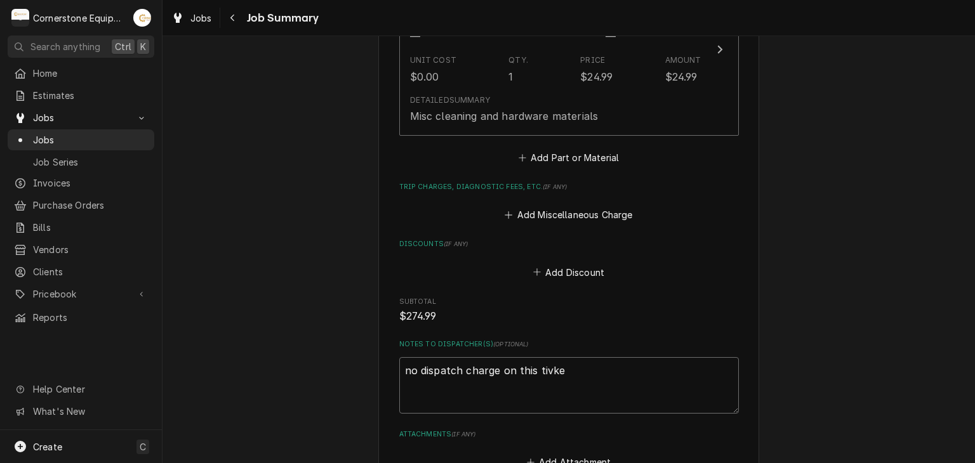
type textarea "no dispatch charge on this tivket"
type textarea "x"
type textarea "no dispatch charge on this tivke"
type textarea "x"
type textarea "no dispatch charge on this tivk"
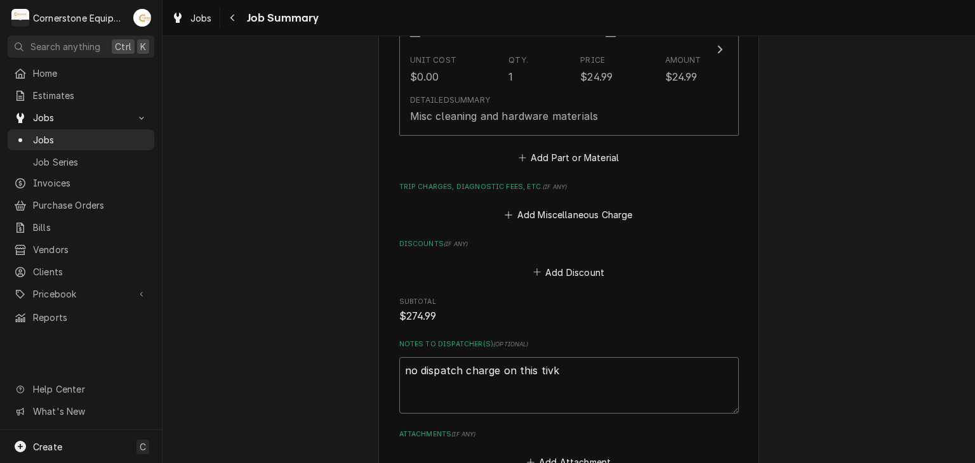
type textarea "x"
type textarea "no dispatch charge on this tiv"
type textarea "x"
type textarea "no dispatch charge on this ti"
type textarea "x"
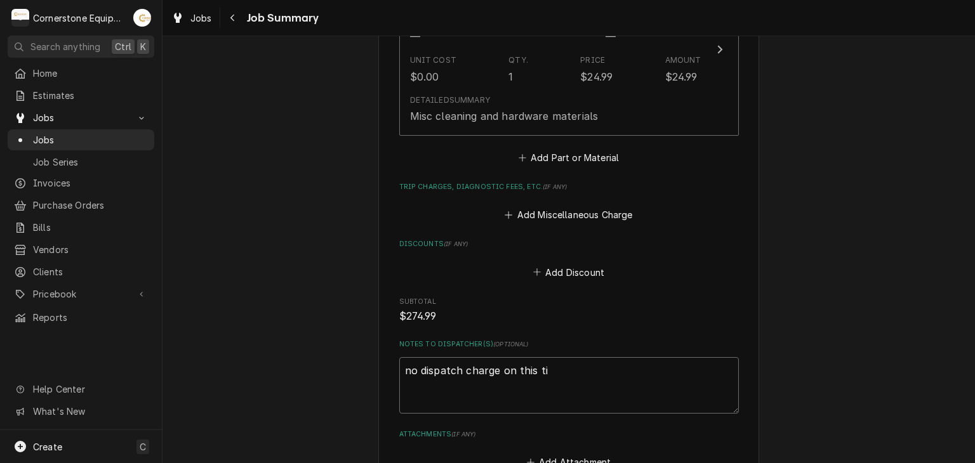
type textarea "no dispatch charge on this t"
type textarea "x"
type textarea "no dispatch charge on this ti"
type textarea "x"
type textarea "no dispatch charge on this tic"
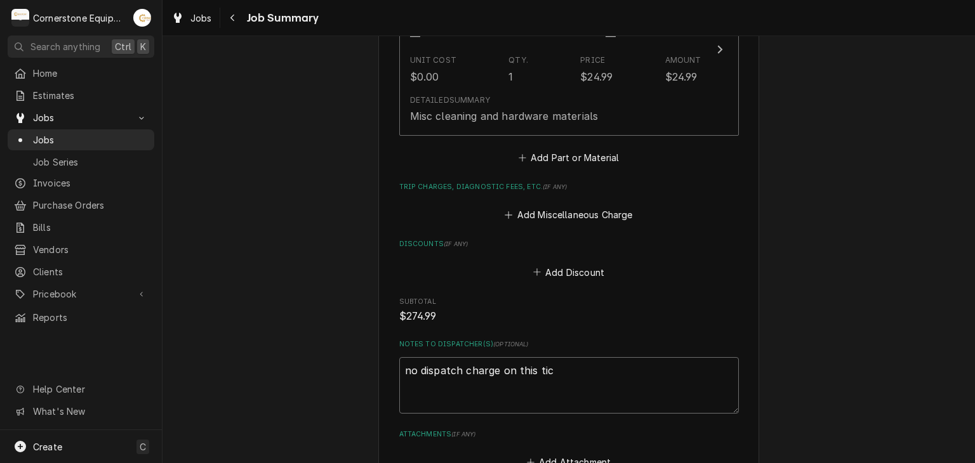
type textarea "x"
type textarea "no dispatch charge on this tick"
type textarea "x"
type textarea "no dispatch charge on this ticke"
type textarea "x"
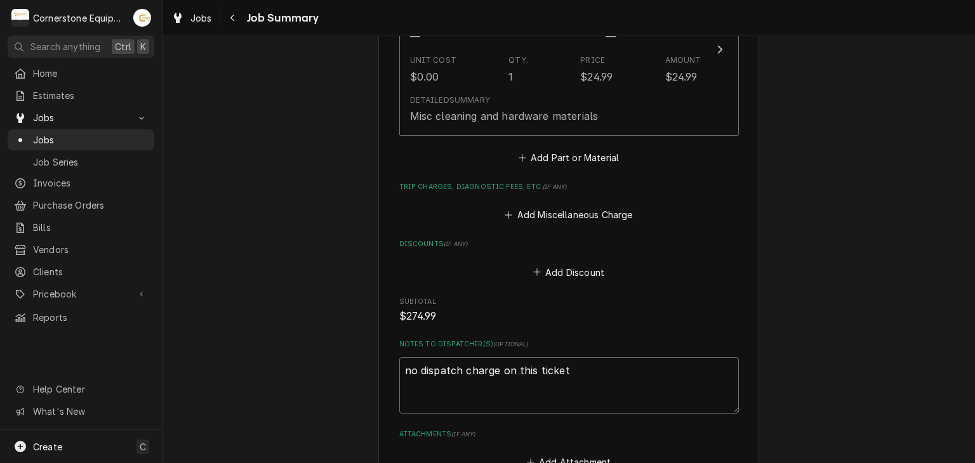
type textarea "no dispatch charge on this ticket"
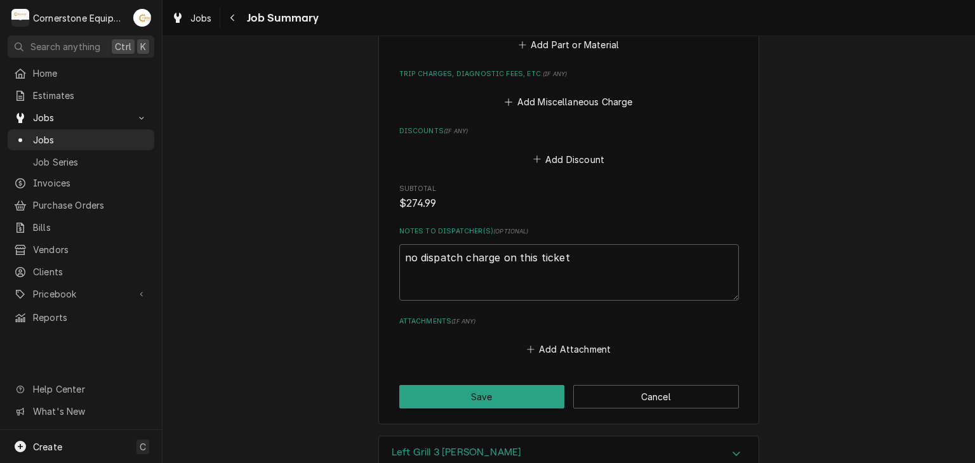
scroll to position [914, 0]
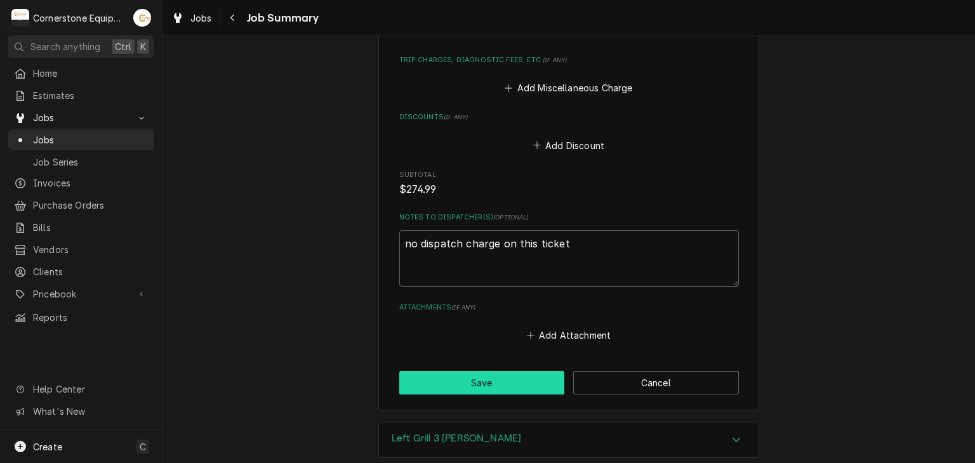
drag, startPoint x: 430, startPoint y: 378, endPoint x: 457, endPoint y: 360, distance: 32.6
click at [457, 371] on button "Save" at bounding box center [482, 382] width 166 height 23
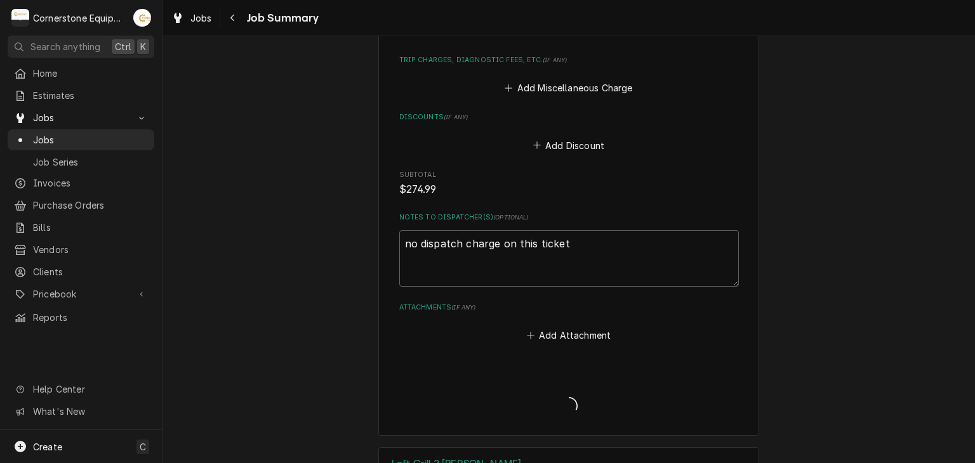
type textarea "x"
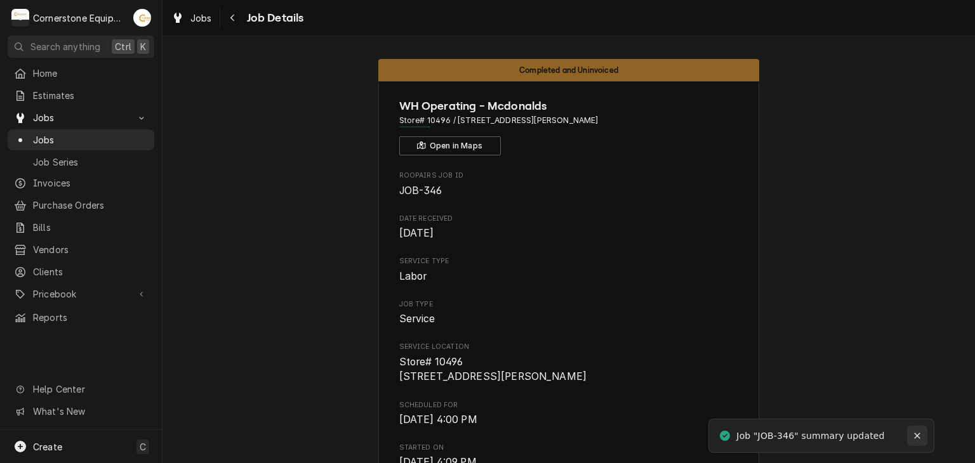
click at [919, 432] on icon "Notifications alt+T" at bounding box center [917, 436] width 9 height 9
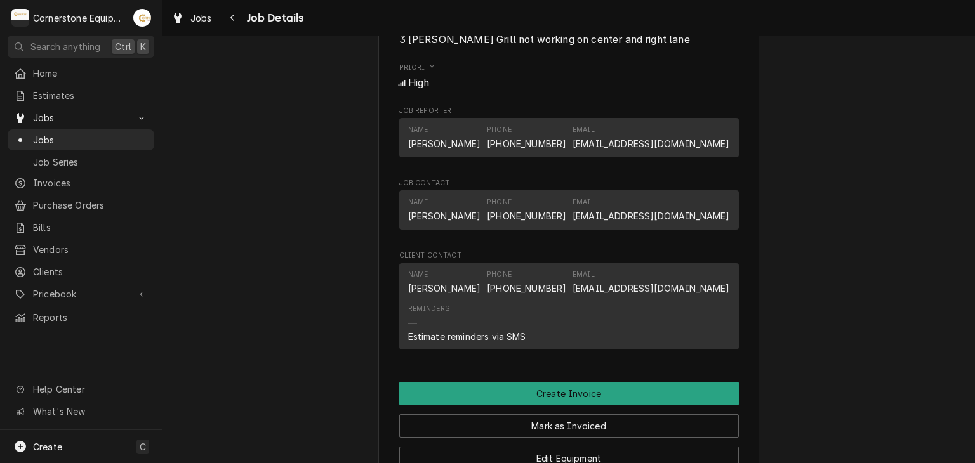
scroll to position [660, 0]
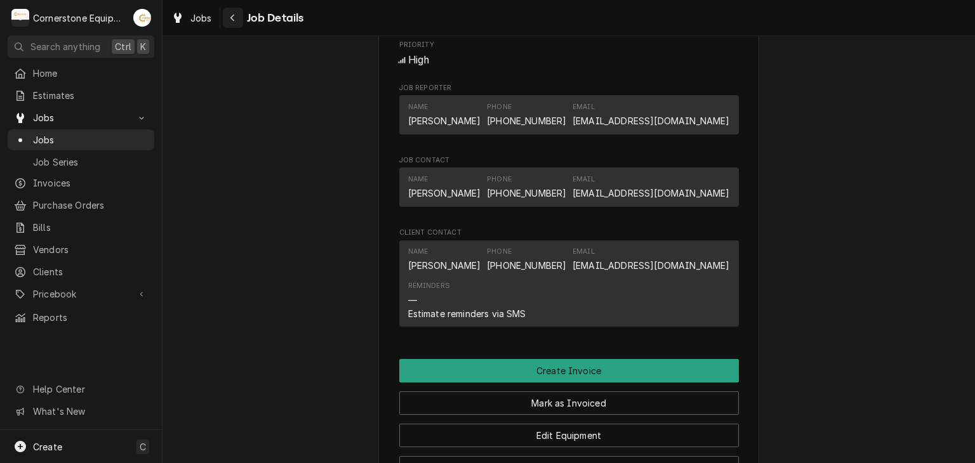
click at [228, 24] on button "Navigate back" at bounding box center [233, 18] width 20 height 20
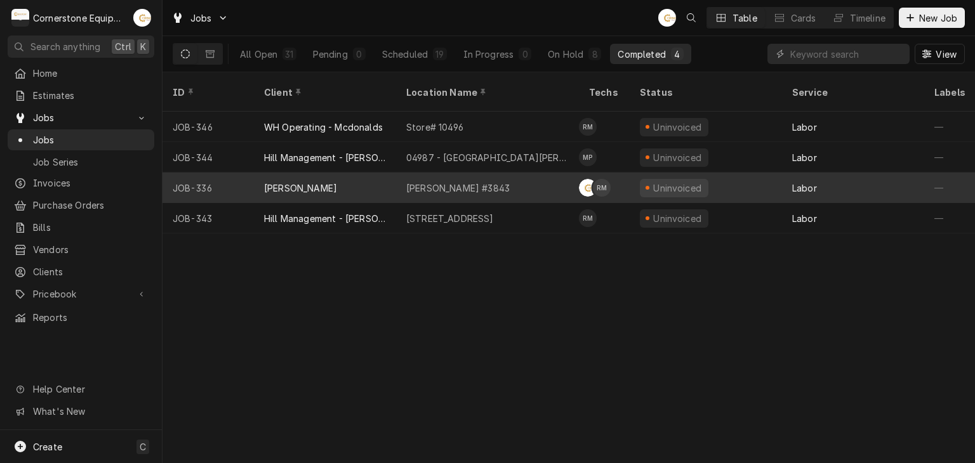
click at [350, 173] on div "[PERSON_NAME]" at bounding box center [325, 188] width 142 height 30
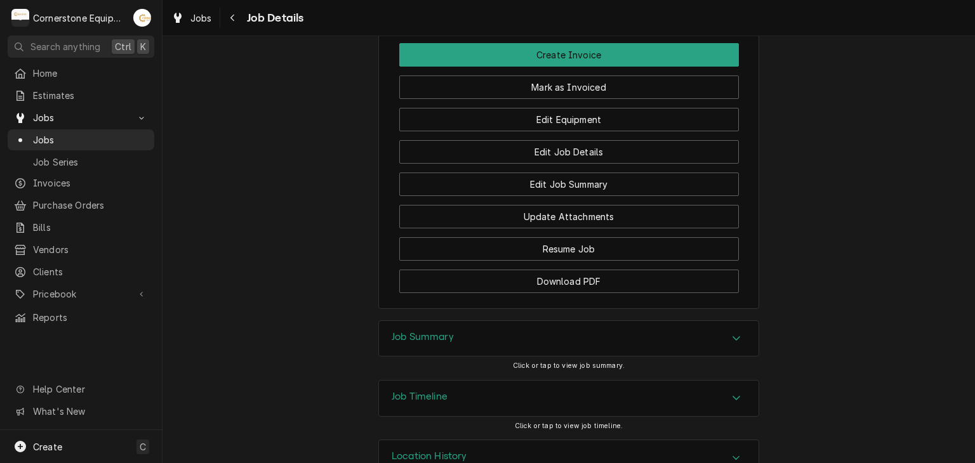
scroll to position [1039, 0]
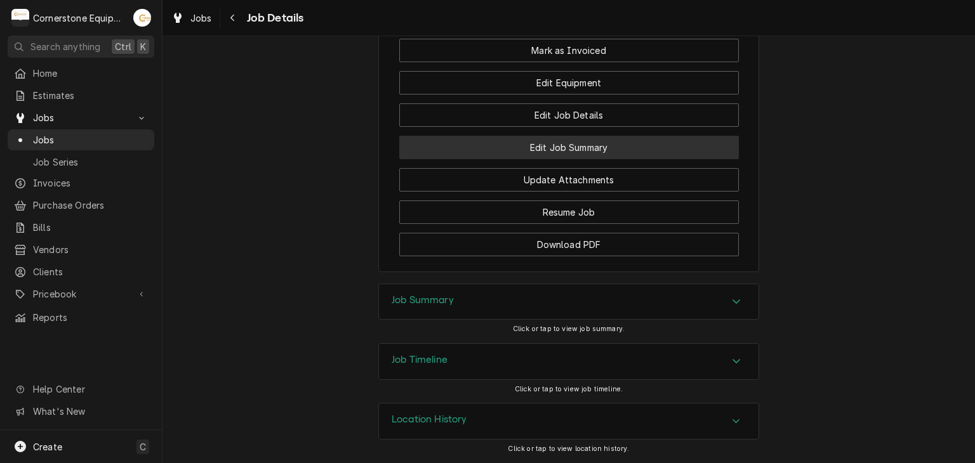
click at [477, 141] on button "Edit Job Summary" at bounding box center [569, 147] width 340 height 23
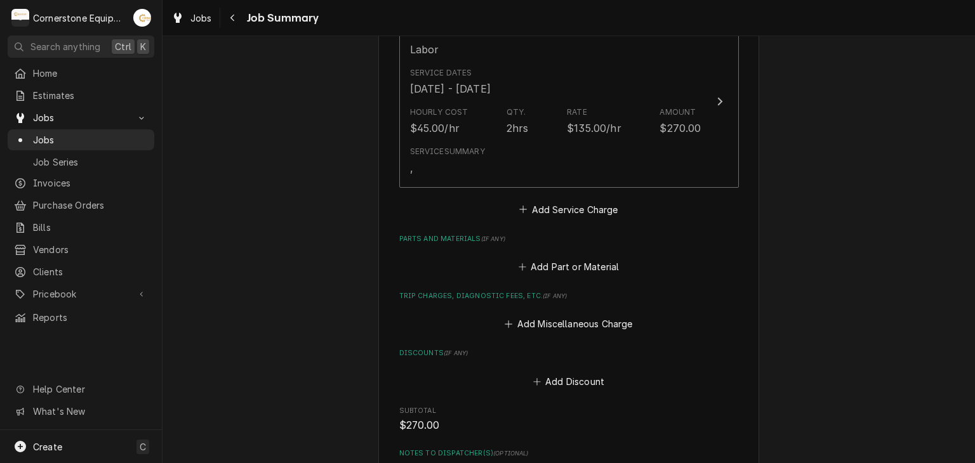
scroll to position [322, 0]
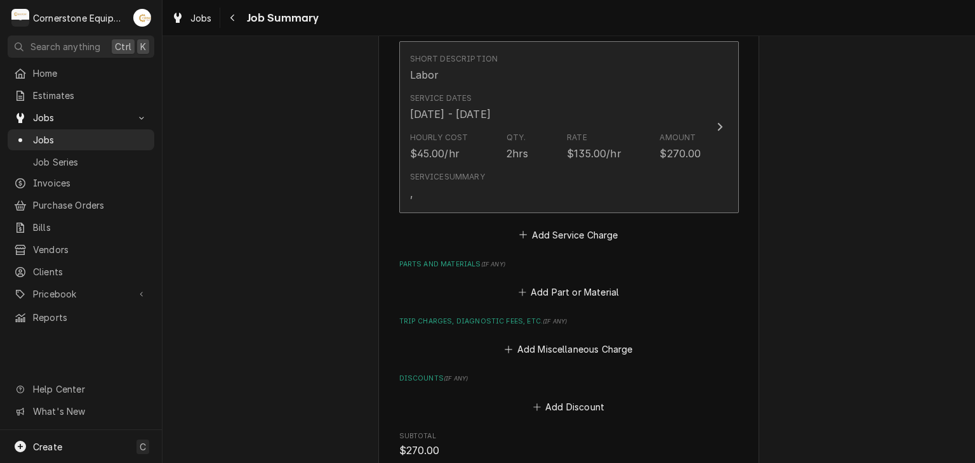
click at [443, 205] on div "Service Summary ," at bounding box center [555, 185] width 291 height 39
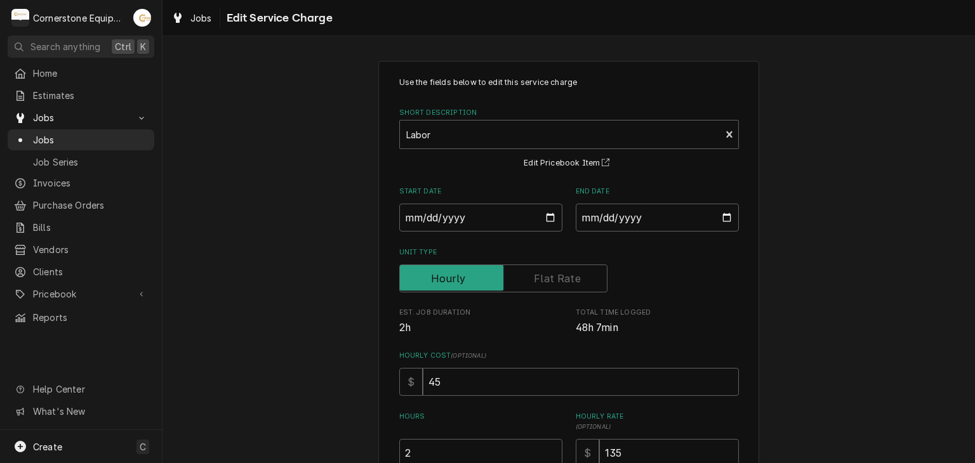
click at [312, 260] on div "Use the fields below to edit this service charge Short Description Labor Edit P…" at bounding box center [568, 357] width 812 height 617
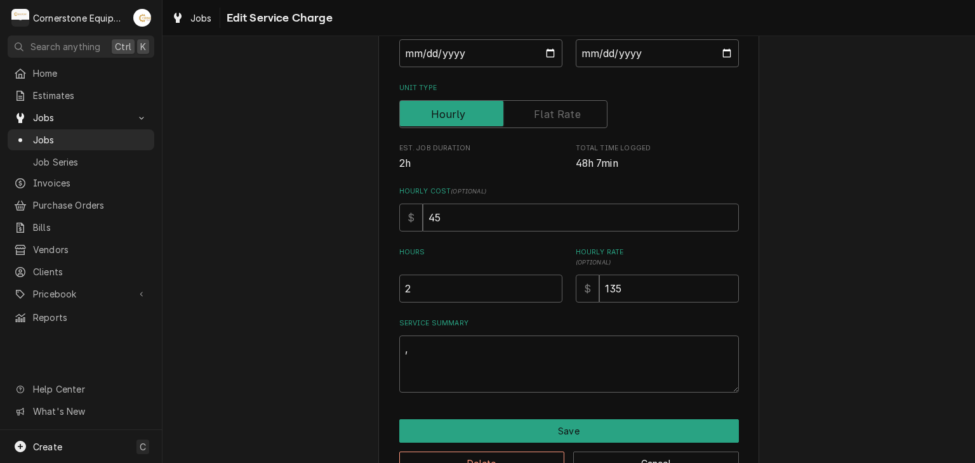
scroll to position [202, 0]
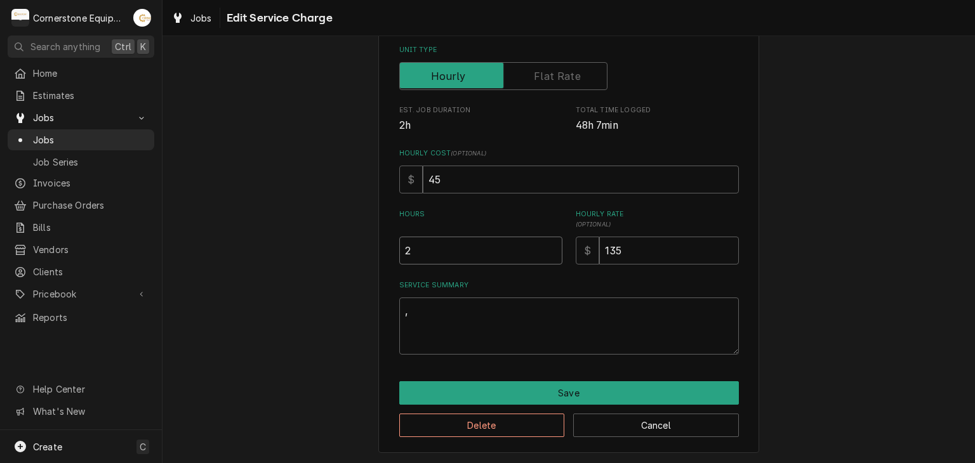
click at [426, 258] on input "2" at bounding box center [480, 251] width 163 height 28
type textarea "x"
type input "2"
type textarea "x"
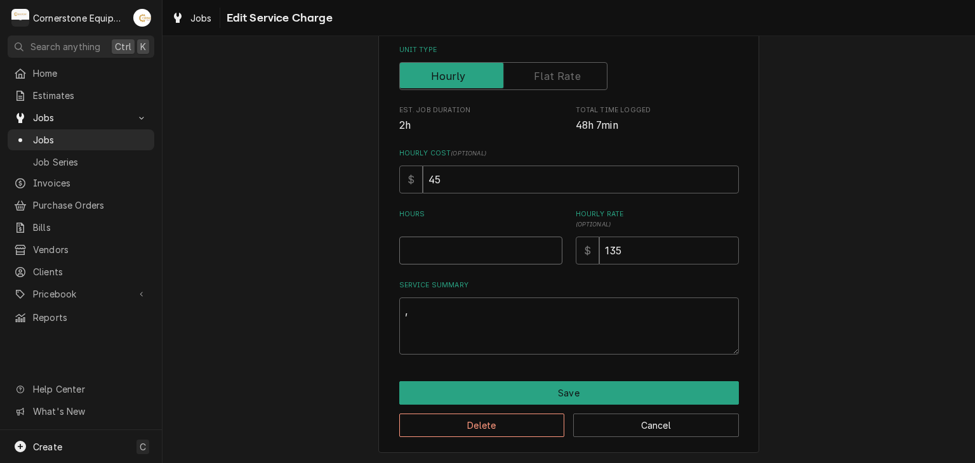
type textarea "x"
type input "3"
click at [430, 280] on label "Service Summary" at bounding box center [569, 285] width 340 height 10
click at [430, 298] on textarea "," at bounding box center [569, 326] width 340 height 57
click at [419, 313] on textarea "," at bounding box center [569, 326] width 340 height 57
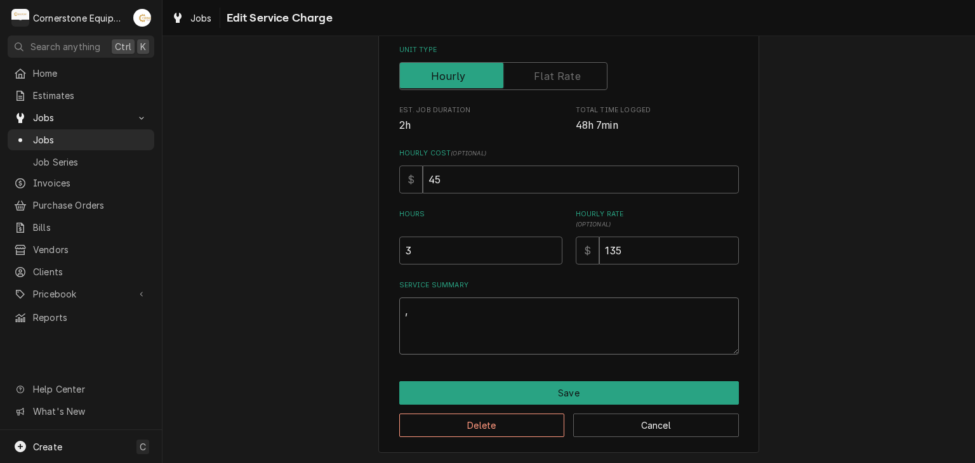
type textarea "x"
type textarea ",+"
type textarea "x"
type textarea ","
type textarea "x"
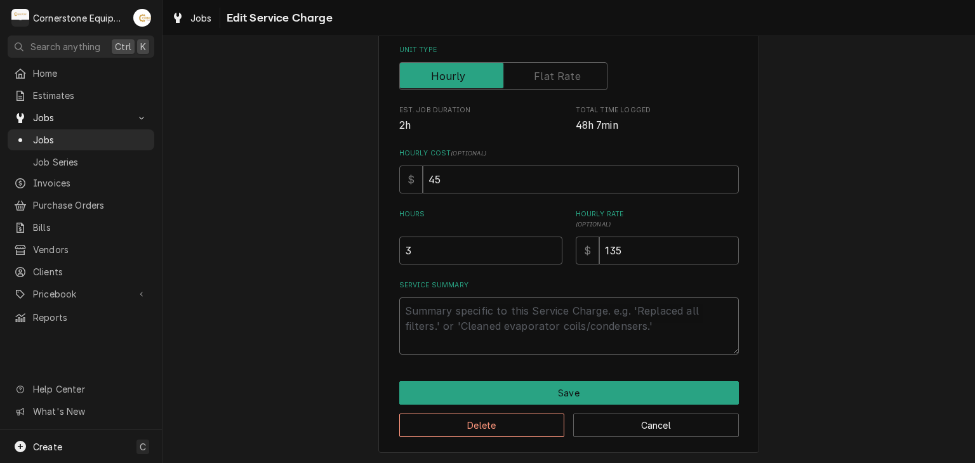
click at [426, 304] on textarea "Service Summary" at bounding box center [569, 326] width 340 height 57
type textarea "x"
type textarea "8"
type textarea "x"
type textarea "8-"
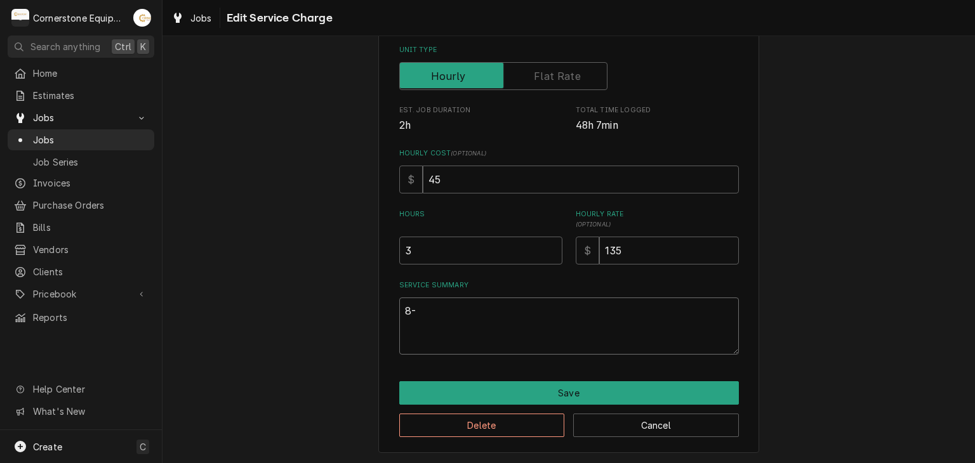
type textarea "x"
type textarea "8"
type textarea "x"
type textarea "8/"
type textarea "x"
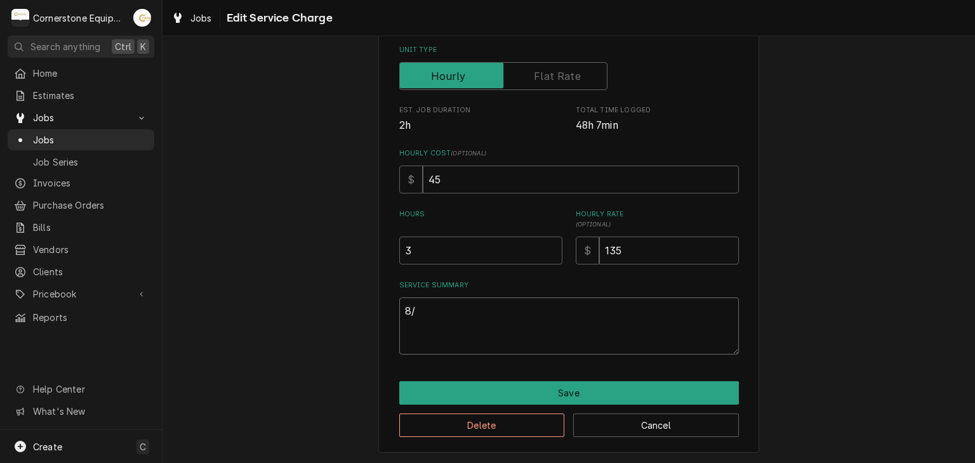
type textarea "8/1"
type textarea "x"
type textarea "8/17"
type textarea "x"
type textarea "8/17/"
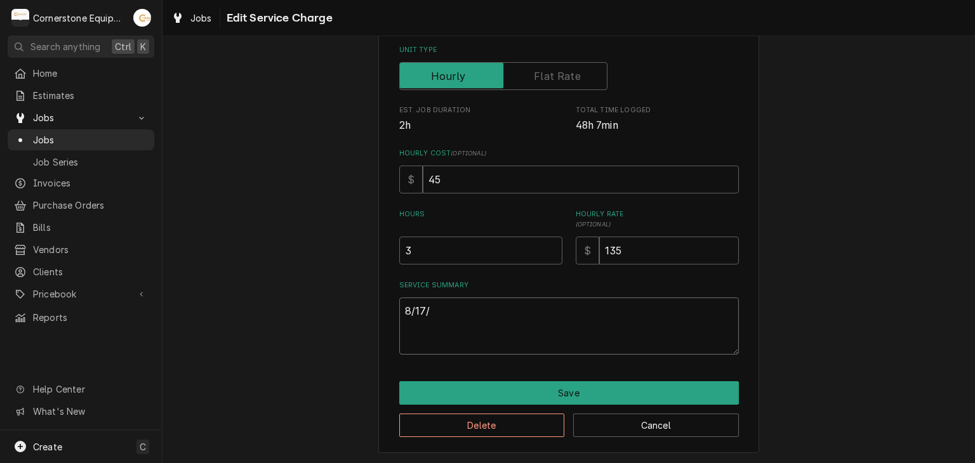
type textarea "x"
type textarea "8/17/2"
type textarea "x"
type textarea "8/17/25"
type textarea "x"
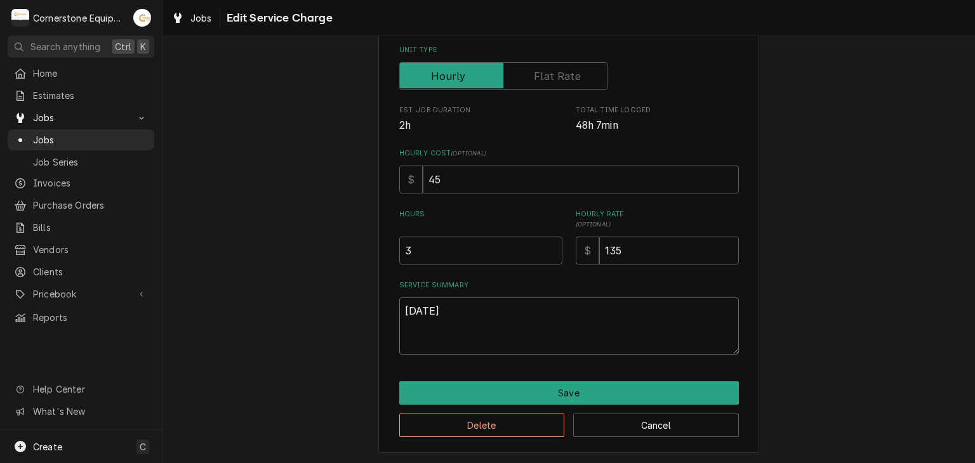
type textarea "8/17/25"
type textarea "x"
type textarea "8/17/25 A"
type textarea "x"
type textarea "8/17/25 AS"
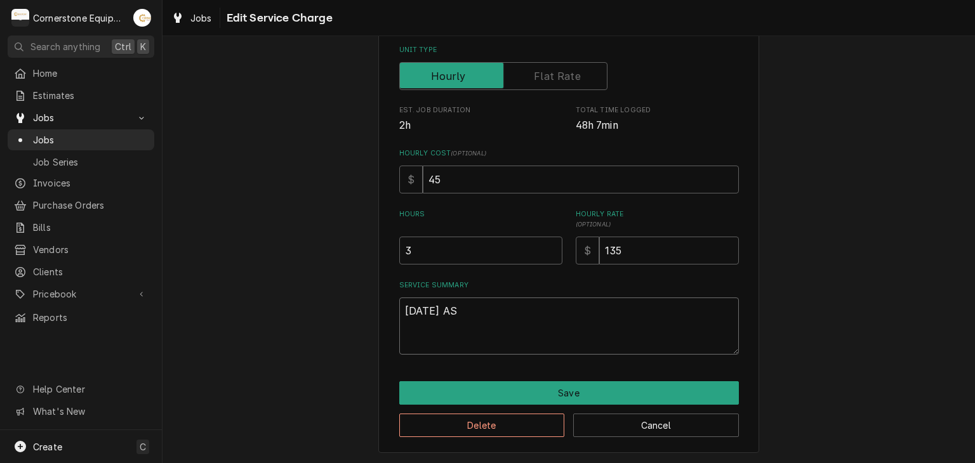
type textarea "x"
type textarea "8/17/25 ASB"
click at [421, 307] on textarea "8/17/25 ASB" at bounding box center [569, 326] width 340 height 57
type textarea "x"
type textarea "8/1/25 ASB"
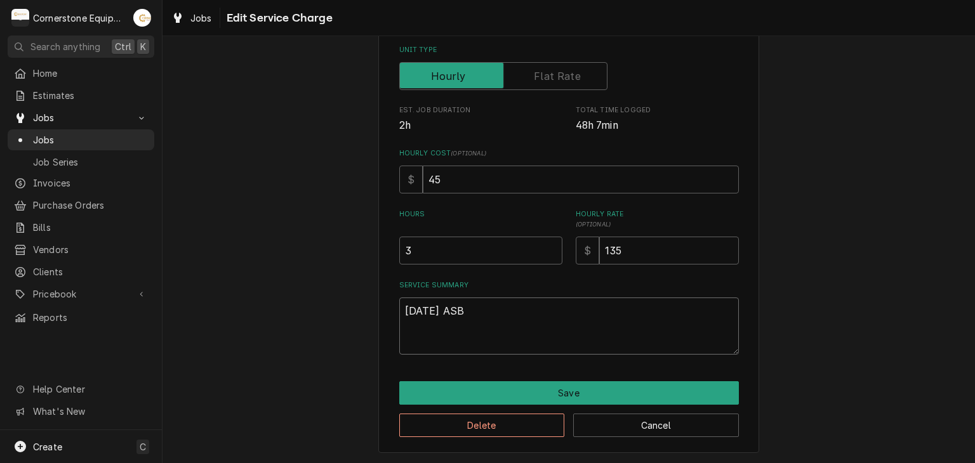
type textarea "x"
type textarea "8/18/25 ASB"
click at [499, 319] on textarea "8/18/25 ASB" at bounding box center [569, 326] width 340 height 57
type textarea "x"
type textarea "8/18/25 ASB"
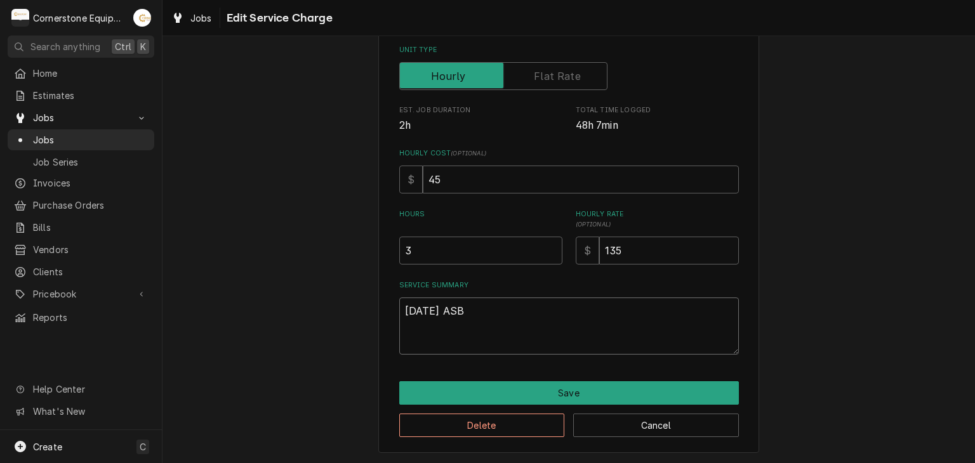
type textarea "x"
type textarea "8/18/25 ASB -"
type textarea "x"
type textarea "8/18/25 ASB -"
paste textarea "Upon arrival, I found water damage on the ceiling tiles located beneath the RTU…"
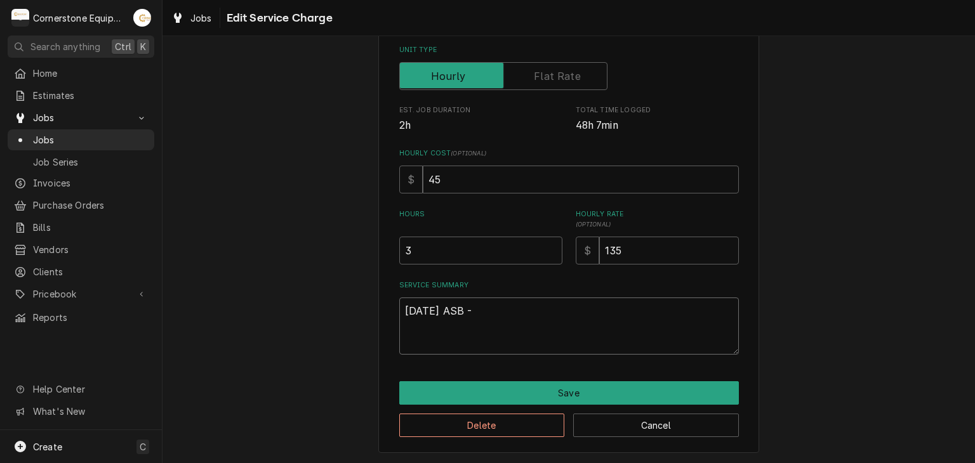
type textarea "x"
type textarea "8/18/25 ASB - Upon arrival, I found water damage on the ceiling tiles located b…"
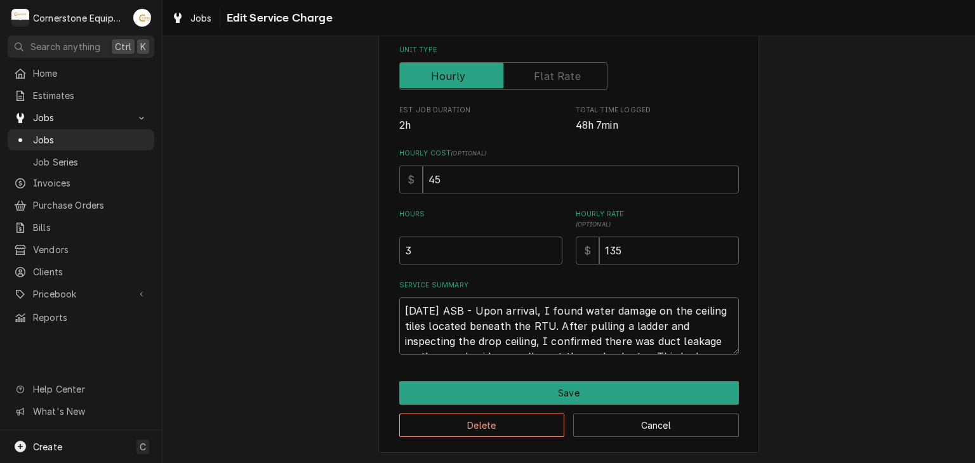
scroll to position [208, 0]
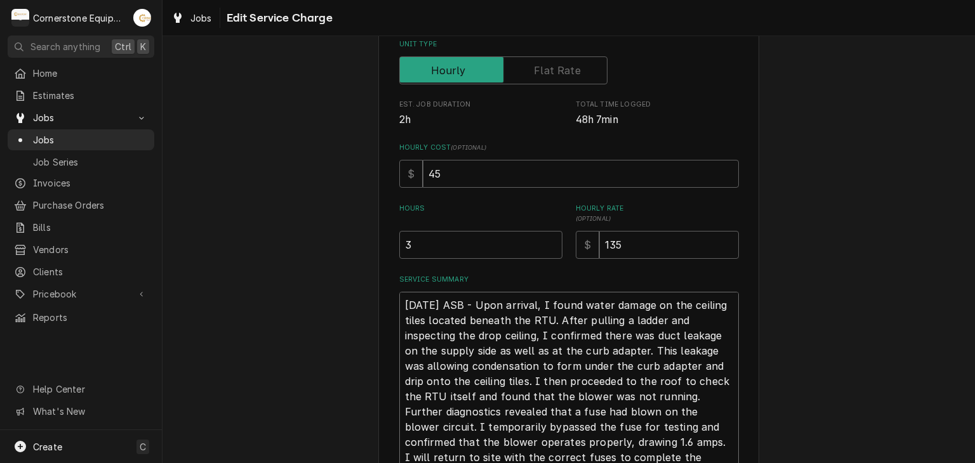
type textarea "x"
type textarea "8/18/25 ASB - Upon arrival, I found water damage on the ceiling tiles located b…"
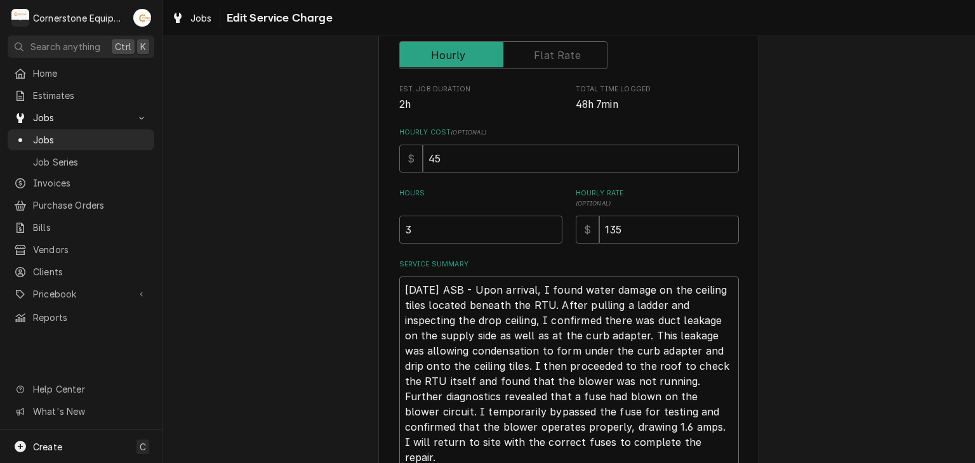
type textarea "x"
type textarea "8/18/25 ASB - Upon arrival, I found water damage on the ceiling tiles located b…"
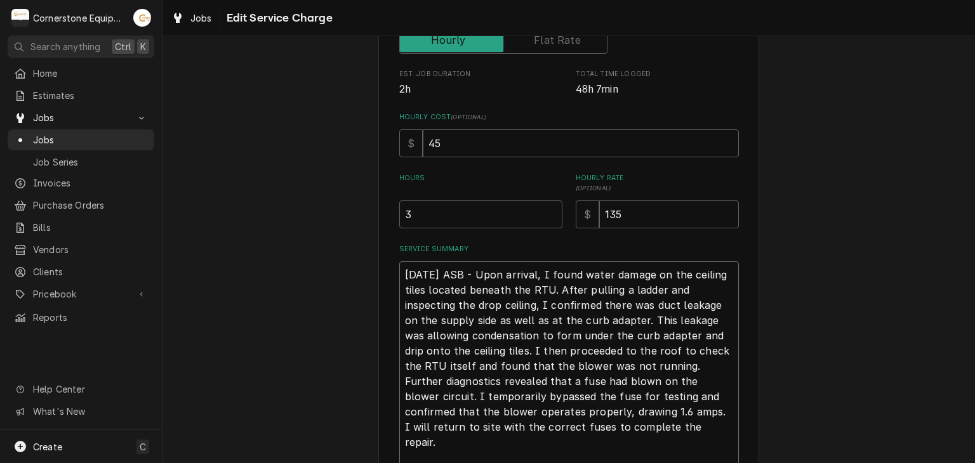
type textarea "x"
type textarea "8/18/25 ASB - Upon arrival, I found water damage on the ceiling tiles located b…"
type textarea "x"
type textarea "8/18/25 ASB - Upon arrival, I found water damage on the ceiling tiles located b…"
type textarea "x"
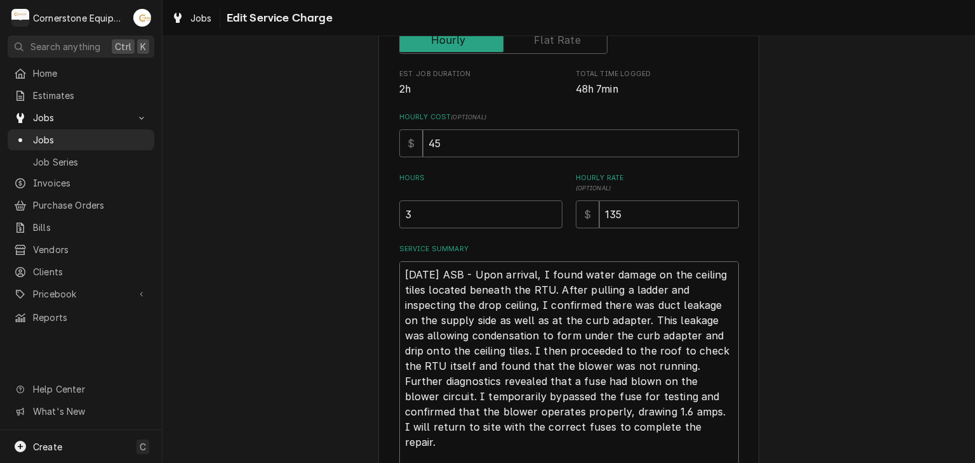
type textarea "8/18/25 ASB - Upon arrival, I found water damage on the ceiling tiles located b…"
type textarea "x"
type textarea "8/18/25 ASB - Upon arrival, I found water damage on the ceiling tiles located b…"
type textarea "x"
type textarea "8/18/25 ASB - Upon arrival, I found water damage on the ceiling tiles located b…"
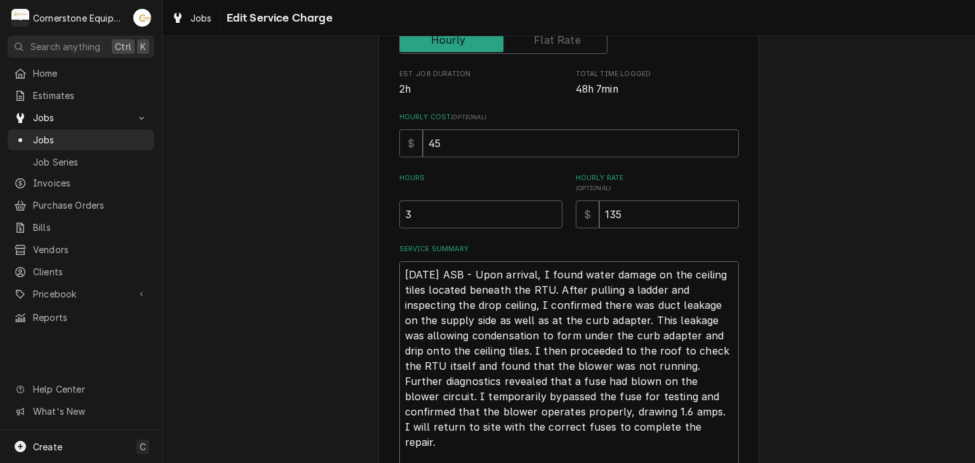
type textarea "x"
type textarea "8/18/25 ASB - Upon arrival, I found water damage on the ceiling tiles located b…"
type textarea "x"
type textarea "8/18/25 ASB - Upon arrival, I found water damage on the ceiling tiles located b…"
type textarea "x"
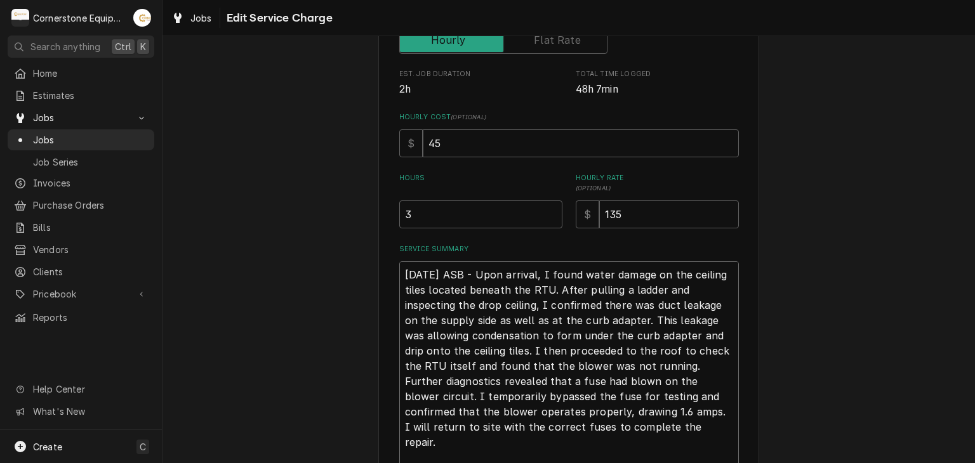
type textarea "8/18/25 ASB - Upon arrival, I found water damage on the ceiling tiles located b…"
type textarea "x"
type textarea "8/18/25 ASB - Upon arrival, I found water damage on the ceiling tiles located b…"
type textarea "x"
type textarea "8/18/25 ASB - Upon arrival, I found water damage on the ceiling tiles located b…"
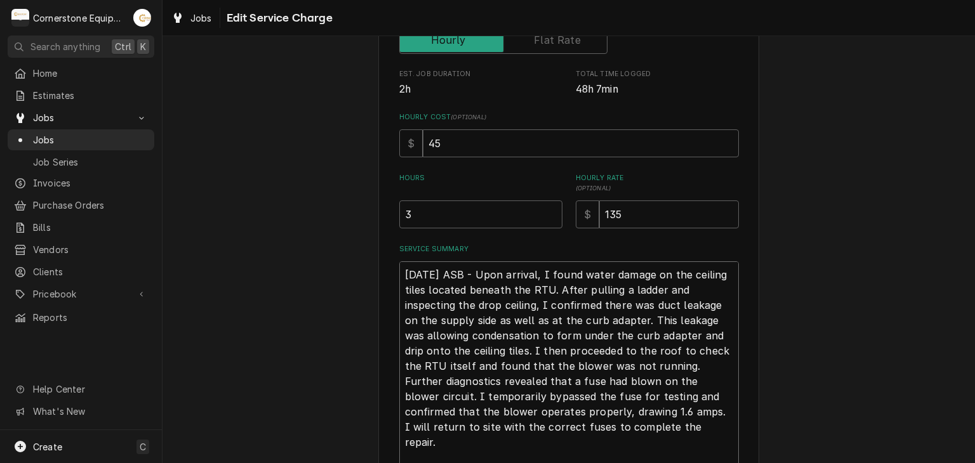
type textarea "x"
type textarea "8/18/25 ASB - Upon arrival, I found water damage on the ceiling tiles located b…"
type textarea "x"
type textarea "8/18/25 ASB - Upon arrival, I found water damage on the ceiling tiles located b…"
type textarea "x"
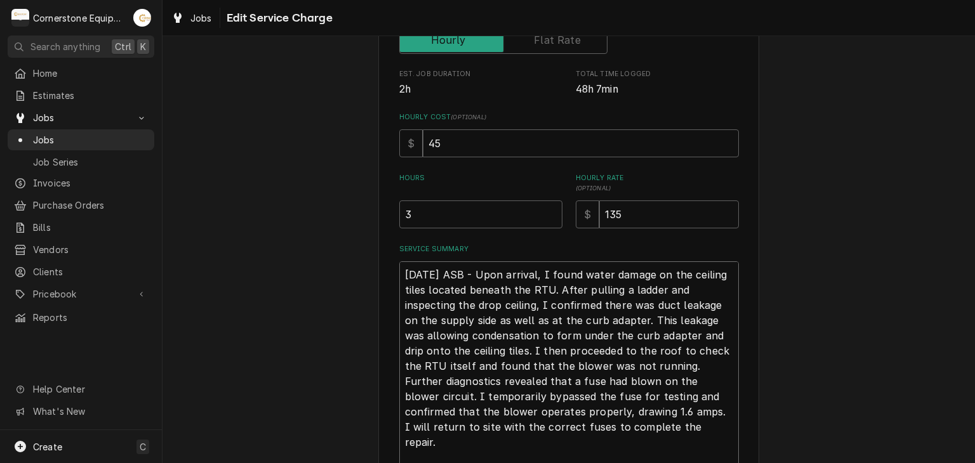
type textarea "8/18/25 ASB - Upon arrival, I found water damage on the ceiling tiles located b…"
paste textarea "Returned to site to replace the fuses on the blower circuit. After replacement,…"
type textarea "x"
type textarea "8/18/25 ASB - Upon arrival, I found water damage on the ceiling tiles located b…"
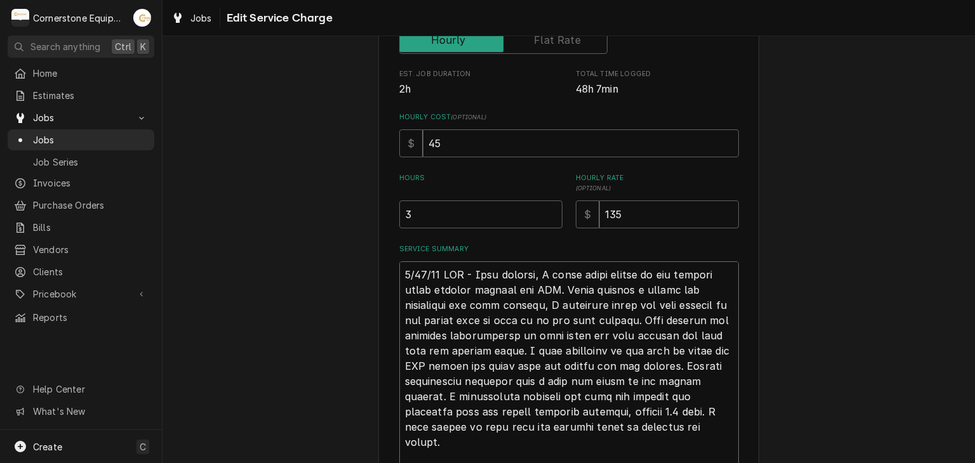
scroll to position [360, 0]
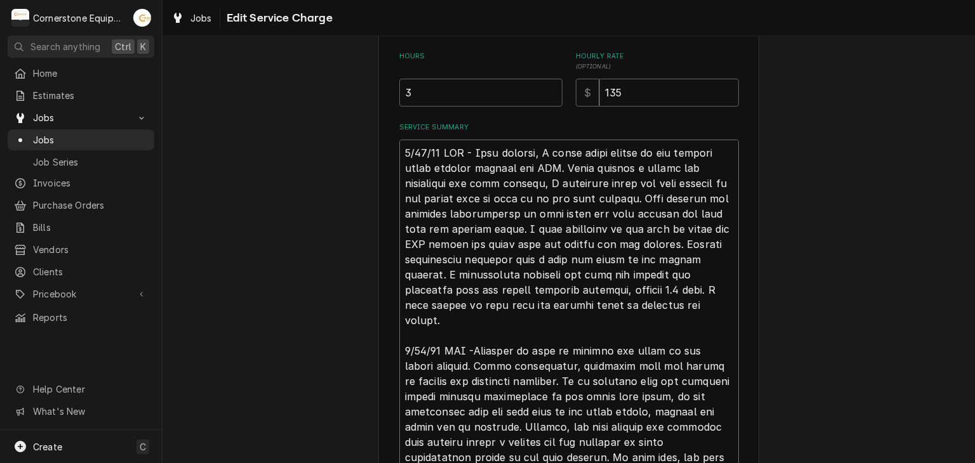
type textarea "x"
type textarea "8/18/25 ASB - Upon arrival, I found water damage on the ceiling tiles located b…"
click at [365, 400] on div "Use the fields below to edit this service charge Short Description Labor Edit P…" at bounding box center [568, 135] width 812 height 892
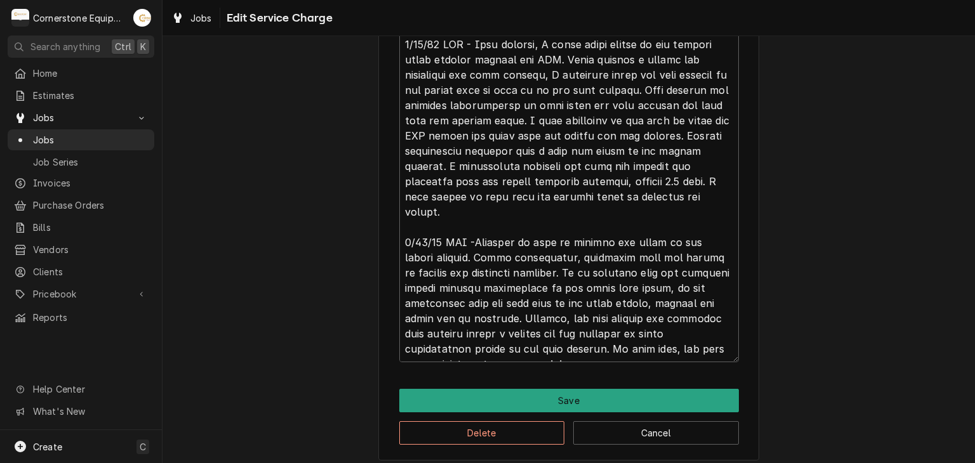
scroll to position [477, 0]
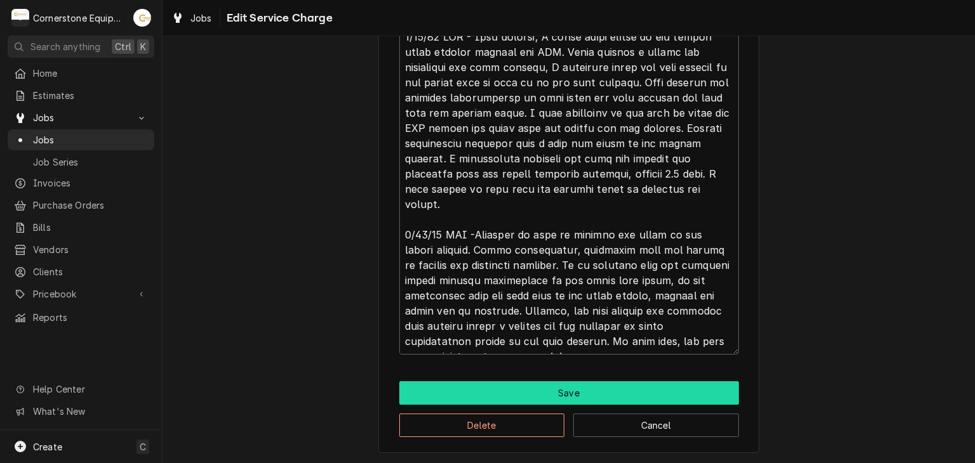
click at [411, 402] on button "Save" at bounding box center [569, 392] width 340 height 23
type textarea "x"
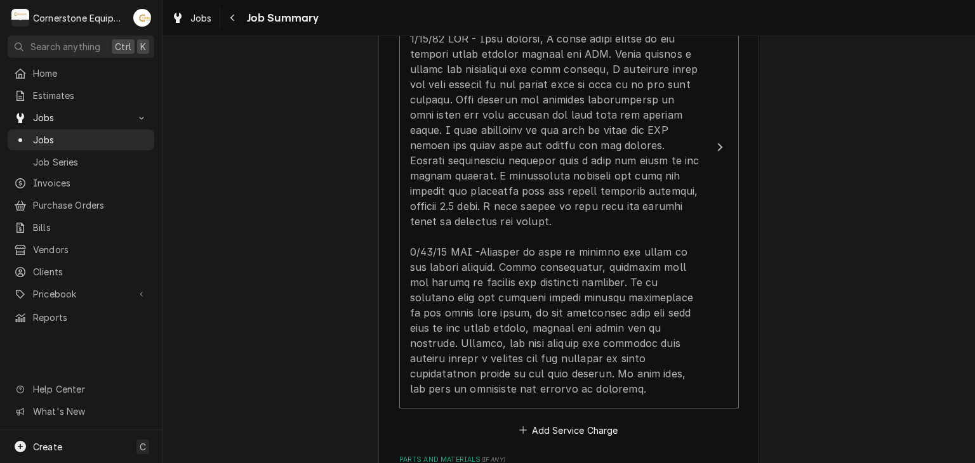
scroll to position [322, 0]
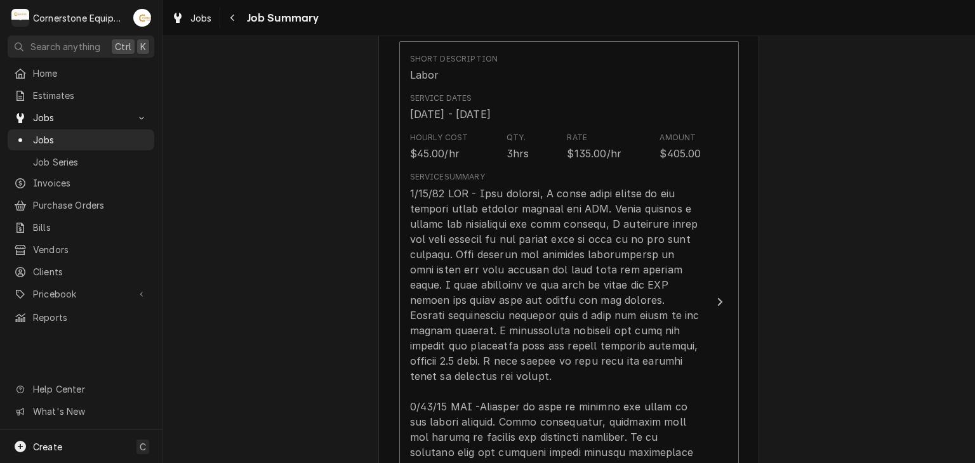
click at [305, 303] on div "Papa Johns Papa Johns #3843 / 1311 W Floyd Baker Blvd, Gaffney, SC 29341 Please…" at bounding box center [568, 381] width 812 height 1306
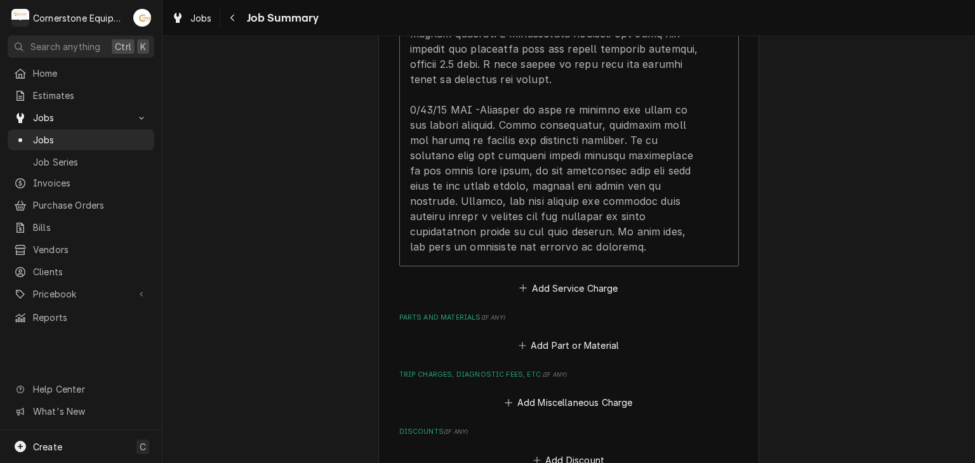
scroll to position [626, 0]
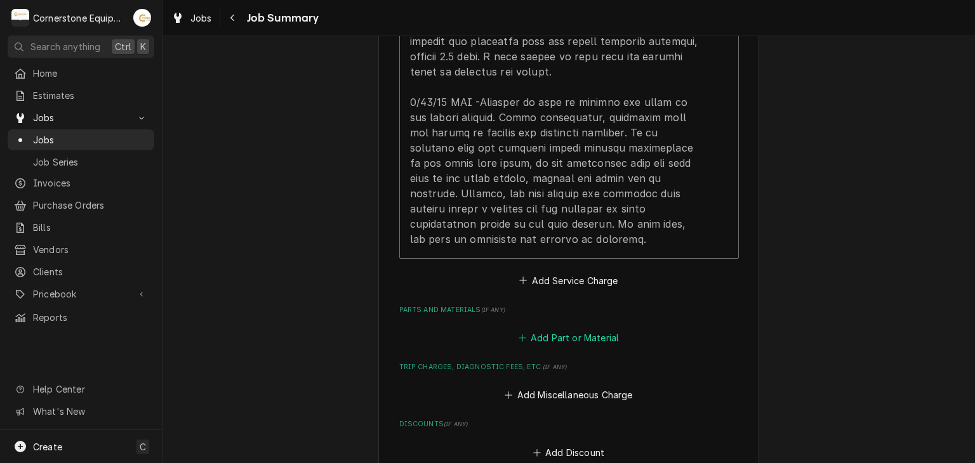
click at [543, 329] on button "Add Part or Material" at bounding box center [568, 338] width 105 height 18
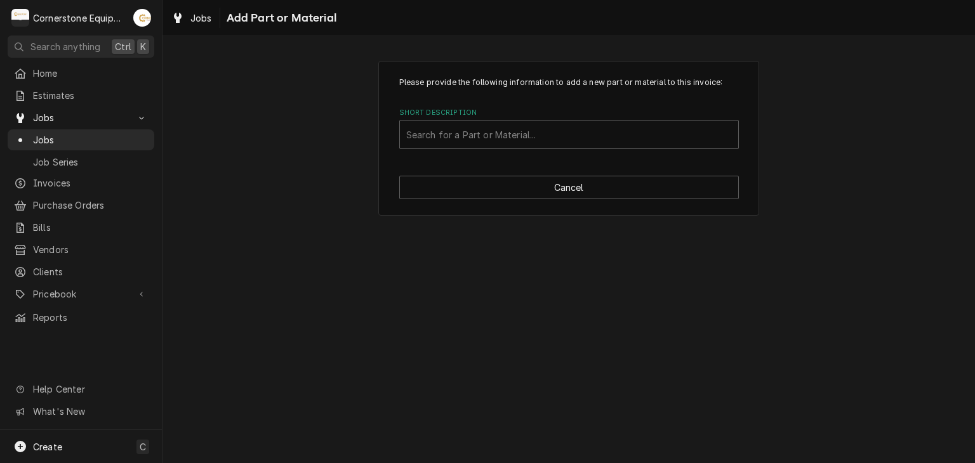
click at [463, 148] on div "Search for a Part or Material..." at bounding box center [569, 134] width 340 height 29
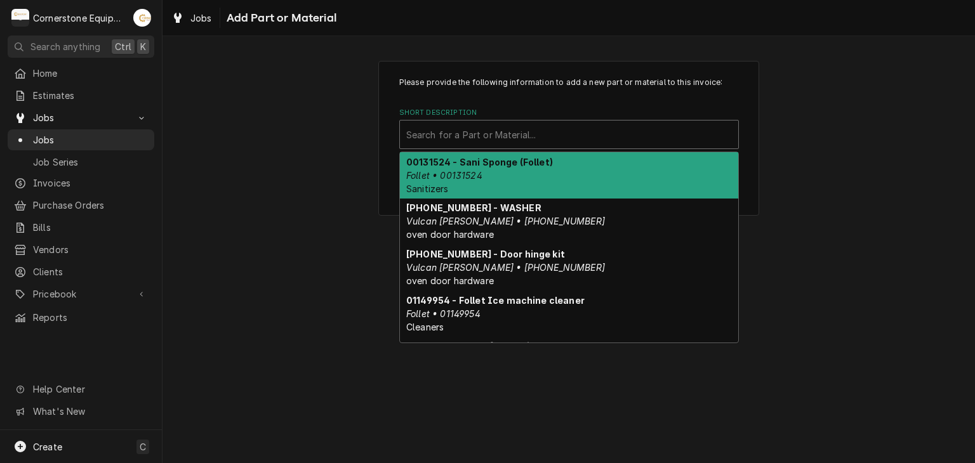
click at [469, 138] on div "Short Description" at bounding box center [569, 134] width 326 height 23
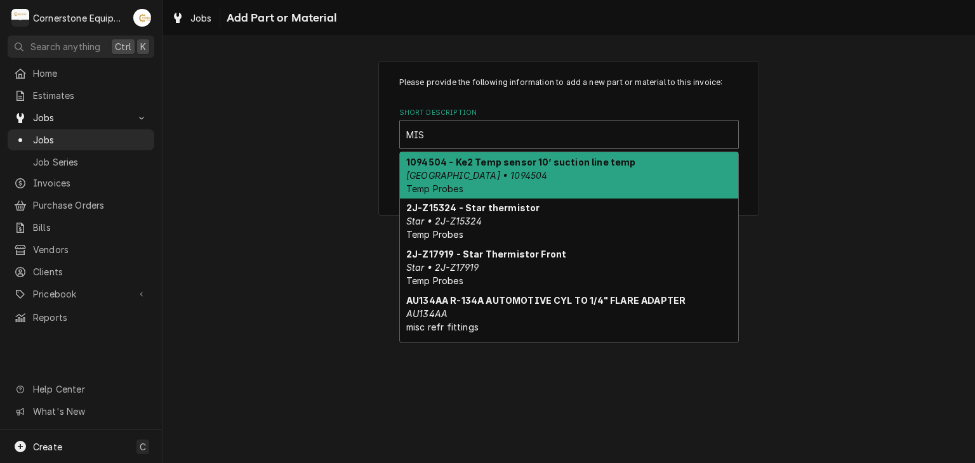
type input "MISC"
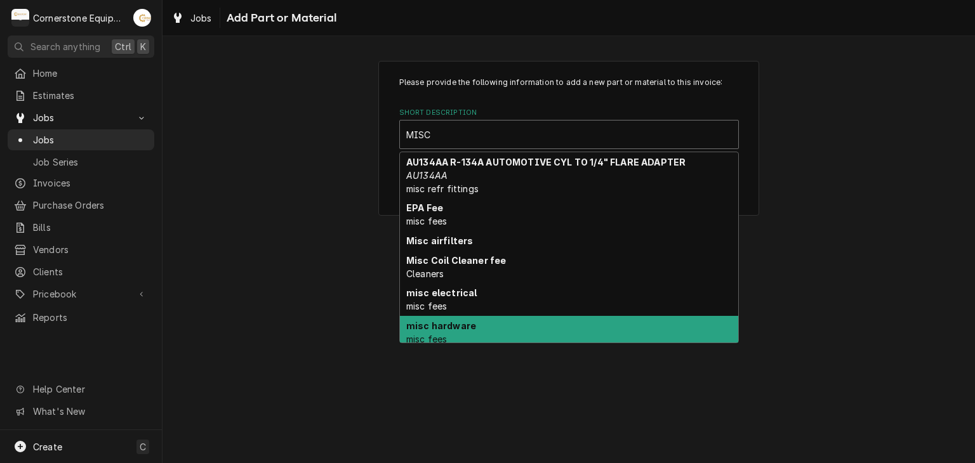
click at [456, 320] on strong "misc hardware" at bounding box center [441, 325] width 70 height 11
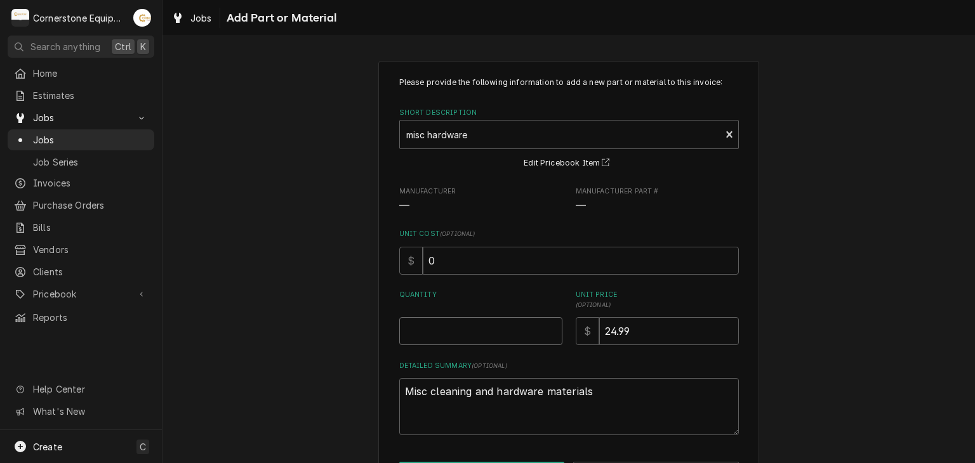
click at [439, 334] on input "Quantity" at bounding box center [480, 331] width 163 height 28
type textarea "x"
type input "1"
click at [320, 329] on div "Please provide the following information to add a new part or material to this …" at bounding box center [568, 280] width 812 height 463
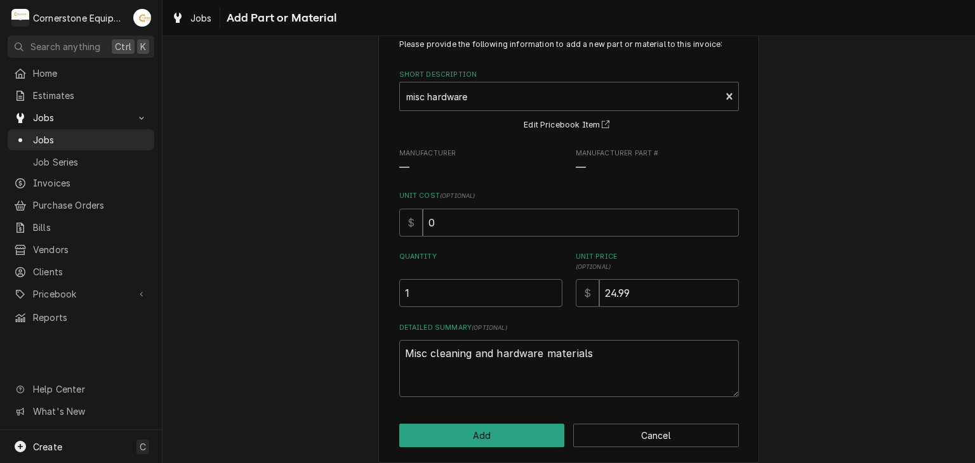
scroll to position [48, 0]
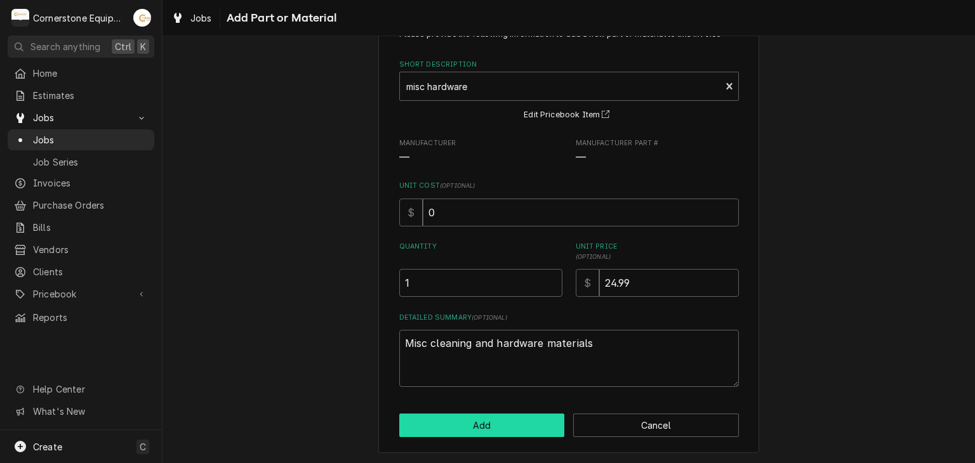
click at [442, 433] on button "Add" at bounding box center [482, 425] width 166 height 23
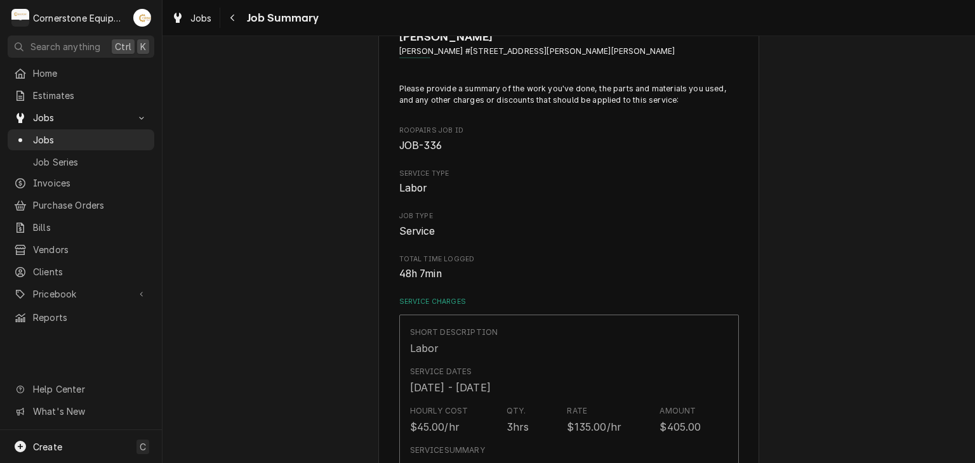
scroll to position [626, 0]
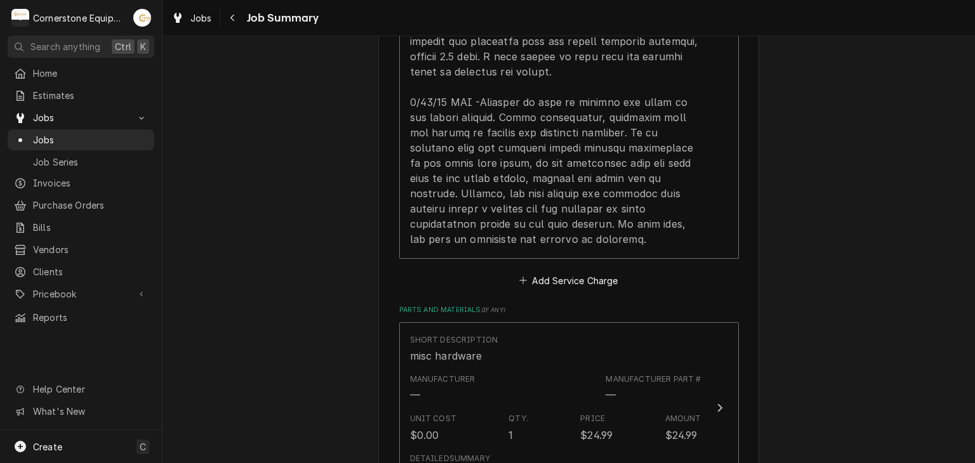
click at [329, 346] on div "Papa Johns Papa Johns #3843 / 1311 W Floyd Baker Blvd, Gaffney, SC 29341 Please…" at bounding box center [568, 165] width 812 height 1484
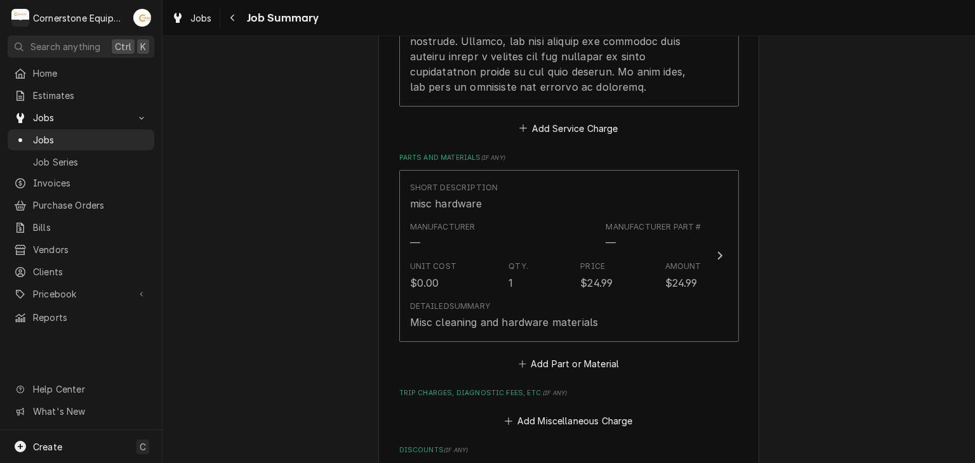
scroll to position [804, 0]
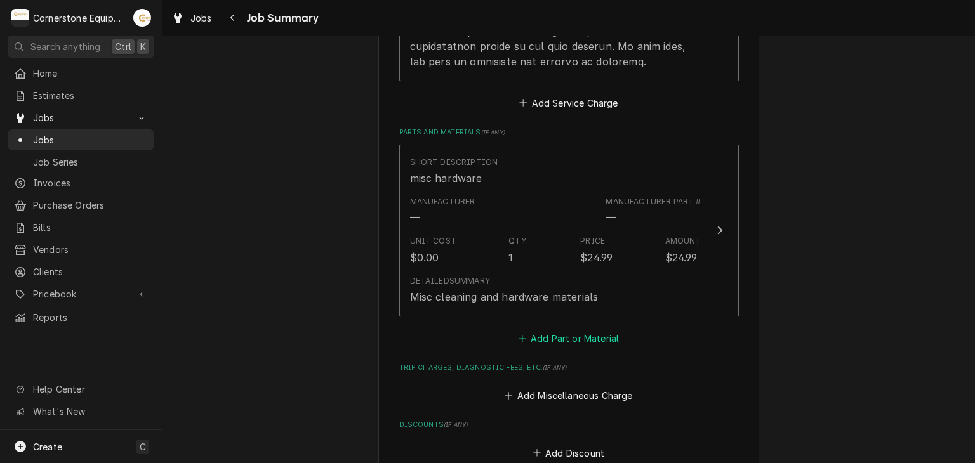
click at [593, 329] on button "Add Part or Material" at bounding box center [568, 338] width 105 height 18
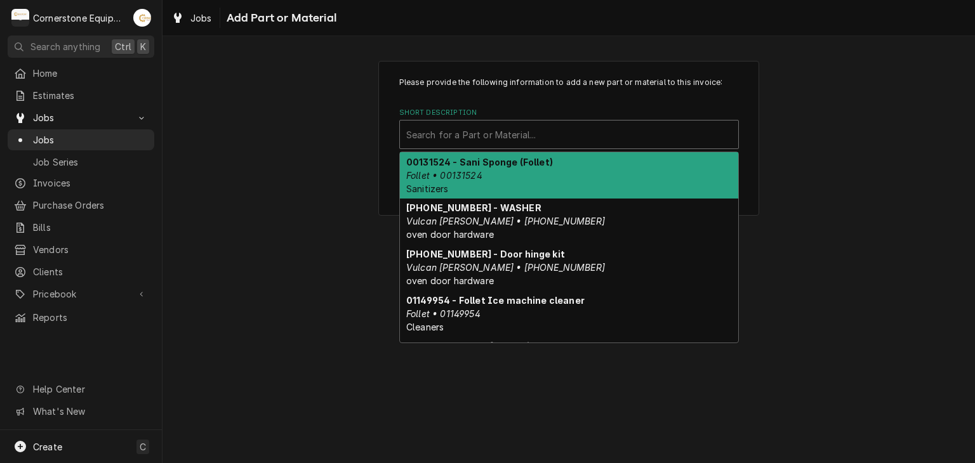
click at [520, 141] on div "Short Description" at bounding box center [569, 134] width 326 height 23
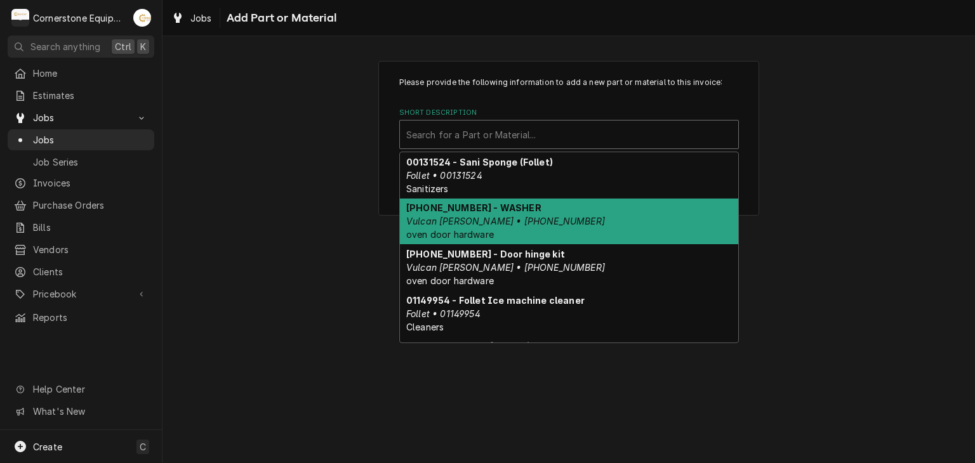
click at [291, 223] on div "Please provide the following information to add a new part or material to this …" at bounding box center [568, 137] width 812 height 177
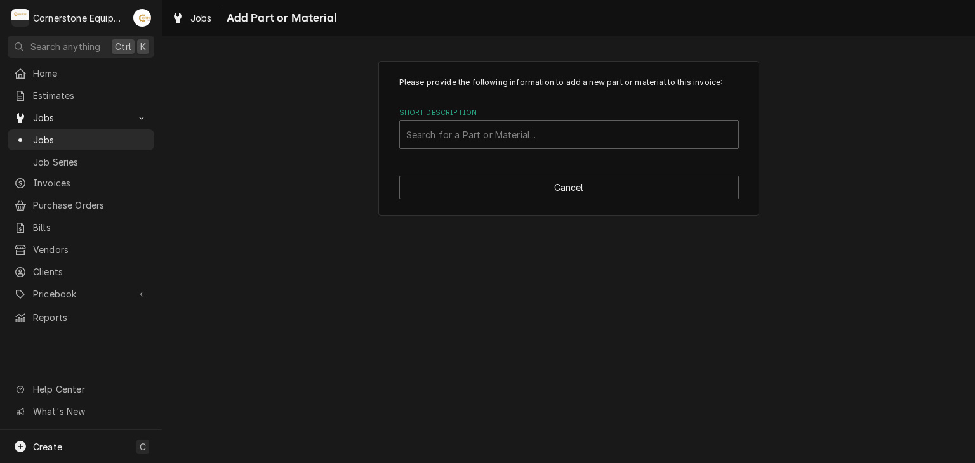
click at [537, 204] on div "Please provide the following information to add a new part or material to this …" at bounding box center [568, 138] width 381 height 155
click at [541, 201] on div "Please provide the following information to add a new part or material to this …" at bounding box center [568, 138] width 381 height 155
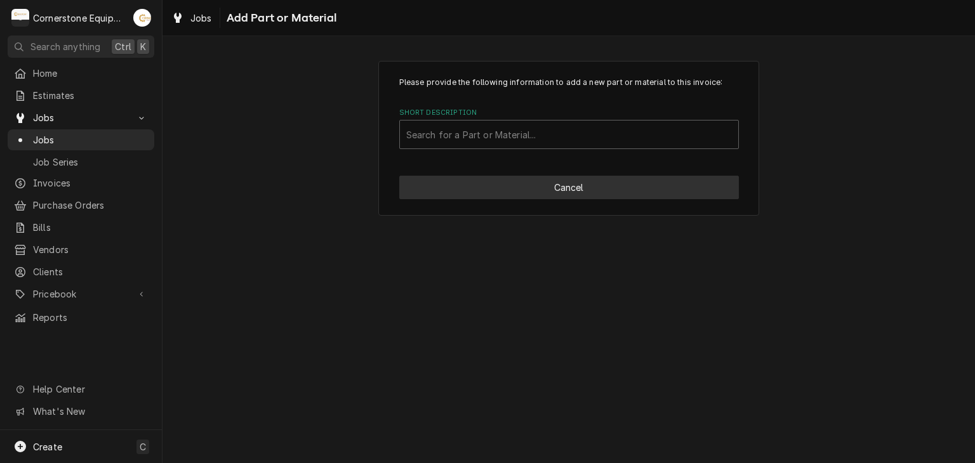
click at [558, 195] on button "Cancel" at bounding box center [569, 187] width 340 height 23
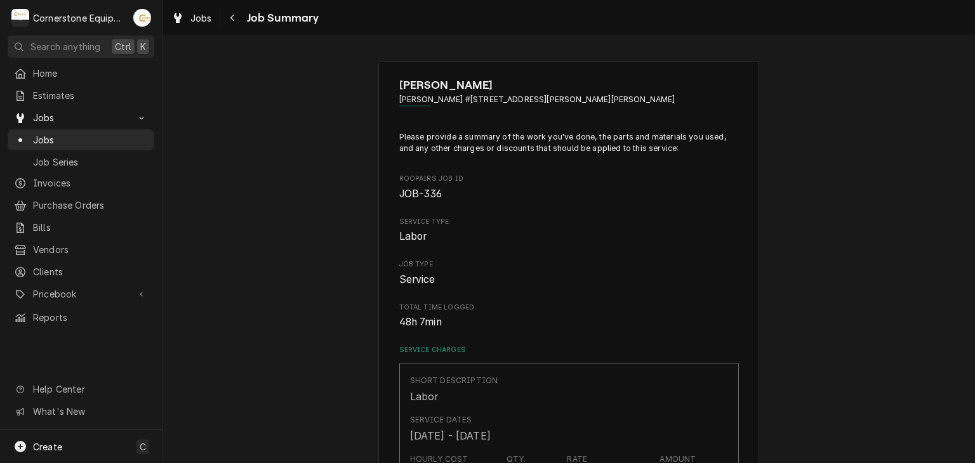
scroll to position [804, 0]
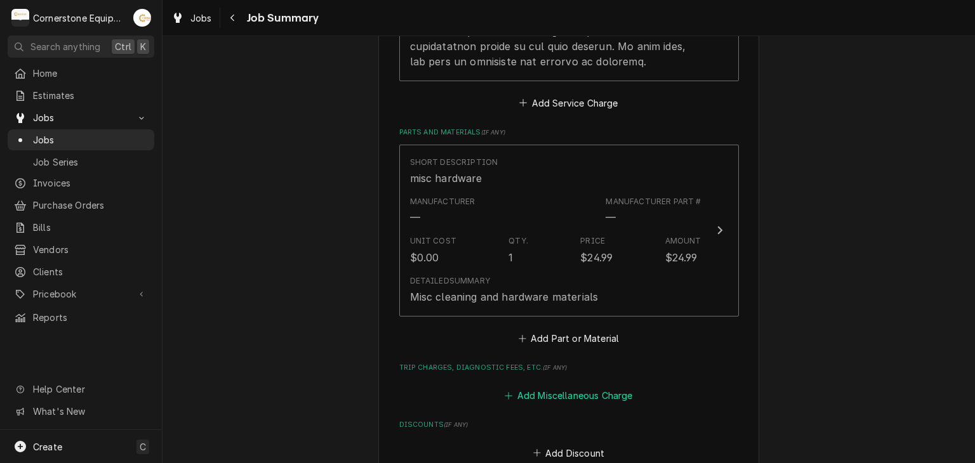
click at [541, 387] on button "Add Miscellaneous Charge" at bounding box center [569, 396] width 132 height 18
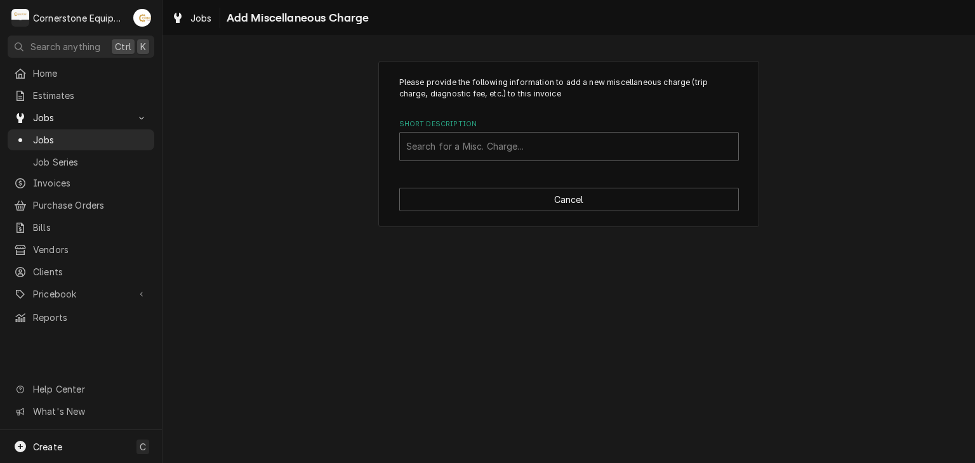
click at [466, 161] on div "Please provide the following information to add a new miscellaneous charge (tri…" at bounding box center [568, 144] width 381 height 167
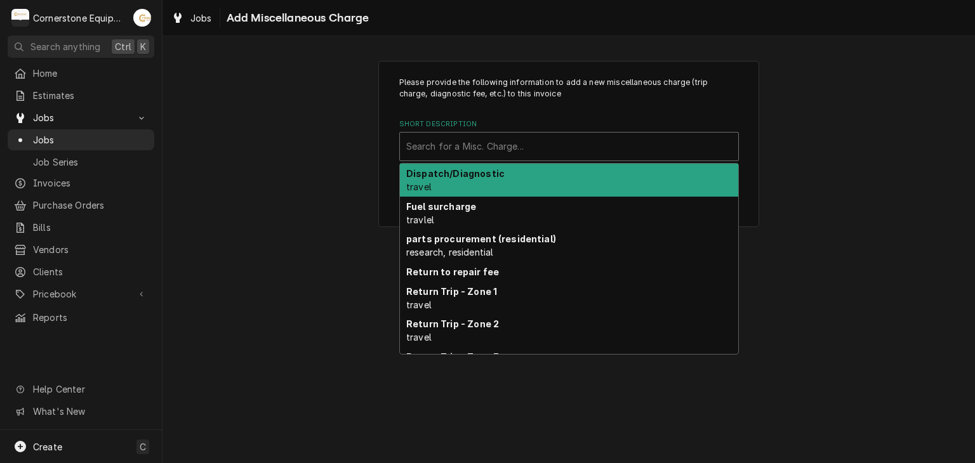
click at [470, 157] on div "Short Description" at bounding box center [569, 146] width 326 height 23
click at [485, 173] on strong "Dispatch/Diagnostic" at bounding box center [455, 173] width 98 height 11
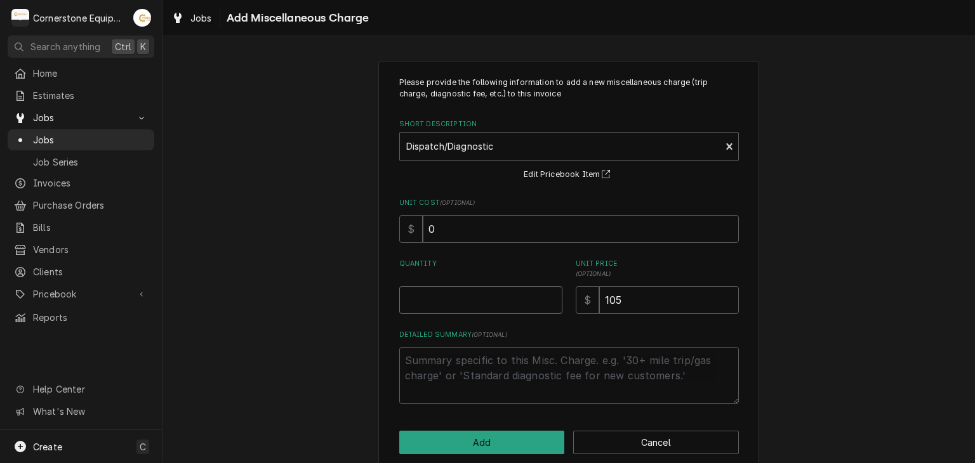
click at [459, 295] on input "Quantity" at bounding box center [480, 300] width 163 height 28
type textarea "x"
type input "1"
click at [462, 452] on button "Add" at bounding box center [482, 442] width 166 height 23
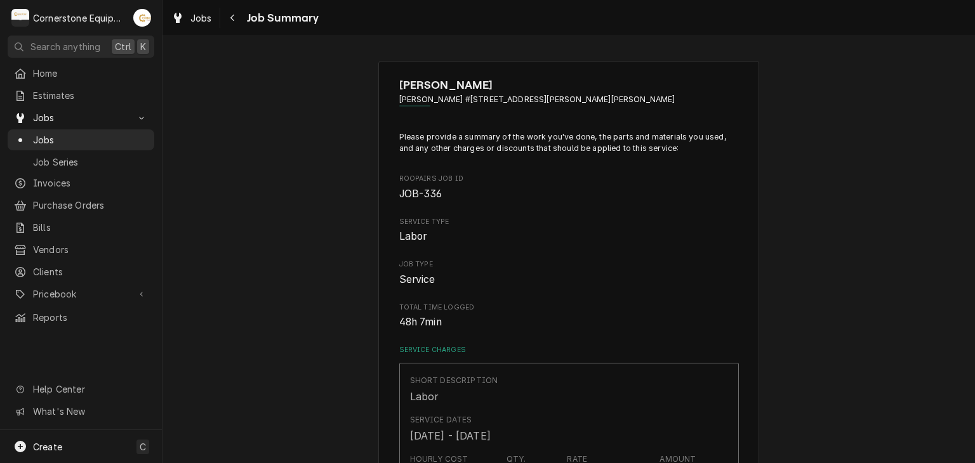
scroll to position [804, 0]
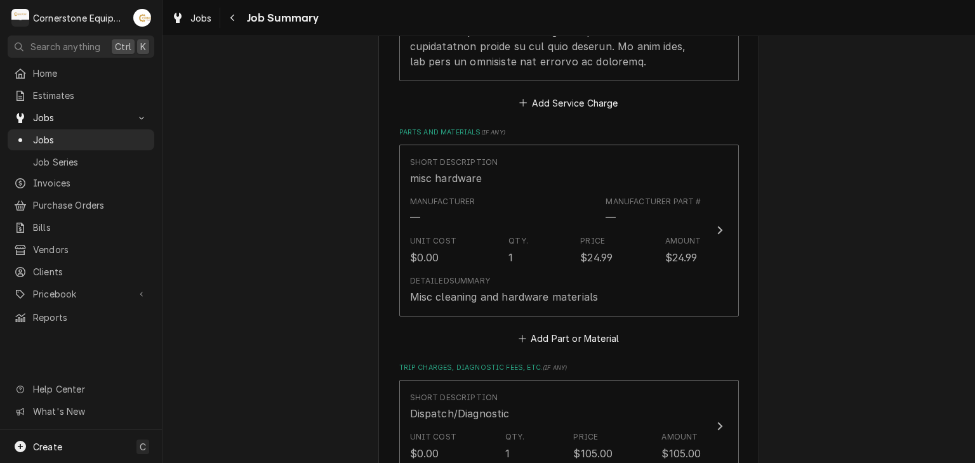
click at [310, 400] on div "Papa Johns Papa Johns #3843 / 1311 W Floyd Baker Blvd, Gaffney, SC 29341 Please…" at bounding box center [568, 36] width 812 height 1583
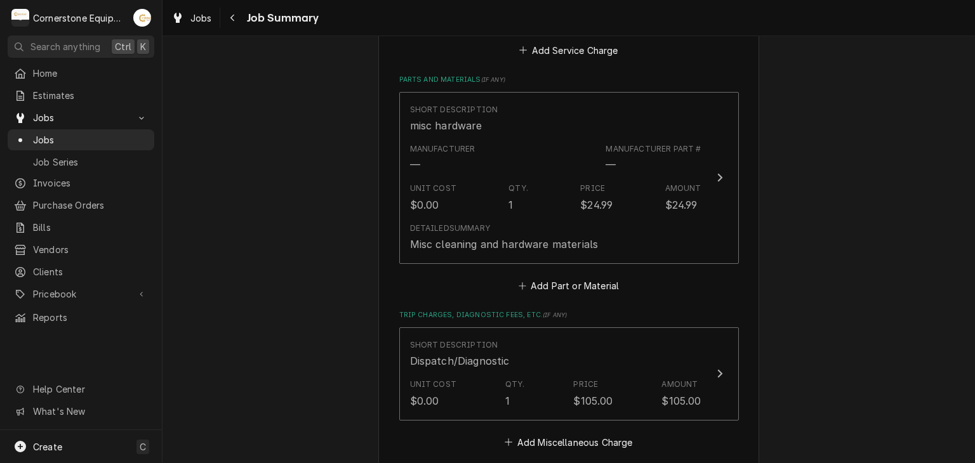
scroll to position [880, 0]
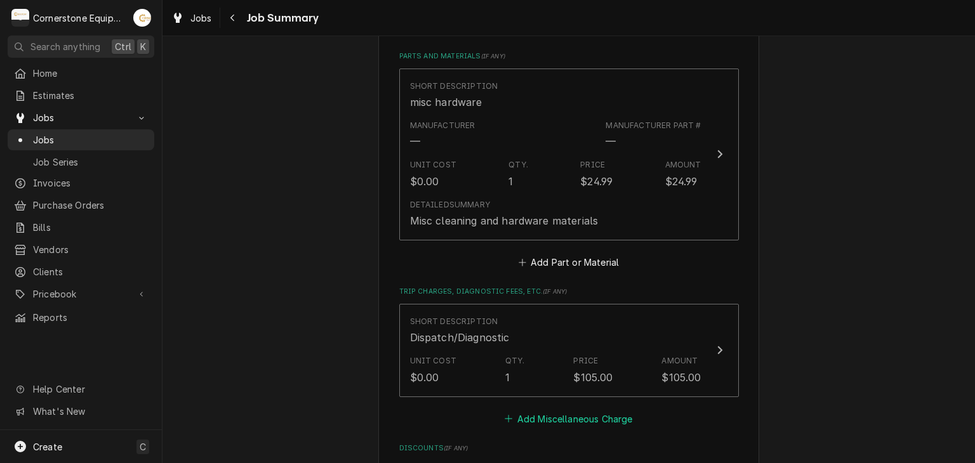
click at [617, 410] on button "Add Miscellaneous Charge" at bounding box center [569, 419] width 132 height 18
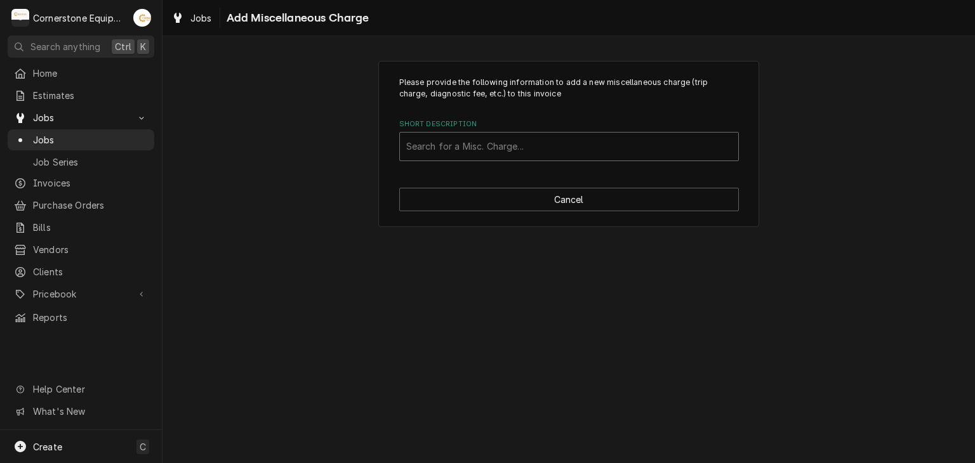
click at [487, 155] on div "Short Description" at bounding box center [569, 146] width 326 height 23
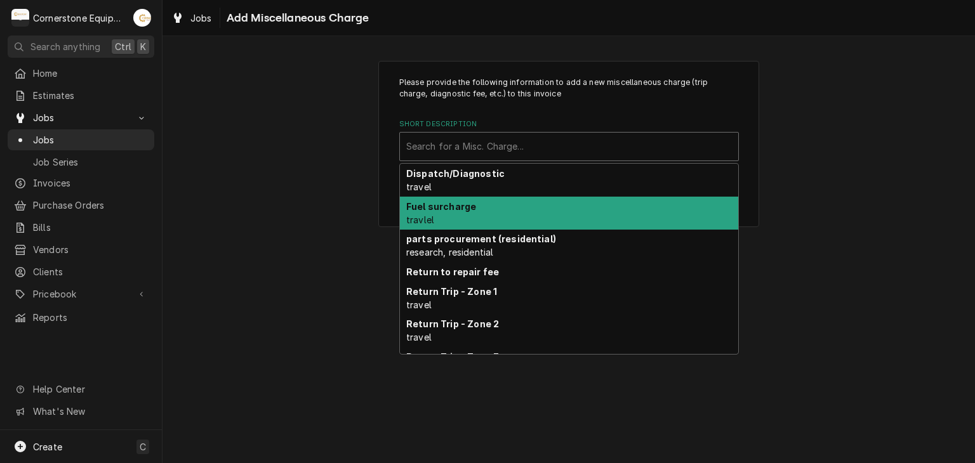
click at [464, 221] on div "Fuel surcharge travlel" at bounding box center [569, 213] width 338 height 33
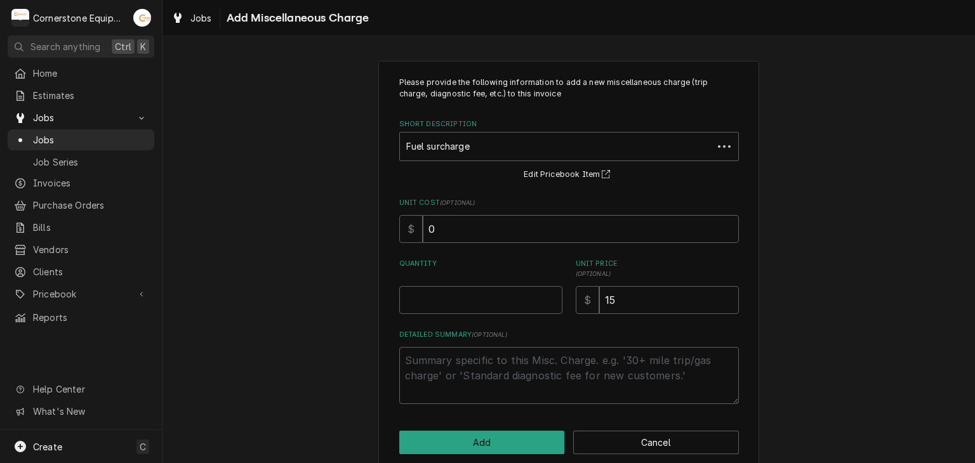
click at [267, 218] on div "Please provide the following information to add a new miscellaneous charge (tri…" at bounding box center [568, 265] width 812 height 432
click at [400, 298] on input "Quantity" at bounding box center [480, 300] width 163 height 28
type textarea "x"
type input "1"
click at [439, 425] on div "Please provide the following information to add a new miscellaneous charge (tri…" at bounding box center [568, 266] width 381 height 410
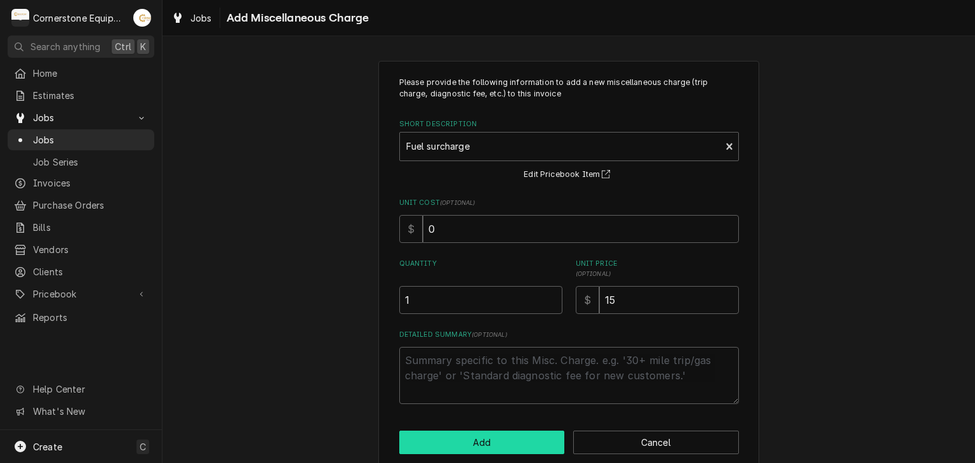
click at [437, 431] on button "Add" at bounding box center [482, 442] width 166 height 23
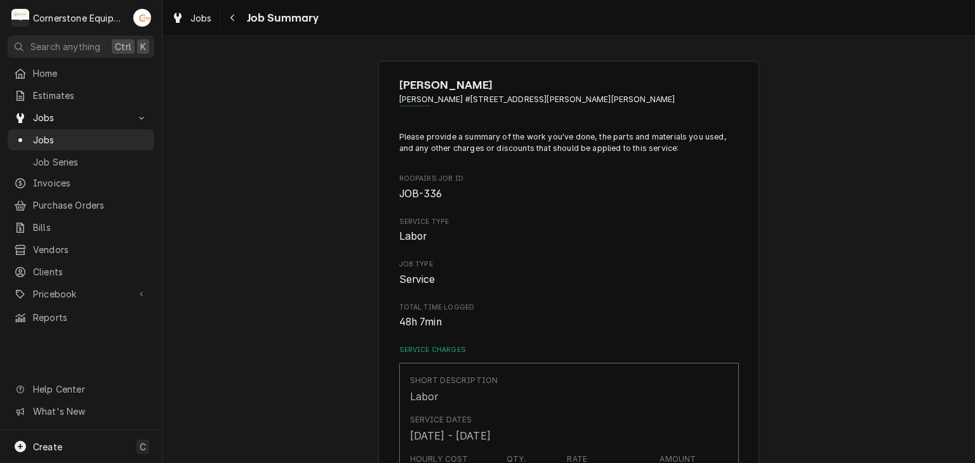
scroll to position [895, 0]
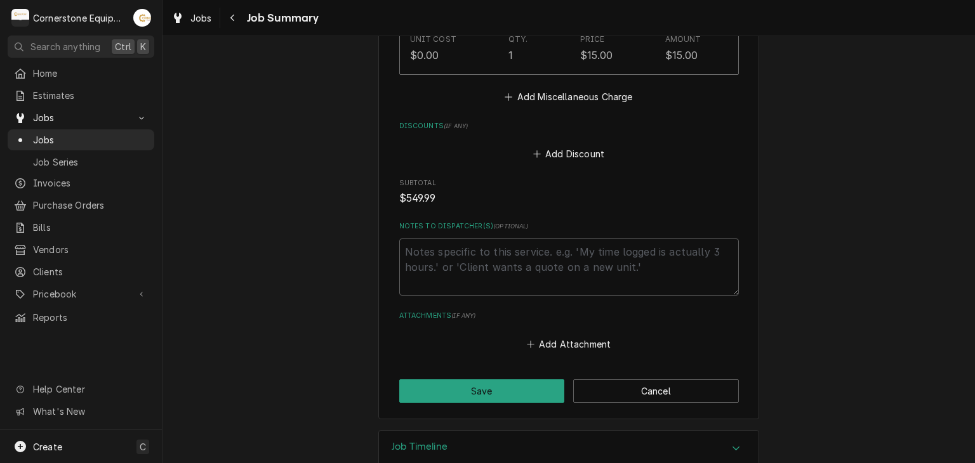
scroll to position [1312, 0]
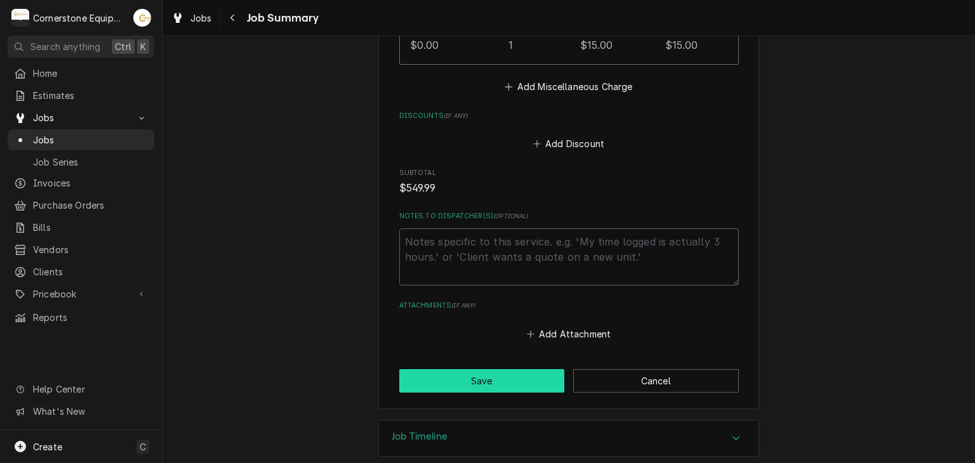
click at [459, 369] on button "Save" at bounding box center [482, 380] width 166 height 23
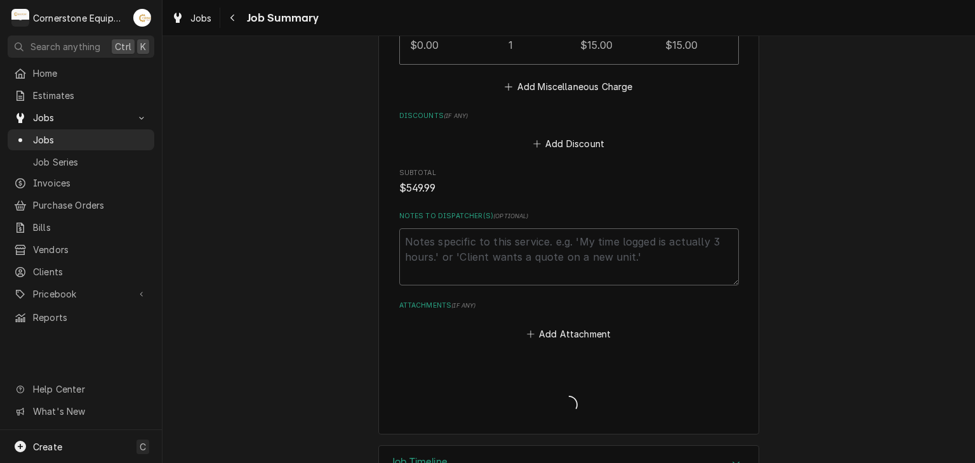
type textarea "x"
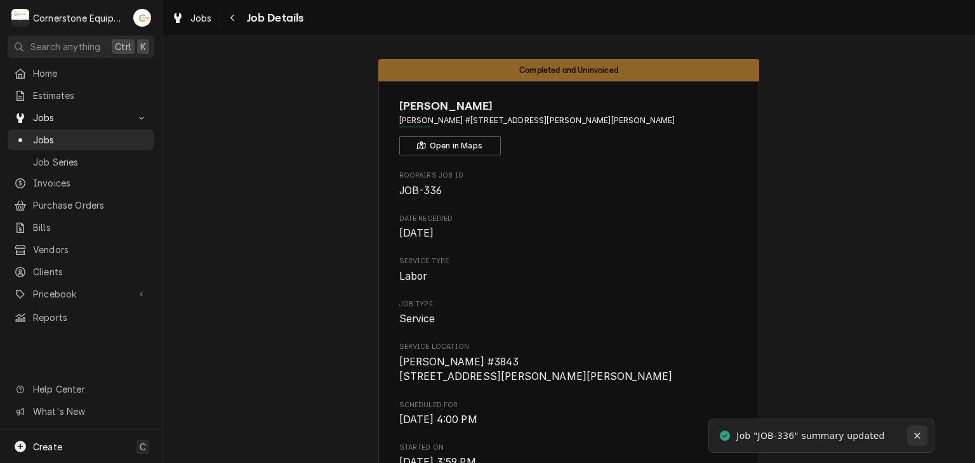
click at [923, 442] on button "Notifications alt+T" at bounding box center [917, 436] width 20 height 20
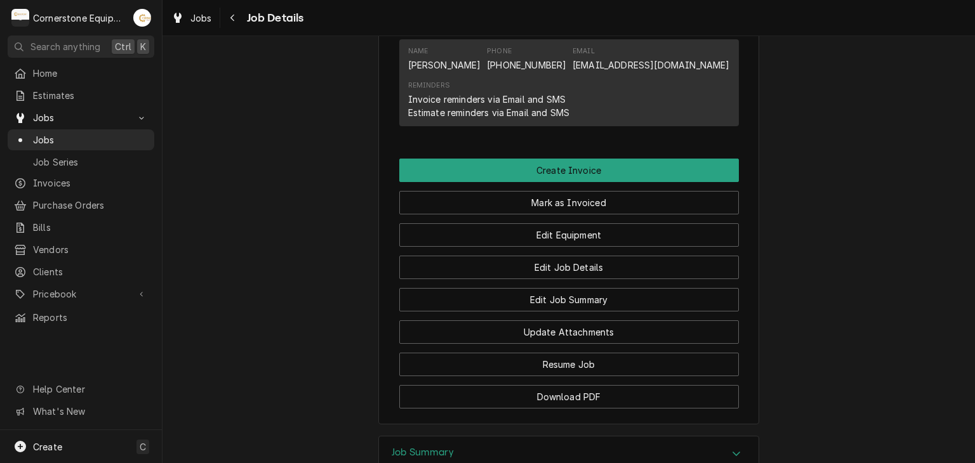
scroll to position [836, 0]
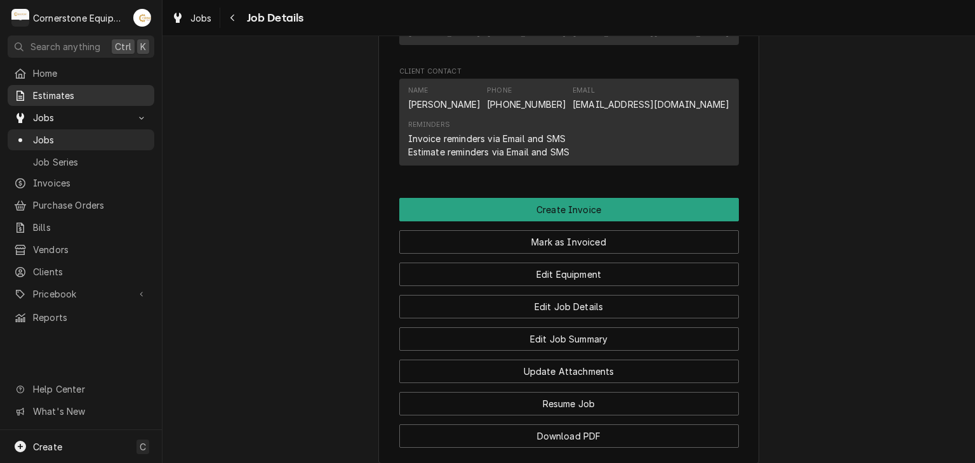
click at [103, 89] on span "Estimates" at bounding box center [90, 95] width 115 height 13
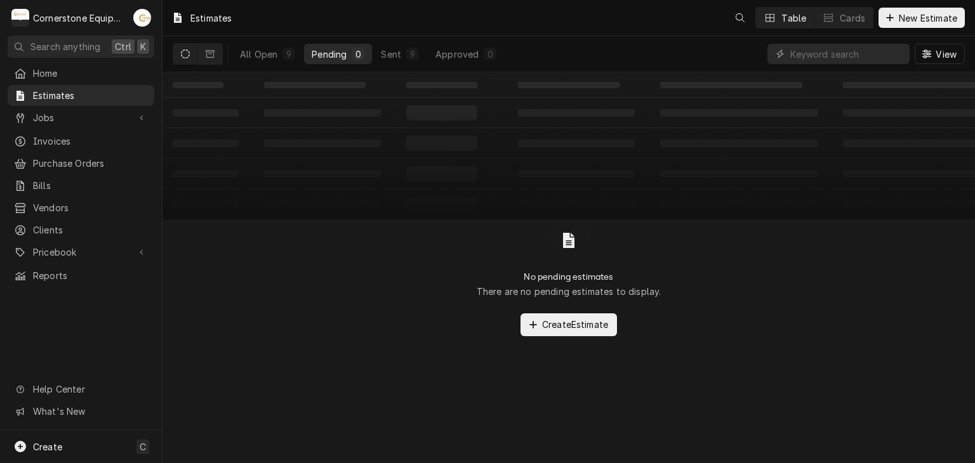
click at [883, 29] on div "Estimates Table Cards New Estimate" at bounding box center [568, 18] width 812 height 36
click at [883, 28] on div "AB Table Cards New Estimate" at bounding box center [836, 18] width 258 height 22
click at [903, 14] on span "New Estimate" at bounding box center [927, 17] width 63 height 13
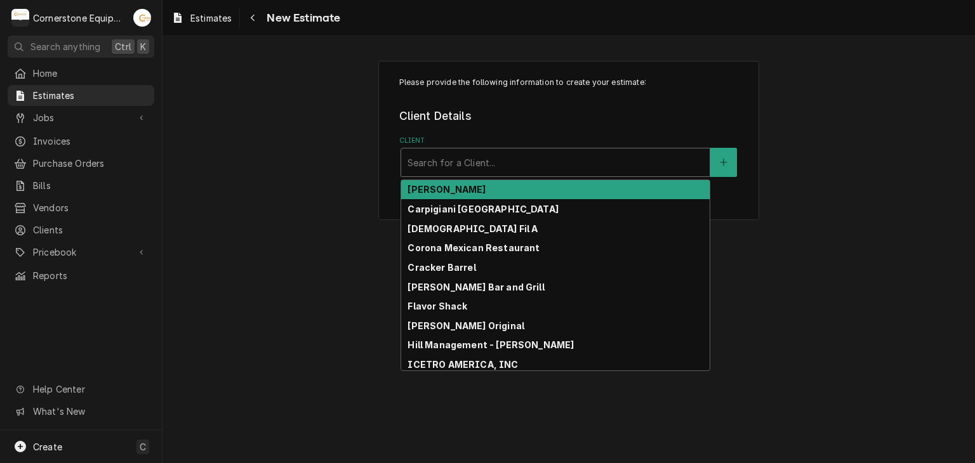
click at [485, 161] on div "Client" at bounding box center [555, 162] width 296 height 23
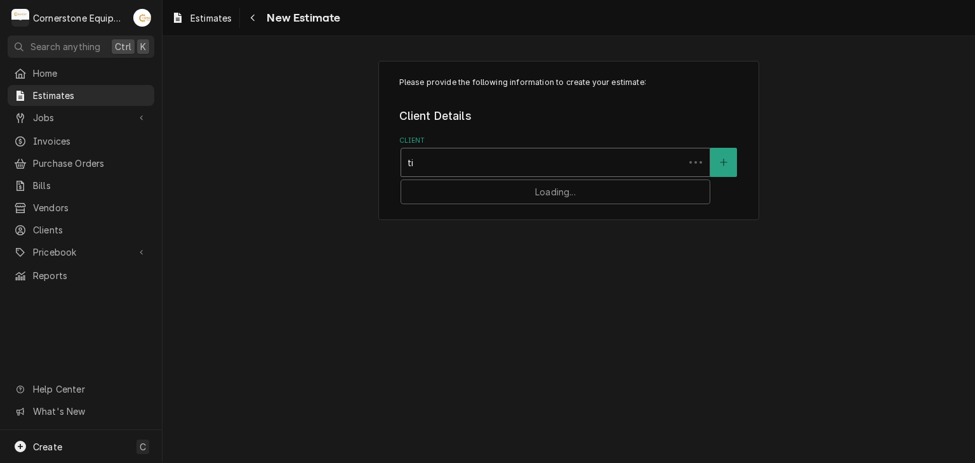
type input "tit"
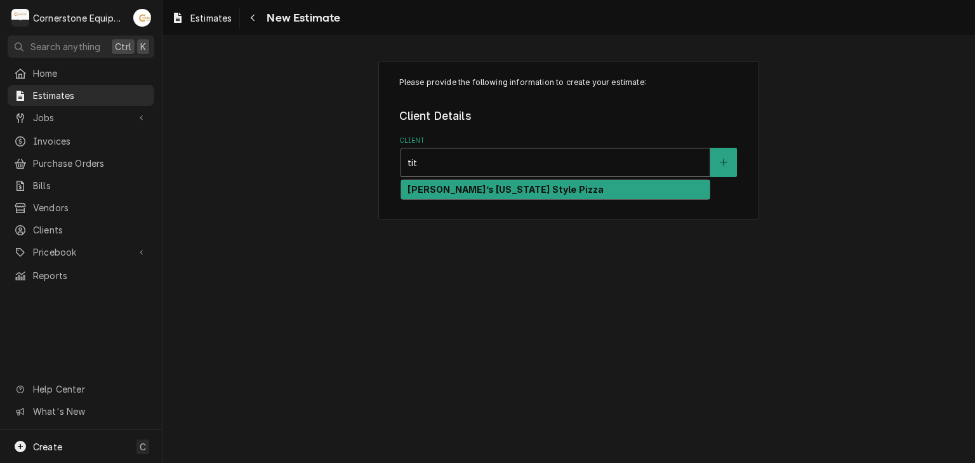
click at [482, 187] on strong "[PERSON_NAME]’s [US_STATE] Style Pizza" at bounding box center [505, 189] width 196 height 11
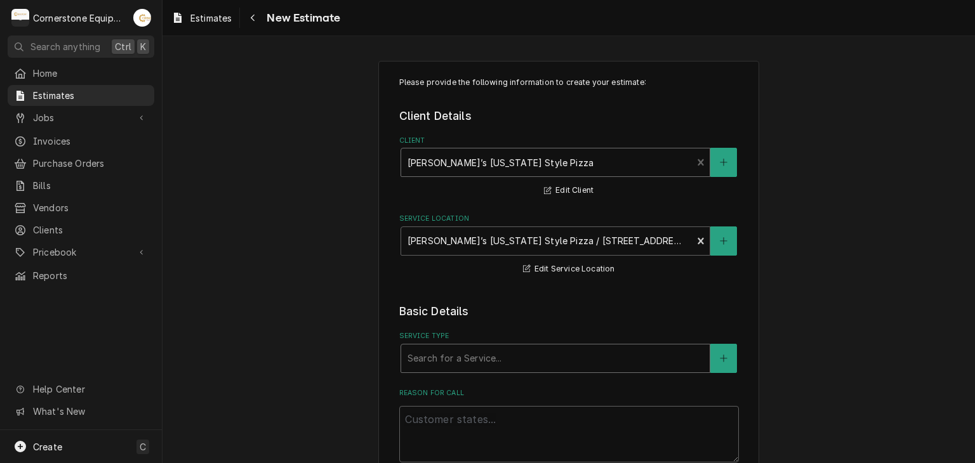
click at [445, 355] on div "Service Type" at bounding box center [555, 358] width 296 height 23
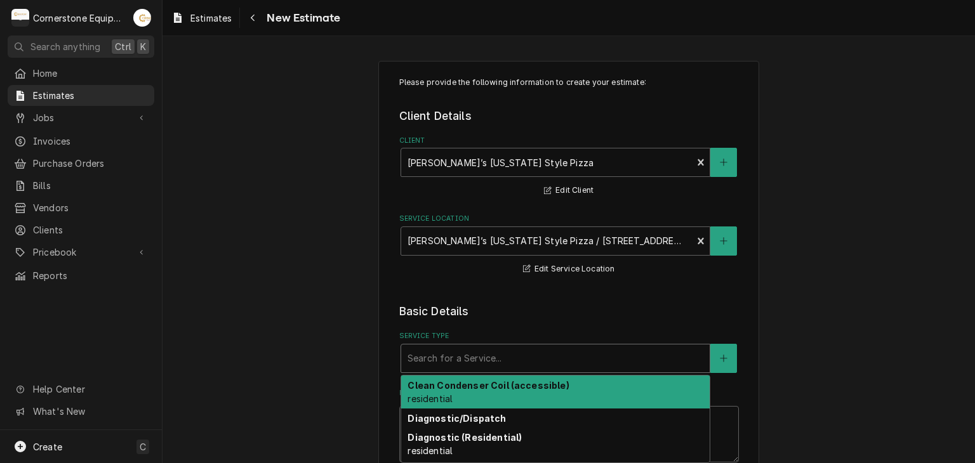
type textarea "x"
type input "l"
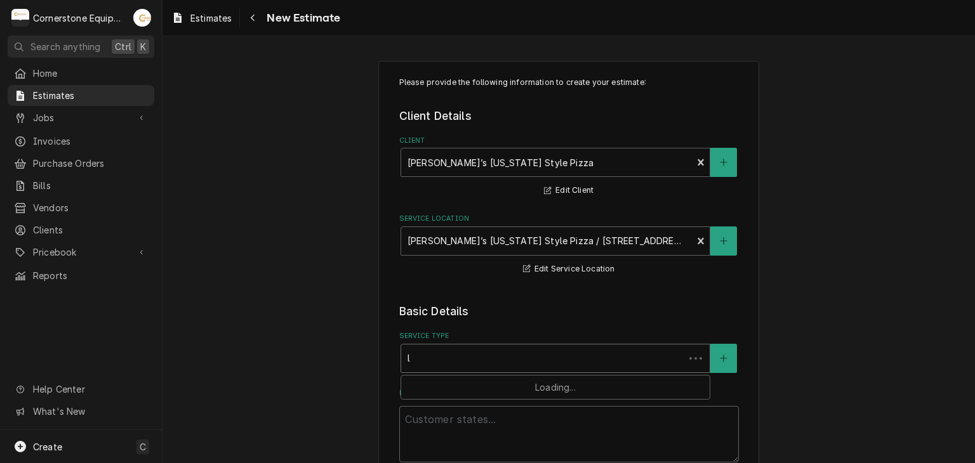
type textarea "x"
type input "la"
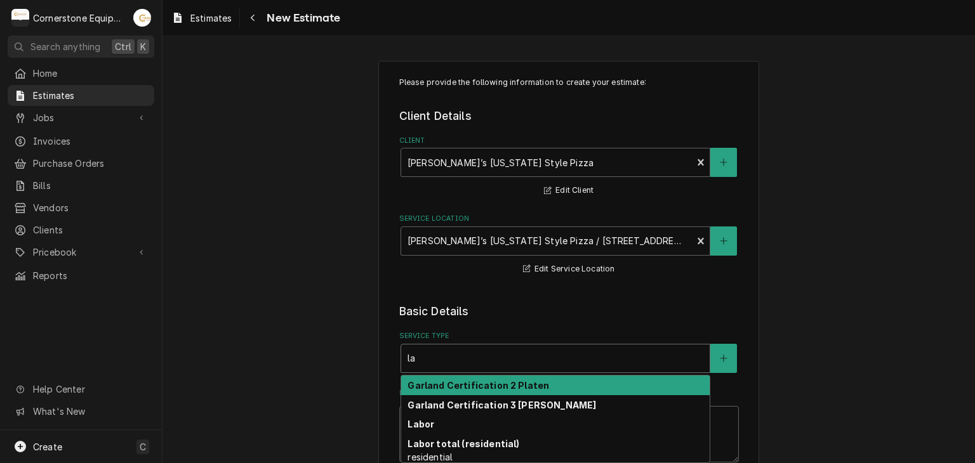
type textarea "x"
type input "lab"
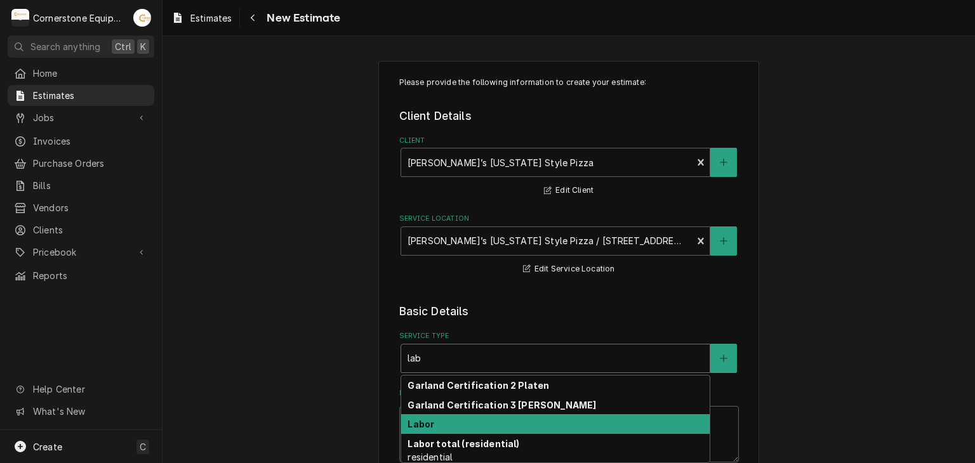
click at [432, 427] on div "Labor" at bounding box center [555, 424] width 308 height 20
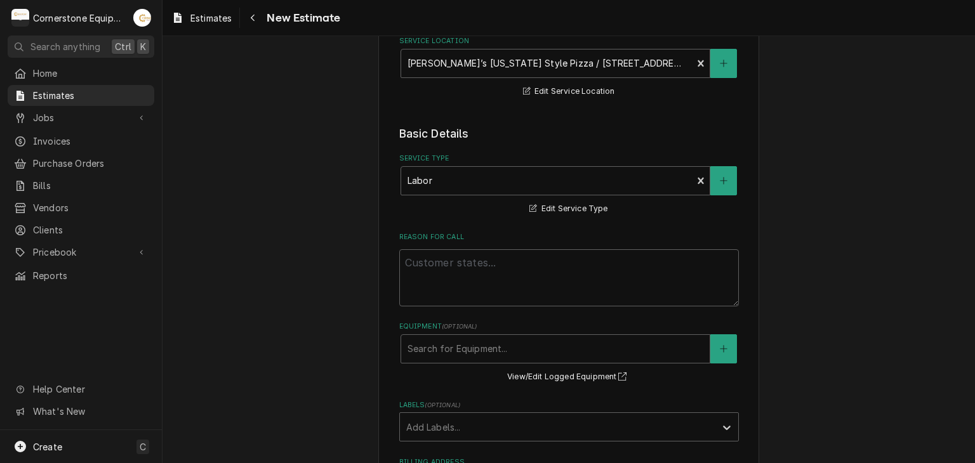
scroll to position [203, 0]
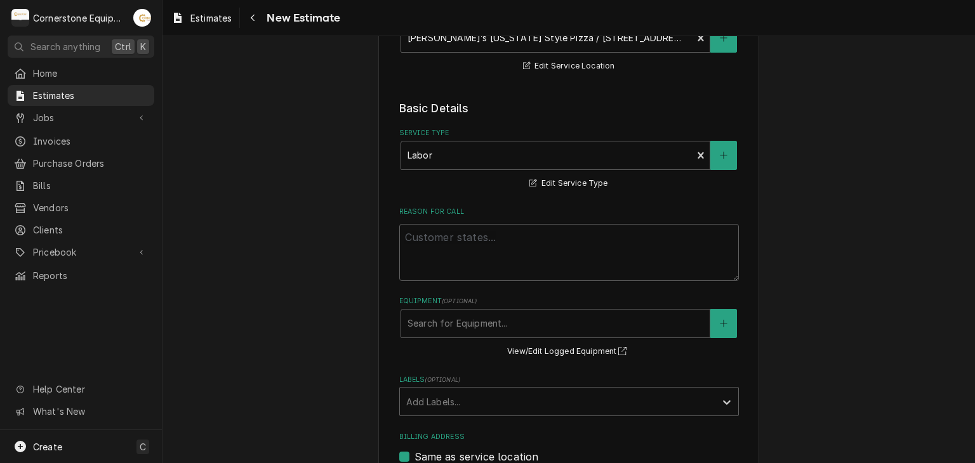
click at [318, 279] on div "Please provide the following information to create your estimate: Client Detail…" at bounding box center [568, 296] width 812 height 901
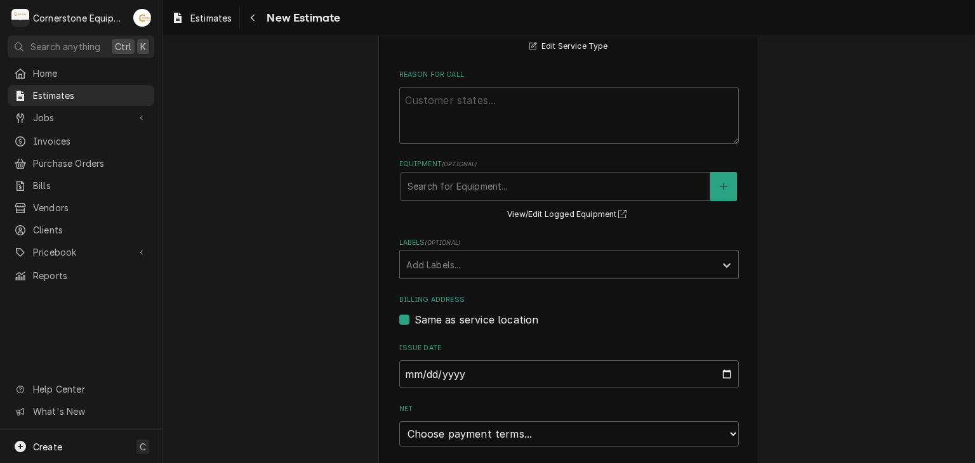
scroll to position [355, 0]
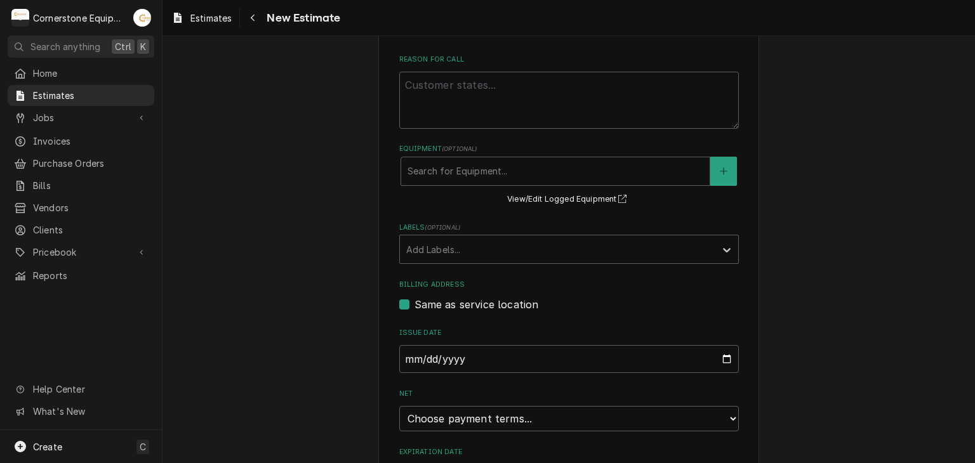
click at [785, 366] on div "Please provide the following information to create your estimate: Client Detail…" at bounding box center [568, 144] width 812 height 901
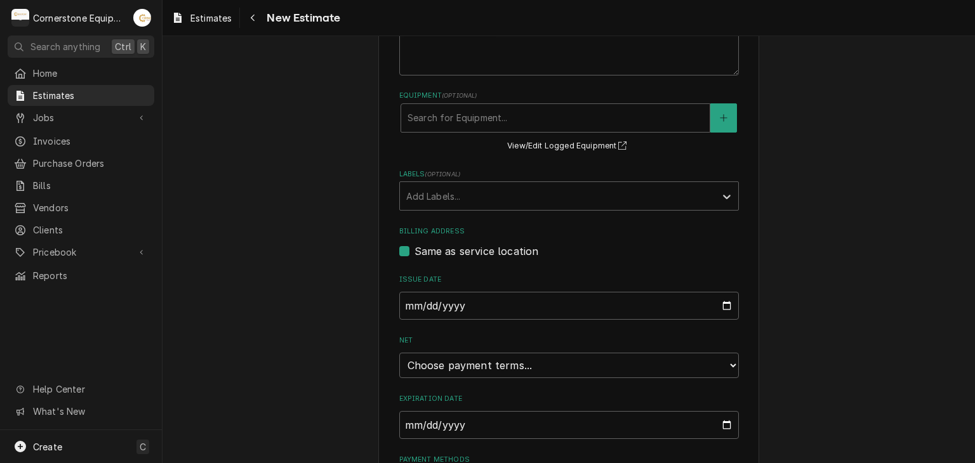
scroll to position [432, 0]
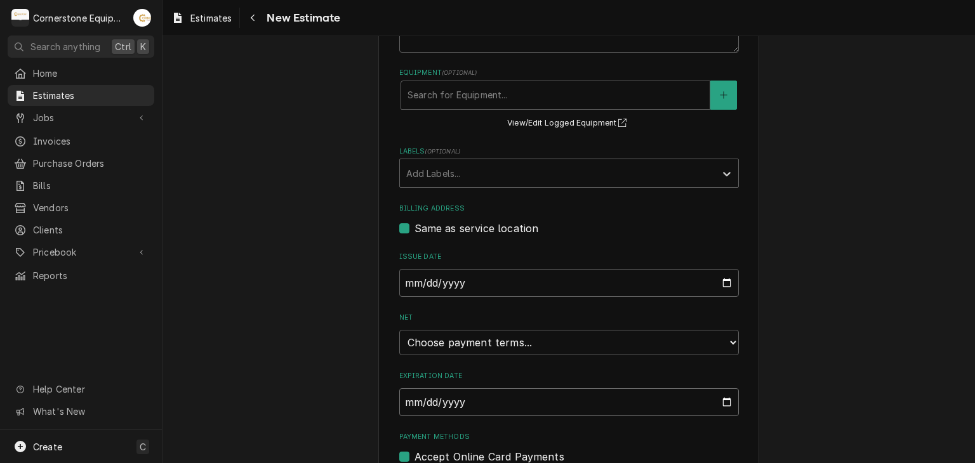
click at [732, 402] on input "Expiration Date" at bounding box center [569, 402] width 340 height 28
click at [720, 407] on input "Expiration Date" at bounding box center [569, 402] width 340 height 28
click at [722, 401] on input "Expiration Date" at bounding box center [569, 402] width 340 height 28
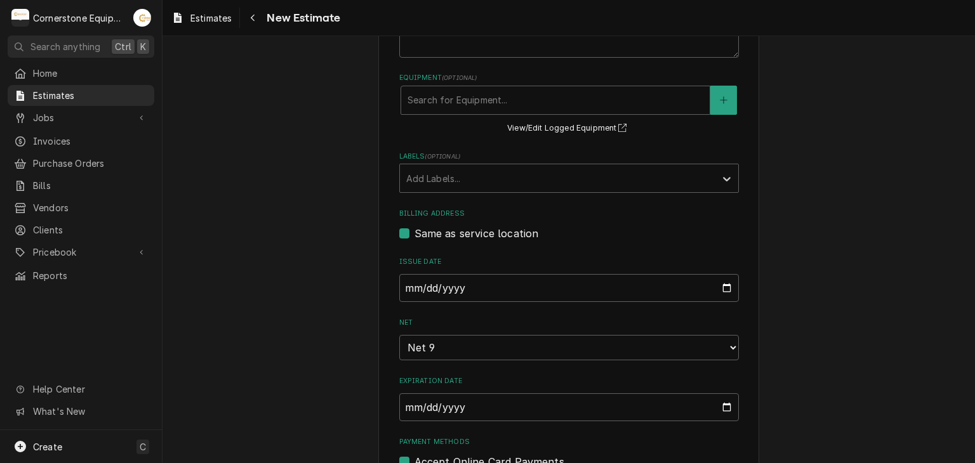
click at [325, 291] on div "Please provide the following information to create your estimate: Client Detail…" at bounding box center [568, 453] width 812 height 1660
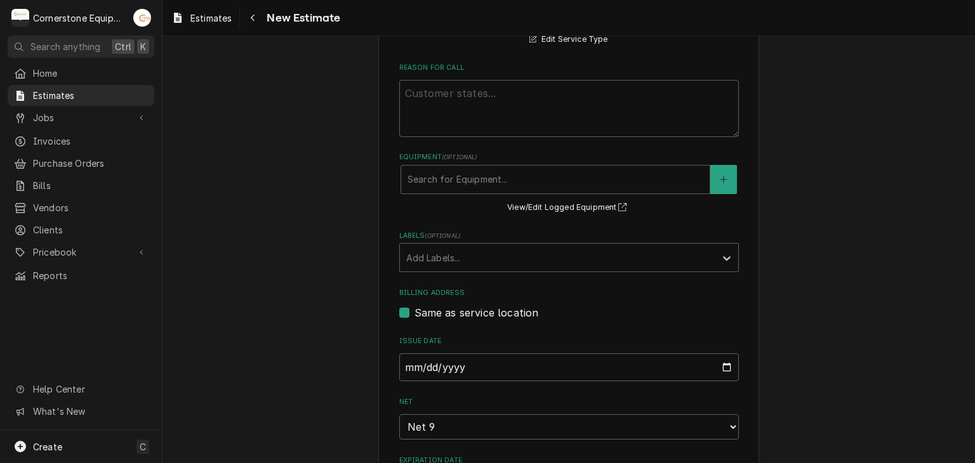
scroll to position [325, 0]
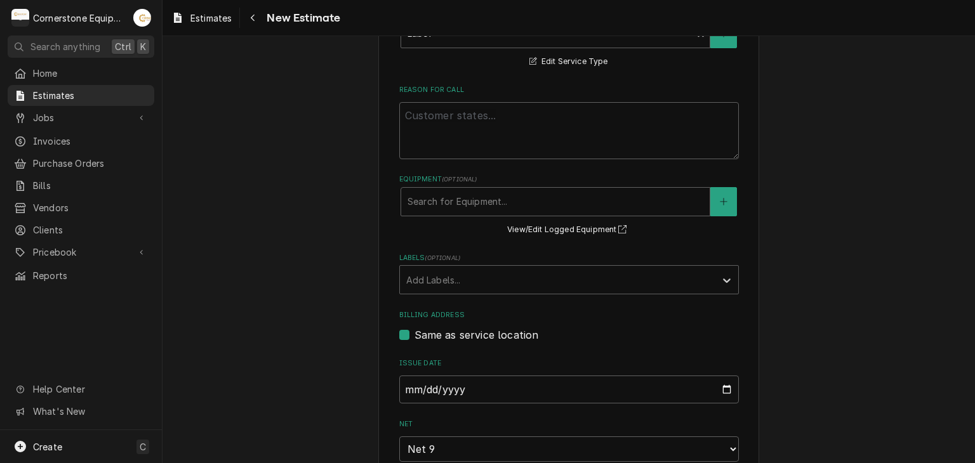
click at [525, 87] on label "Reason For Call" at bounding box center [569, 90] width 340 height 10
click at [525, 102] on textarea "Reason For Call" at bounding box center [569, 130] width 340 height 57
click at [517, 97] on div "Reason For Call" at bounding box center [569, 122] width 340 height 74
click at [498, 112] on textarea "Reason For Call" at bounding box center [569, 130] width 340 height 57
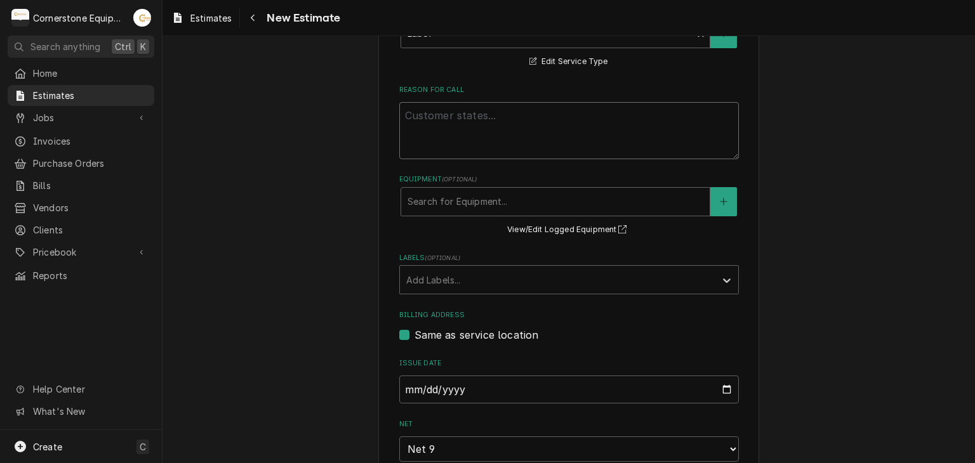
type textarea "x"
type textarea "e"
type textarea "x"
type textarea "es"
type textarea "x"
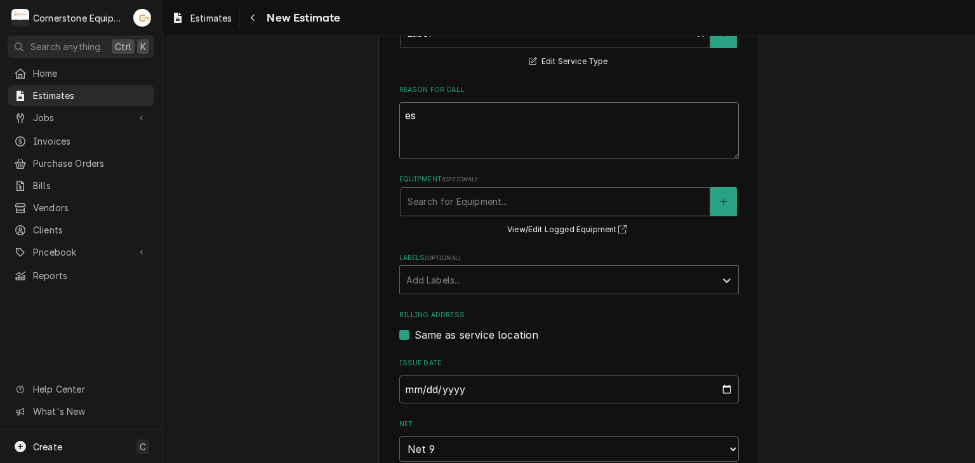
type textarea "est"
type textarea "x"
type textarea "esti"
type textarea "x"
type textarea "estim"
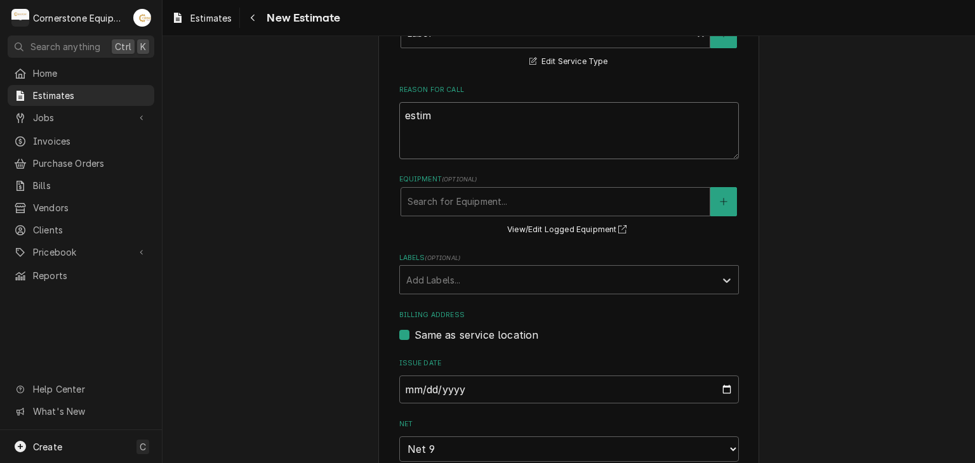
type textarea "x"
type textarea "estima"
type textarea "x"
type textarea "estimat"
type textarea "x"
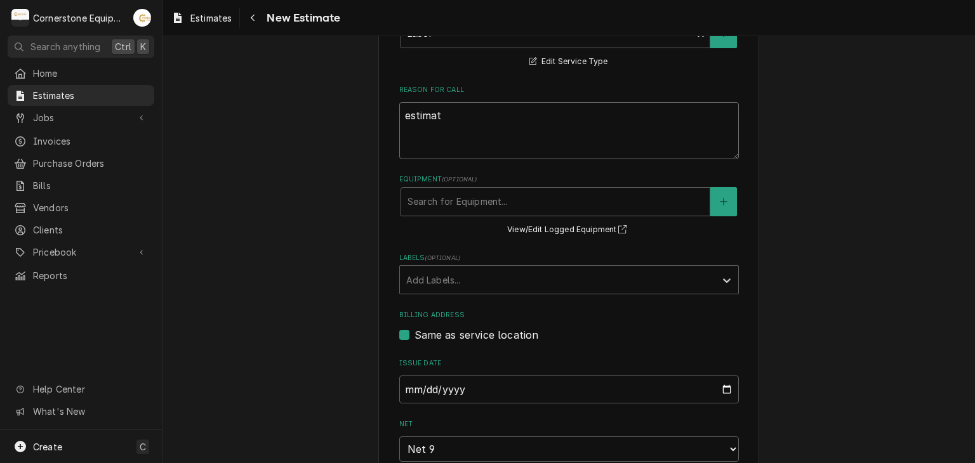
type textarea "estimate"
type textarea "x"
type textarea "estimate"
type textarea "x"
type textarea "estimate t"
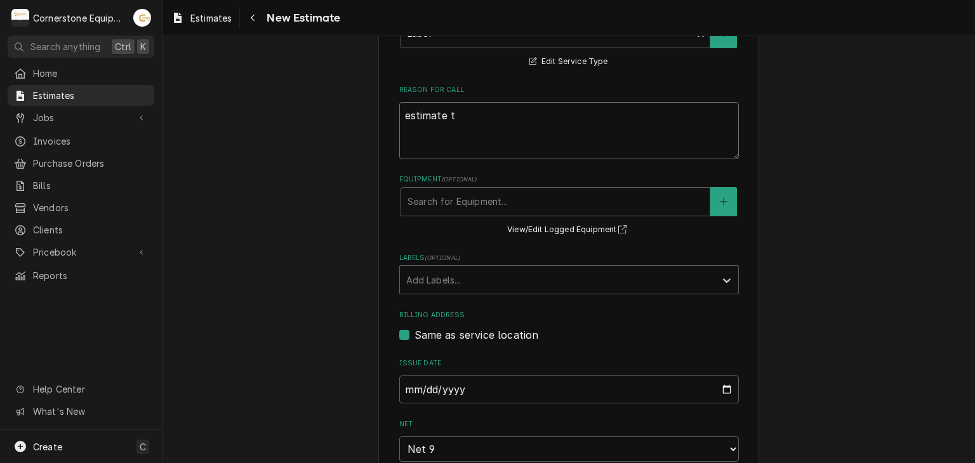
type textarea "x"
type textarea "estimate to"
type textarea "x"
type textarea "estimate to"
type textarea "x"
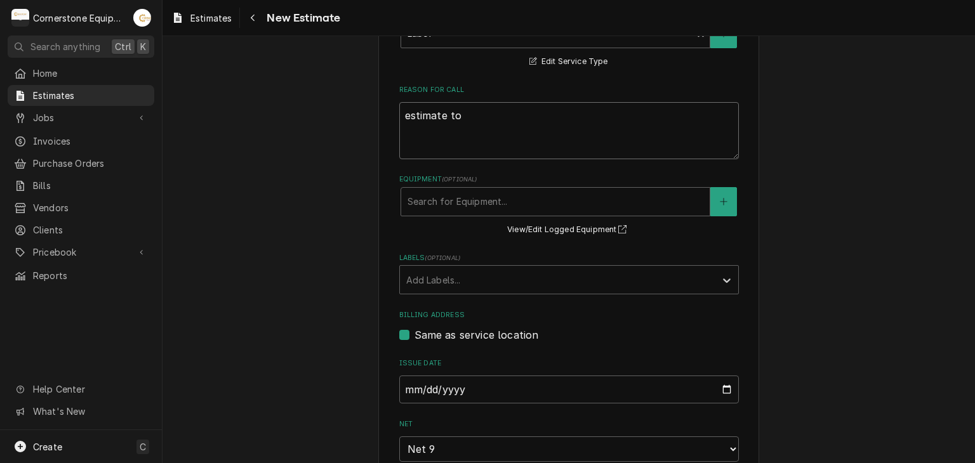
type textarea "estimate to r"
type textarea "x"
type textarea "estimate to re"
type textarea "x"
type textarea "estimate to rep"
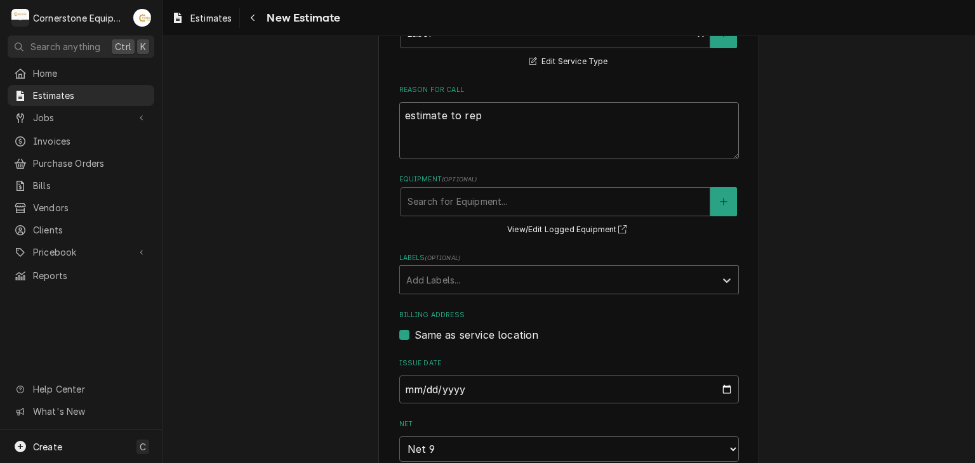
type textarea "x"
type textarea "estimate to repl"
type textarea "x"
type textarea "estimate to repla"
type textarea "x"
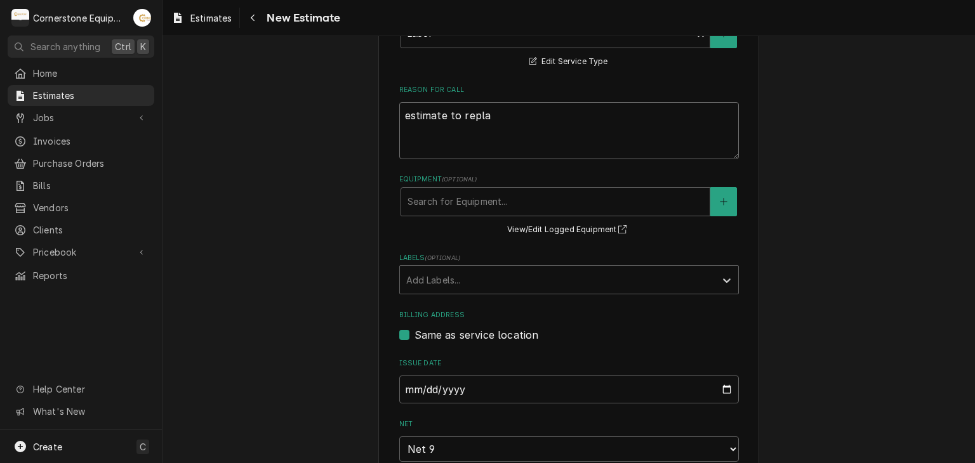
type textarea "estimate to replac"
type textarea "x"
type textarea "estimate to replace"
type textarea "x"
type textarea "estimate to replace"
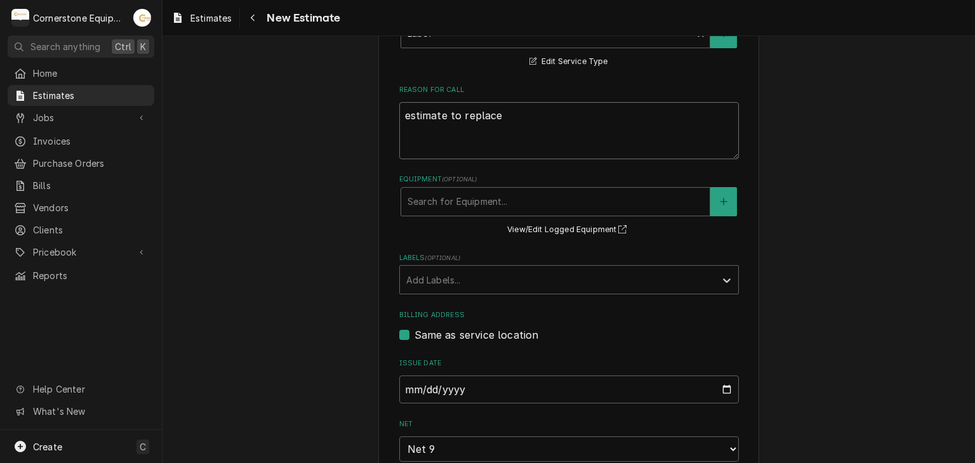
type textarea "x"
type textarea "estimate to replace g"
type textarea "x"
type textarea "estimate to replace ga"
type textarea "x"
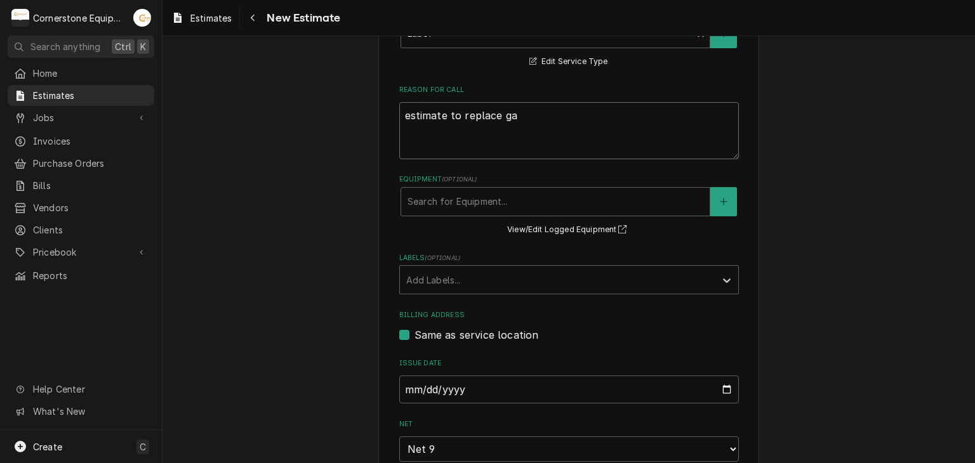
type textarea "estimate to replace gas"
type textarea "x"
type textarea "estimate to replace gask"
type textarea "x"
type textarea "estimate to replace gaske"
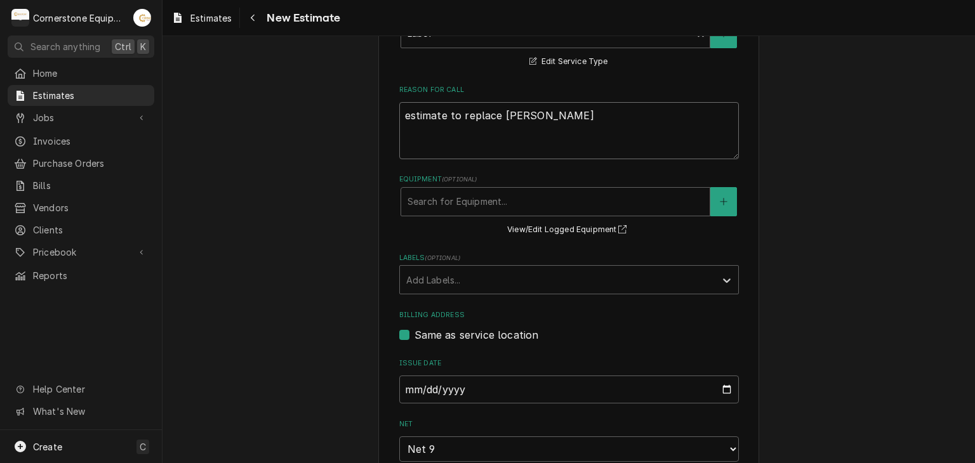
type textarea "x"
type textarea "estimate to replace gasket"
type textarea "x"
type textarea "estimate to replace gasketc"
type textarea "x"
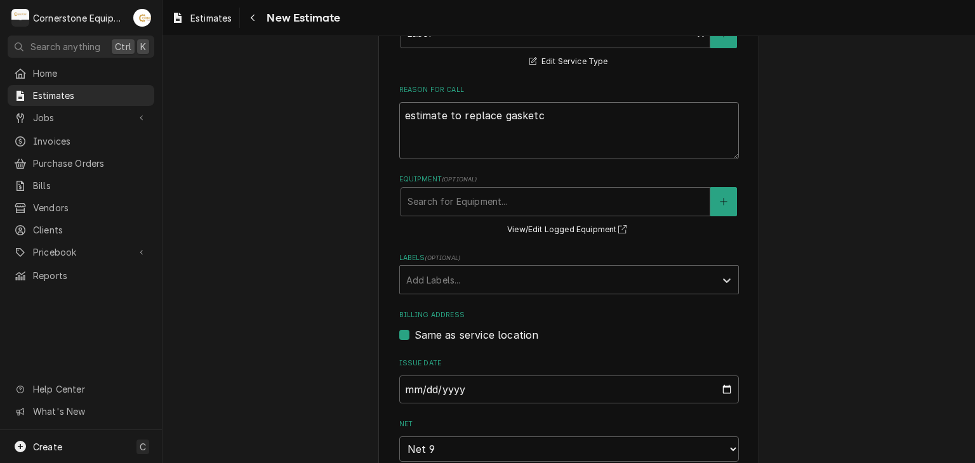
type textarea "estimate to replace gasket"
type textarea "x"
type textarea "estimate to replace gaskets"
type textarea "x"
type textarea "estimate to replace gaskets"
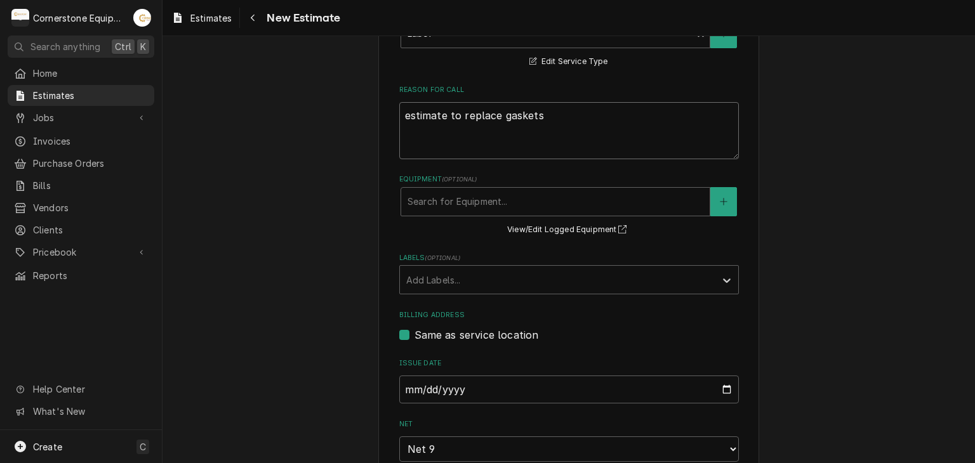
type textarea "x"
type textarea "estimate to replace gaskets a"
type textarea "x"
type textarea "estimate to replace gaskets an"
type textarea "x"
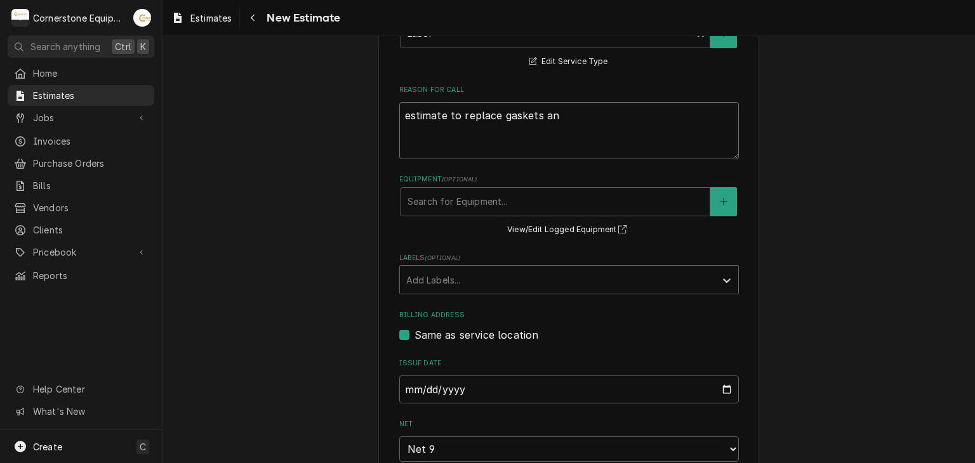
type textarea "estimate to replace gaskets and"
type textarea "x"
type textarea "estimate to replace gaskets and"
type textarea "x"
type textarea "estimate to replace gaskets and c"
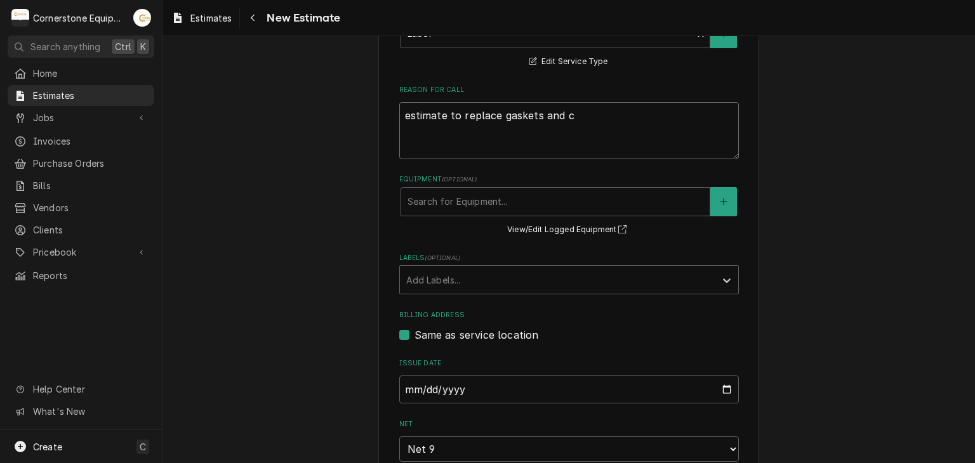
type textarea "x"
type textarea "estimate to replace gaskets and cl"
type textarea "x"
type textarea "estimate to replace gaskets and cle"
type textarea "x"
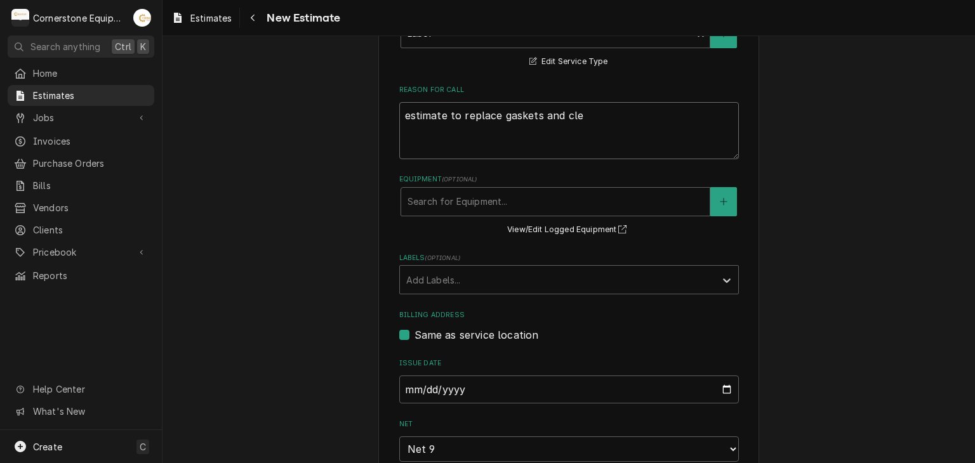
type textarea "estimate to replace gaskets and clea"
type textarea "x"
type textarea "estimate to replace gaskets and clean"
type textarea "x"
type textarea "estimate to replace gaskets and clean"
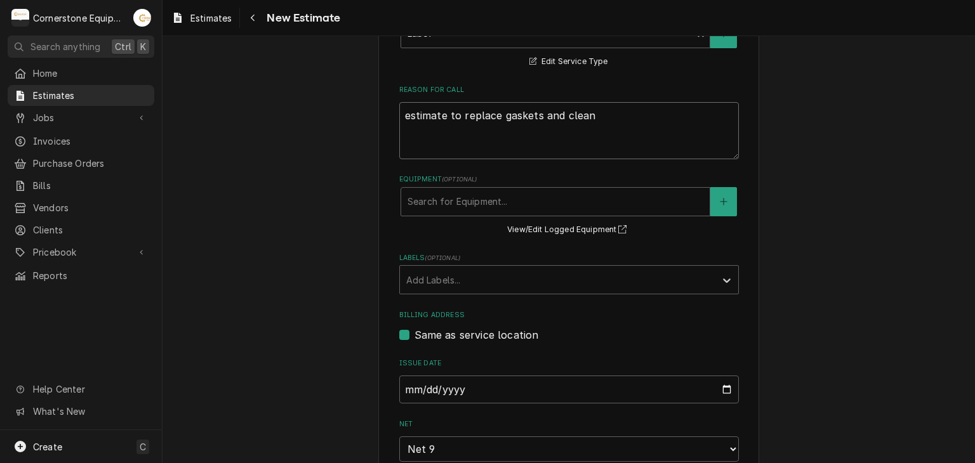
type textarea "x"
type textarea "estimate to replace gaskets and clean c"
type textarea "x"
type textarea "estimate to replace gaskets and clean co"
type textarea "x"
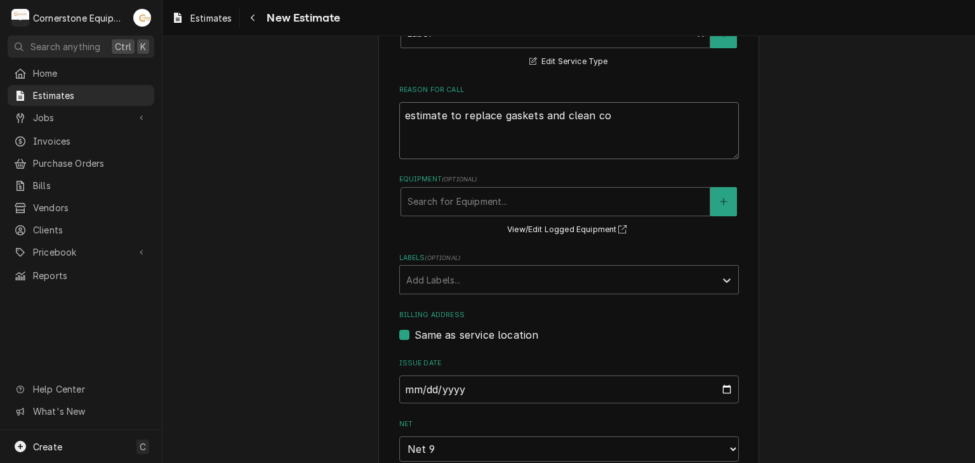
type textarea "estimate to replace gaskets and clean con"
type textarea "x"
type textarea "estimate to replace gaskets and clean cond"
type textarea "x"
type textarea "estimate to replace gaskets and clean conde"
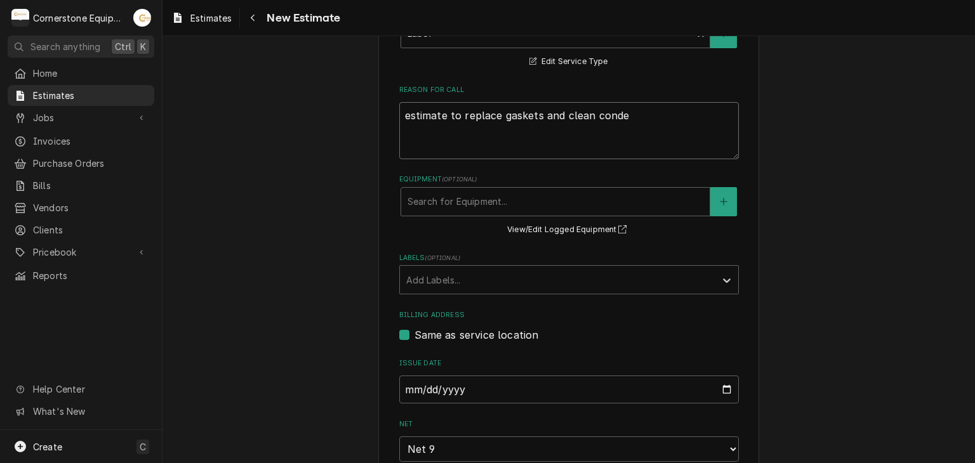
type textarea "x"
type textarea "estimate to replace gaskets and clean condes"
type textarea "x"
type textarea "estimate to replace gaskets and clean conde"
type textarea "x"
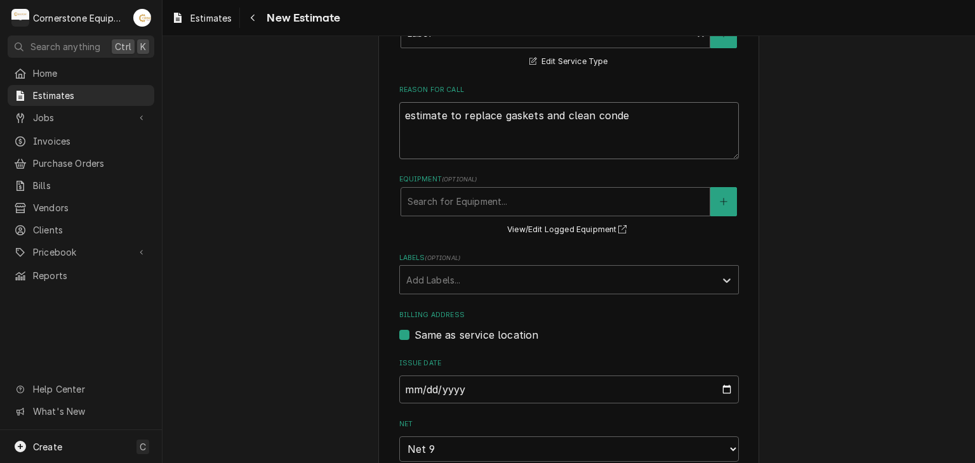
type textarea "estimate to replace gaskets and clean conden"
type textarea "x"
type textarea "estimate to replace gaskets and clean condenn"
type textarea "x"
type textarea "estimate to replace gaskets and clean conden"
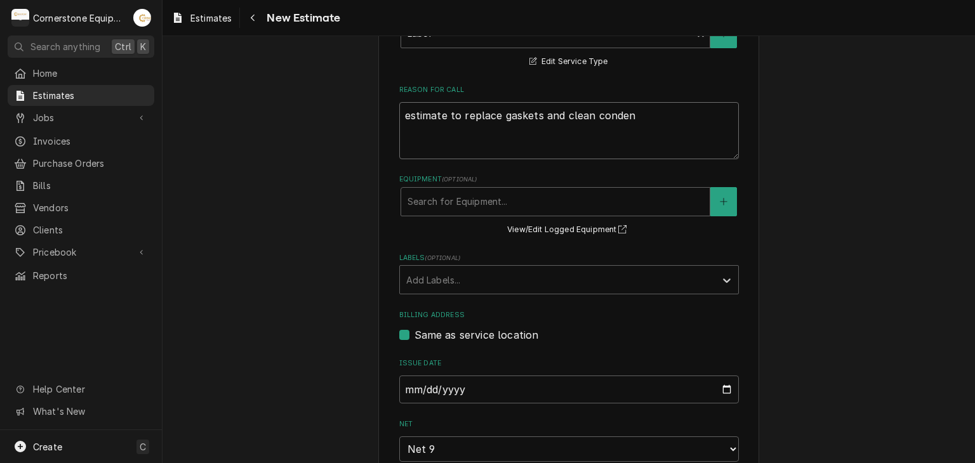
type textarea "x"
type textarea "estimate to replace gaskets and clean condens"
type textarea "x"
type textarea "estimate to replace gaskets and clean condense"
type textarea "x"
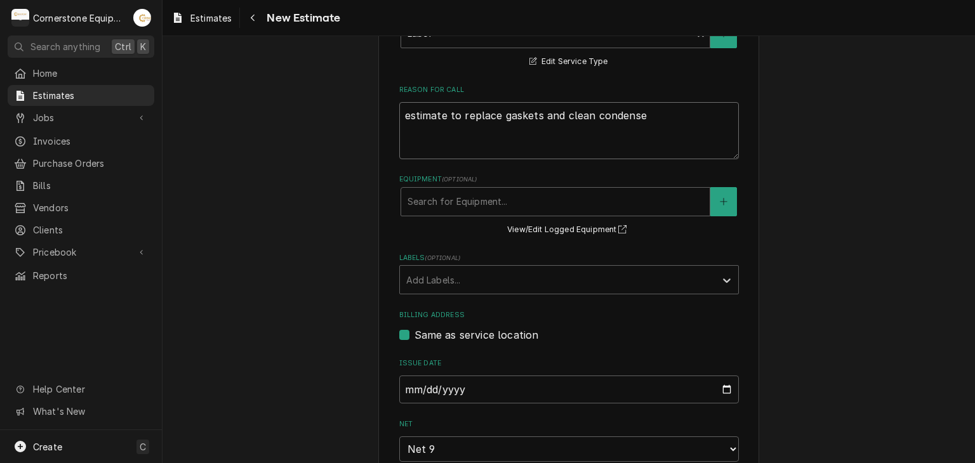
type textarea "estimate to replace gaskets and clean condenser"
type textarea "x"
type textarea "estimate to replace gaskets and clean condenser"
type textarea "x"
type textarea "estimate to replace gaskets and clean condenser c"
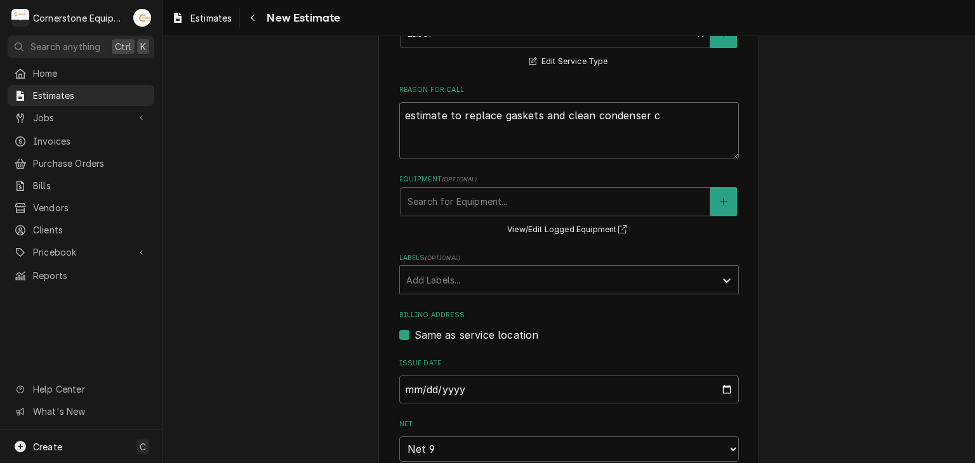
type textarea "x"
type textarea "estimate to replace gaskets and clean condenser coi"
type textarea "x"
type textarea "estimate to replace gaskets and clean condenser coil"
type textarea "x"
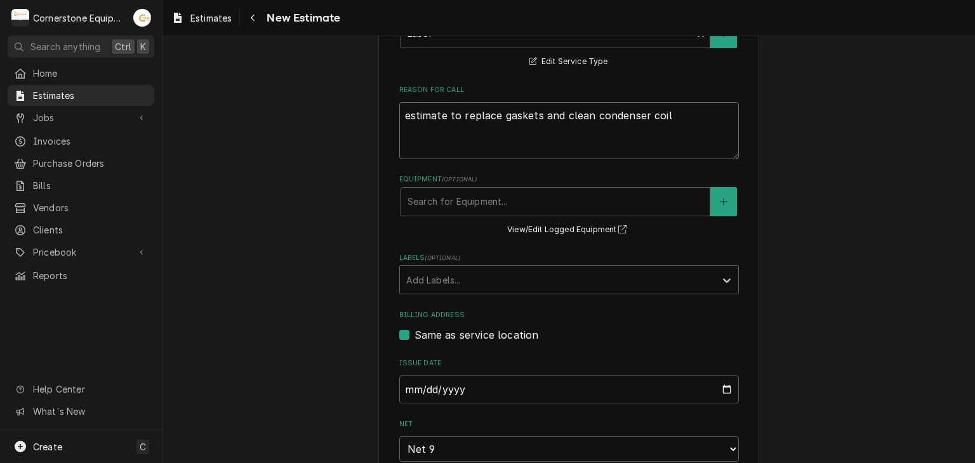
type textarea "estimate to replace gaskets and clean condenser coils"
type textarea "x"
type textarea "estimate to replace gaskets and clean condenser coils"
click at [726, 188] on button "Equipment" at bounding box center [723, 201] width 27 height 29
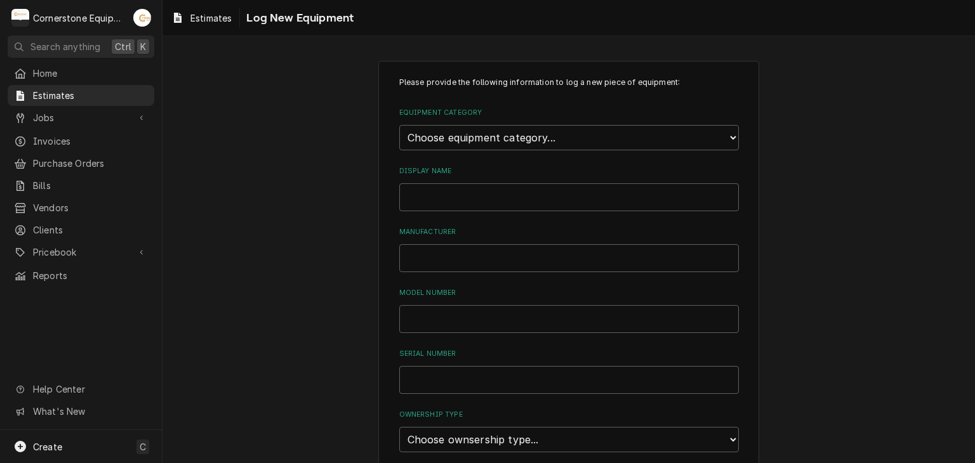
click at [317, 180] on div "Please provide the following information to log a new piece of equipment: Equip…" at bounding box center [568, 423] width 812 height 749
click at [753, 331] on div "Please provide the following information to log a new piece of equipment: Equip…" at bounding box center [568, 424] width 381 height 727
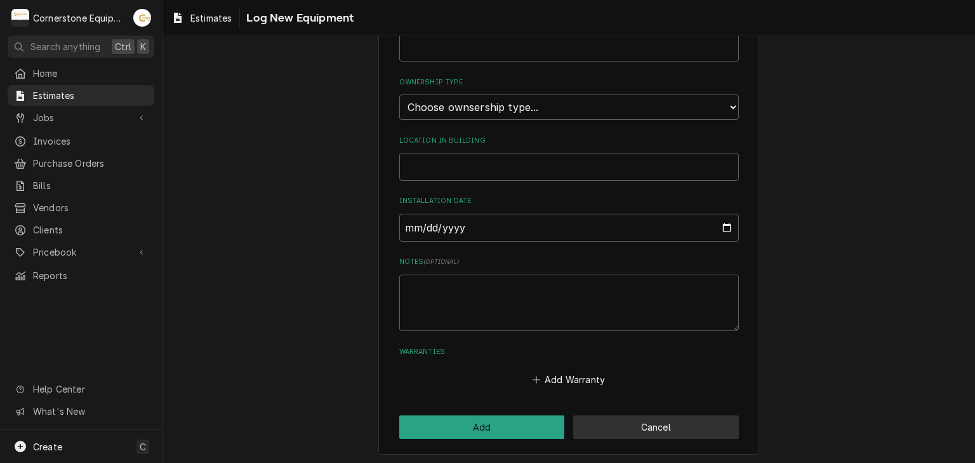
click at [671, 425] on button "Cancel" at bounding box center [656, 427] width 166 height 23
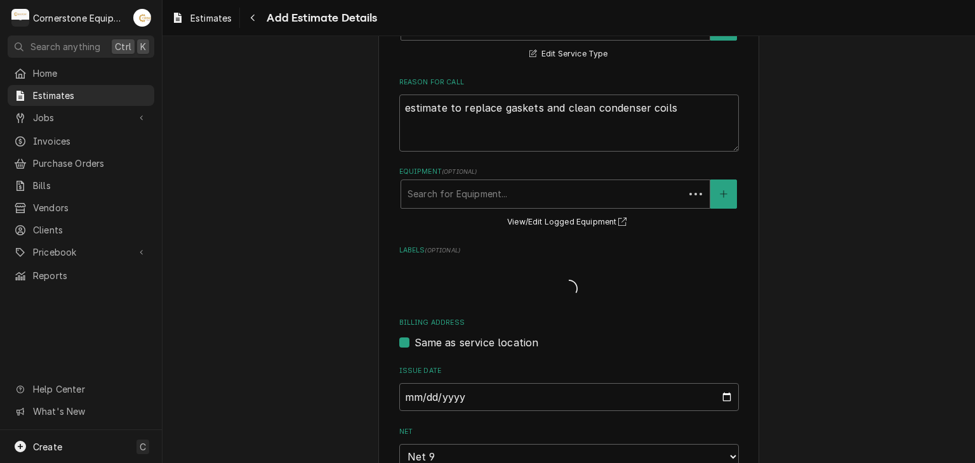
scroll to position [325, 0]
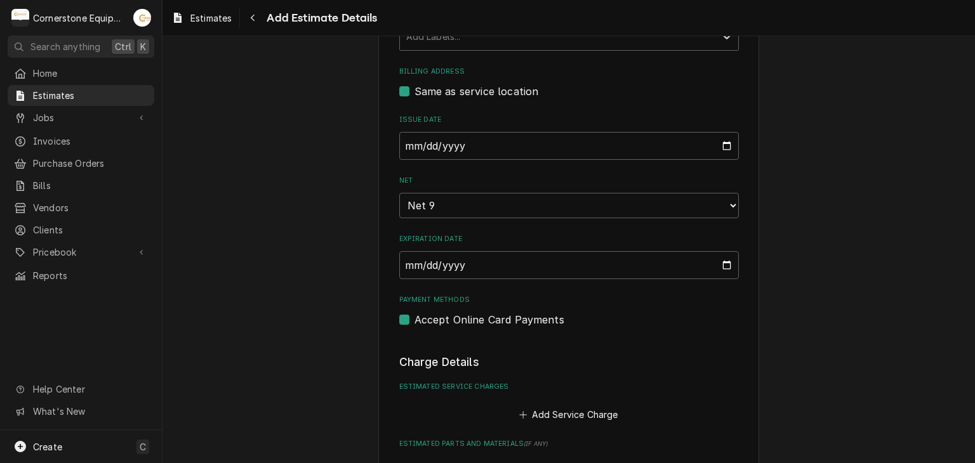
scroll to position [630, 0]
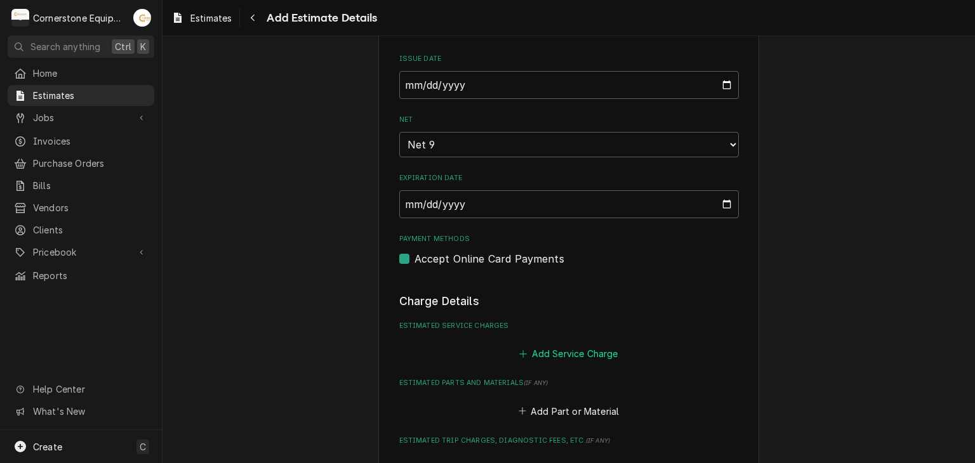
click at [591, 347] on button "Add Service Charge" at bounding box center [568, 354] width 103 height 18
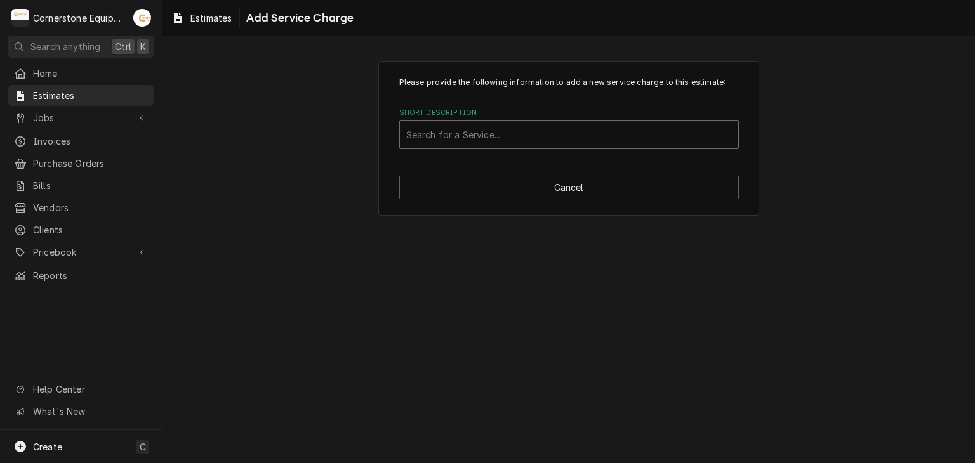
click at [498, 144] on div "Short Description" at bounding box center [569, 134] width 326 height 23
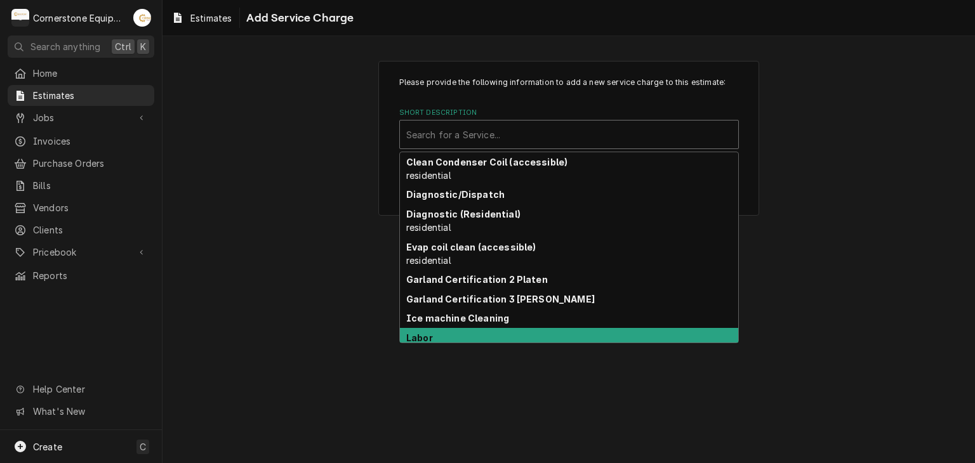
click at [421, 334] on strong "Labor" at bounding box center [419, 338] width 27 height 11
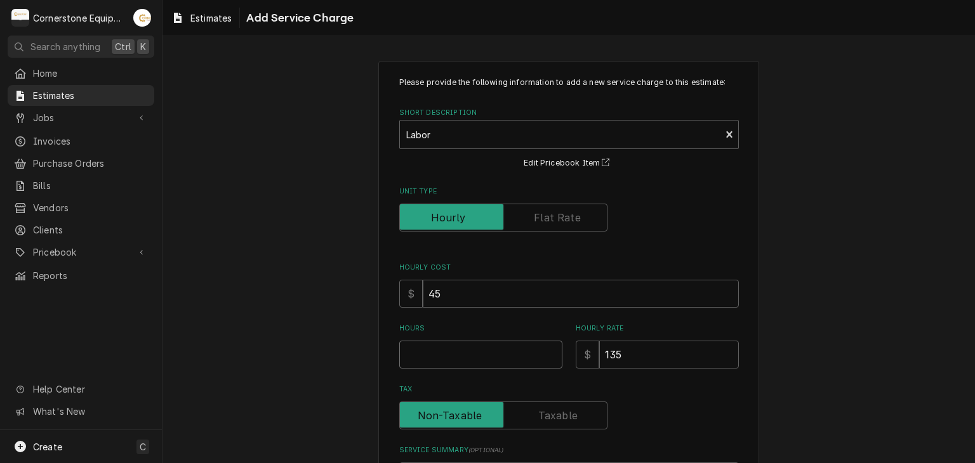
click at [432, 353] on input "Hours" at bounding box center [480, 355] width 163 height 28
type textarea "x"
type input "2"
type textarea "x"
type input "2"
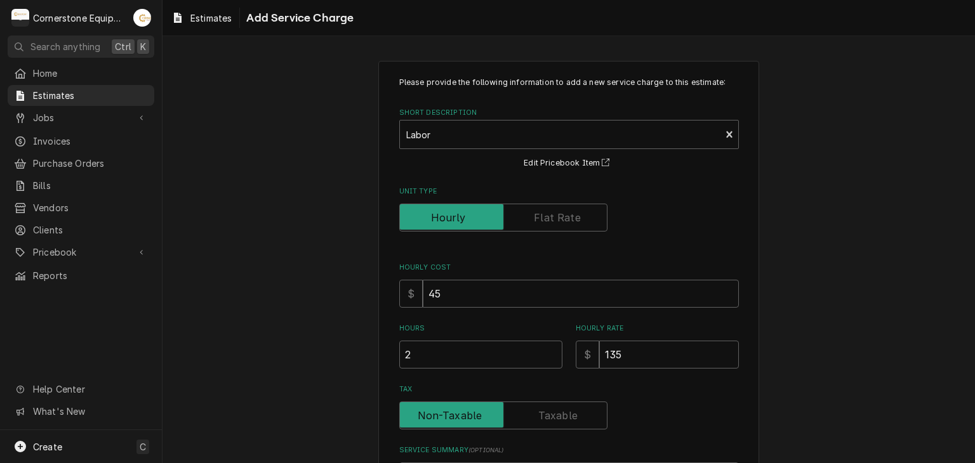
click at [345, 345] on div "Please provide the following information to add a new service charge to this es…" at bounding box center [568, 323] width 812 height 548
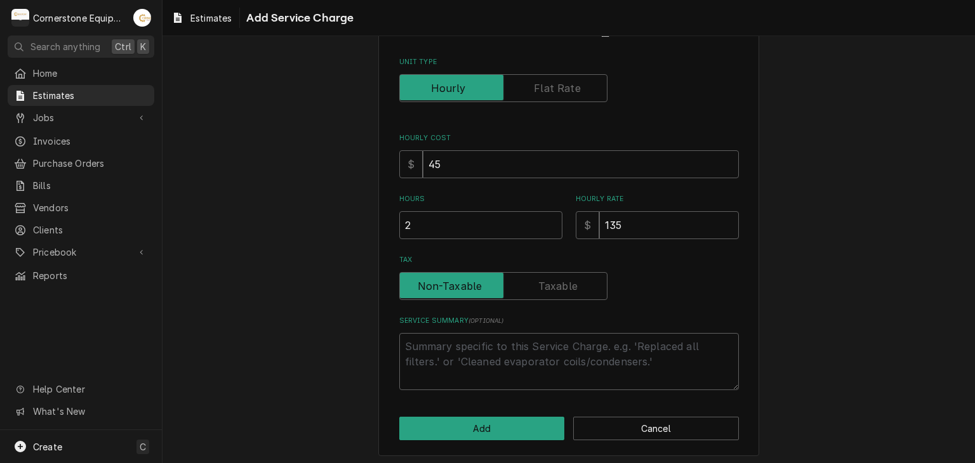
scroll to position [133, 0]
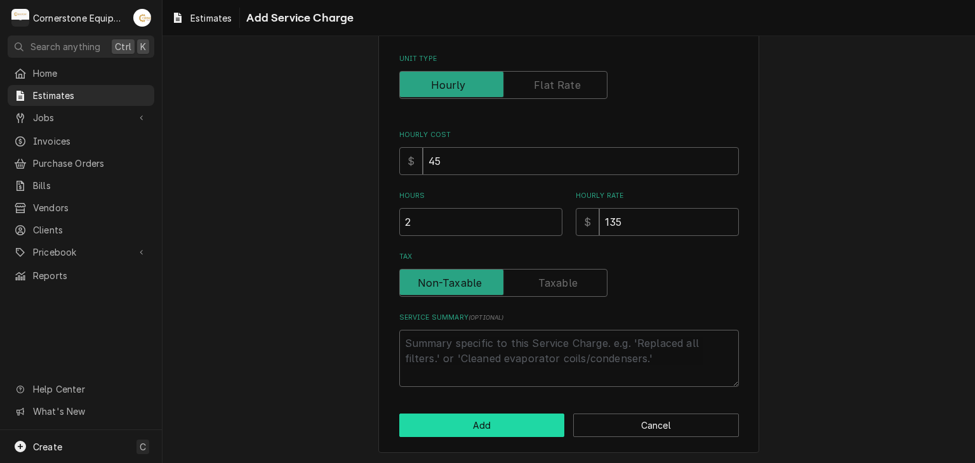
click at [399, 422] on button "Add" at bounding box center [482, 425] width 166 height 23
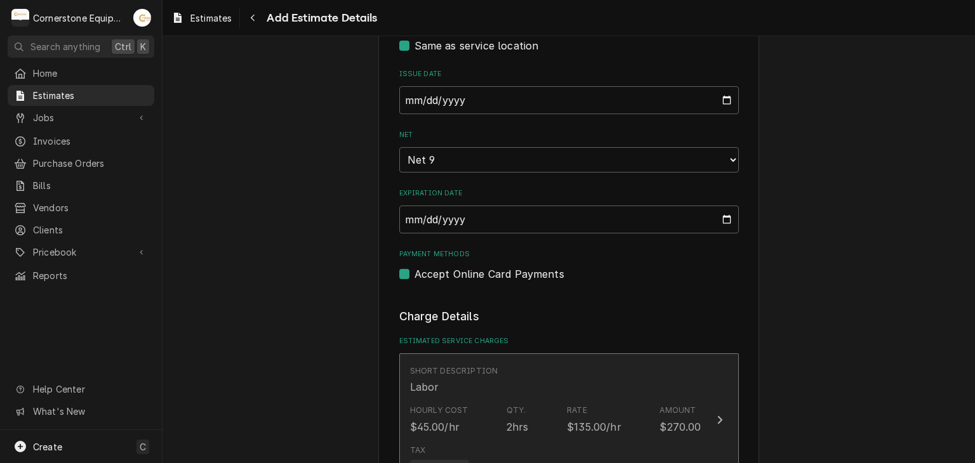
type textarea "x"
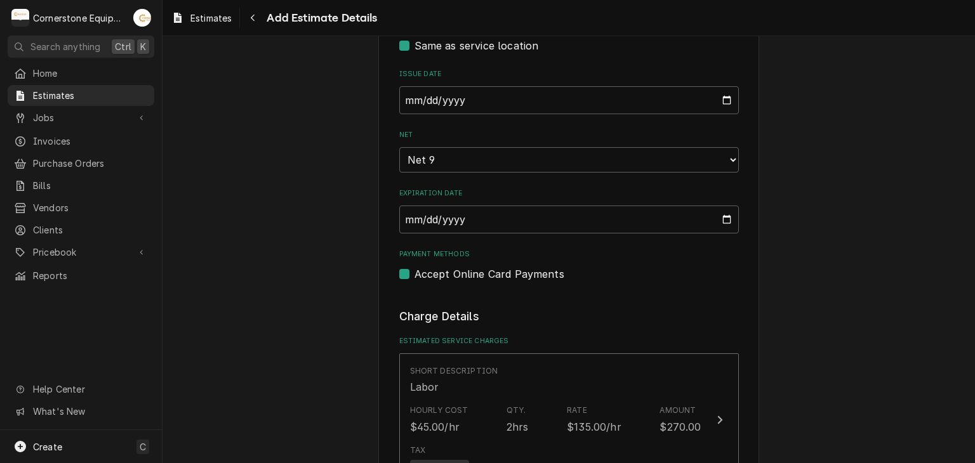
click at [303, 338] on div "Please provide the following information to create your estimate: Client Detail…" at bounding box center [568, 334] width 812 height 1799
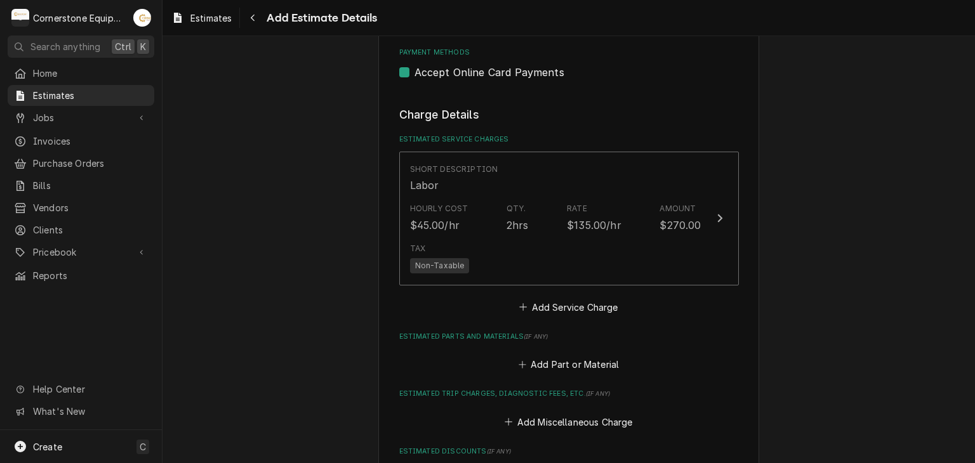
scroll to position [817, 0]
click at [541, 362] on button "Add Part or Material" at bounding box center [568, 364] width 105 height 18
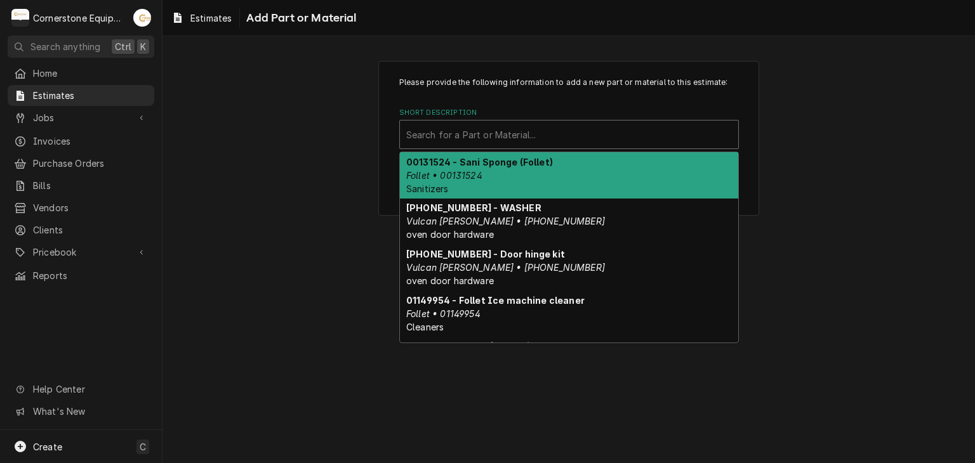
click at [421, 126] on div "Short Description" at bounding box center [569, 134] width 326 height 23
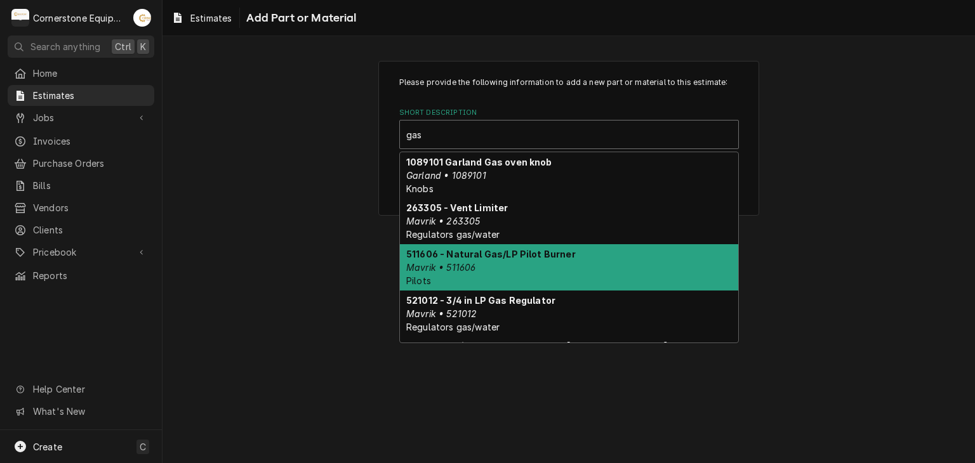
type input "gask"
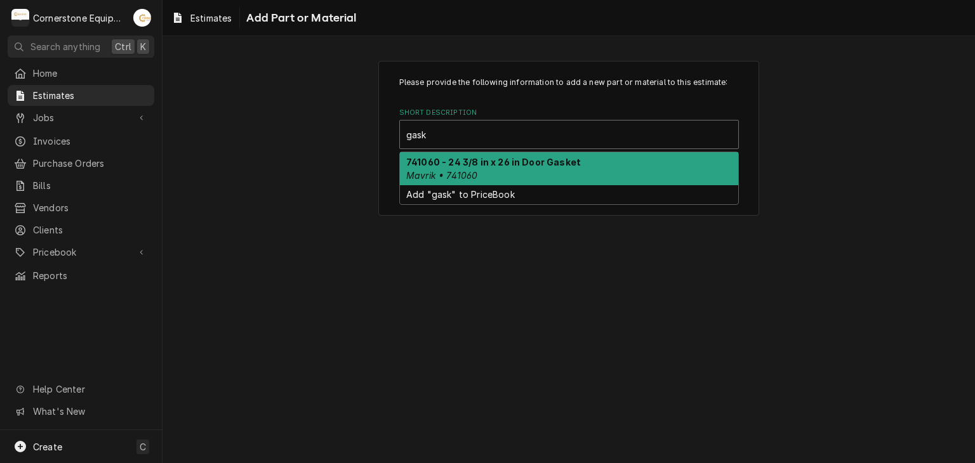
click at [528, 171] on div "741060 - 24 3/8 in x 26 in Door Gasket Mavrik • 741060" at bounding box center [569, 168] width 338 height 33
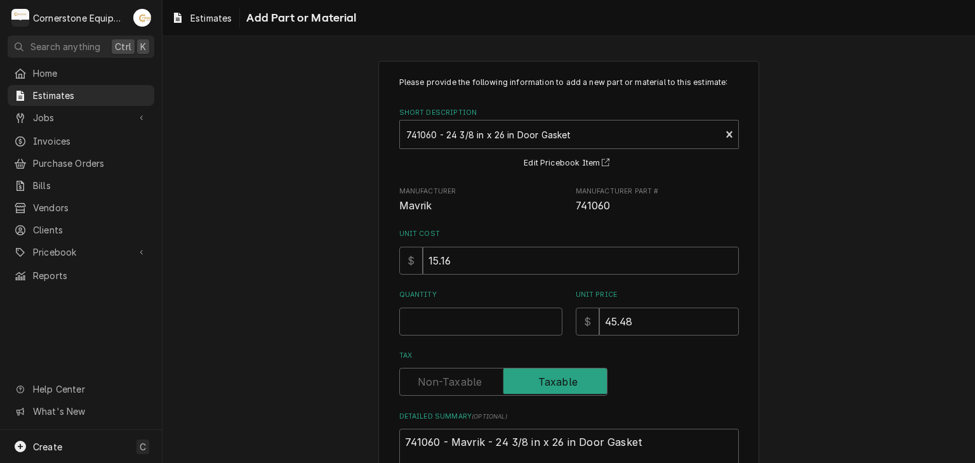
click at [307, 232] on div "Please provide the following information to add a new part or material to this …" at bounding box center [568, 306] width 812 height 514
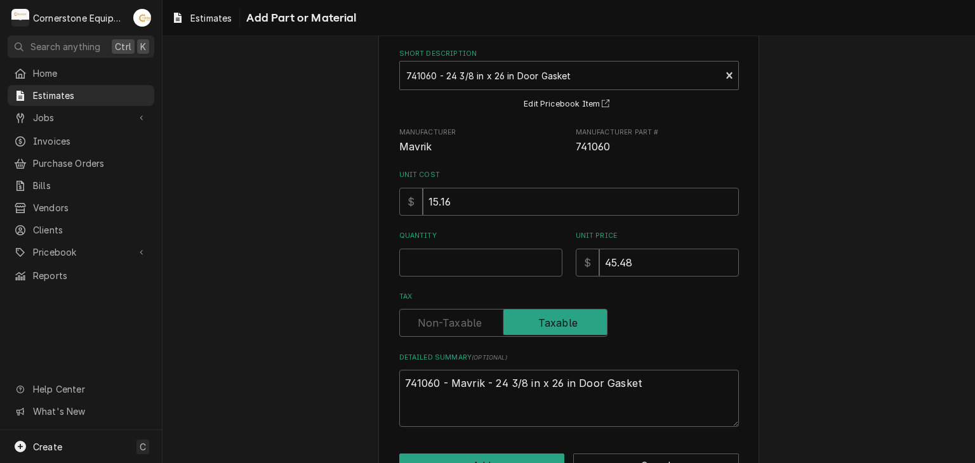
scroll to position [99, 0]
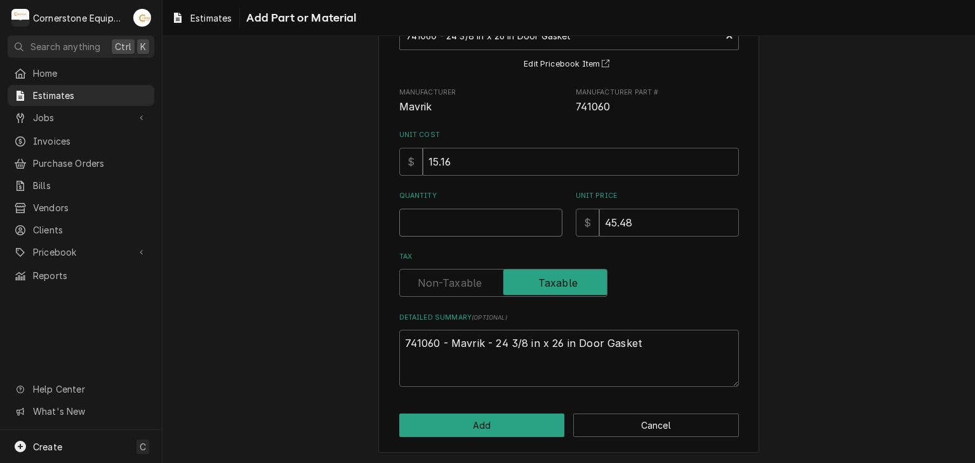
click at [430, 229] on input "Quantity" at bounding box center [480, 223] width 163 height 28
type textarea "x"
type input "3"
type textarea "x"
type input "3"
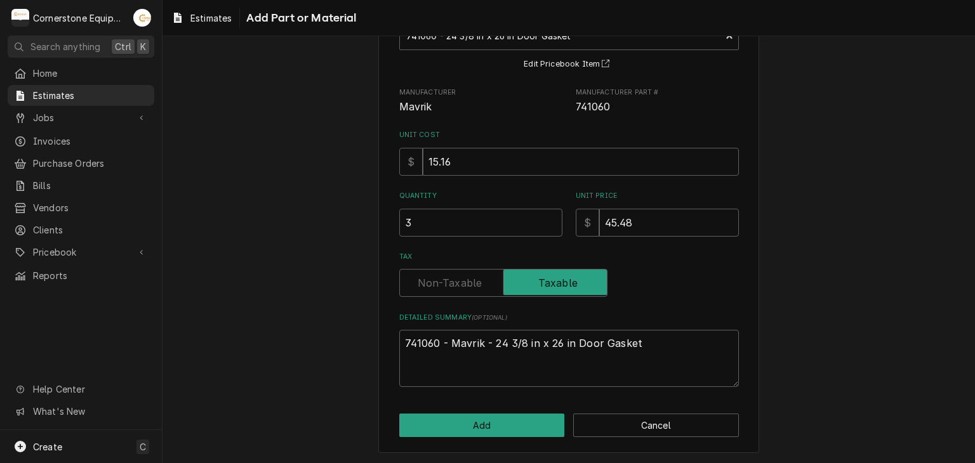
click at [293, 252] on div "Please provide the following information to add a new part or material to this …" at bounding box center [568, 208] width 812 height 514
click at [404, 433] on button "Add" at bounding box center [482, 425] width 166 height 23
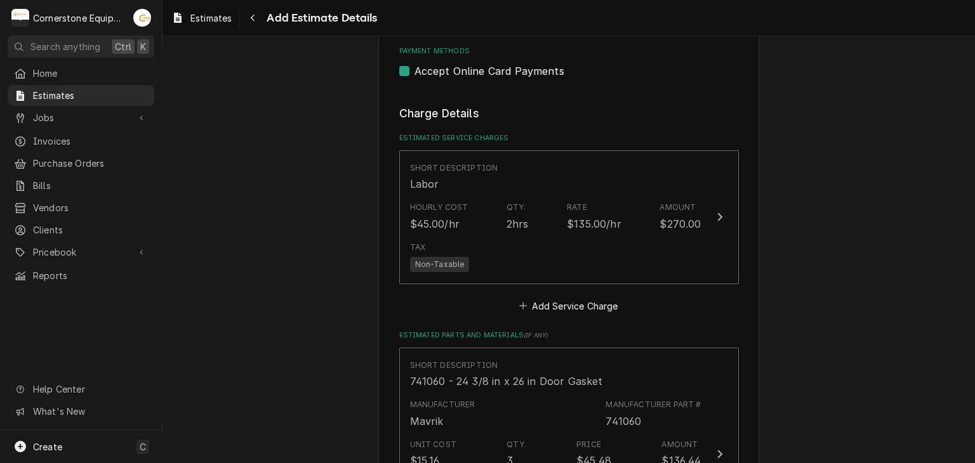
scroll to position [802, 0]
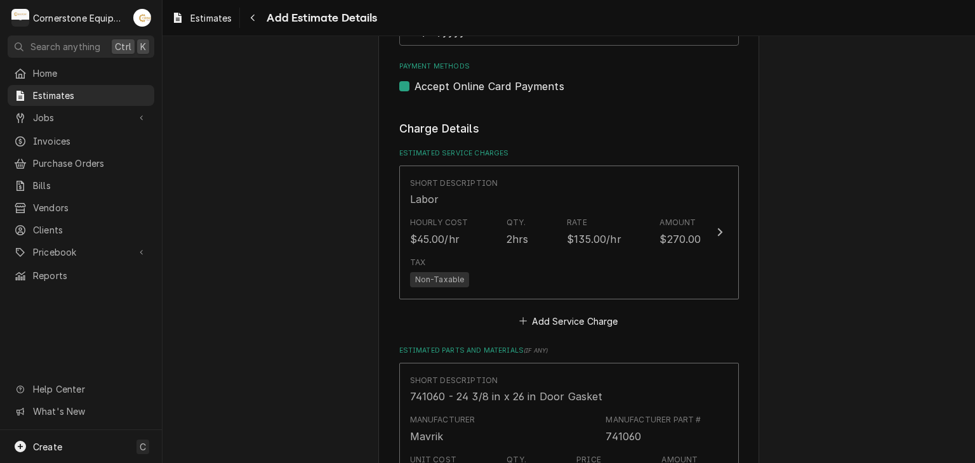
drag, startPoint x: 424, startPoint y: 378, endPoint x: 346, endPoint y: 337, distance: 87.4
click at [346, 337] on div "Please provide the following information to create your estimate: Client Detail…" at bounding box center [568, 256] width 812 height 2018
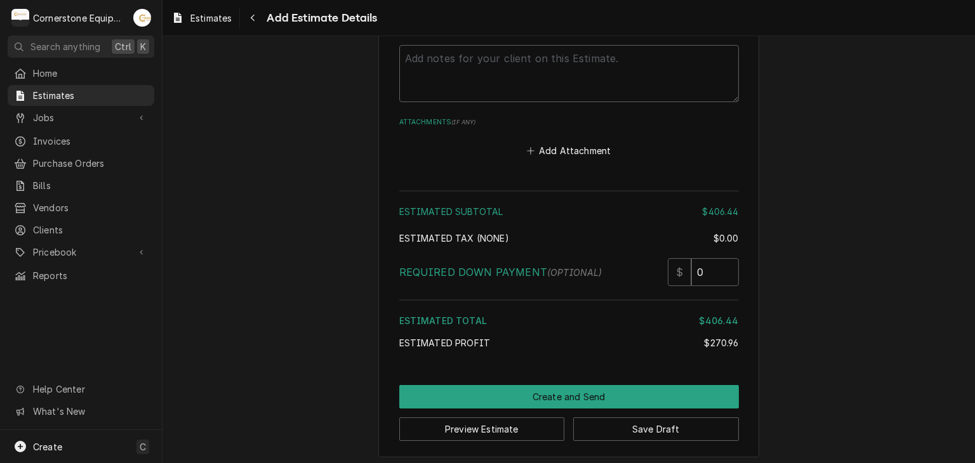
scroll to position [1600, 0]
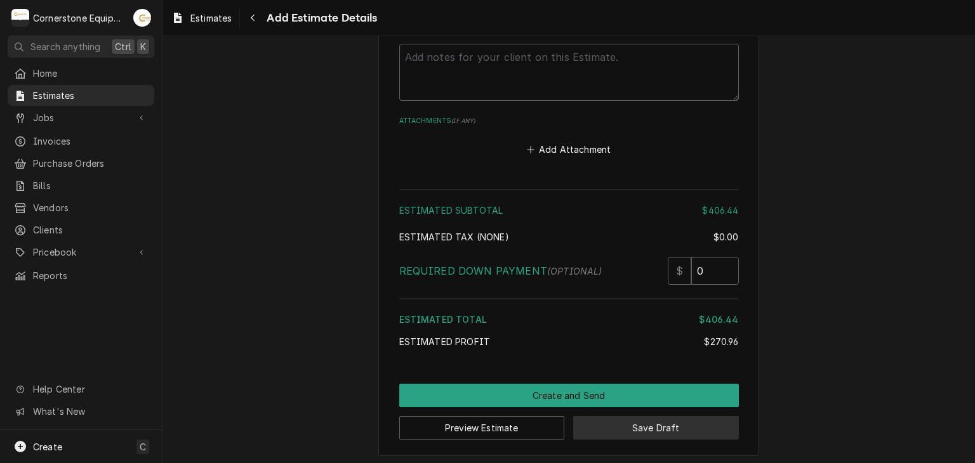
click at [579, 430] on button "Save Draft" at bounding box center [656, 427] width 166 height 23
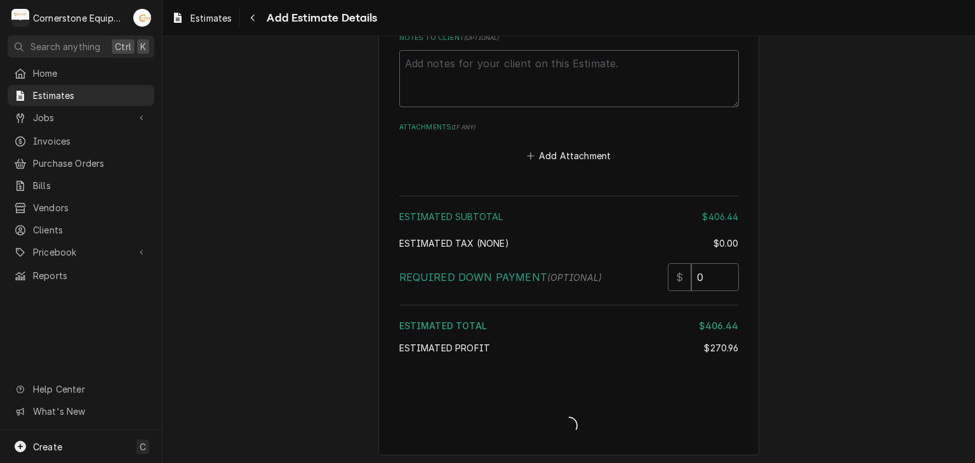
type textarea "x"
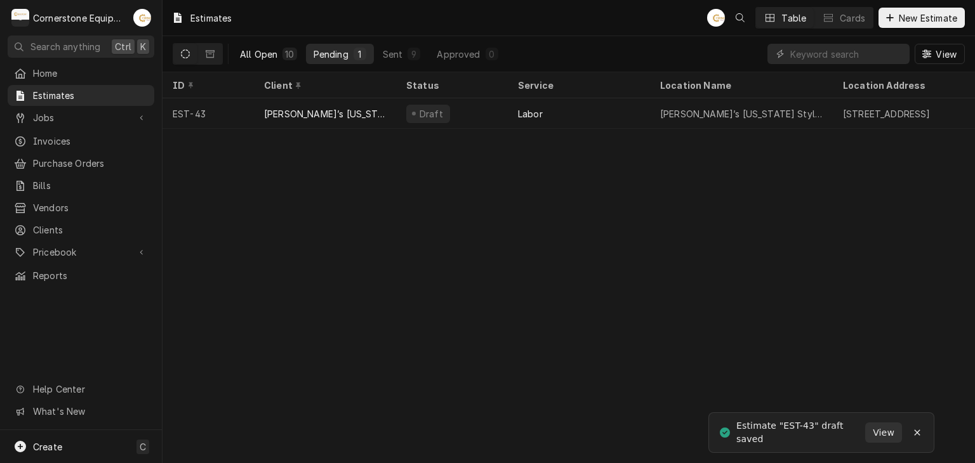
click at [289, 54] on div "10" at bounding box center [289, 54] width 9 height 13
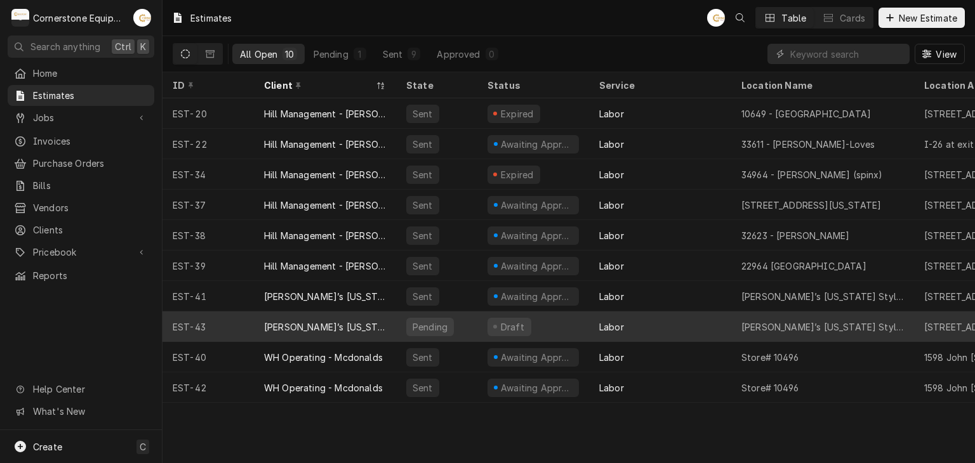
click at [484, 319] on div "Draft" at bounding box center [533, 327] width 112 height 30
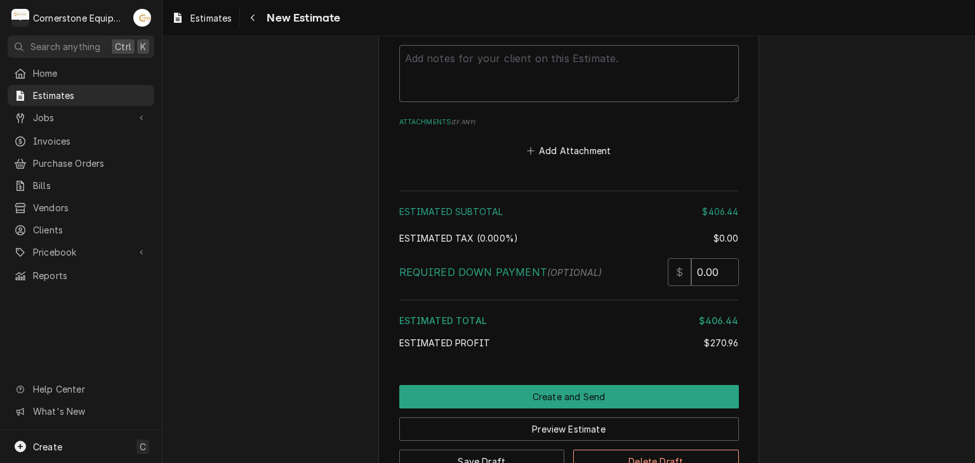
scroll to position [1650, 0]
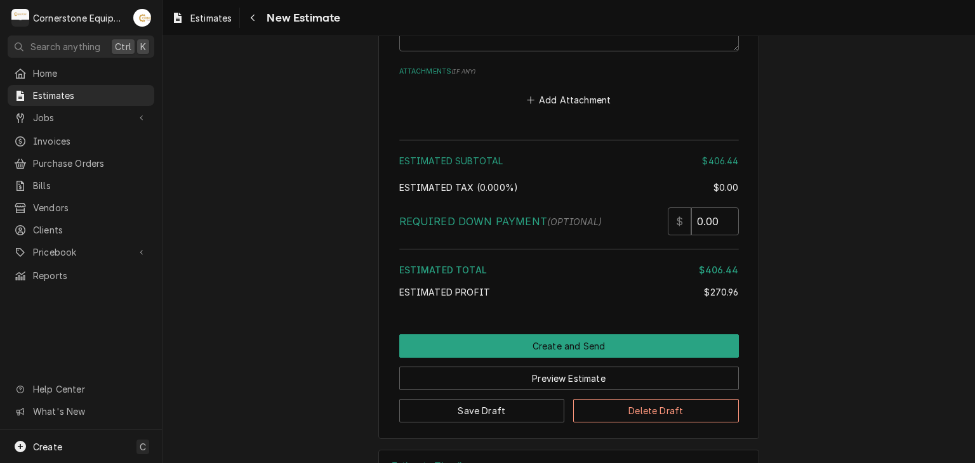
click at [594, 406] on button "Delete Draft" at bounding box center [656, 410] width 166 height 23
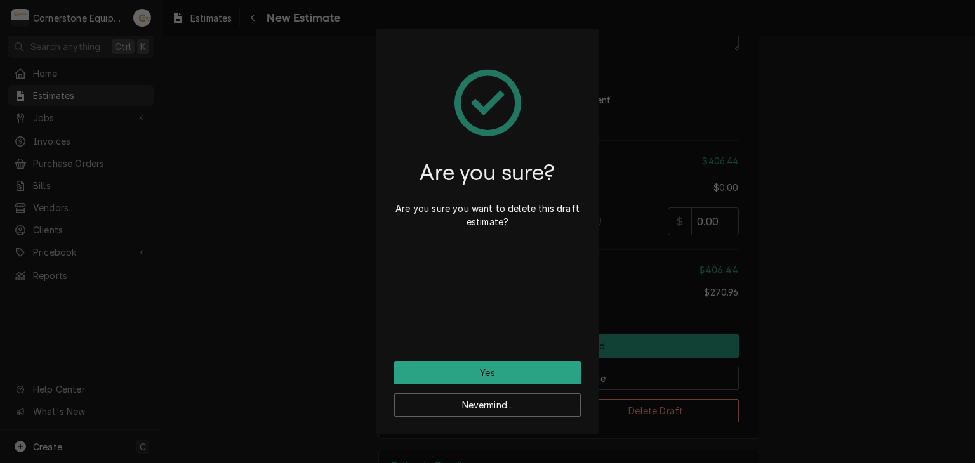
click at [540, 359] on div "Are you sure? Are you sure you want to delete this draft estimate?" at bounding box center [487, 203] width 187 height 315
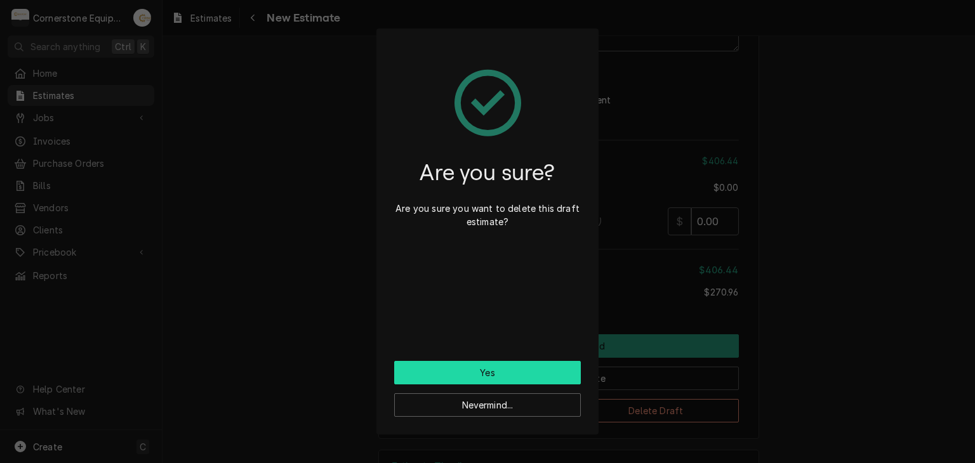
click at [534, 372] on button "Yes" at bounding box center [487, 372] width 187 height 23
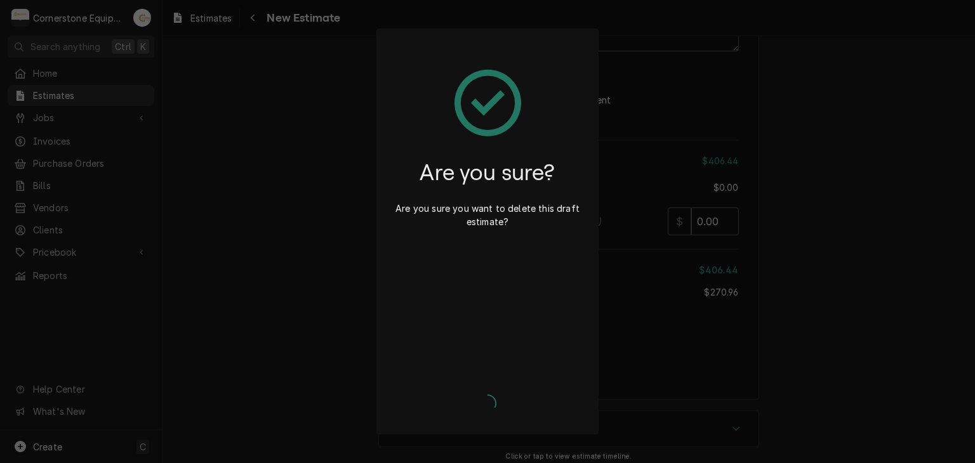
type textarea "x"
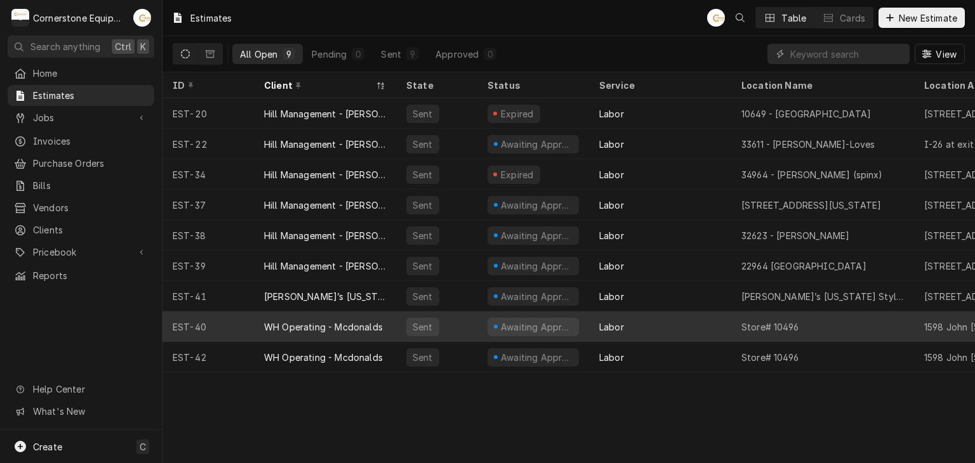
click at [713, 324] on div "Labor" at bounding box center [660, 327] width 142 height 30
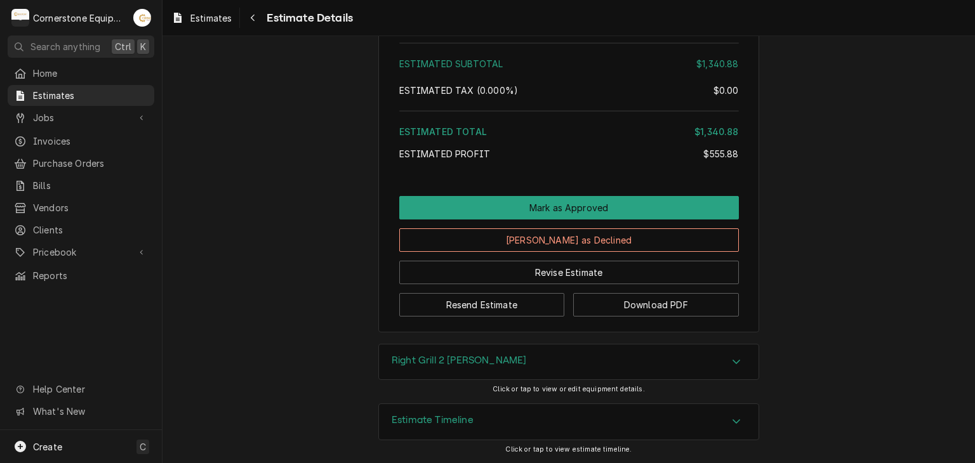
scroll to position [2252, 0]
click at [254, 18] on icon "Navigate back" at bounding box center [253, 17] width 6 height 9
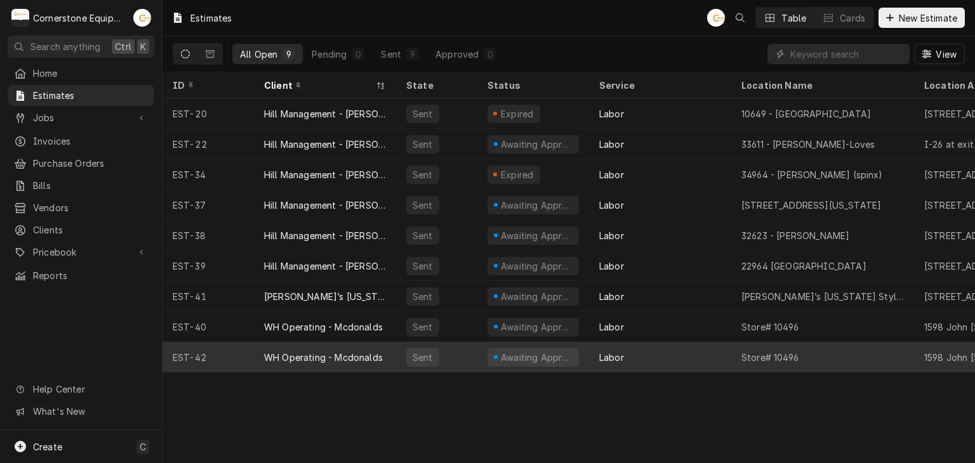
click at [631, 363] on div "Labor" at bounding box center [660, 357] width 142 height 30
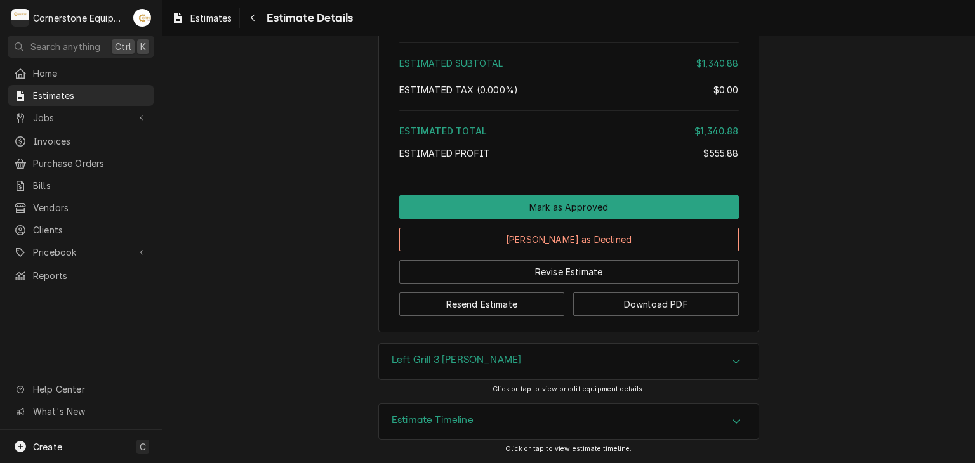
scroll to position [1640, 0]
click at [140, 85] on link "Estimates" at bounding box center [81, 95] width 147 height 21
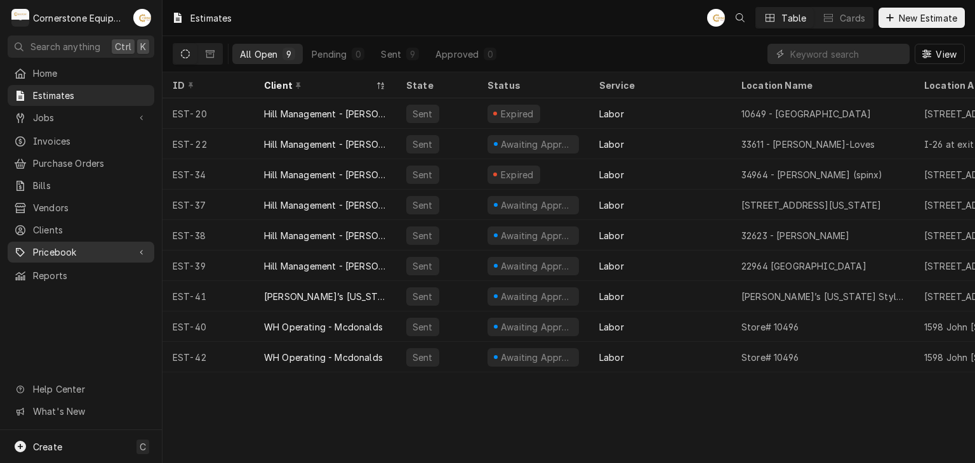
click at [78, 246] on span "Pricebook" at bounding box center [81, 252] width 96 height 13
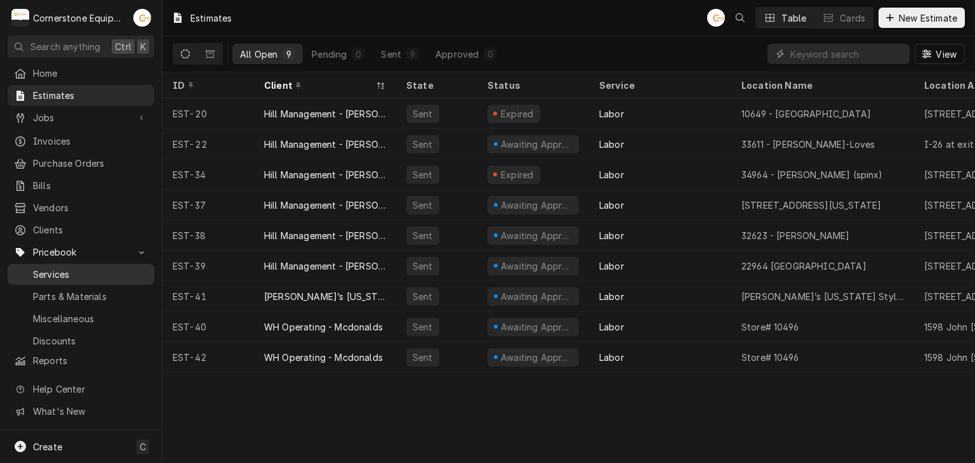
click at [75, 268] on span "Services" at bounding box center [90, 274] width 115 height 13
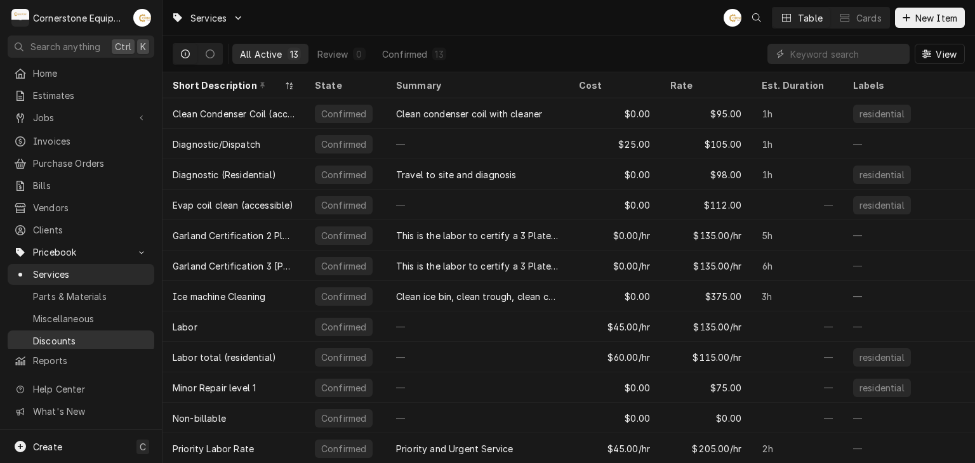
click at [93, 334] on span "Discounts" at bounding box center [90, 340] width 115 height 13
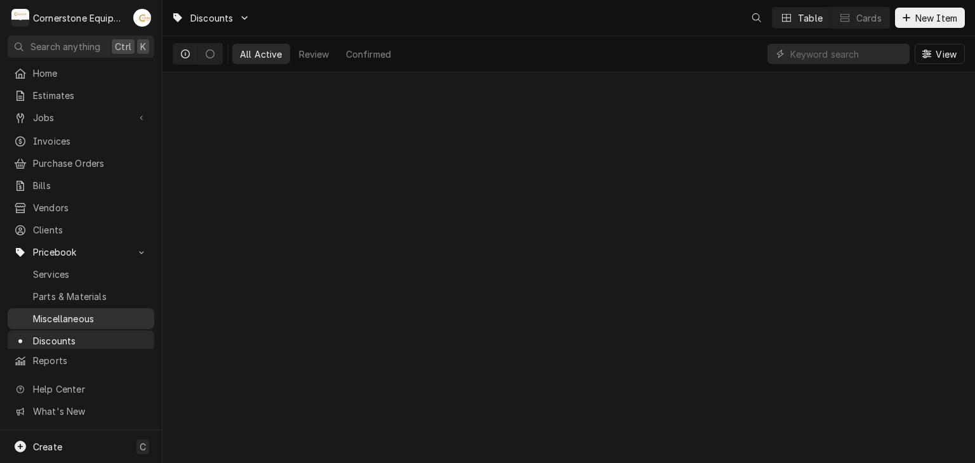
drag, startPoint x: 0, startPoint y: 0, endPoint x: 92, endPoint y: 313, distance: 326.1
click at [92, 313] on div "Home Estimates Jobs Jobs Job Series Invoices Purchase Orders Bills Vendors Clie…" at bounding box center [81, 246] width 162 height 367
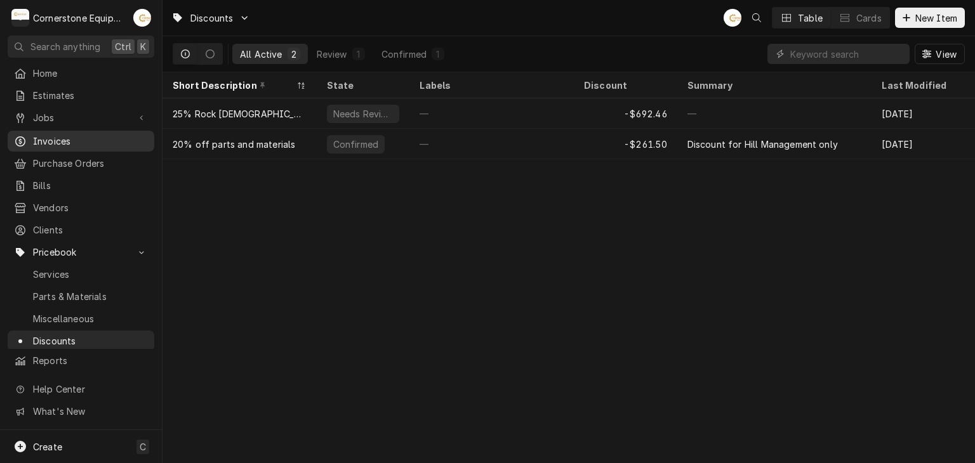
click at [63, 140] on span "Invoices" at bounding box center [90, 141] width 115 height 13
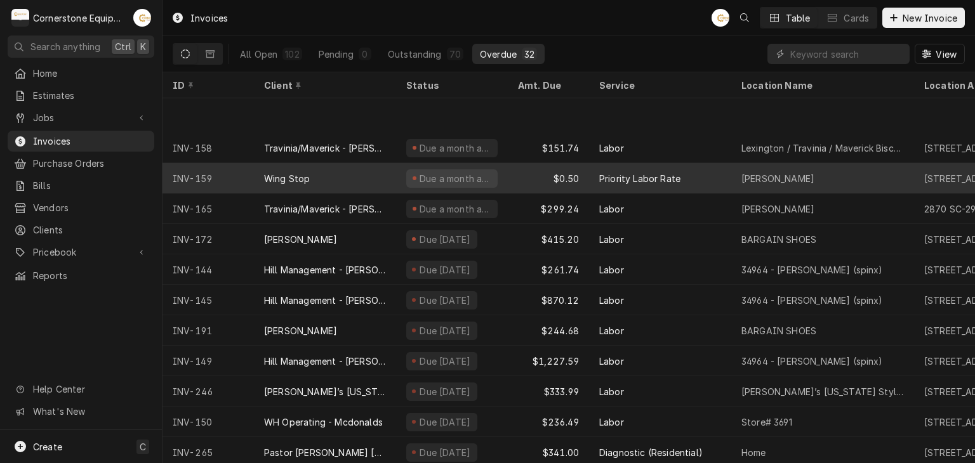
scroll to position [617, 0]
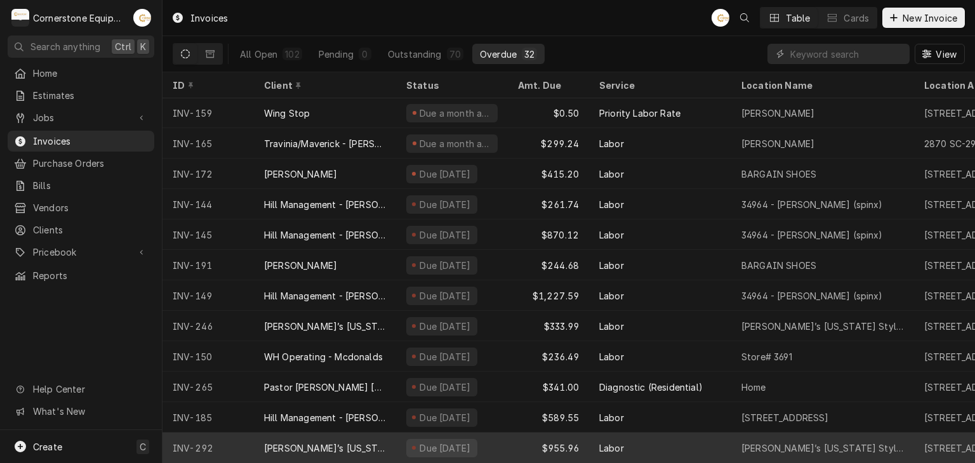
click at [594, 446] on div "Labor" at bounding box center [660, 448] width 142 height 30
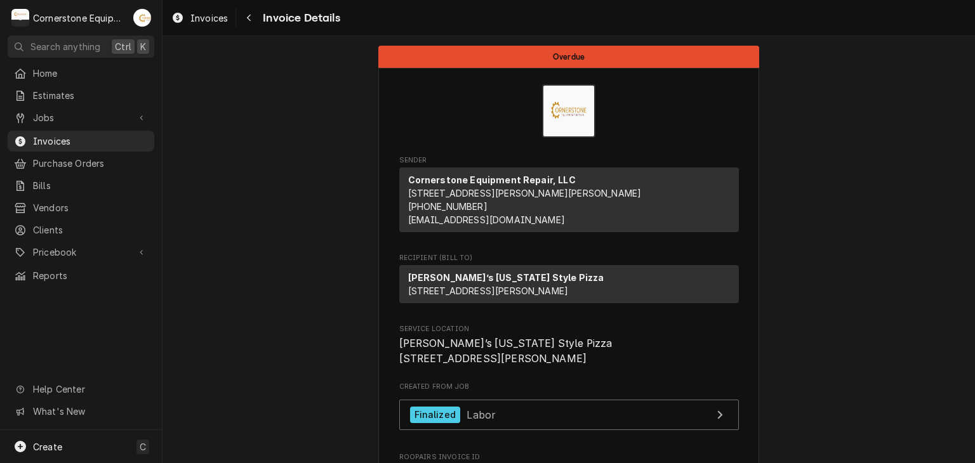
click at [723, 366] on span "[PERSON_NAME]’s [US_STATE] Style Pizza [STREET_ADDRESS][PERSON_NAME]" at bounding box center [569, 351] width 340 height 30
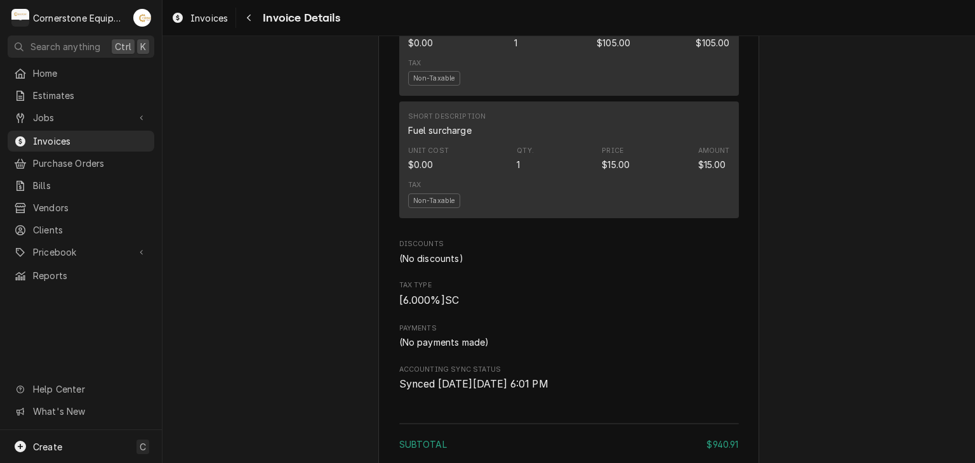
scroll to position [1929, 0]
